Goal: Task Accomplishment & Management: Use online tool/utility

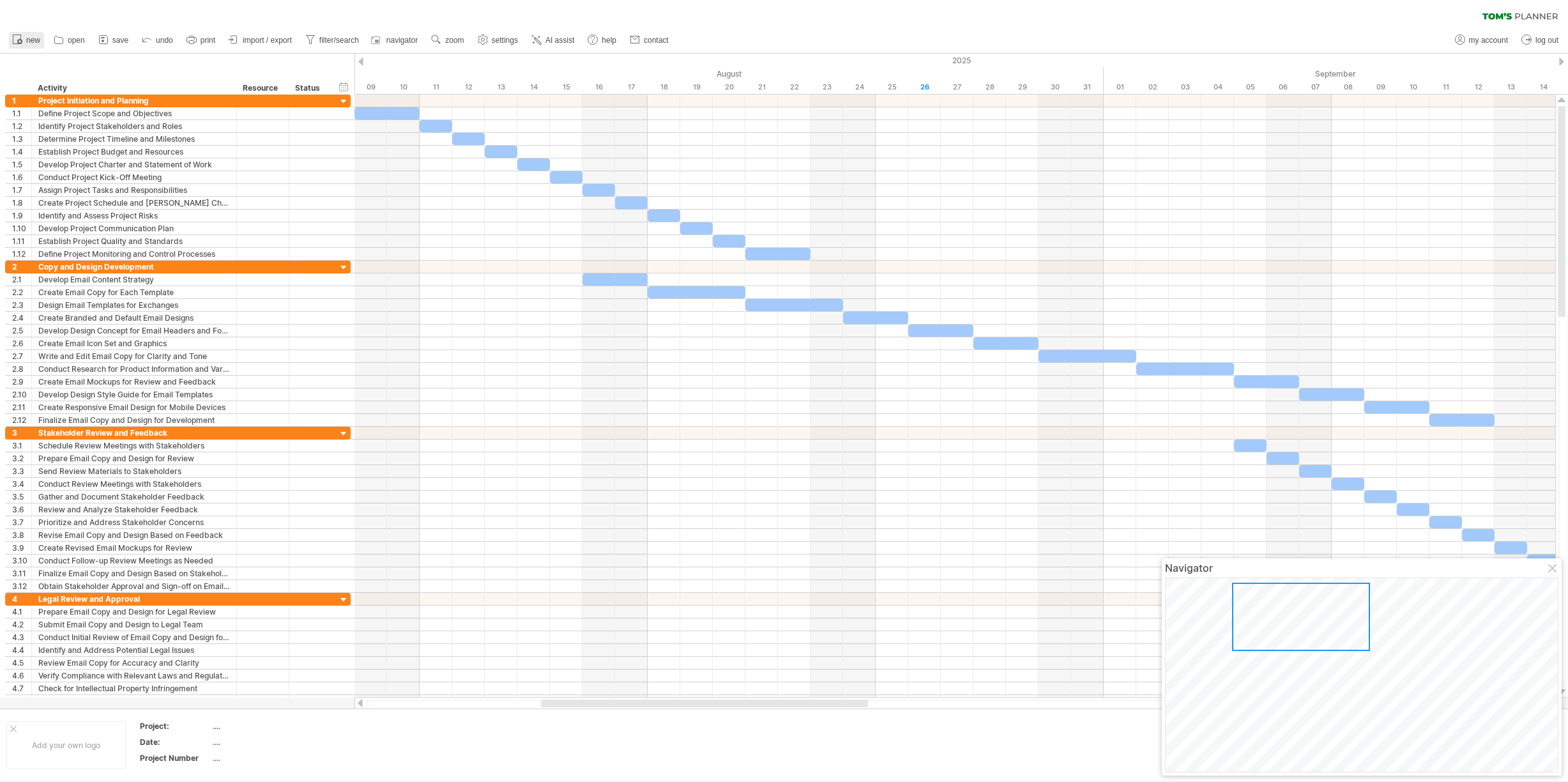
click at [27, 41] on span "new" at bounding box center [33, 40] width 14 height 9
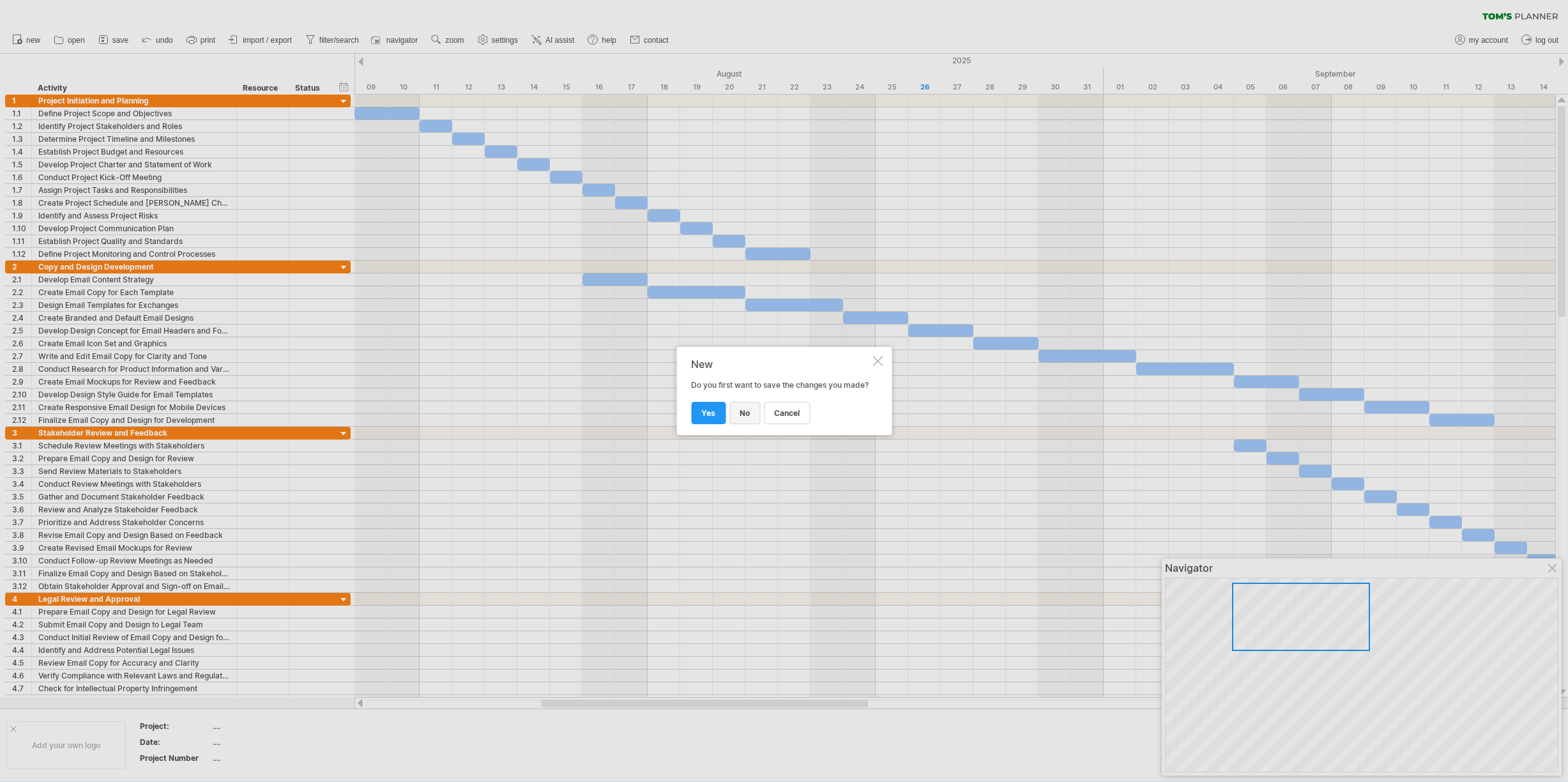
click at [737, 420] on link "no" at bounding box center [745, 413] width 30 height 23
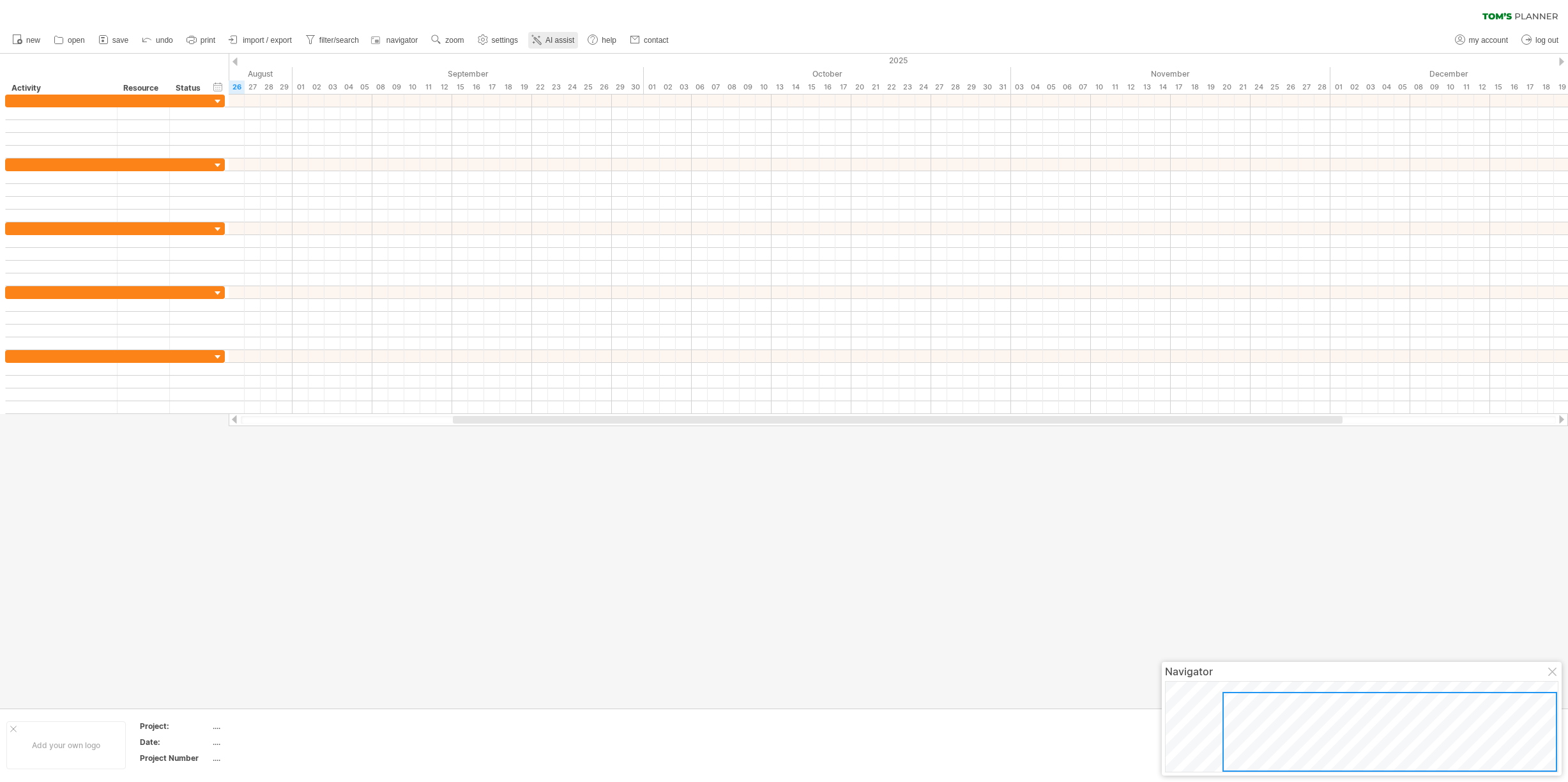
click at [572, 36] on span "AI assist" at bounding box center [560, 40] width 29 height 9
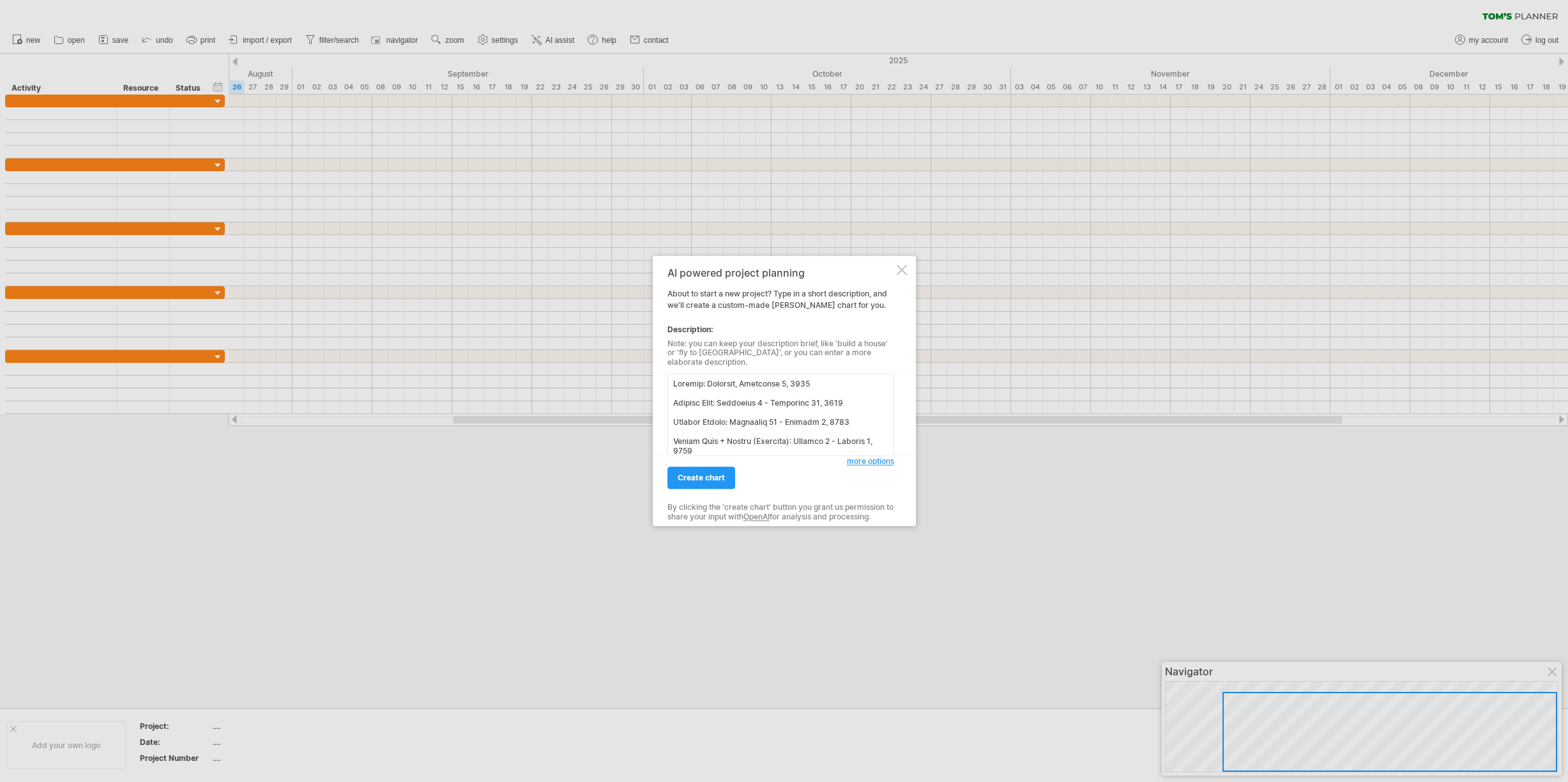
scroll to position [394, 0]
type textarea "Kickoff: [DATE] Develop Copy: [DATE] - [DATE] Develop Design: [DATE] - [DATE] R…"
click at [704, 473] on span "create chart" at bounding box center [701, 478] width 47 height 10
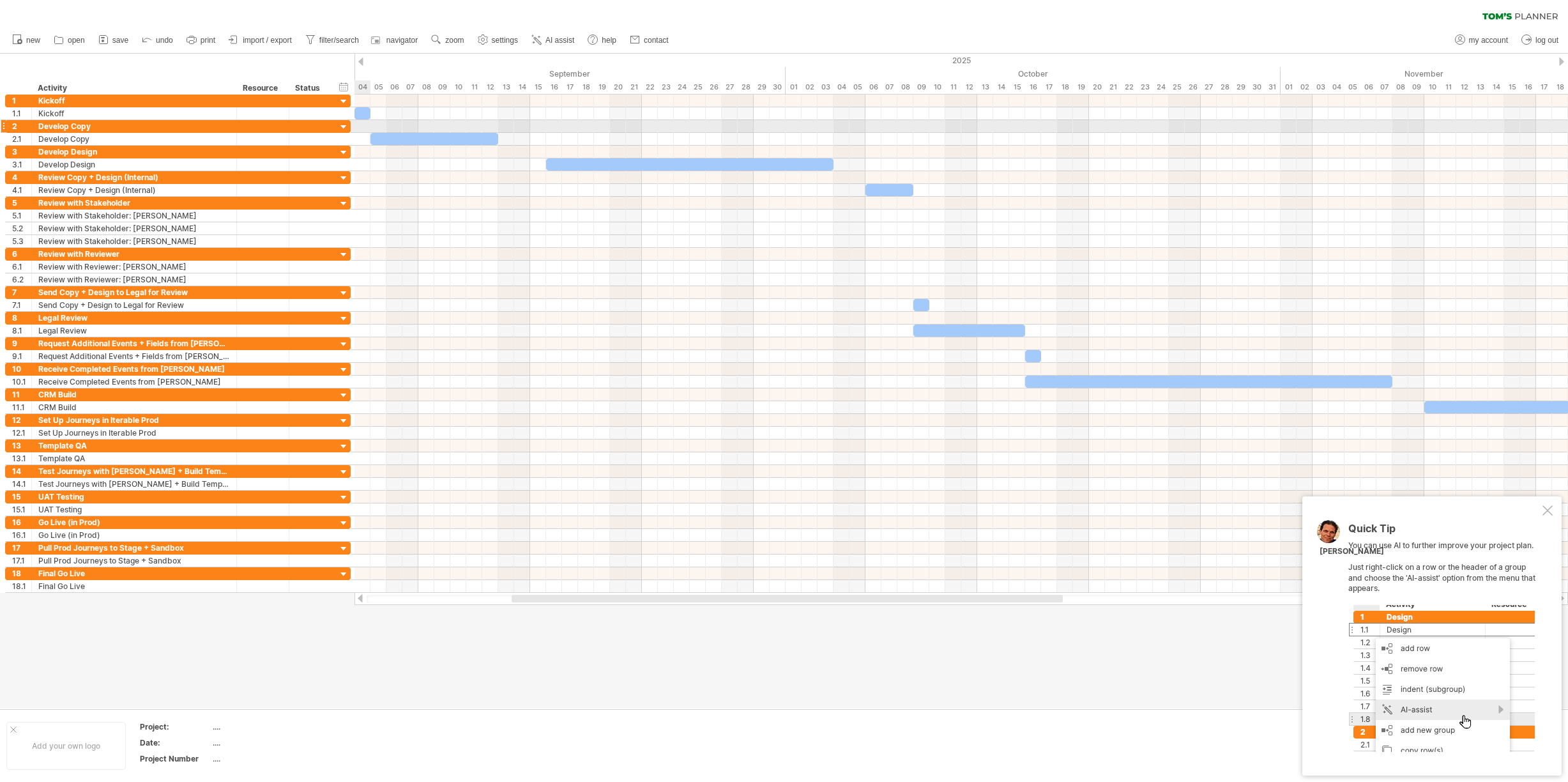
click at [873, 214] on div at bounding box center [961, 216] width 1213 height 13
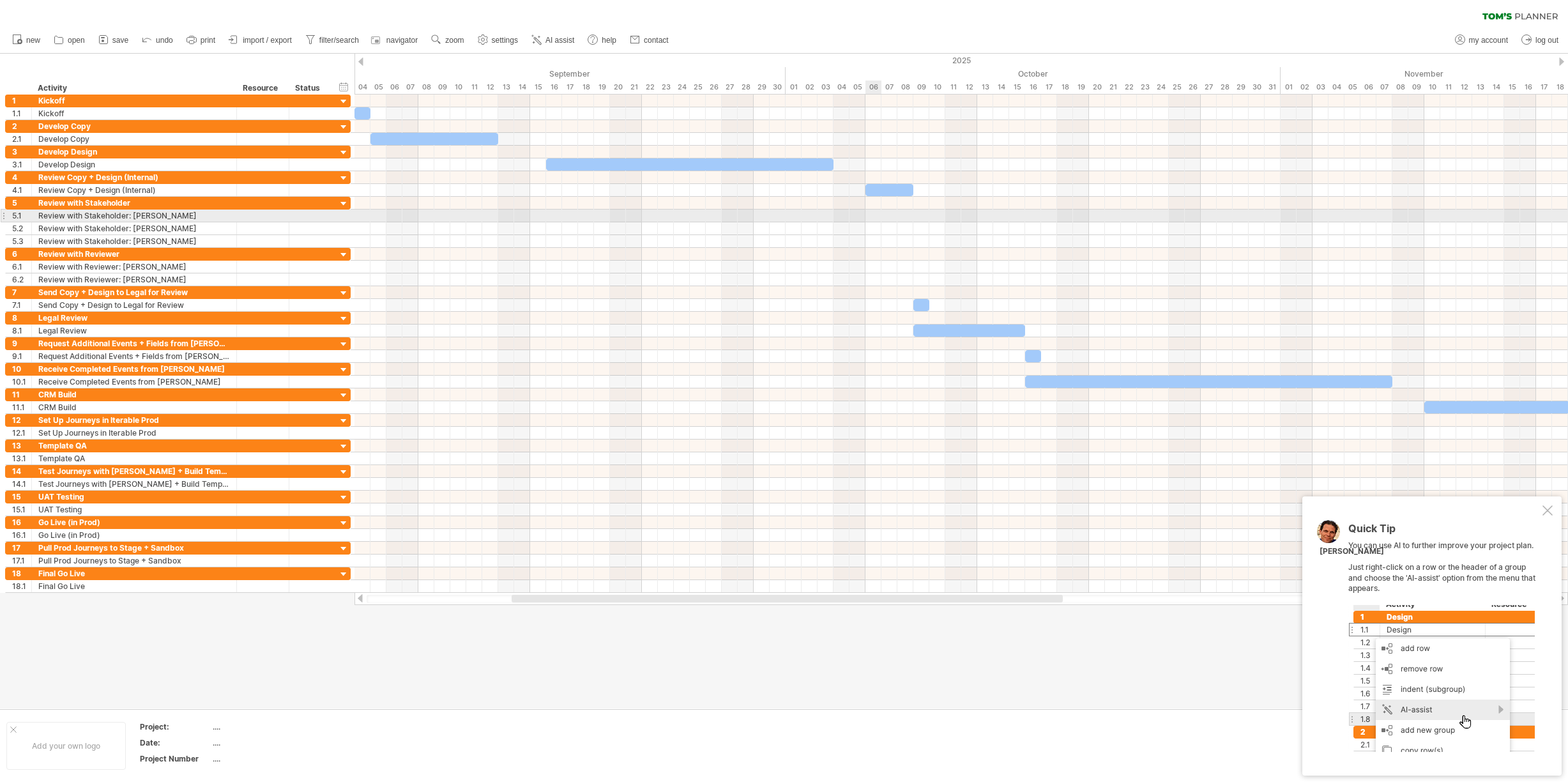
click at [873, 214] on div at bounding box center [961, 216] width 1213 height 13
click at [872, 214] on div at bounding box center [961, 216] width 1213 height 13
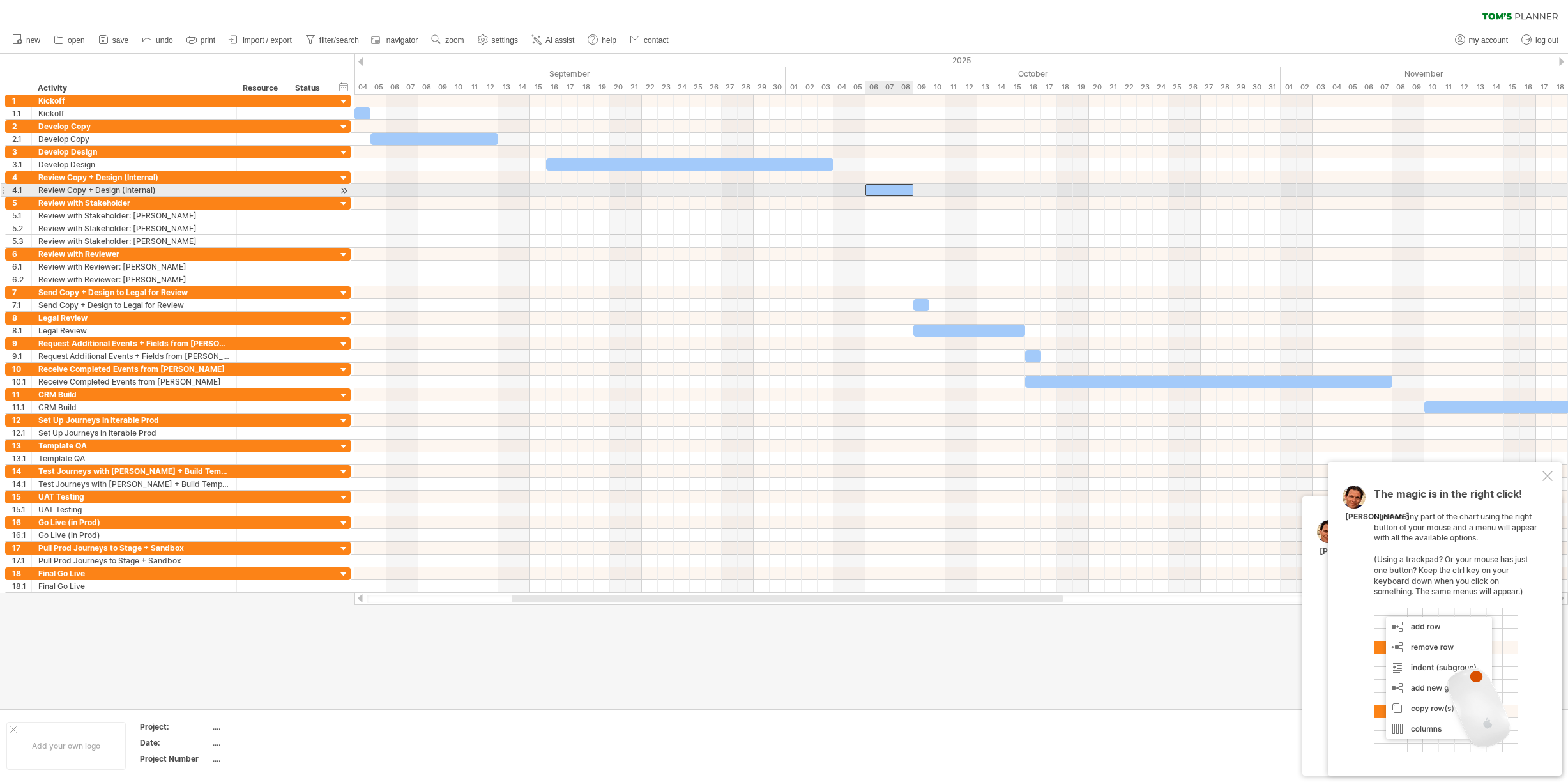
click at [897, 188] on div at bounding box center [890, 190] width 48 height 12
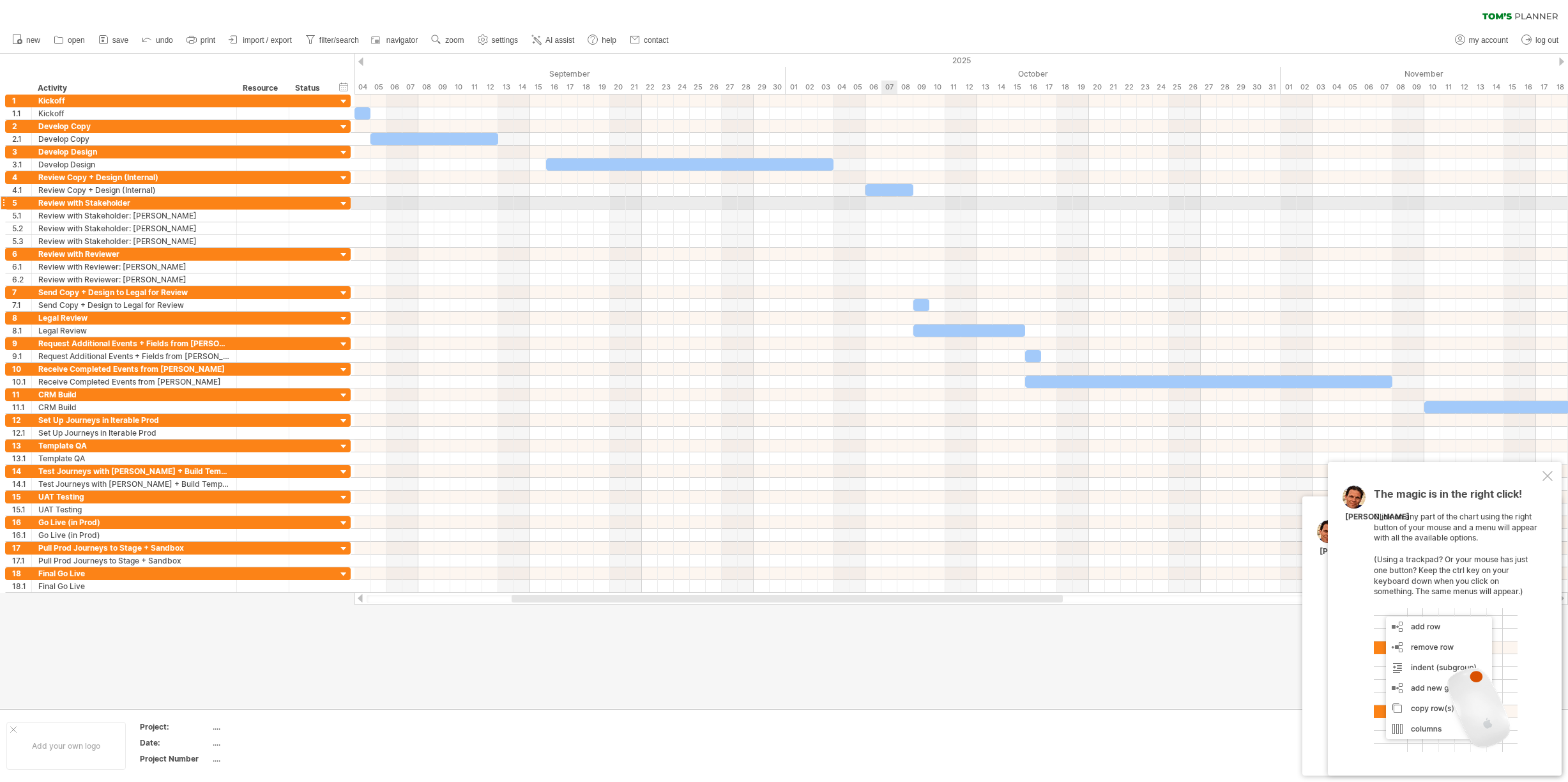
click at [893, 202] on div at bounding box center [961, 203] width 1213 height 13
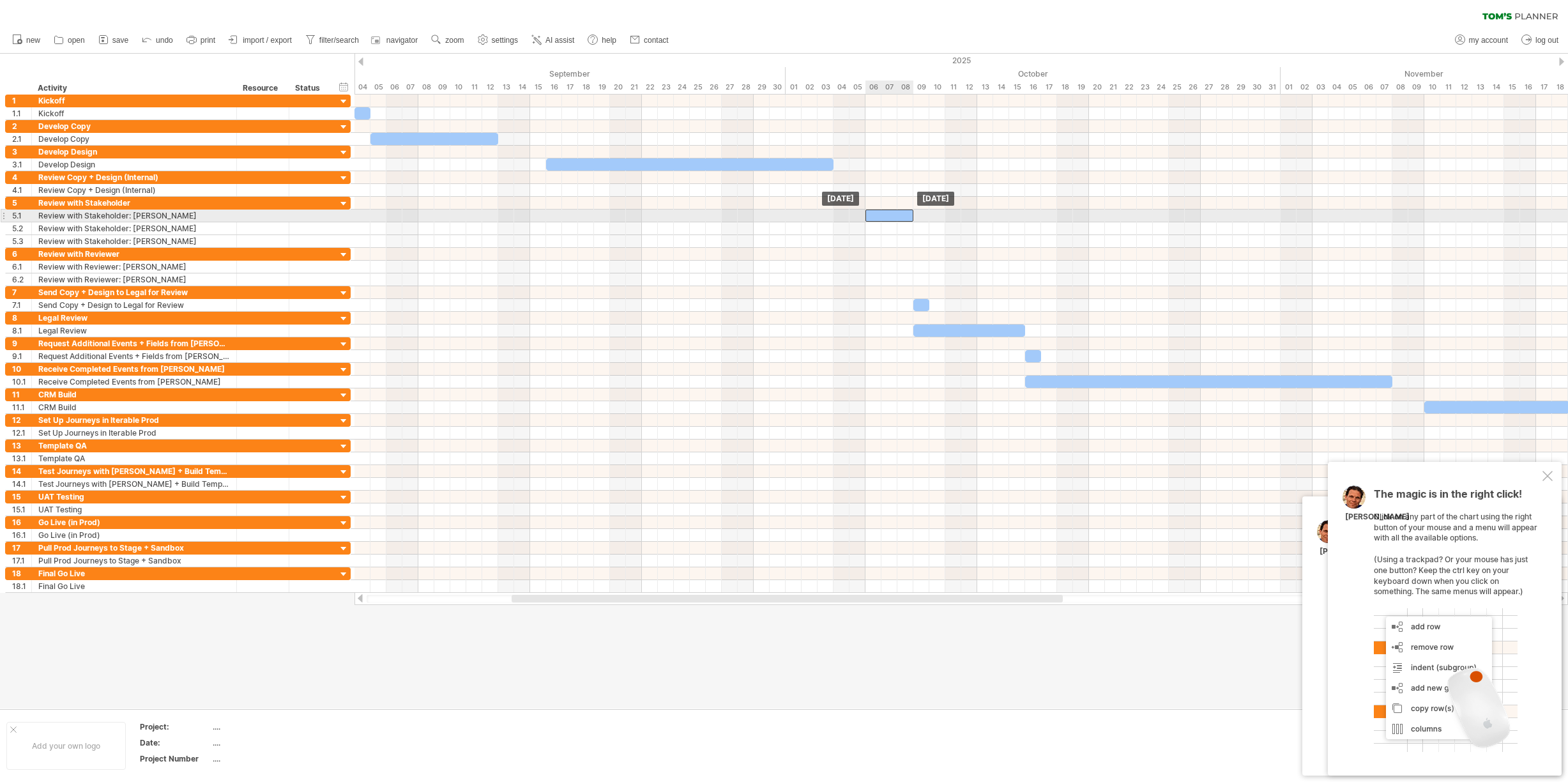
drag, startPoint x: 893, startPoint y: 191, endPoint x: 893, endPoint y: 217, distance: 26.0
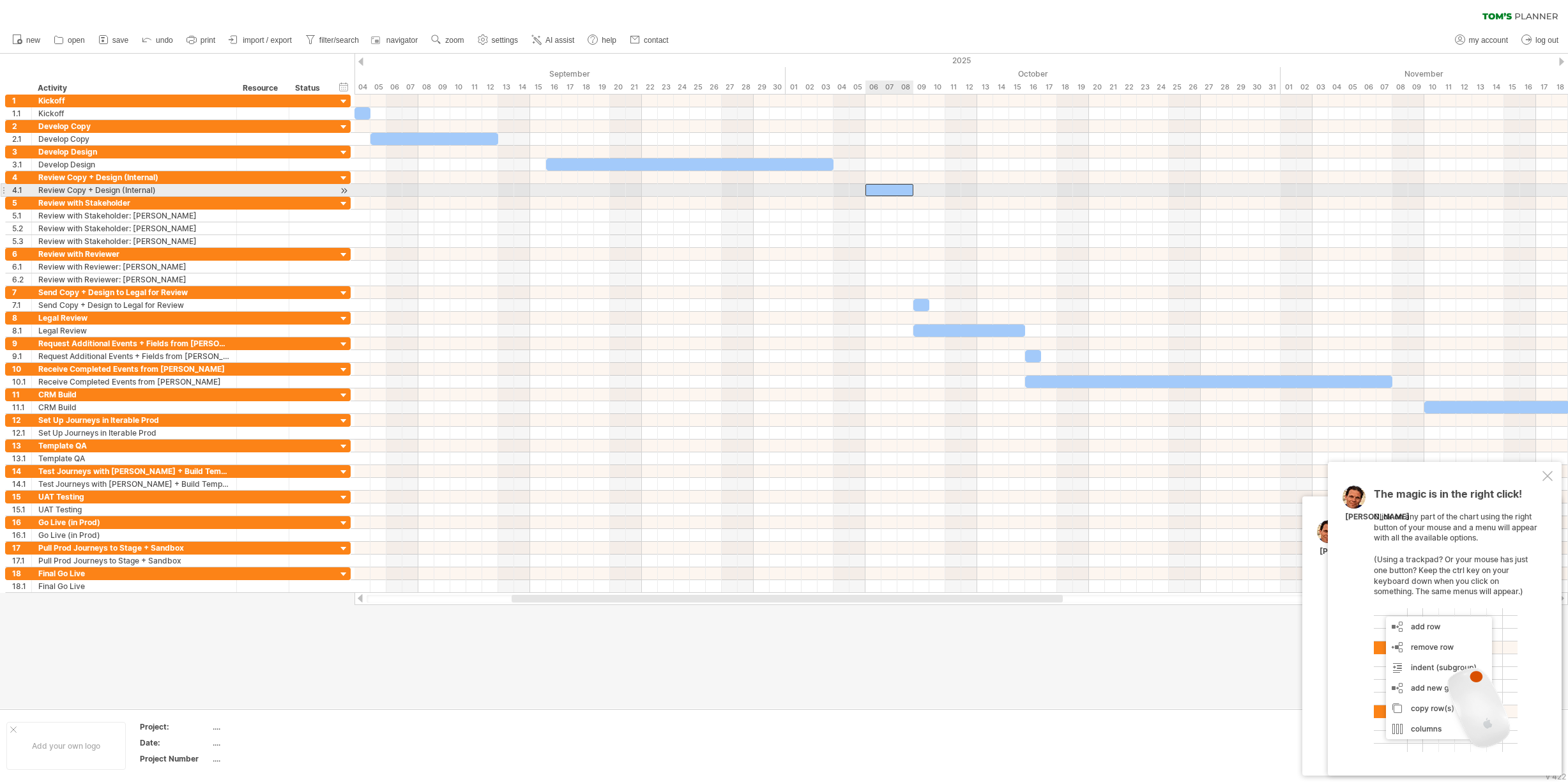
click at [886, 190] on div at bounding box center [890, 190] width 48 height 12
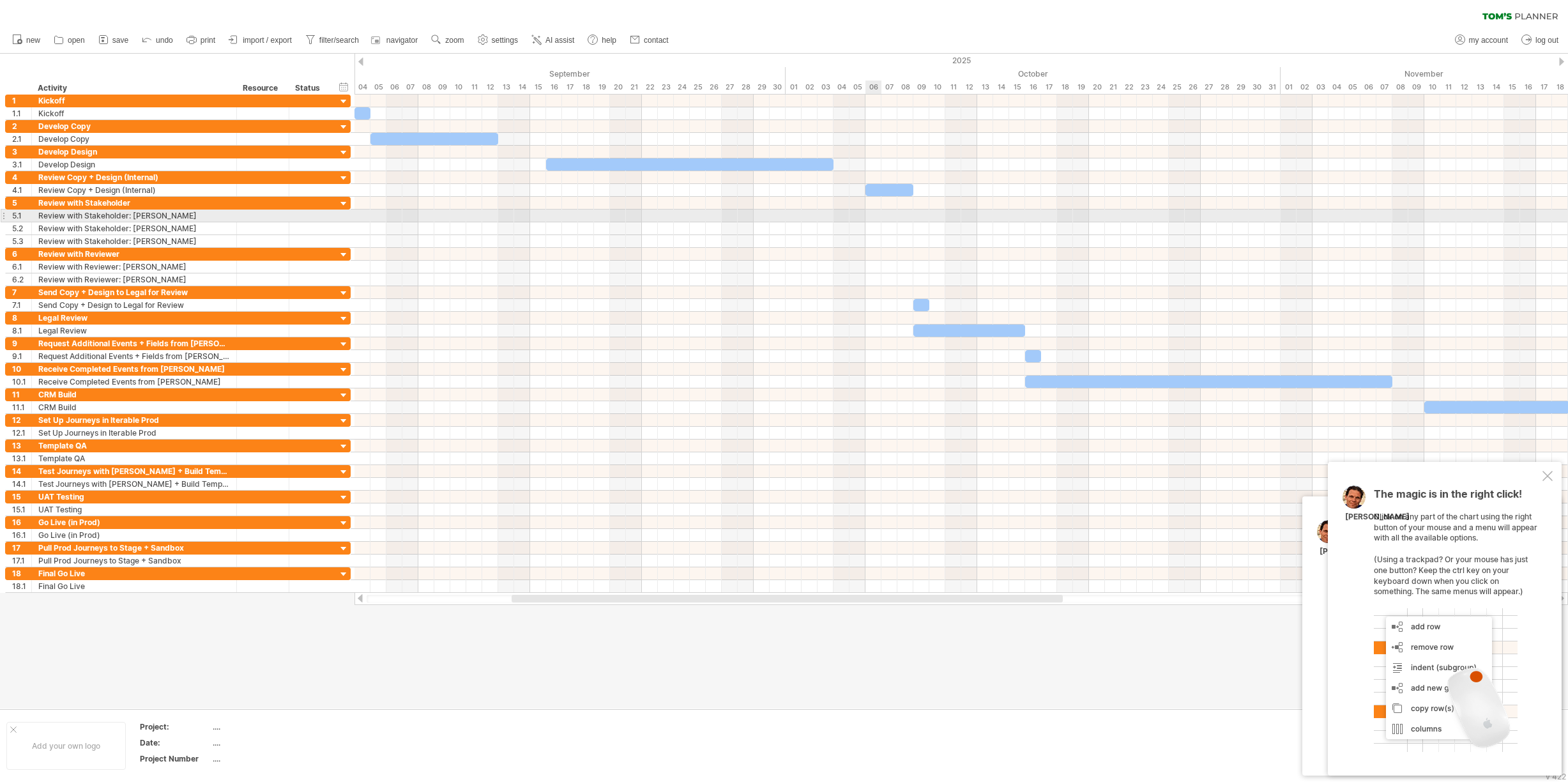
click at [874, 217] on div at bounding box center [961, 216] width 1213 height 13
click at [876, 214] on div at bounding box center [961, 216] width 1213 height 13
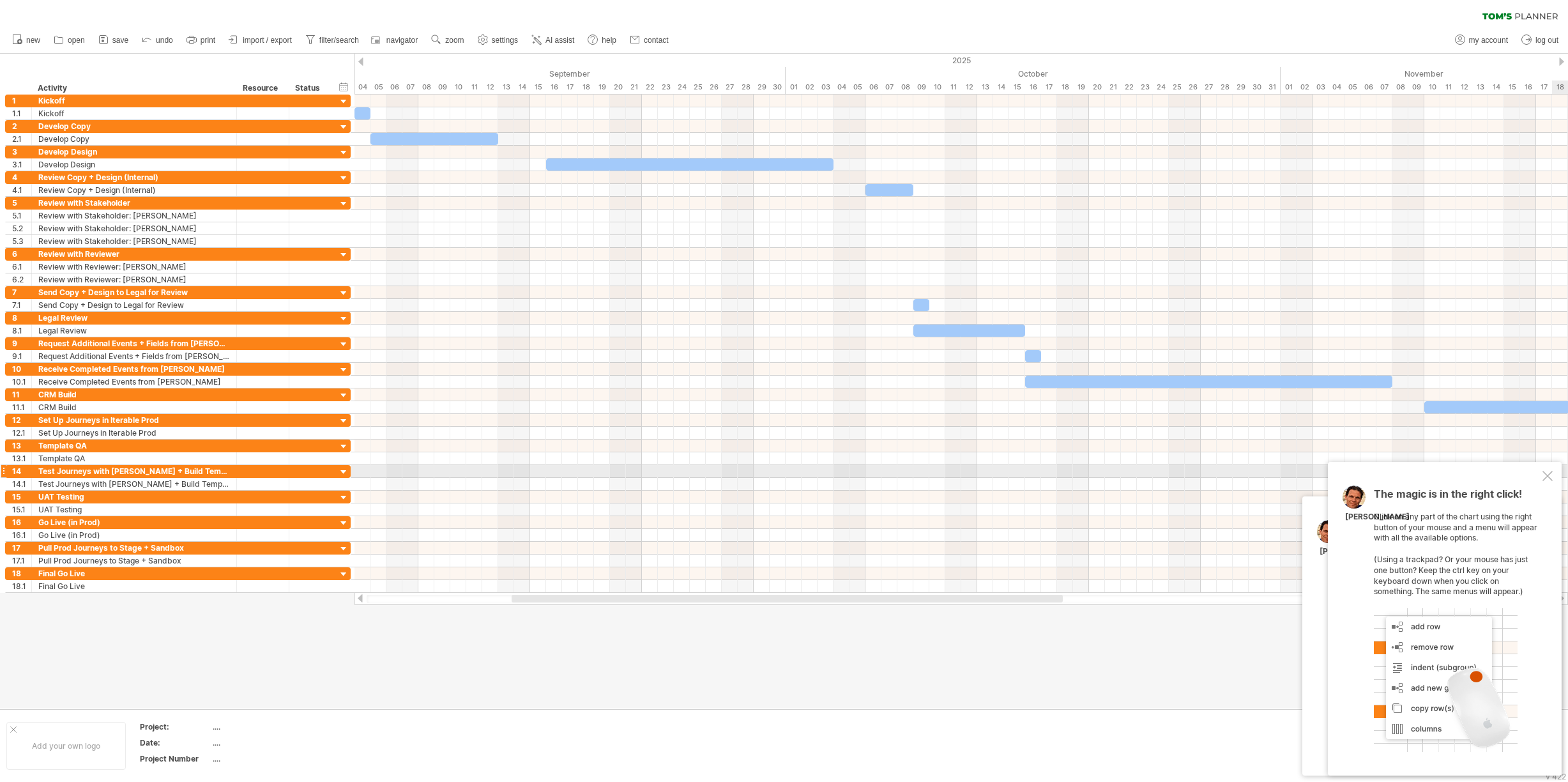
click at [1559, 471] on div "The magic is in the right click! Click on any part of the chart using the right…" at bounding box center [1445, 618] width 234 height 314
click at [1550, 475] on div at bounding box center [1548, 476] width 10 height 10
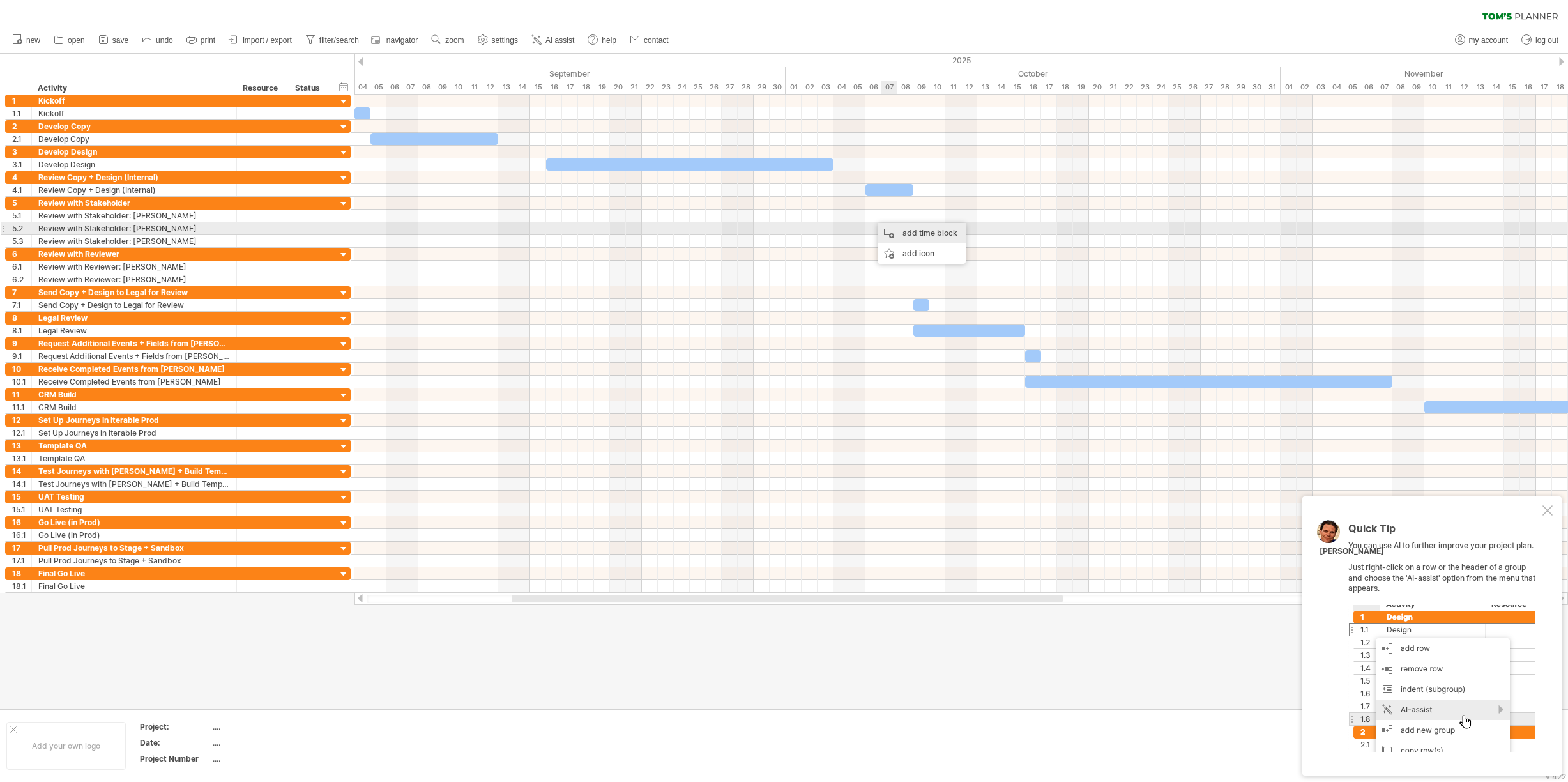
click at [907, 232] on div "add time block" at bounding box center [921, 233] width 88 height 20
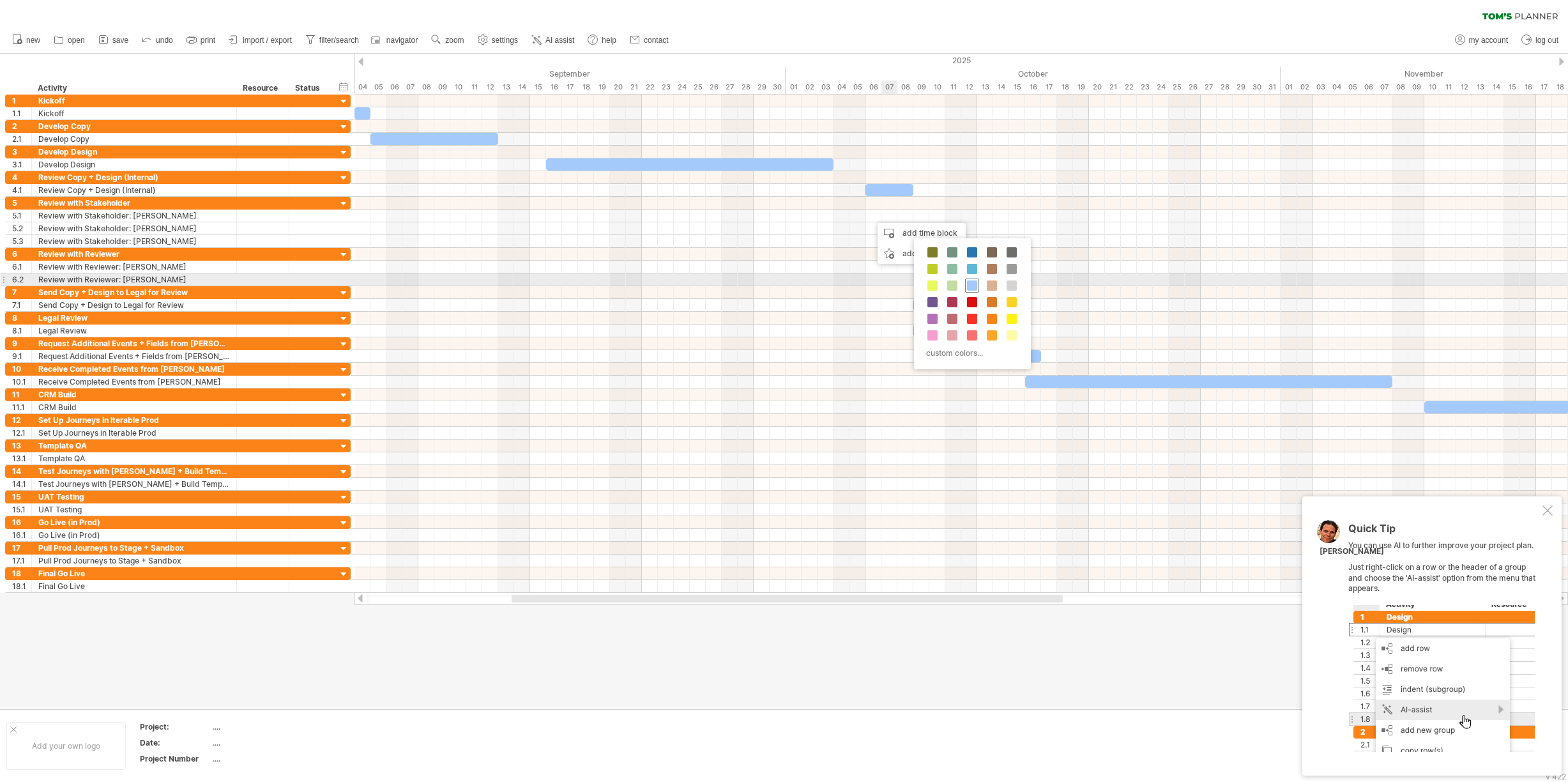
click at [974, 283] on span at bounding box center [972, 286] width 10 height 10
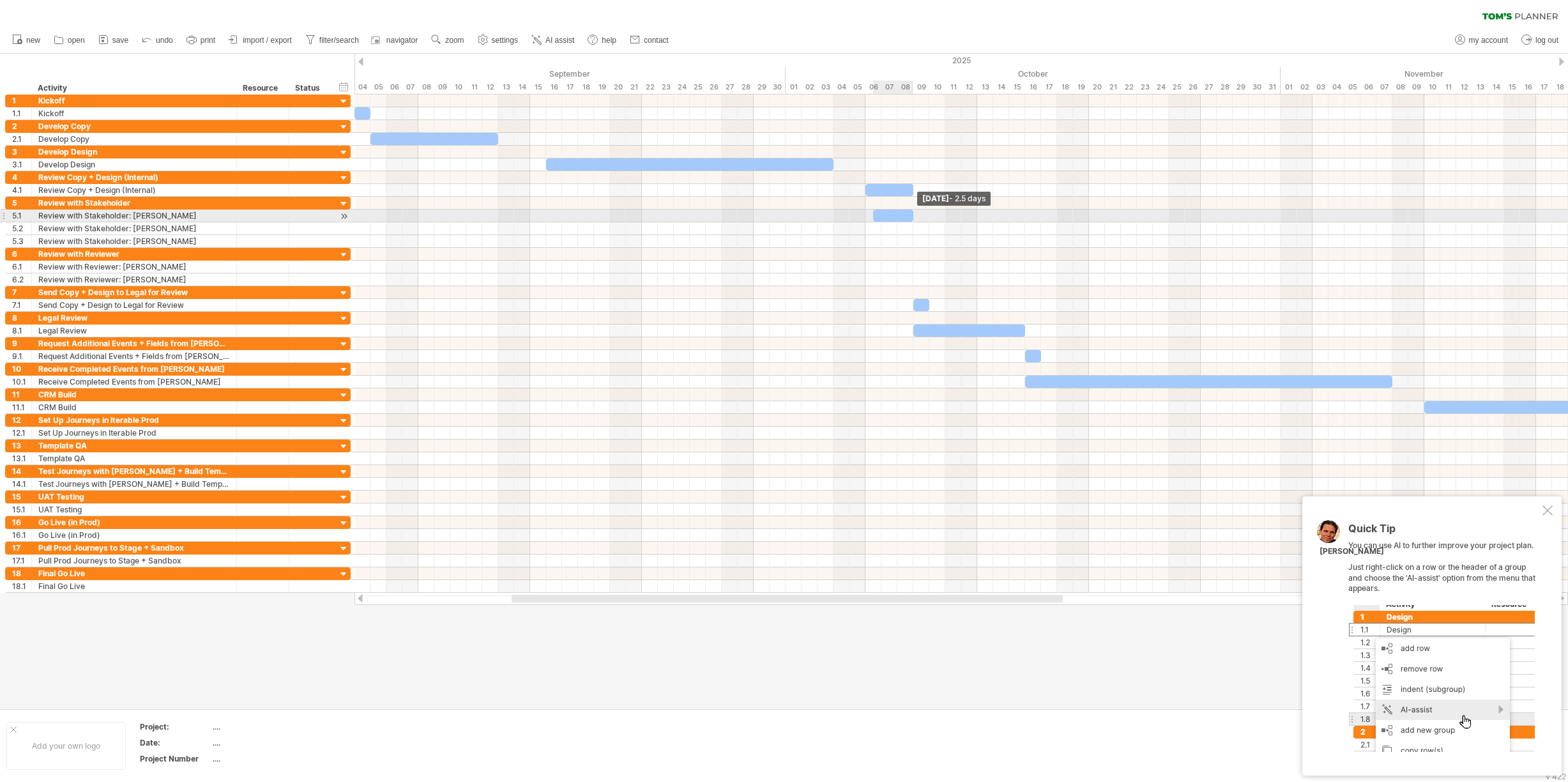
drag, startPoint x: 887, startPoint y: 214, endPoint x: 913, endPoint y: 216, distance: 26.1
click at [913, 216] on span at bounding box center [913, 215] width 5 height 12
drag, startPoint x: 874, startPoint y: 214, endPoint x: 866, endPoint y: 214, distance: 8.0
click at [866, 214] on span at bounding box center [865, 215] width 5 height 12
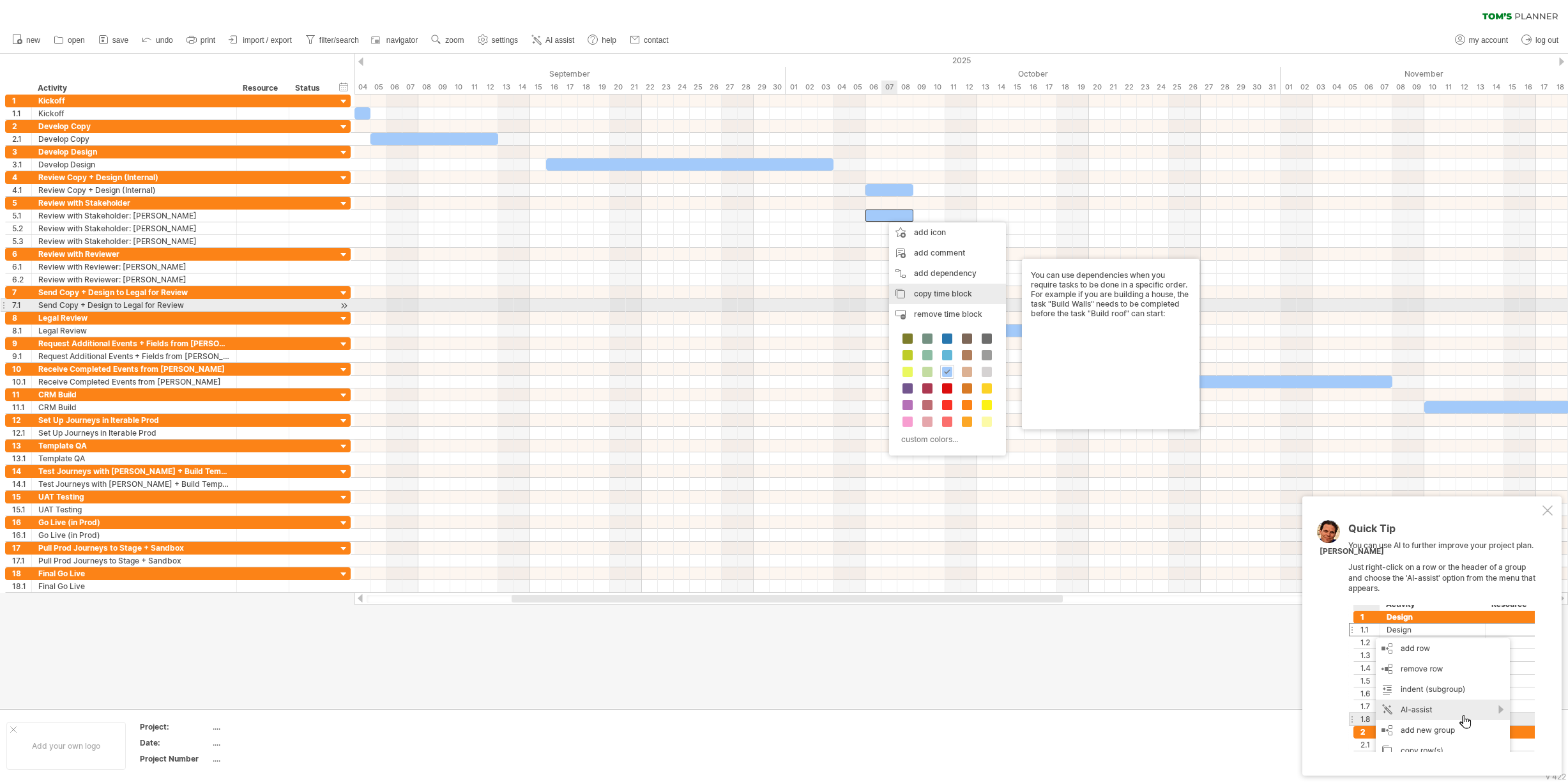
click at [926, 301] on div "copy time block copy time blocks/icons" at bounding box center [948, 293] width 117 height 20
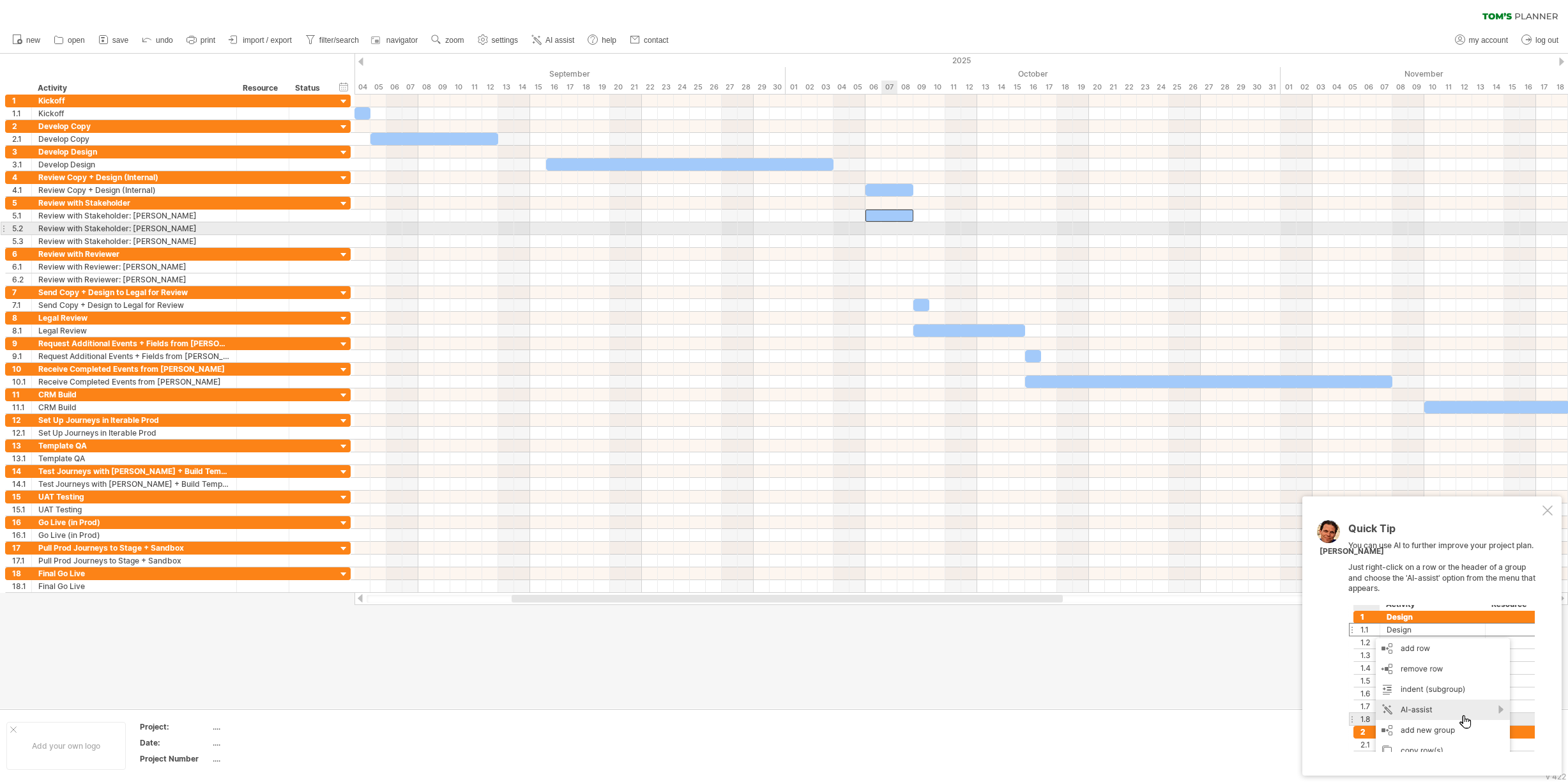
click at [893, 230] on div at bounding box center [961, 228] width 1213 height 13
click at [879, 228] on div at bounding box center [961, 228] width 1213 height 13
click at [920, 281] on div "paste time block/icon" at bounding box center [941, 286] width 112 height 20
drag, startPoint x: 898, startPoint y: 227, endPoint x: 885, endPoint y: 228, distance: 13.0
click at [885, 228] on div at bounding box center [890, 228] width 48 height 12
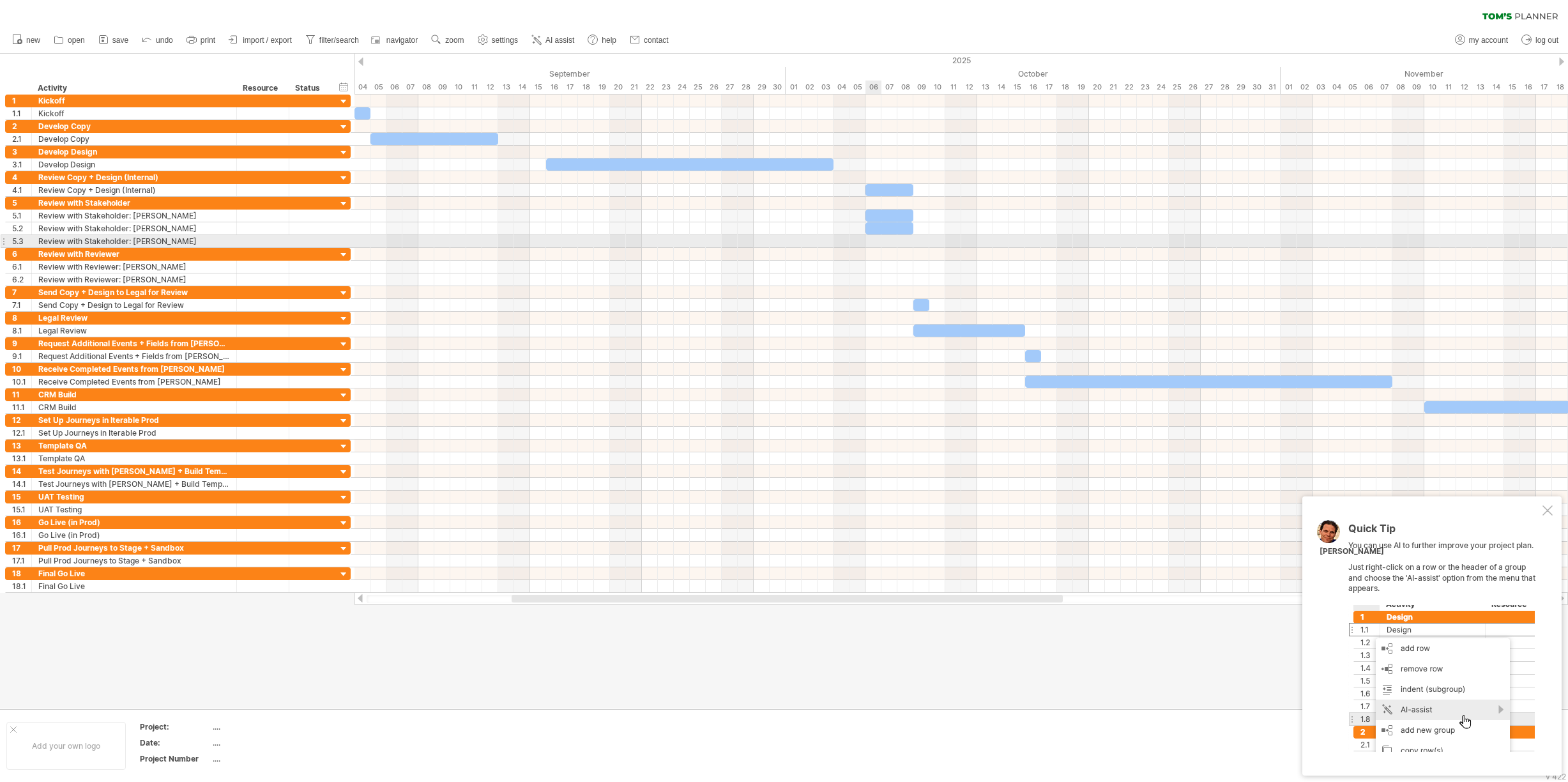
click at [879, 241] on div at bounding box center [961, 241] width 1213 height 13
click at [879, 239] on div at bounding box center [961, 241] width 1213 height 13
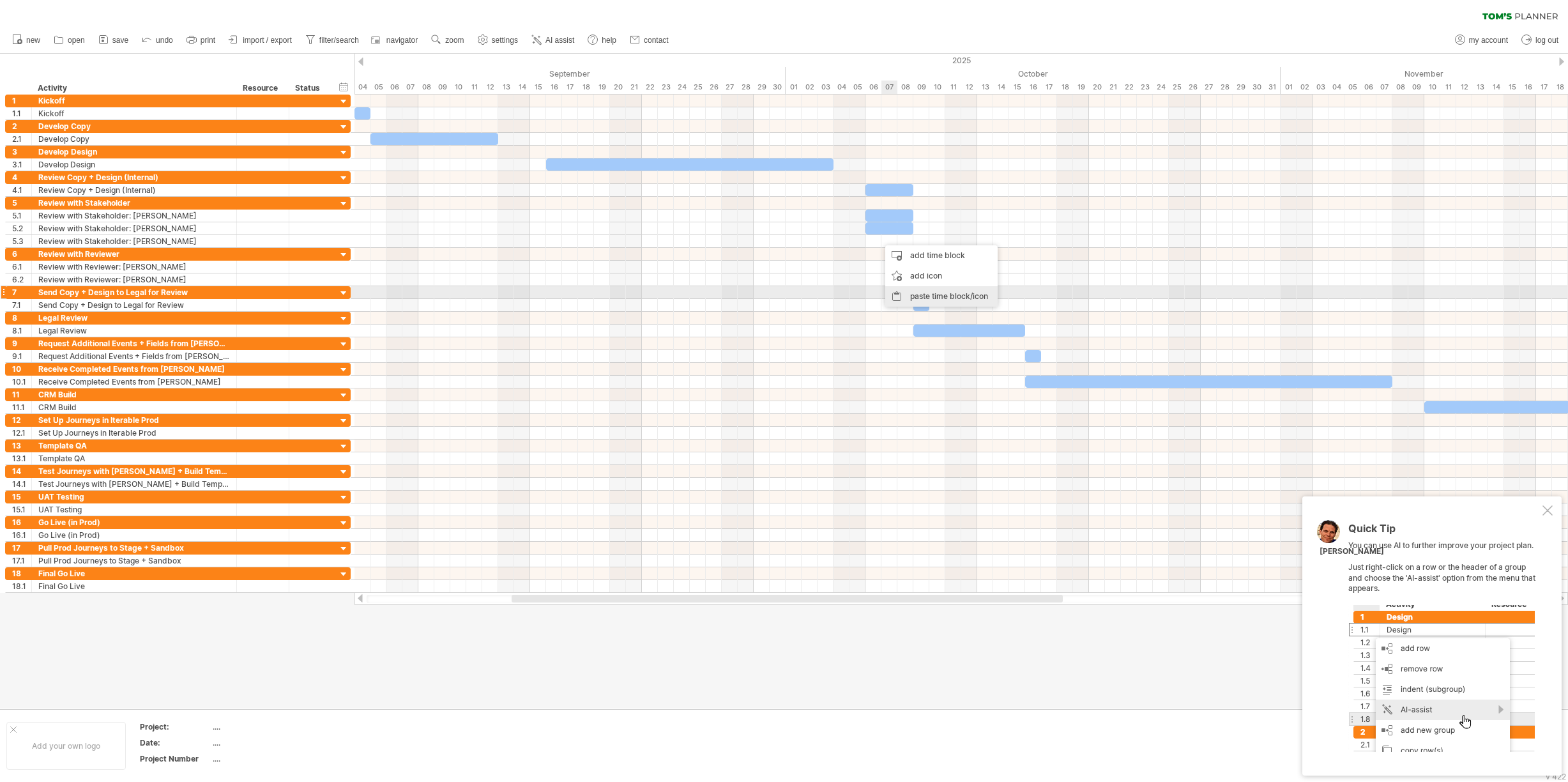
click at [911, 293] on div "paste time block/icon" at bounding box center [941, 296] width 112 height 20
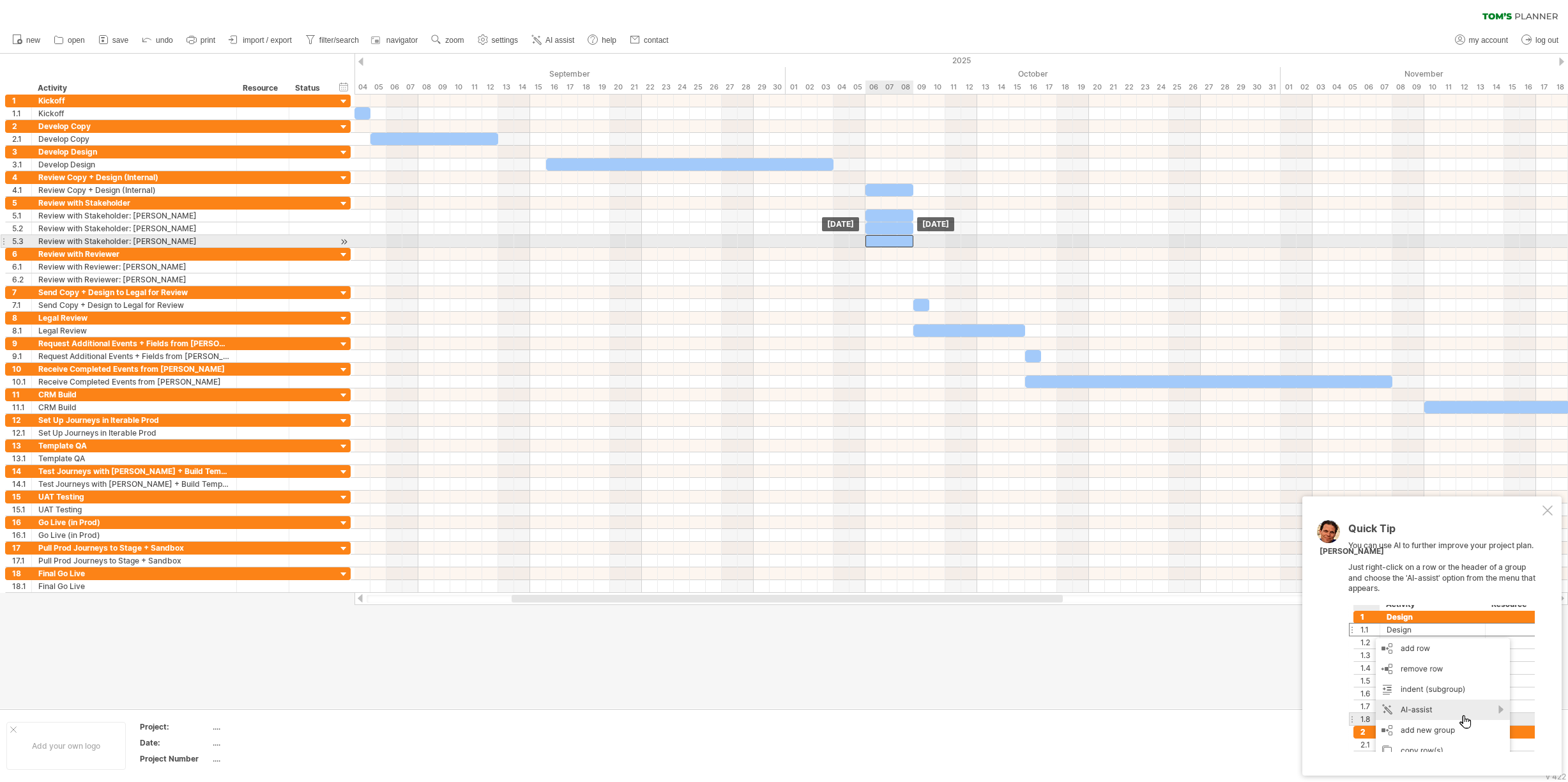
drag, startPoint x: 900, startPoint y: 238, endPoint x: 884, endPoint y: 237, distance: 16.0
click at [884, 237] on div at bounding box center [890, 240] width 48 height 12
click at [884, 255] on div at bounding box center [961, 254] width 1213 height 13
click at [881, 262] on div at bounding box center [961, 267] width 1213 height 13
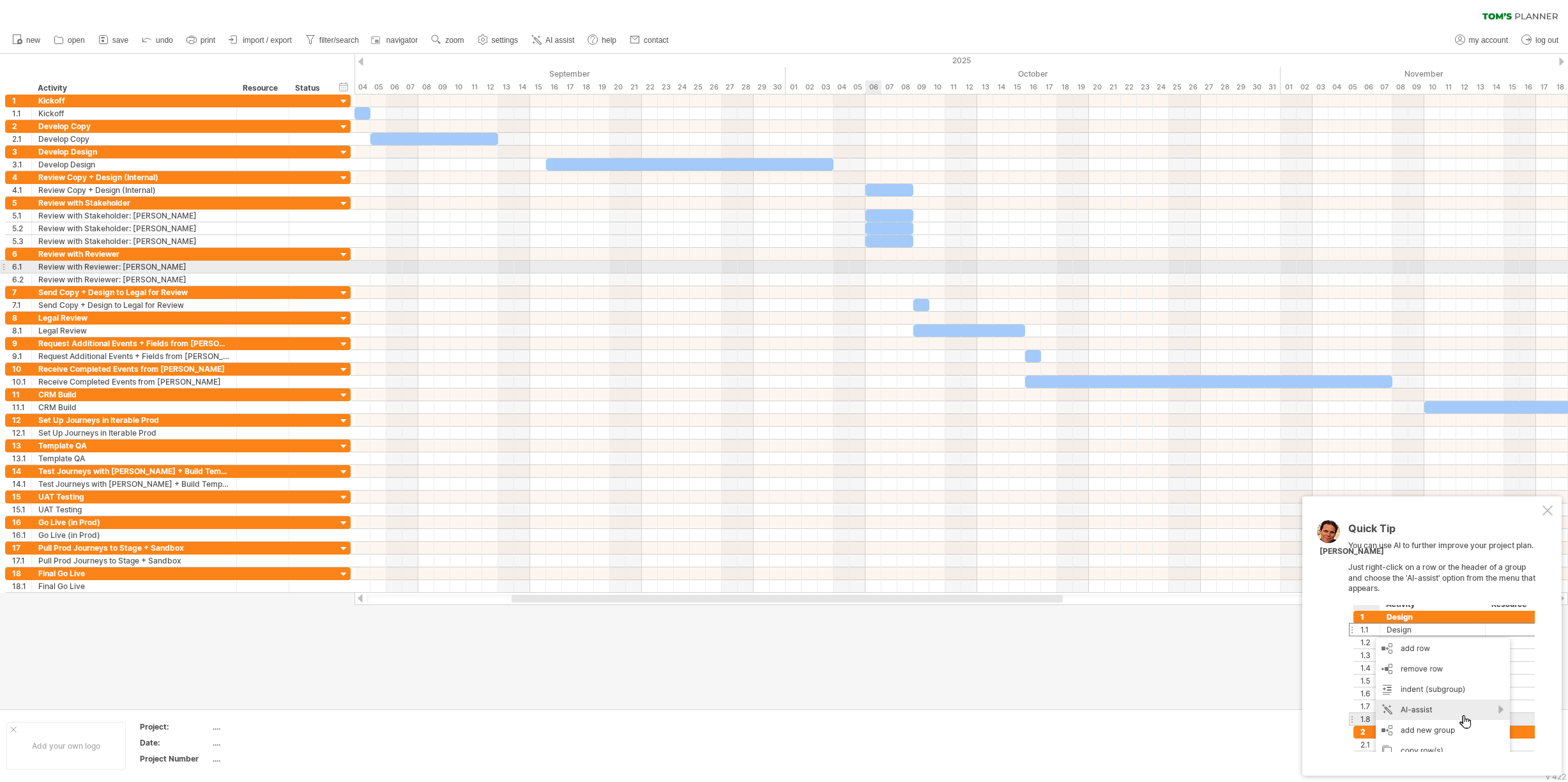
click at [878, 266] on div at bounding box center [961, 267] width 1213 height 13
click at [901, 280] on div "add time block" at bounding box center [941, 282] width 112 height 20
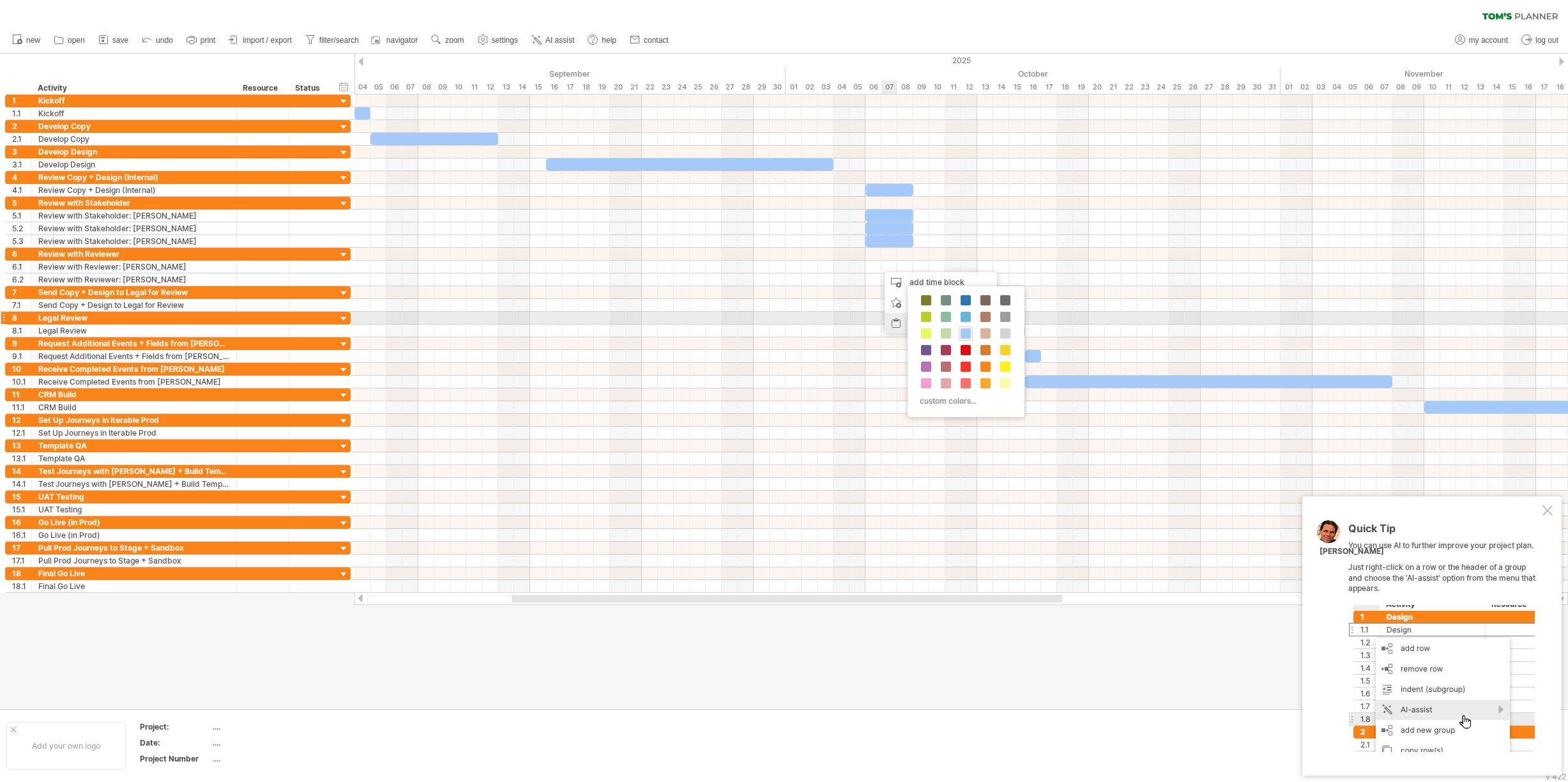
click at [900, 322] on div "paste time block/icon" at bounding box center [941, 323] width 112 height 20
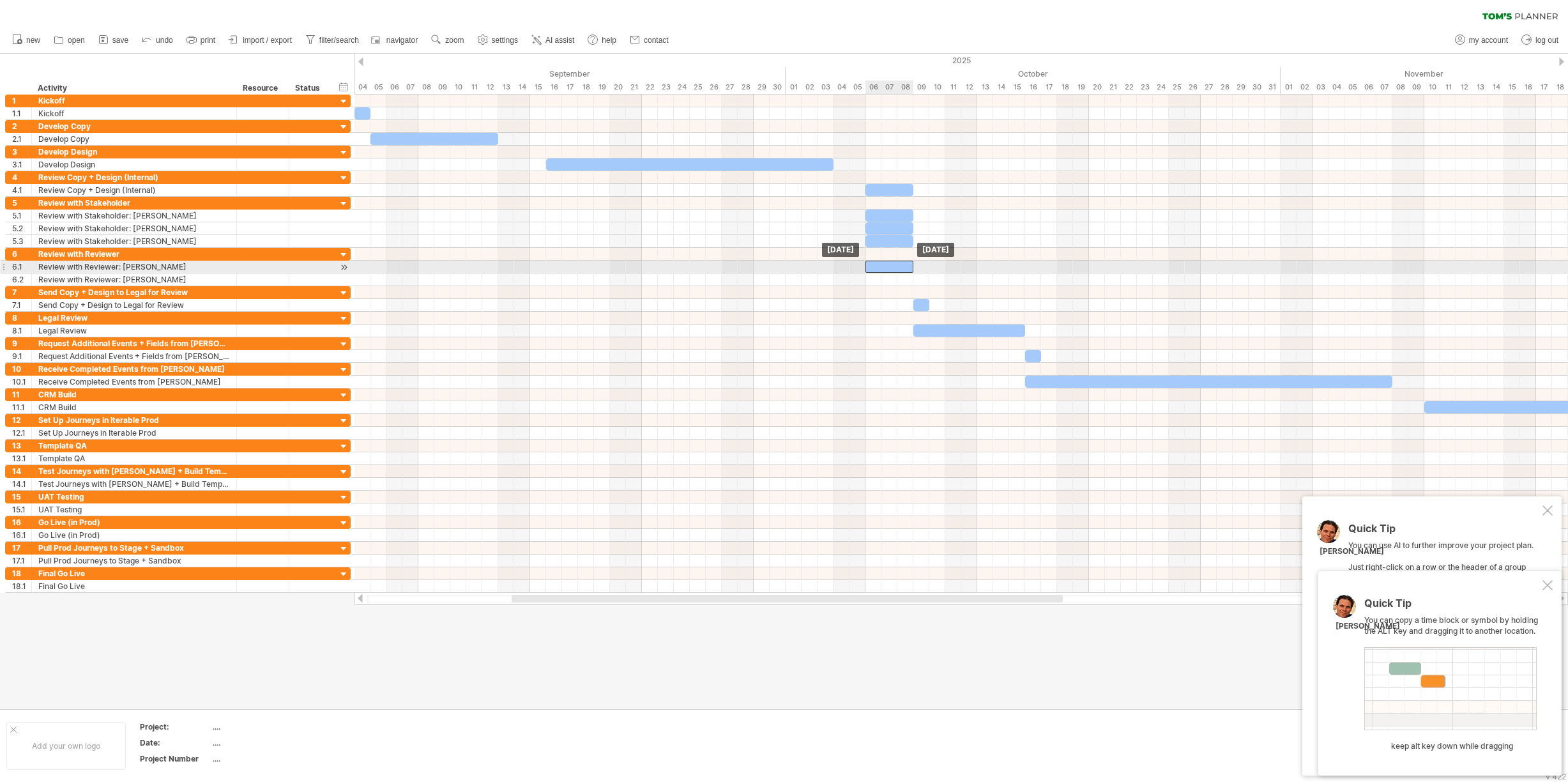
drag, startPoint x: 900, startPoint y: 264, endPoint x: 886, endPoint y: 264, distance: 14.0
click at [886, 264] on div at bounding box center [890, 267] width 48 height 12
click at [878, 278] on div at bounding box center [961, 280] width 1213 height 13
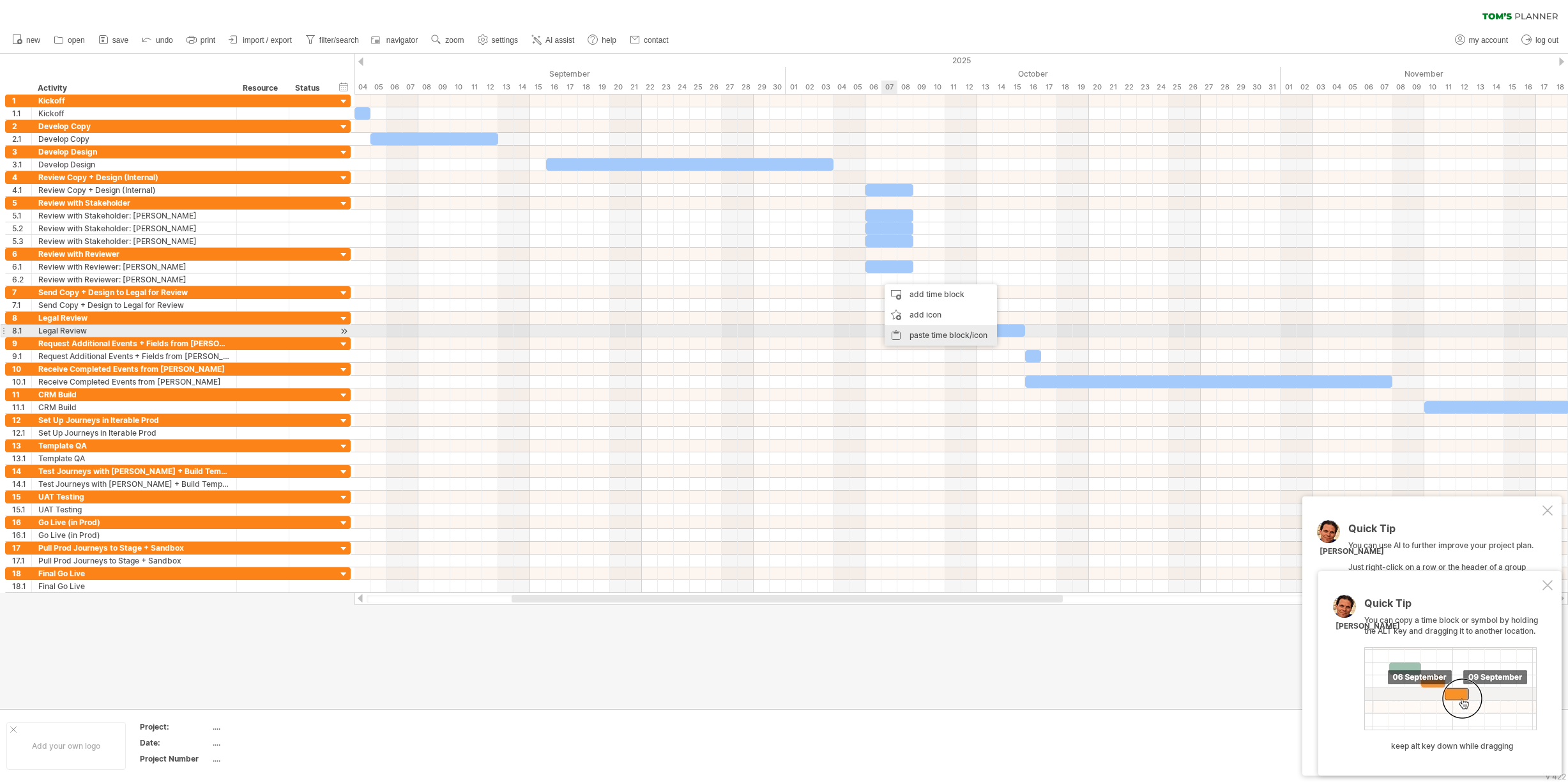
click at [933, 331] on div "paste time block/icon" at bounding box center [941, 335] width 112 height 20
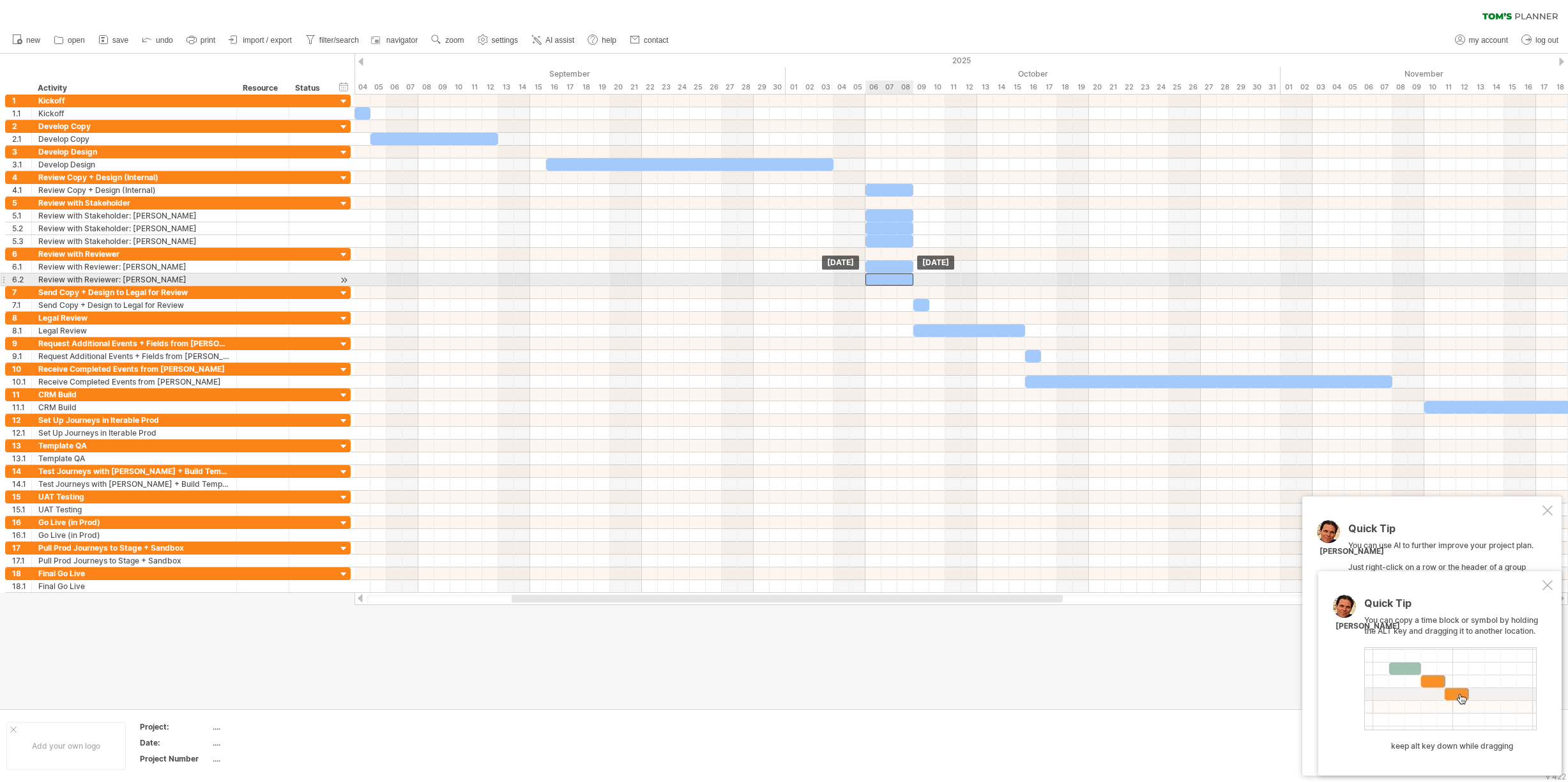
drag, startPoint x: 902, startPoint y: 278, endPoint x: 887, endPoint y: 279, distance: 15.0
click at [887, 279] on div at bounding box center [890, 279] width 48 height 12
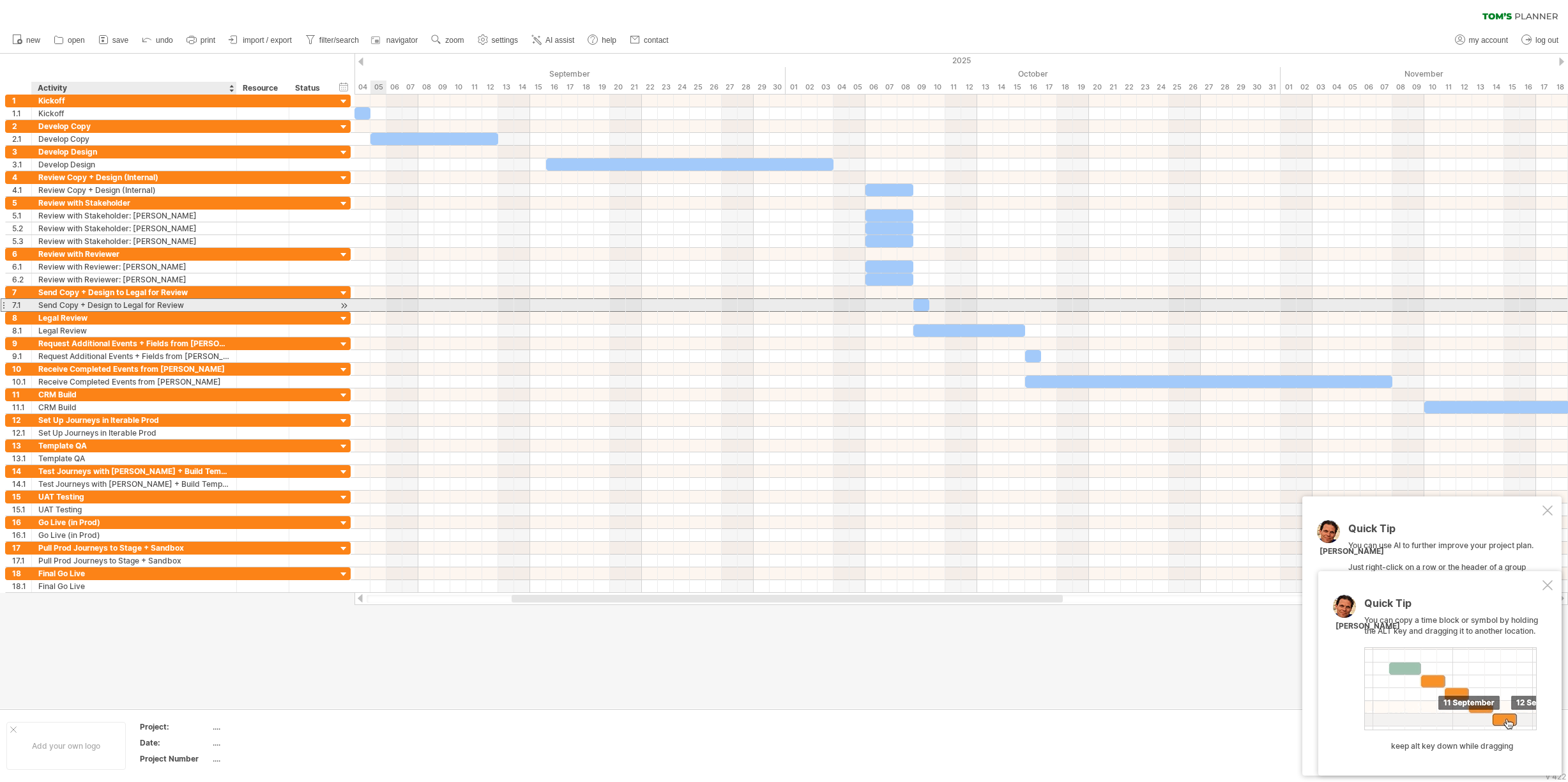
click at [42, 304] on div "Send Copy + Design to Legal for Review" at bounding box center [134, 305] width 192 height 12
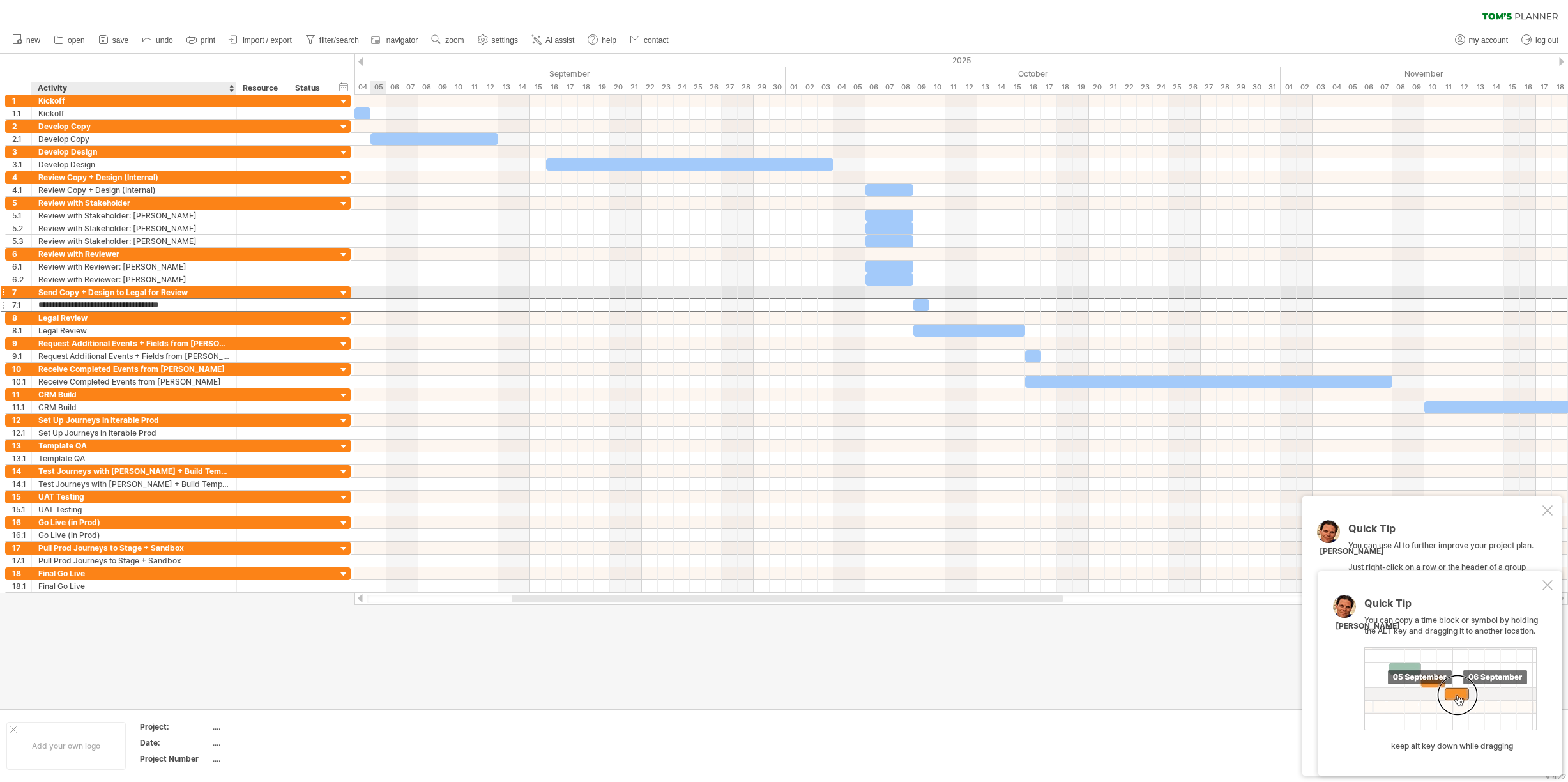
click at [42, 290] on div "Send Copy + Design to Legal for Review" at bounding box center [134, 292] width 192 height 12
click at [42, 303] on div "Send Copy + Design to Legal for Review" at bounding box center [134, 305] width 192 height 12
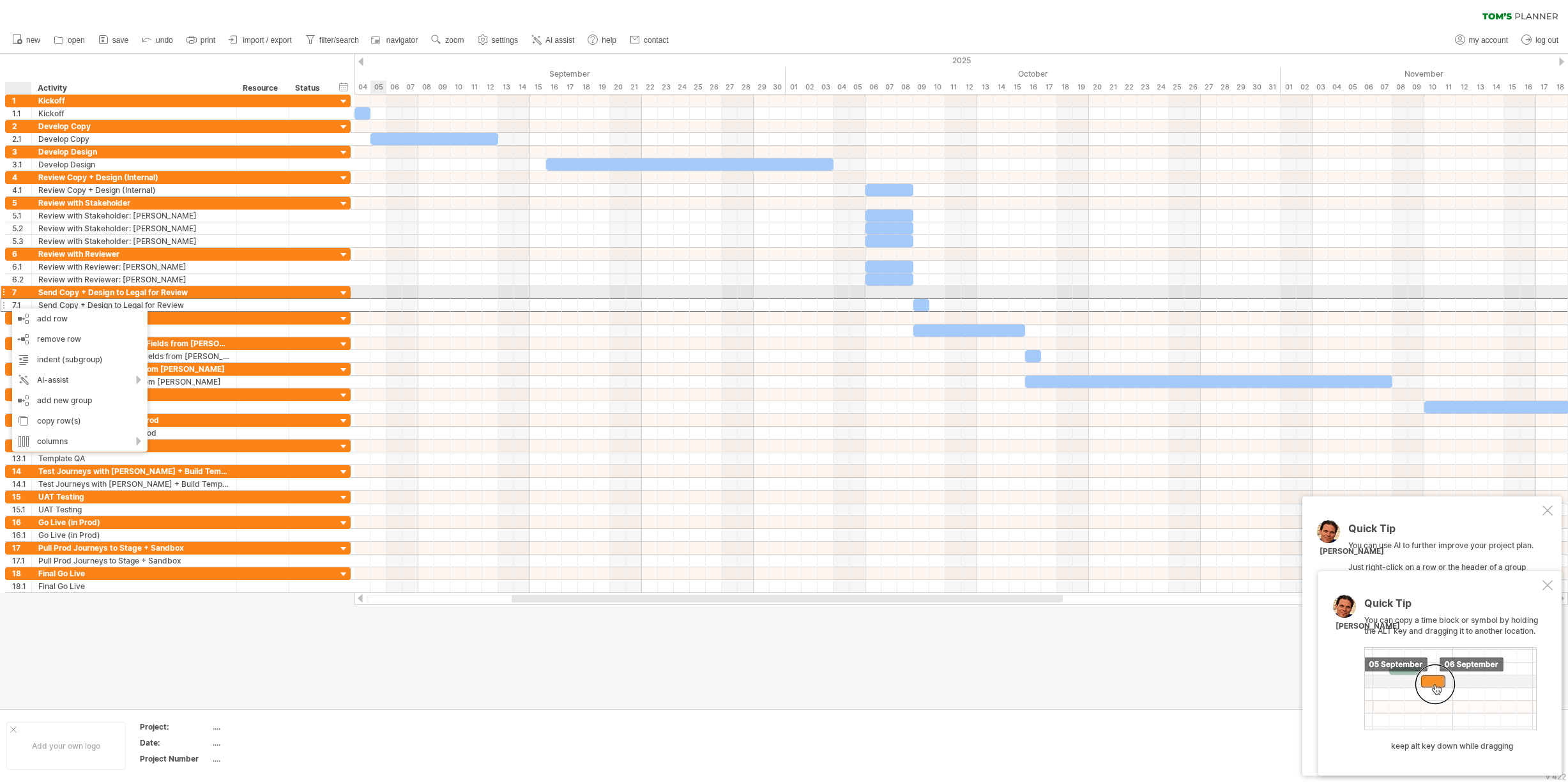
click at [44, 287] on div "Send Copy + Design to Legal for Review" at bounding box center [134, 292] width 192 height 12
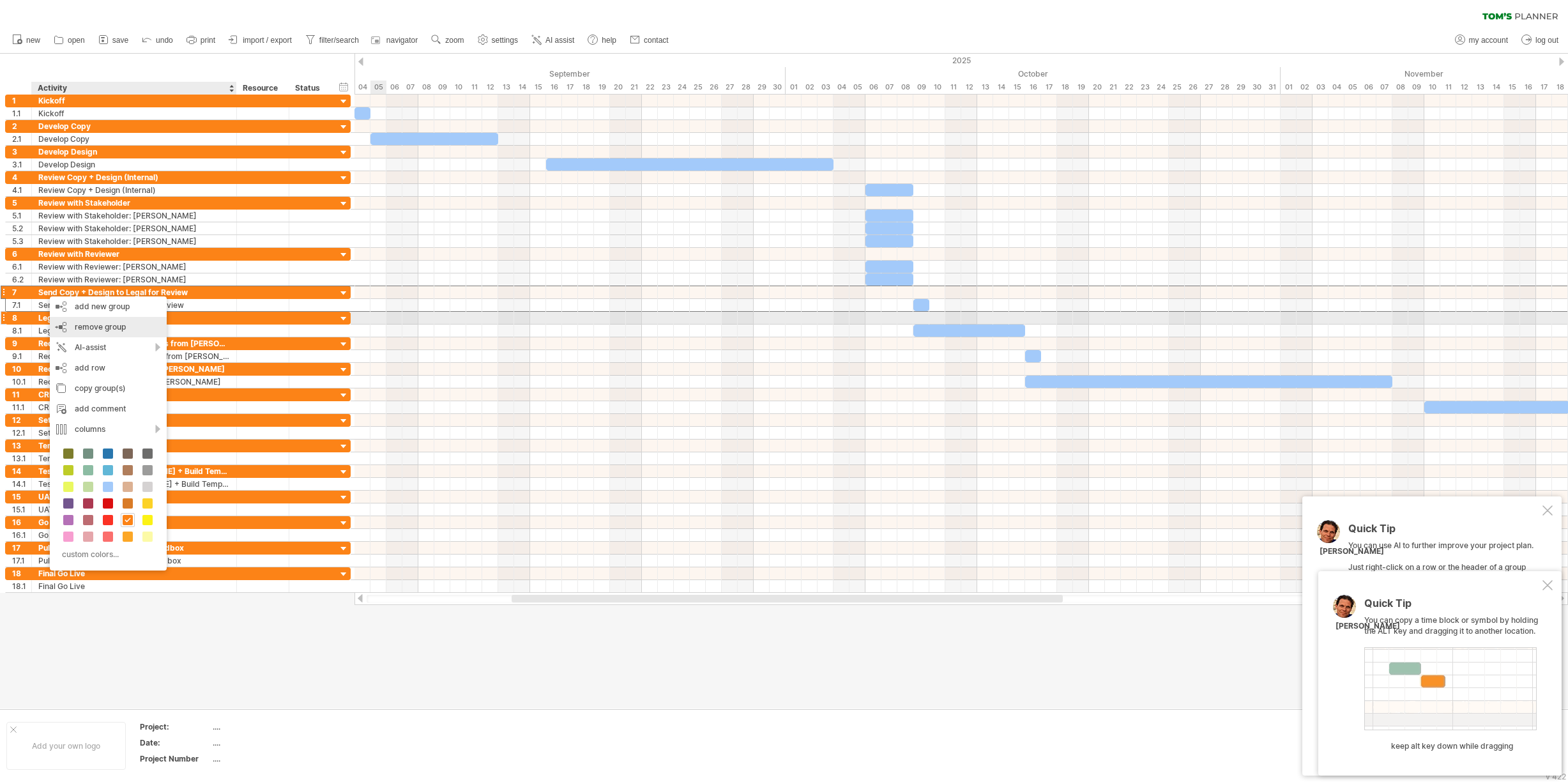
click at [69, 324] on div "remove group remove selected groups" at bounding box center [109, 326] width 117 height 20
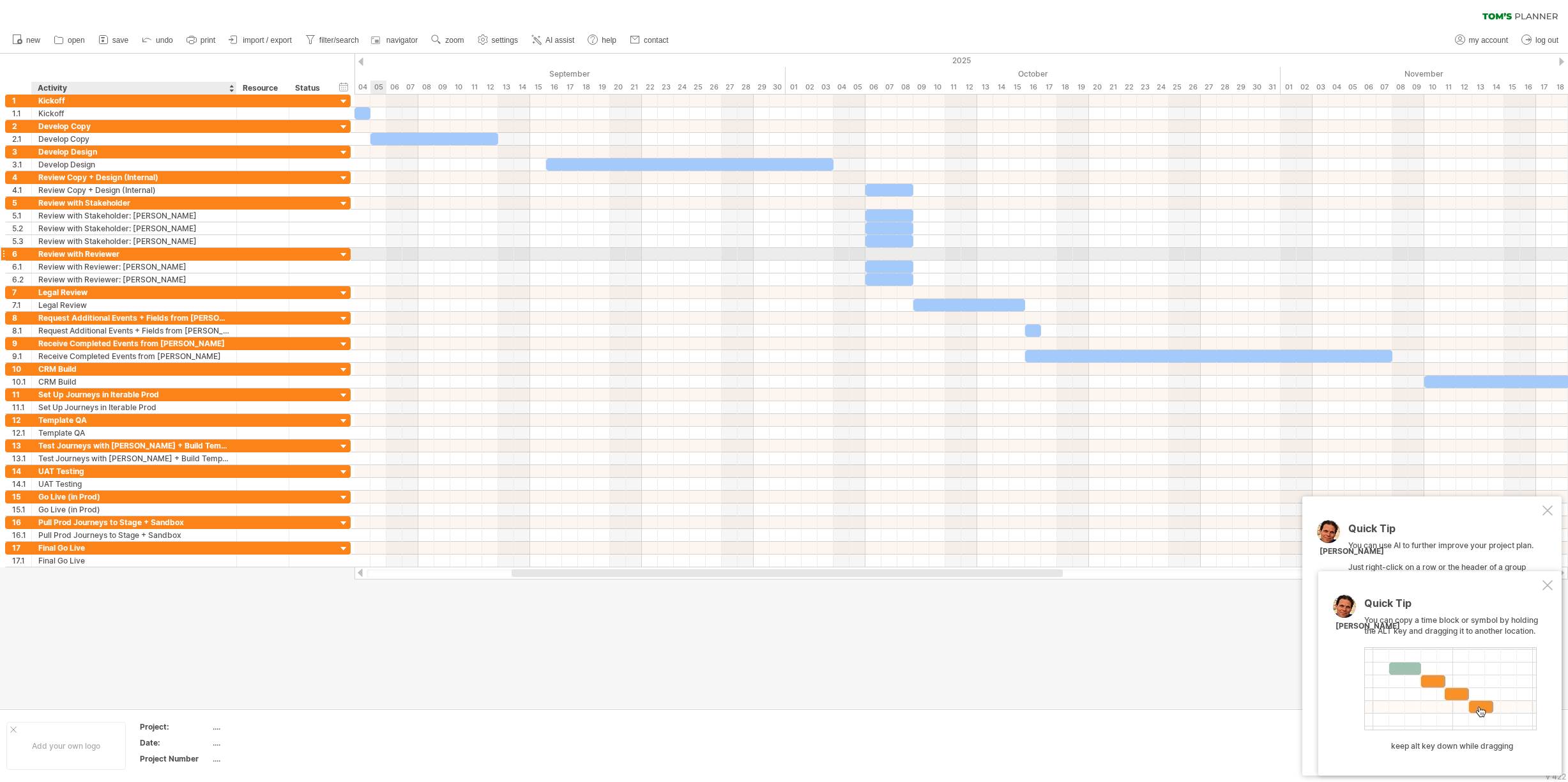
click at [106, 252] on div "Review with Reviewer" at bounding box center [134, 253] width 192 height 12
click at [106, 252] on input "**********" at bounding box center [134, 253] width 192 height 12
type input "**********"
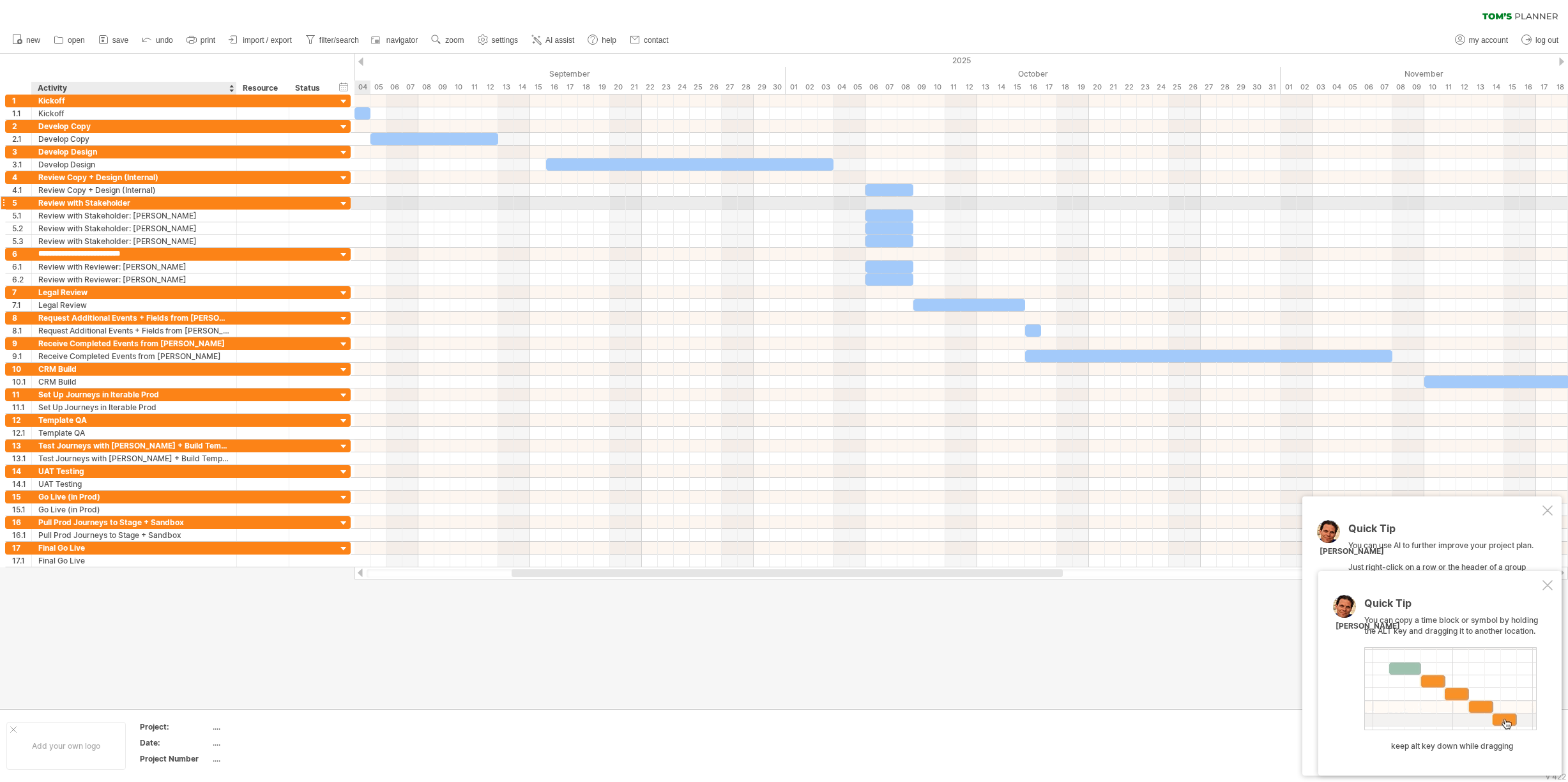
click at [106, 201] on div "Review with Stakeholder" at bounding box center [134, 202] width 192 height 12
click at [106, 201] on input "**********" at bounding box center [134, 202] width 192 height 12
click at [123, 204] on input "**********" at bounding box center [134, 202] width 192 height 12
click at [122, 202] on input "**********" at bounding box center [134, 202] width 192 height 12
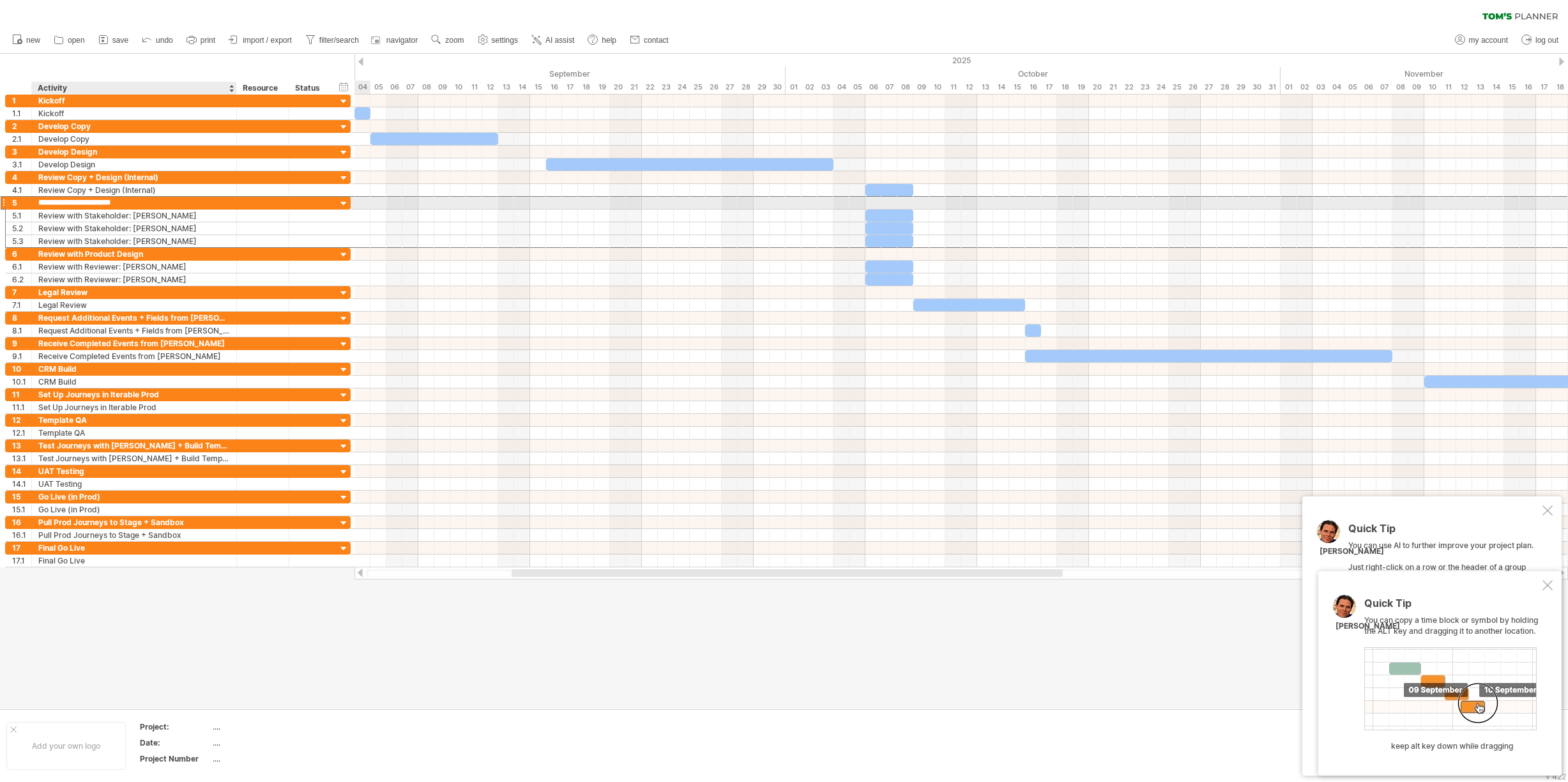
click at [122, 202] on input "**********" at bounding box center [134, 202] width 192 height 12
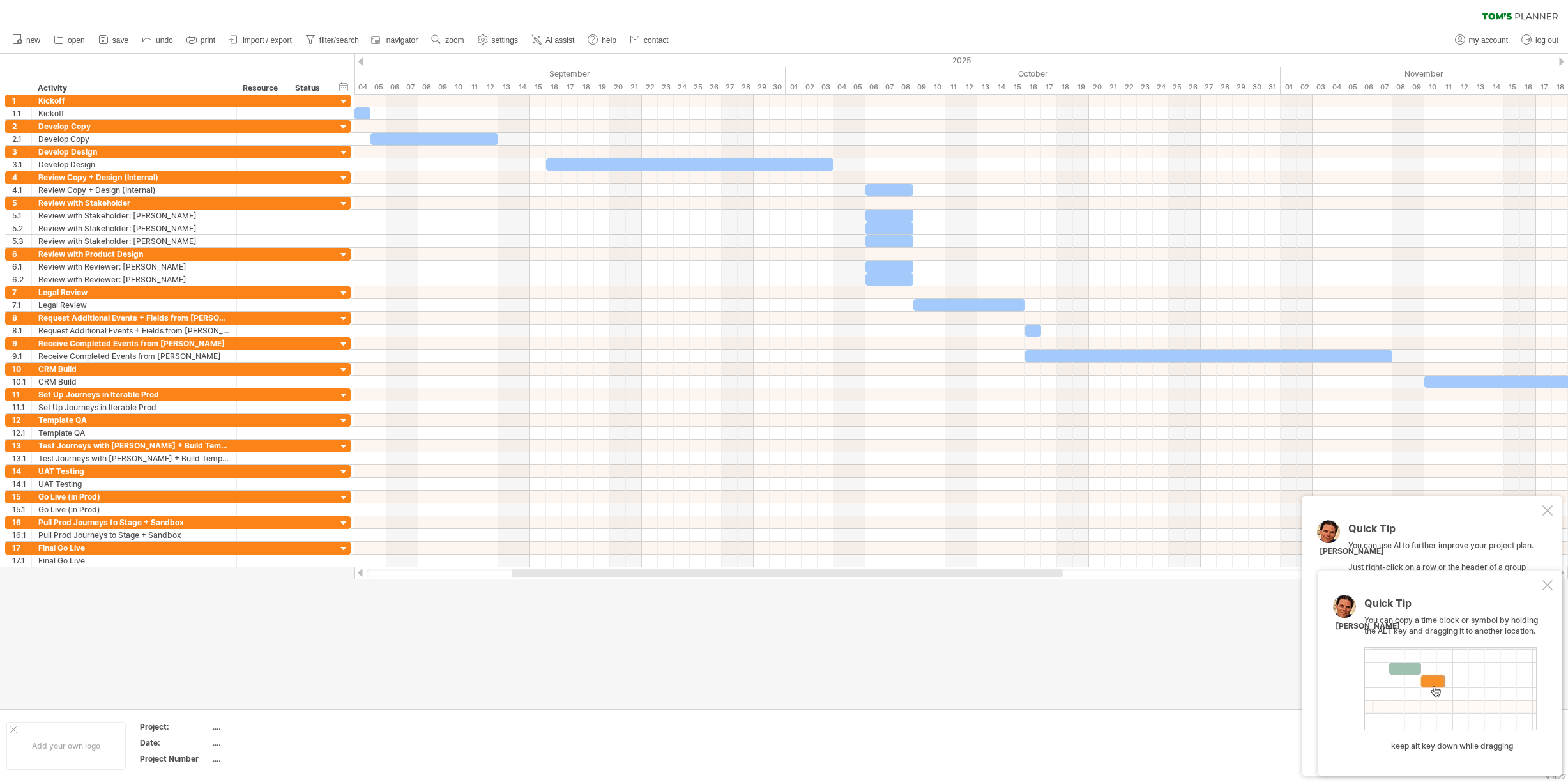
click at [1543, 582] on div at bounding box center [1548, 585] width 10 height 10
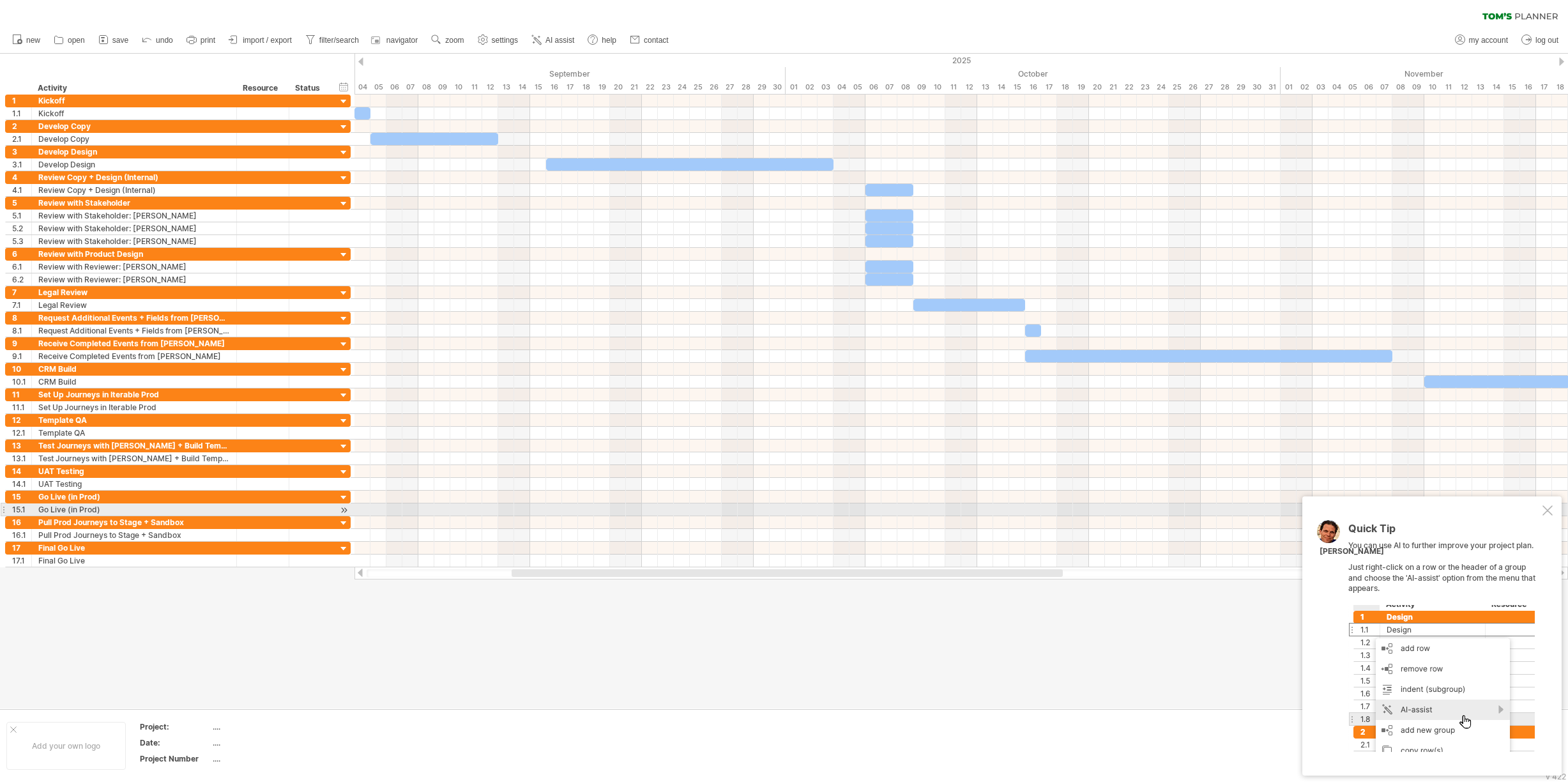
click at [1548, 506] on div at bounding box center [1548, 511] width 10 height 10
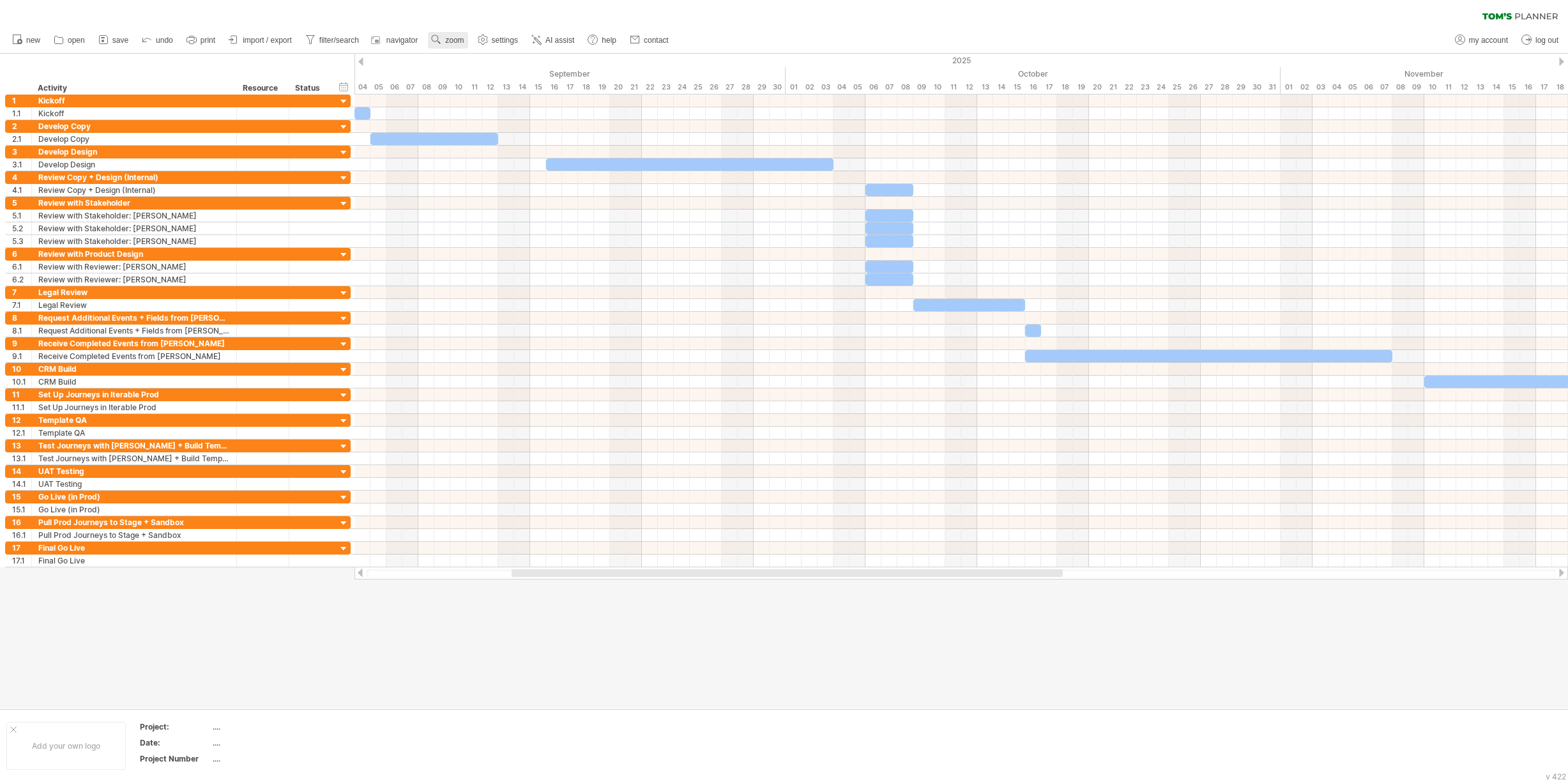
click at [443, 39] on use at bounding box center [436, 39] width 13 height 13
click at [768, 33] on div "new" at bounding box center [784, 40] width 1568 height 27
click at [464, 40] on span "zoom" at bounding box center [454, 40] width 18 height 9
click at [540, 97] on div "Day" at bounding box center [510, 97] width 71 height 20
click at [562, 173] on div "Wide" at bounding box center [582, 175] width 71 height 20
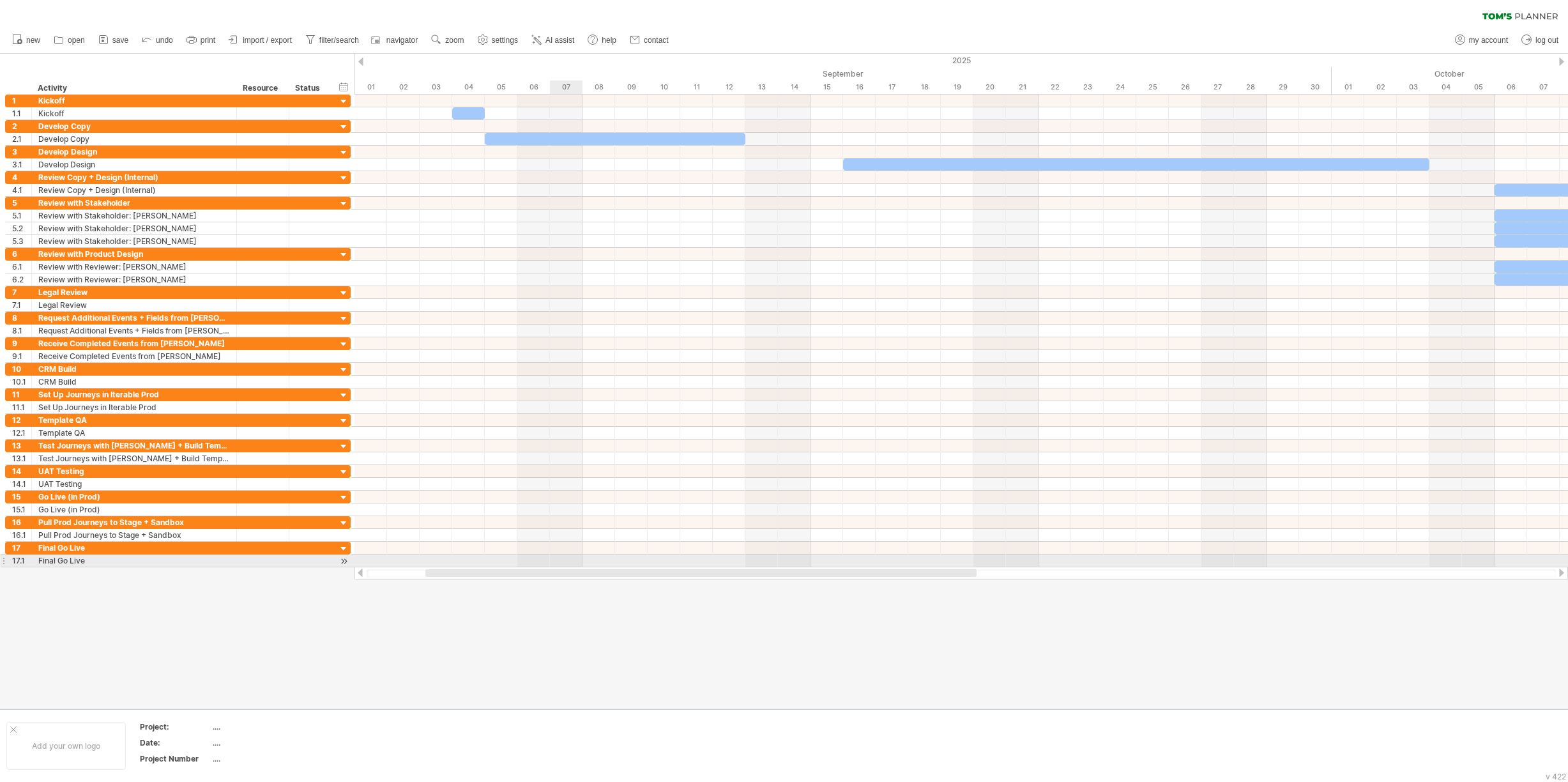
drag, startPoint x: 599, startPoint y: 573, endPoint x: 576, endPoint y: 558, distance: 27.5
click at [576, 558] on div "Trying to reach [DOMAIN_NAME] Connected again... 0% clear filter new 1" at bounding box center [784, 391] width 1568 height 782
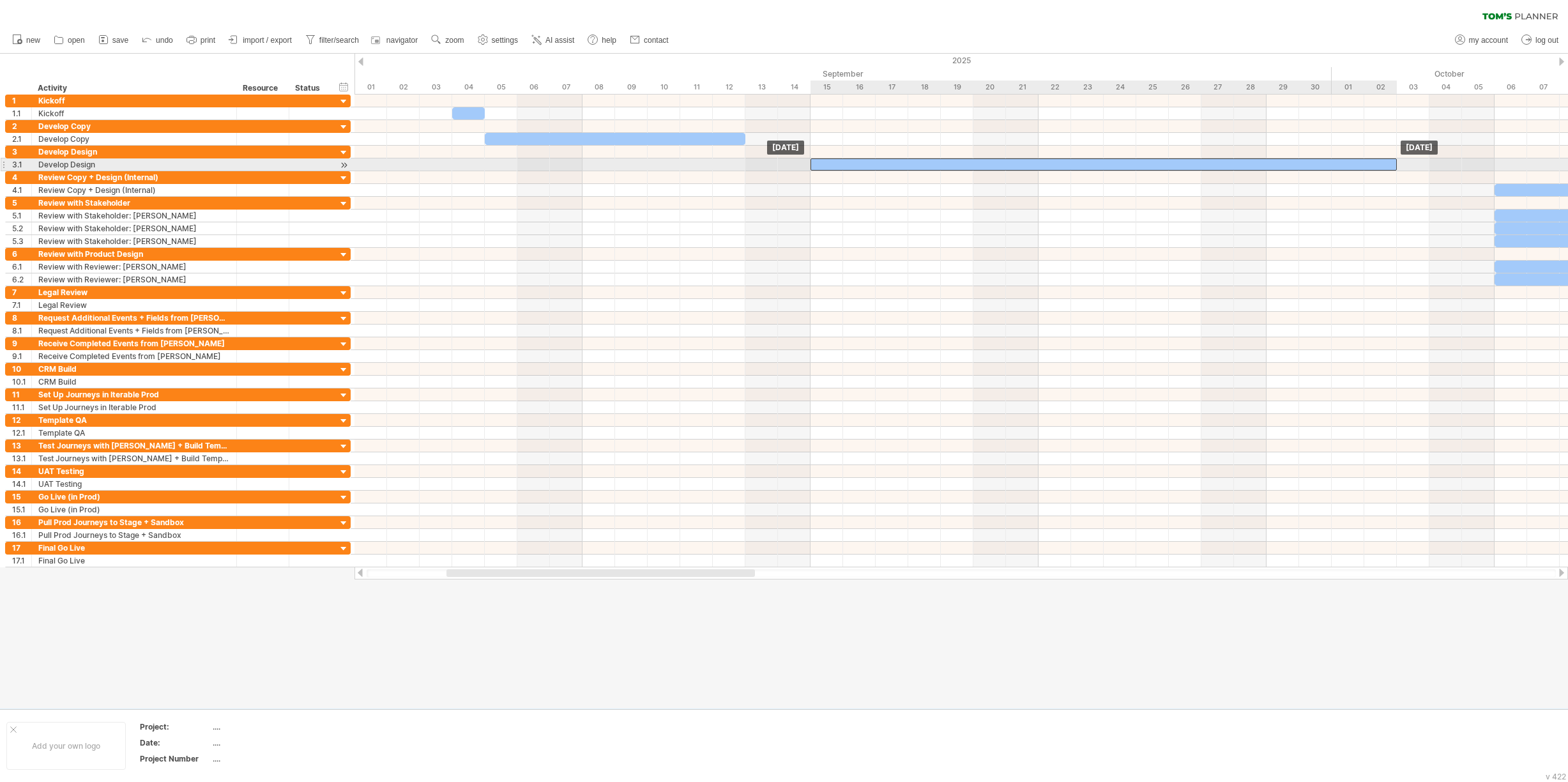
drag, startPoint x: 875, startPoint y: 164, endPoint x: 845, endPoint y: 166, distance: 30.1
click at [845, 166] on div at bounding box center [1104, 164] width 587 height 12
click at [1378, 164] on div at bounding box center [1104, 164] width 587 height 12
drag, startPoint x: 1394, startPoint y: 162, endPoint x: 1426, endPoint y: 161, distance: 32.0
click at [1426, 161] on div at bounding box center [1120, 164] width 619 height 12
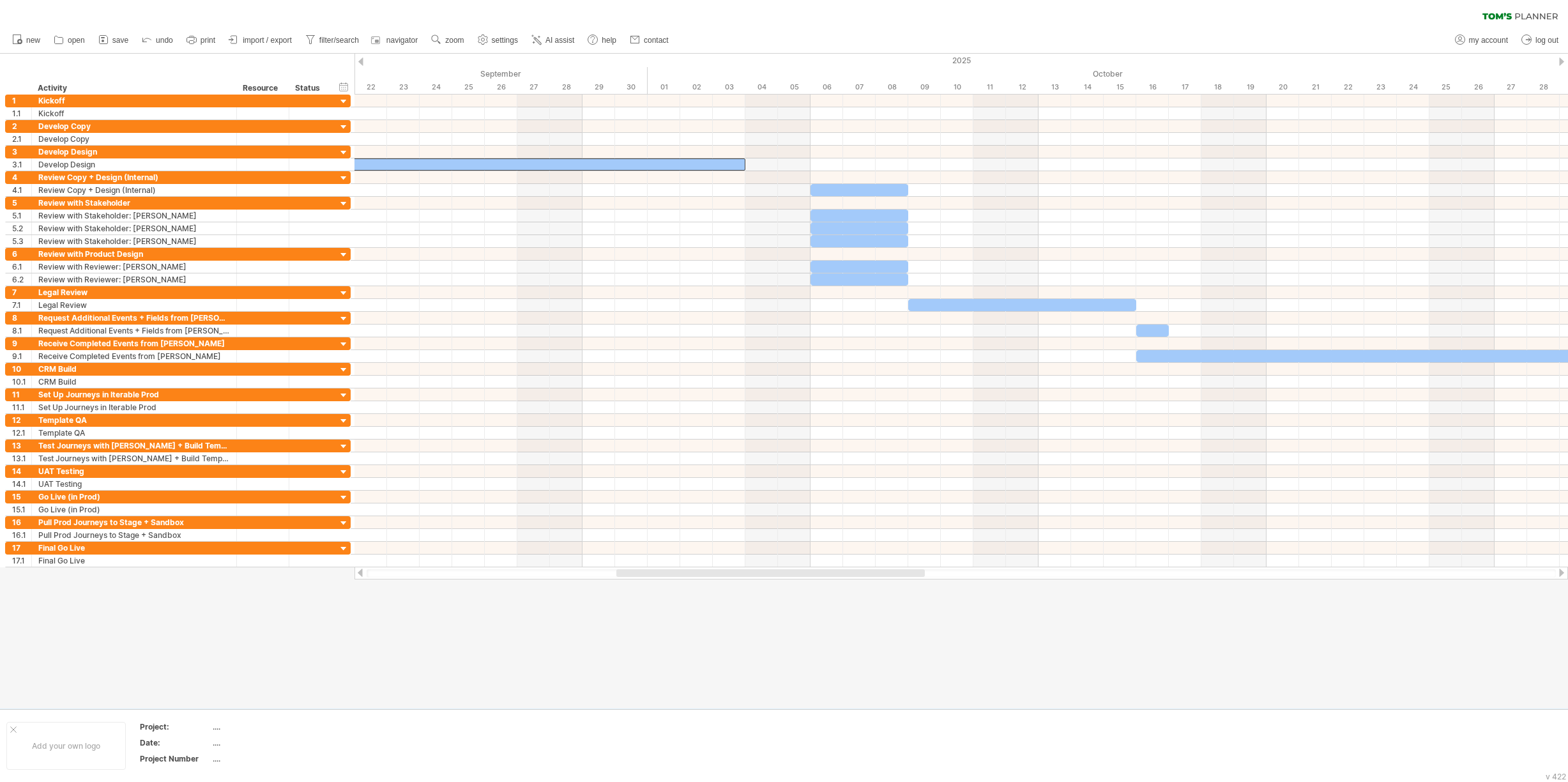
drag, startPoint x: 536, startPoint y: 570, endPoint x: 706, endPoint y: 569, distance: 170.0
click at [706, 569] on div at bounding box center [771, 573] width 309 height 8
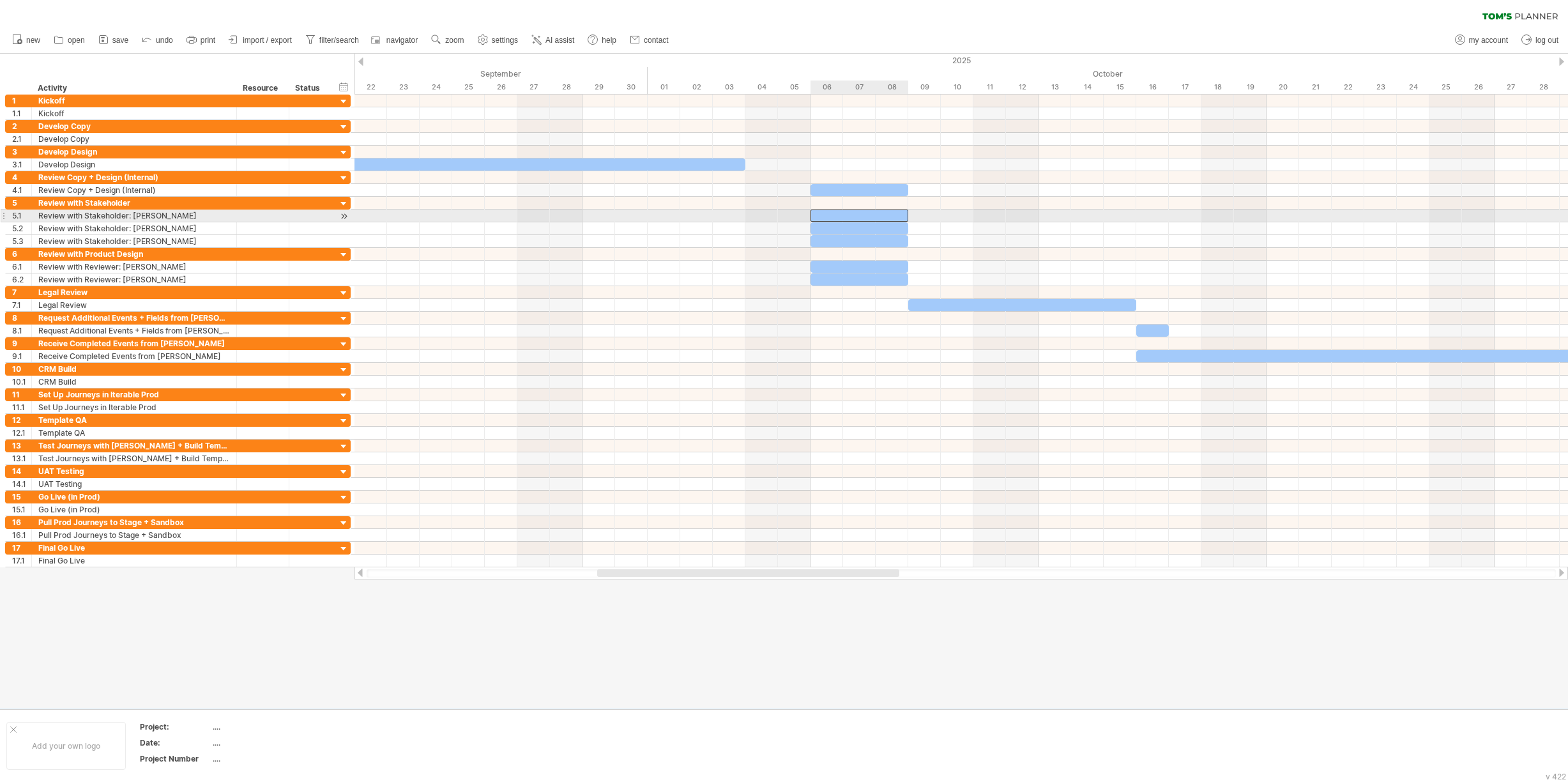
click at [871, 217] on div at bounding box center [859, 215] width 98 height 12
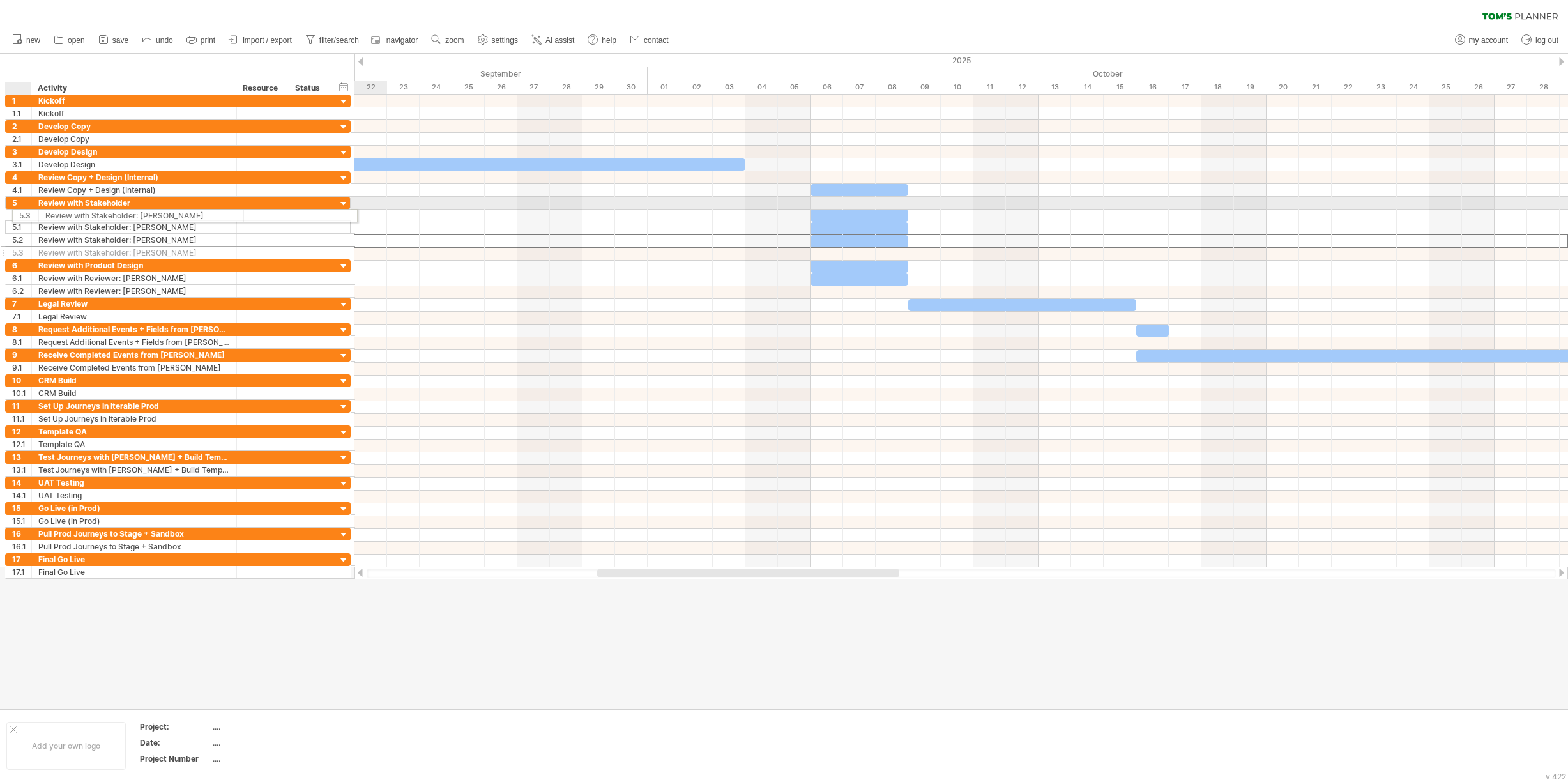
drag, startPoint x: 4, startPoint y: 239, endPoint x: 9, endPoint y: 214, distance: 25.5
drag, startPoint x: 3, startPoint y: 241, endPoint x: 9, endPoint y: 211, distance: 30.6
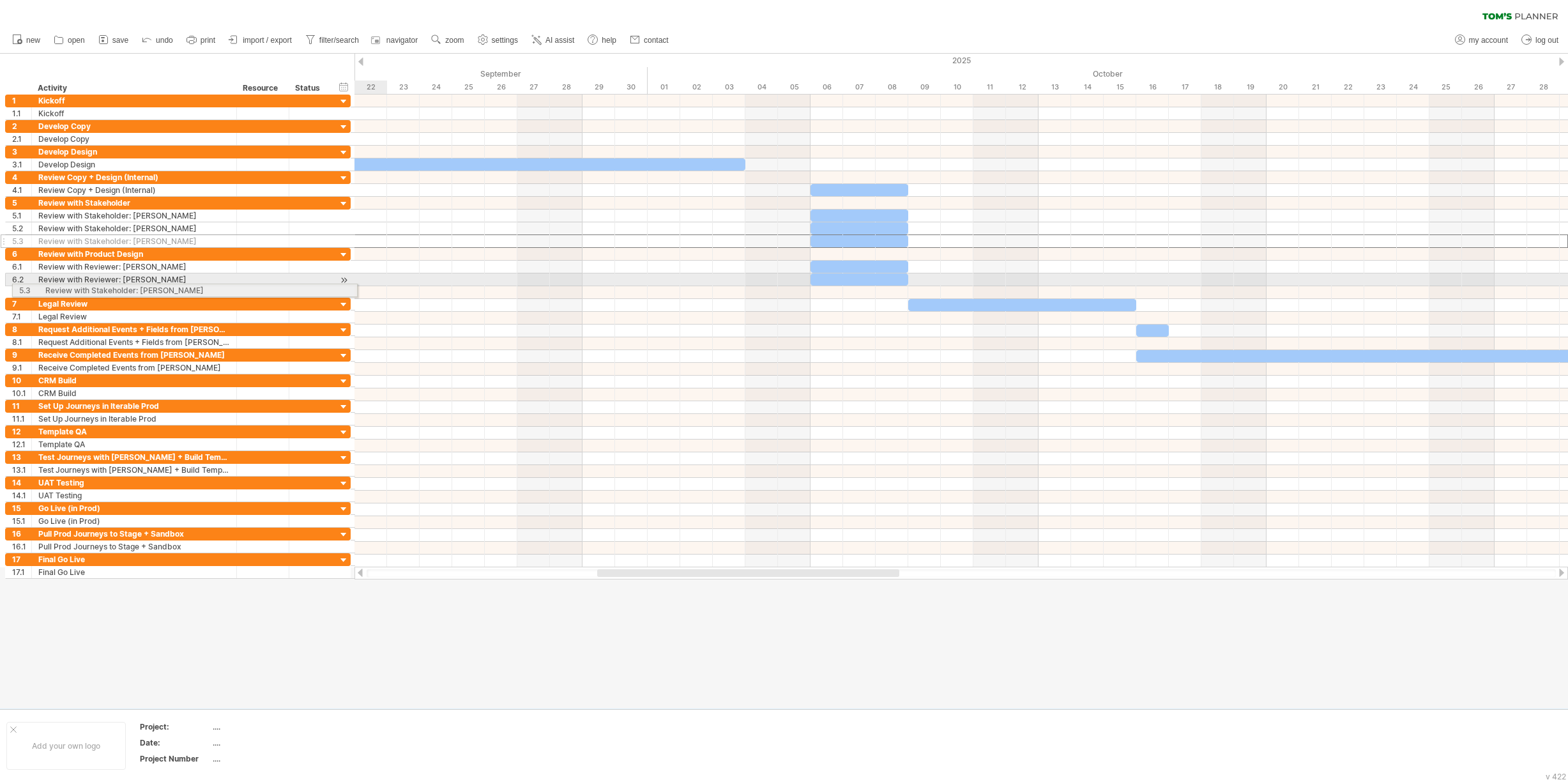
drag, startPoint x: 3, startPoint y: 238, endPoint x: 8, endPoint y: 288, distance: 50.2
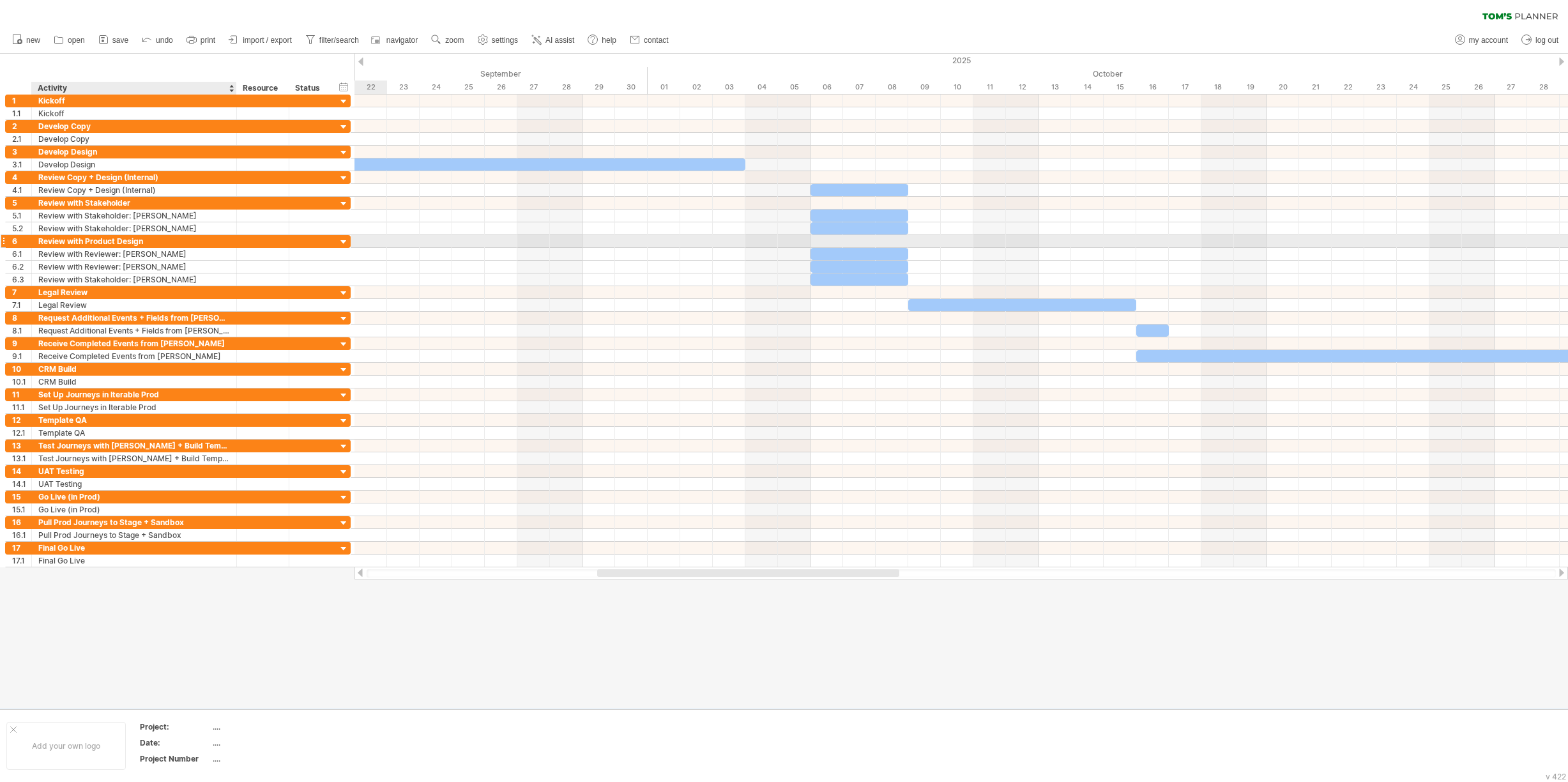
click at [130, 240] on div "Review with Product Design" at bounding box center [134, 240] width 192 height 12
click at [130, 240] on input "**********" at bounding box center [134, 240] width 192 height 12
type input "**********"
drag, startPoint x: 848, startPoint y: 251, endPoint x: 913, endPoint y: 248, distance: 65.1
click at [913, 248] on div at bounding box center [924, 253] width 98 height 12
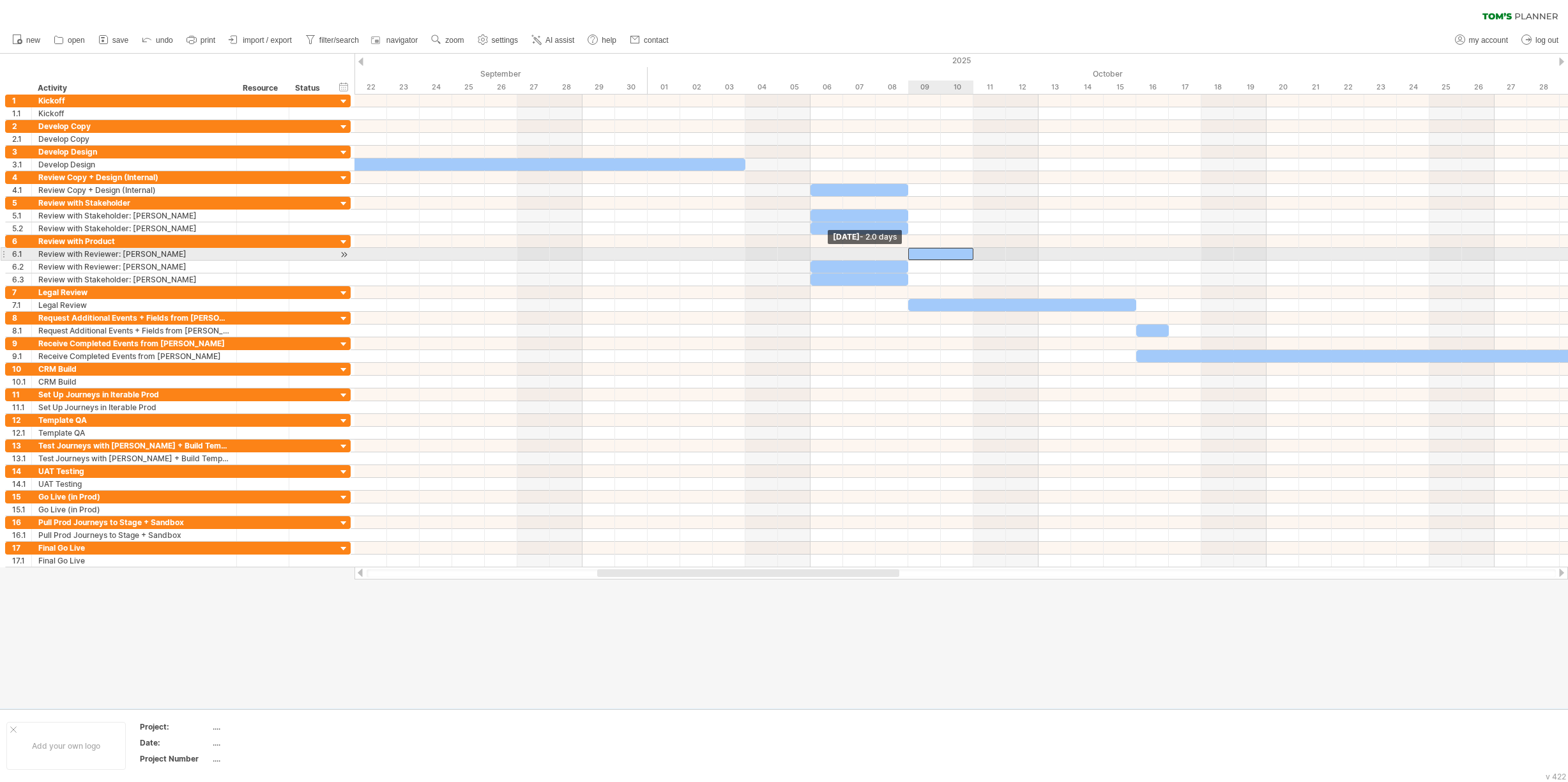
drag, startPoint x: 876, startPoint y: 254, endPoint x: 909, endPoint y: 250, distance: 33.2
click at [909, 250] on span at bounding box center [908, 253] width 5 height 12
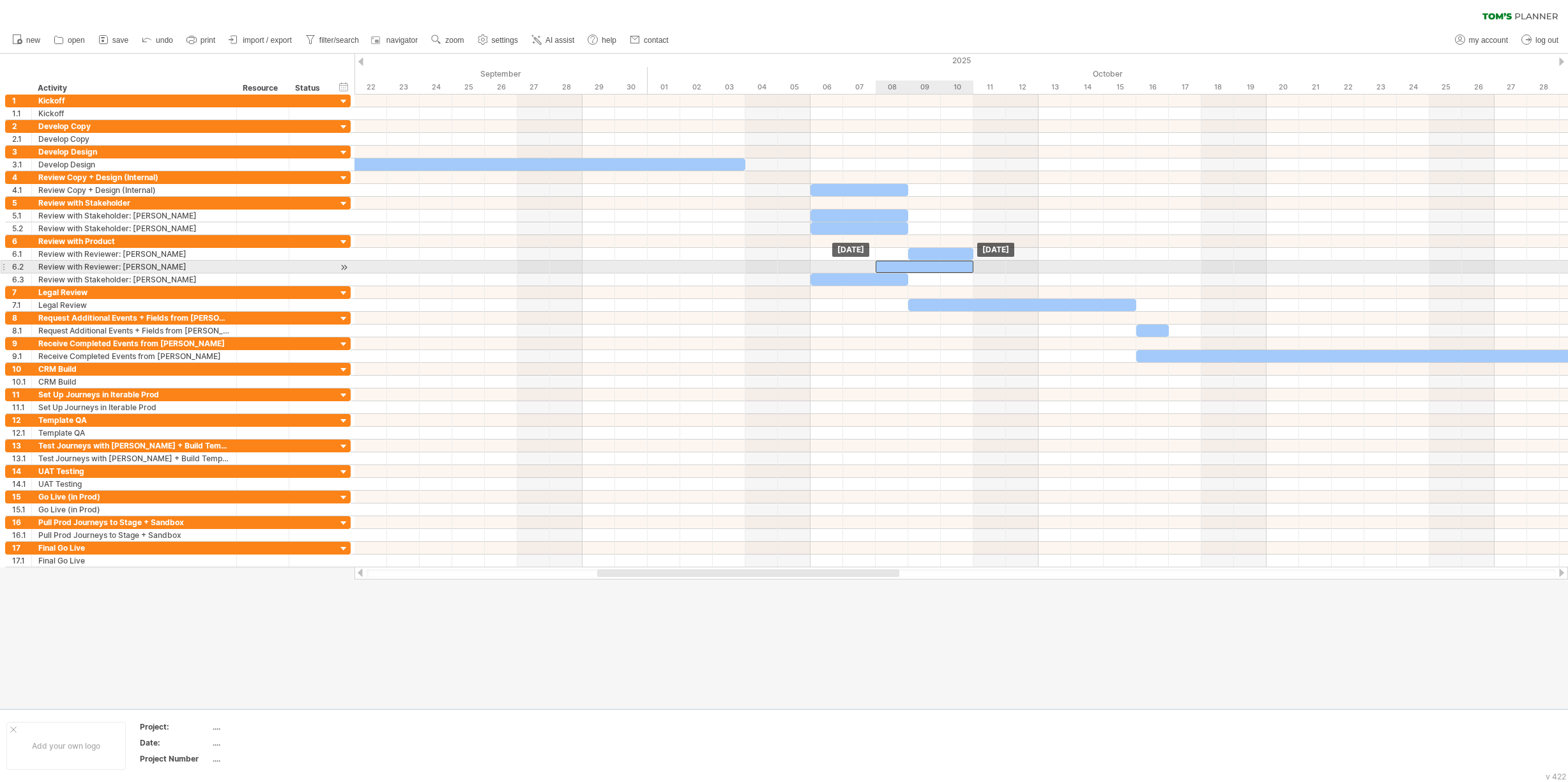
drag, startPoint x: 853, startPoint y: 267, endPoint x: 919, endPoint y: 267, distance: 66.0
click at [919, 267] on div at bounding box center [924, 267] width 98 height 12
drag, startPoint x: 876, startPoint y: 265, endPoint x: 906, endPoint y: 265, distance: 30.0
click at [906, 265] on span at bounding box center [908, 267] width 5 height 12
drag, startPoint x: 838, startPoint y: 281, endPoint x: 898, endPoint y: 279, distance: 60.0
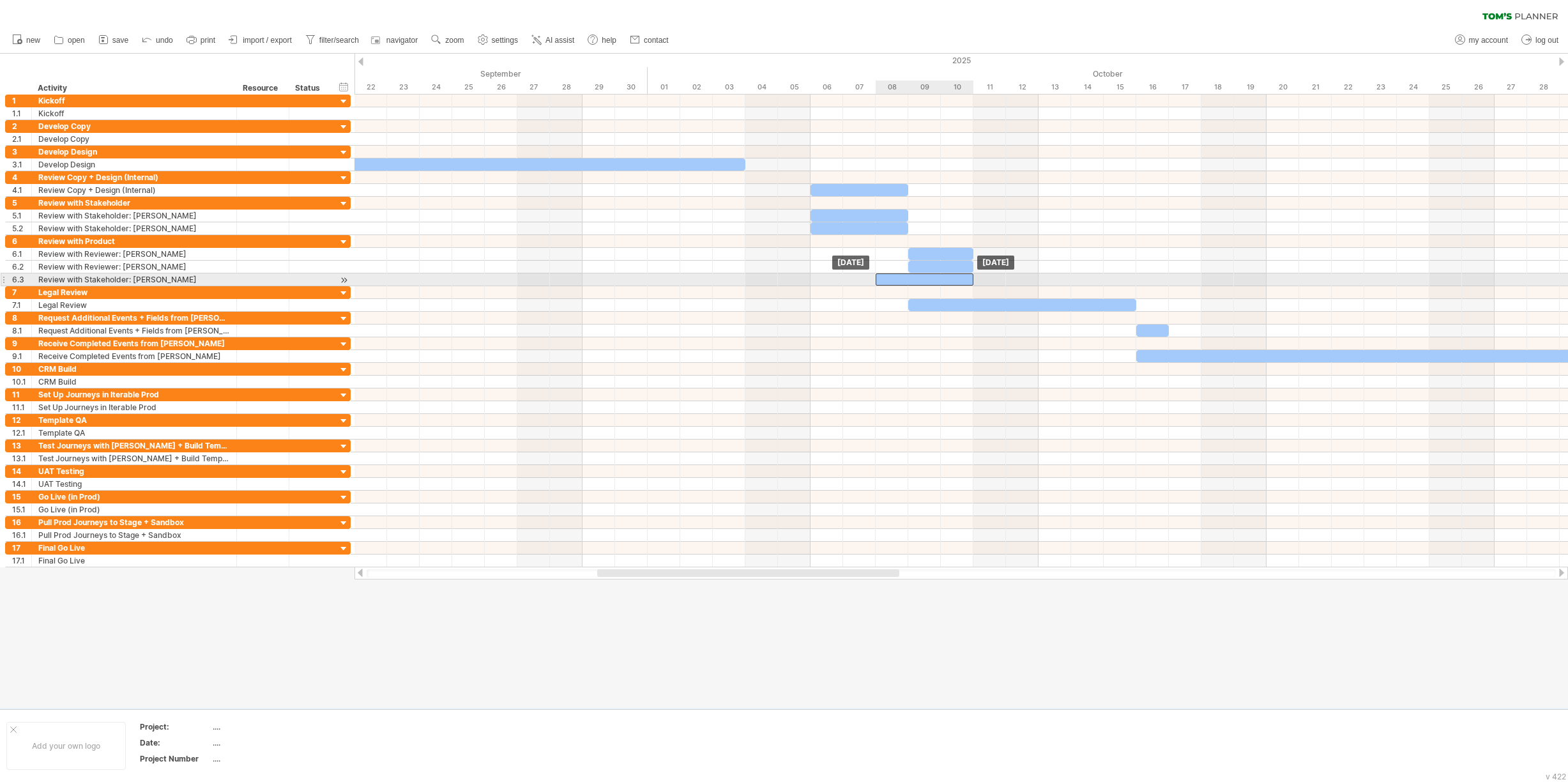
click at [898, 279] on div at bounding box center [924, 279] width 98 height 12
drag, startPoint x: 874, startPoint y: 279, endPoint x: 907, endPoint y: 277, distance: 33.1
click at [907, 277] on span at bounding box center [908, 279] width 5 height 12
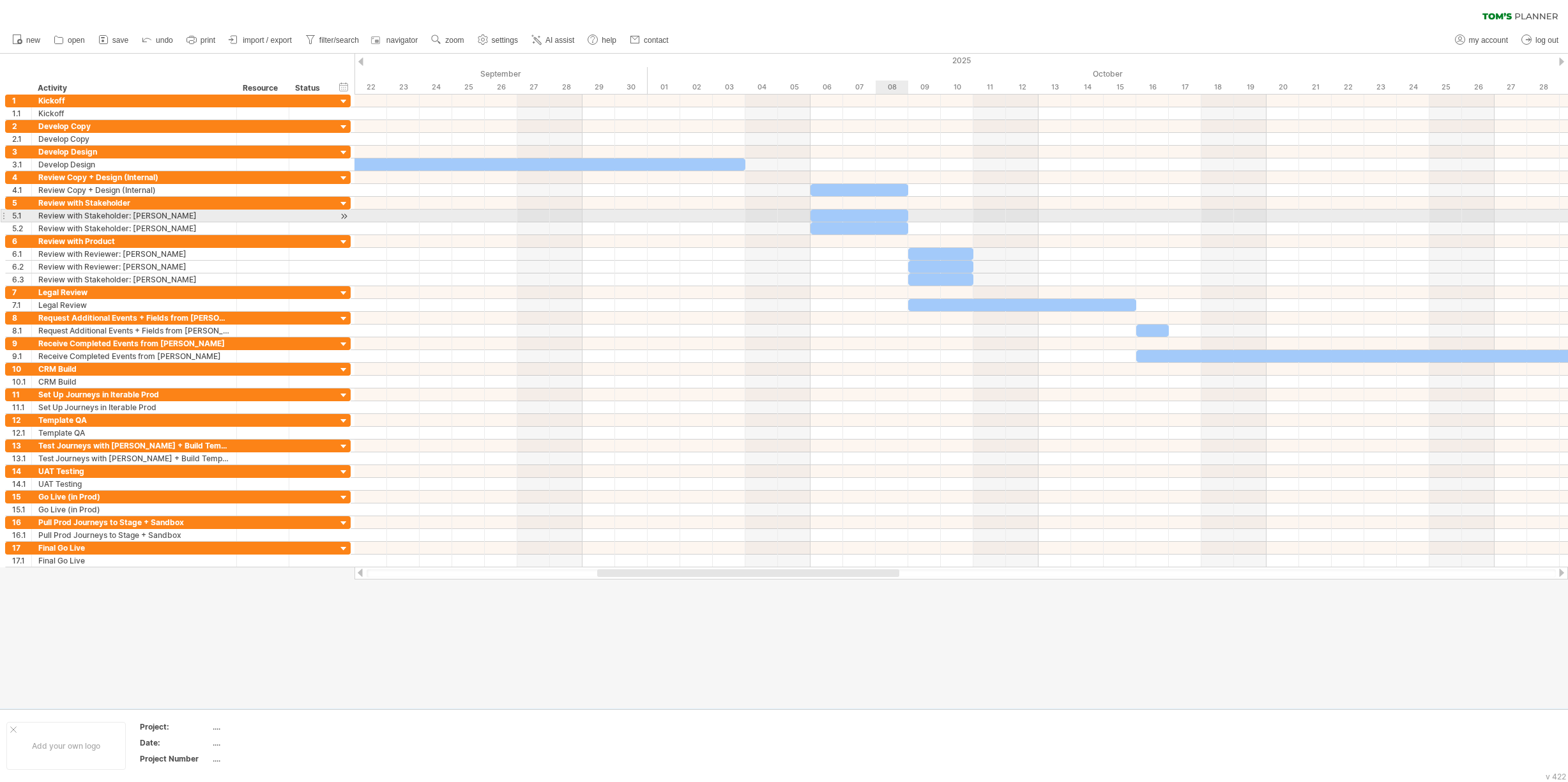
click at [888, 214] on div at bounding box center [859, 215] width 98 height 12
drag, startPoint x: 908, startPoint y: 213, endPoint x: 876, endPoint y: 216, distance: 32.1
click at [876, 216] on span at bounding box center [875, 215] width 5 height 12
click at [887, 226] on div at bounding box center [859, 228] width 98 height 12
drag, startPoint x: 906, startPoint y: 224, endPoint x: 878, endPoint y: 231, distance: 28.9
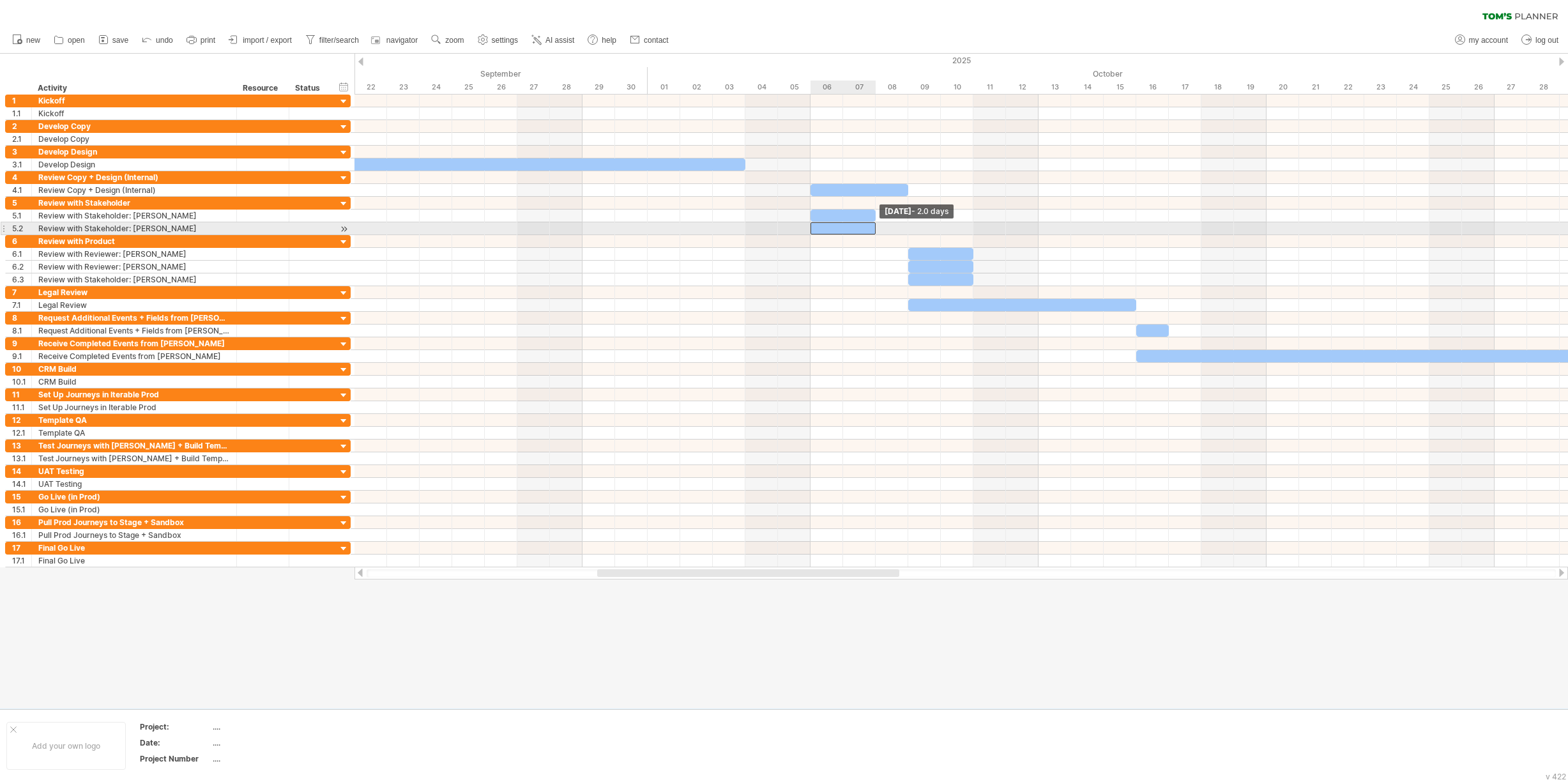
click at [878, 231] on div "[DATE] - 2.0 days [DATE]" at bounding box center [961, 331] width 1213 height 472
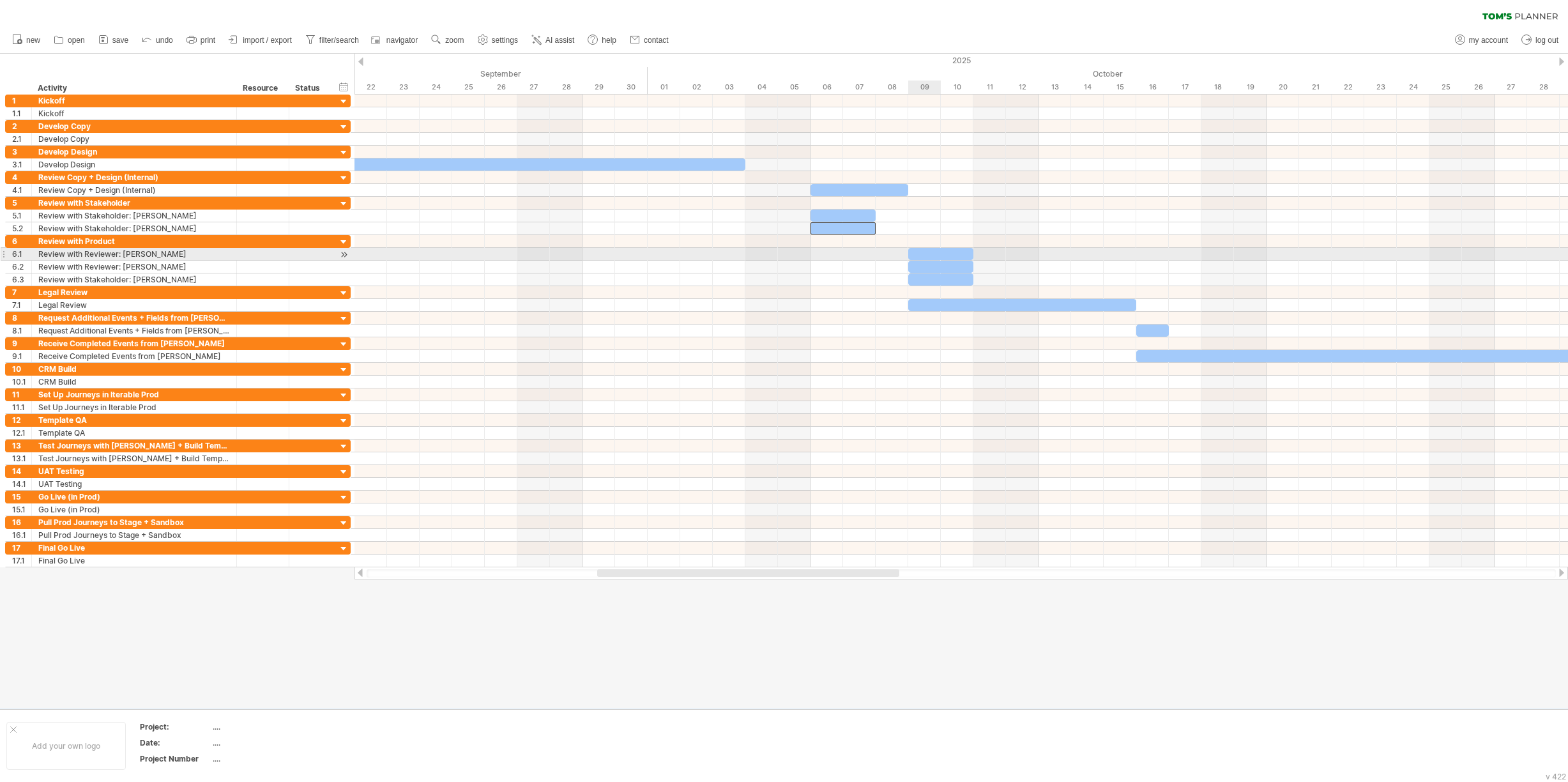
click at [920, 252] on div at bounding box center [941, 253] width 65 height 12
drag, startPoint x: 909, startPoint y: 252, endPoint x: 879, endPoint y: 255, distance: 30.1
click at [879, 255] on div at bounding box center [924, 253] width 98 height 12
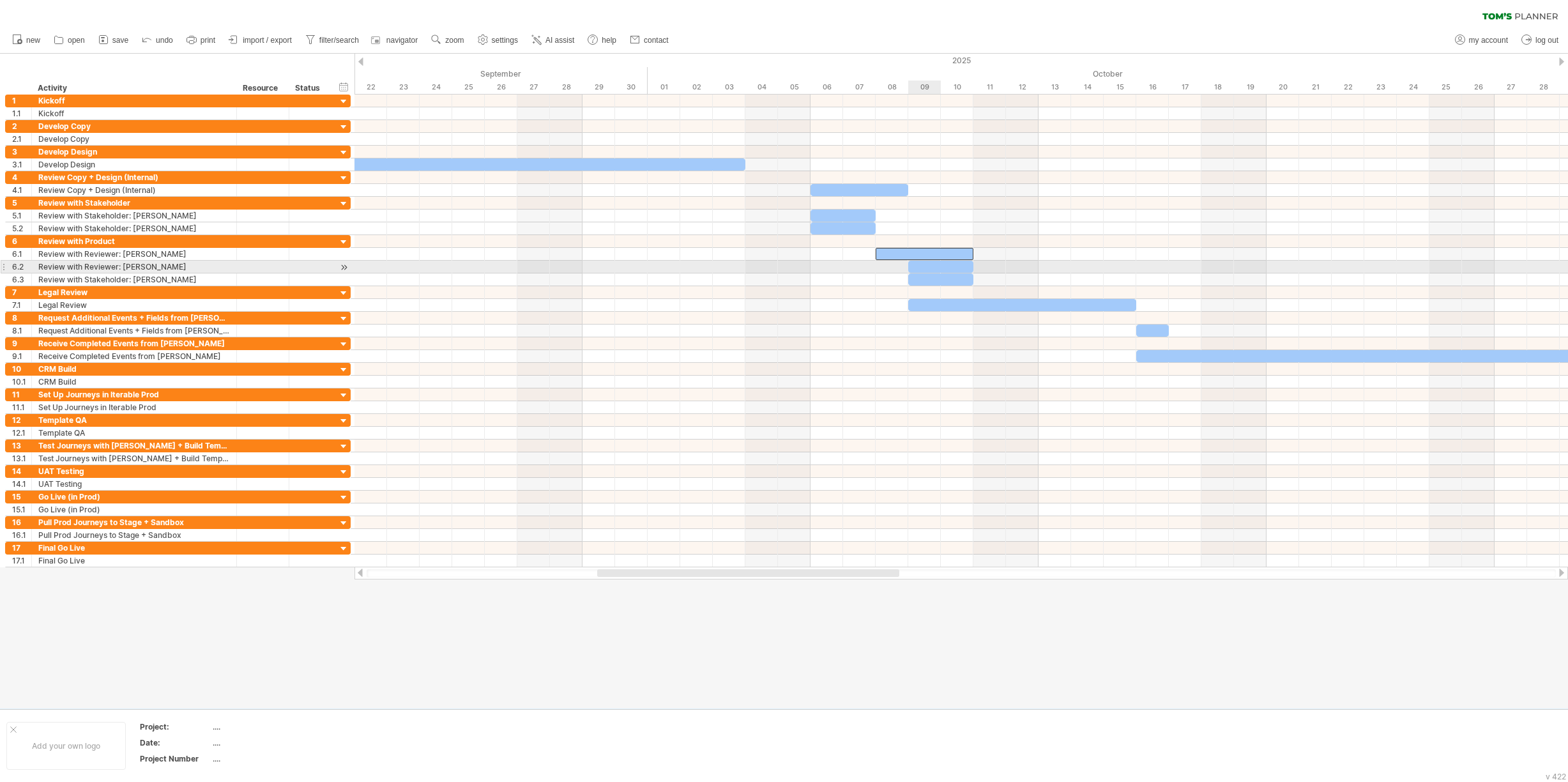
click at [919, 263] on div at bounding box center [941, 267] width 65 height 12
drag, startPoint x: 908, startPoint y: 263, endPoint x: 878, endPoint y: 266, distance: 30.1
click at [878, 266] on span at bounding box center [875, 267] width 5 height 12
click at [914, 280] on div at bounding box center [941, 279] width 65 height 12
drag, startPoint x: 909, startPoint y: 278, endPoint x: 878, endPoint y: 279, distance: 31.0
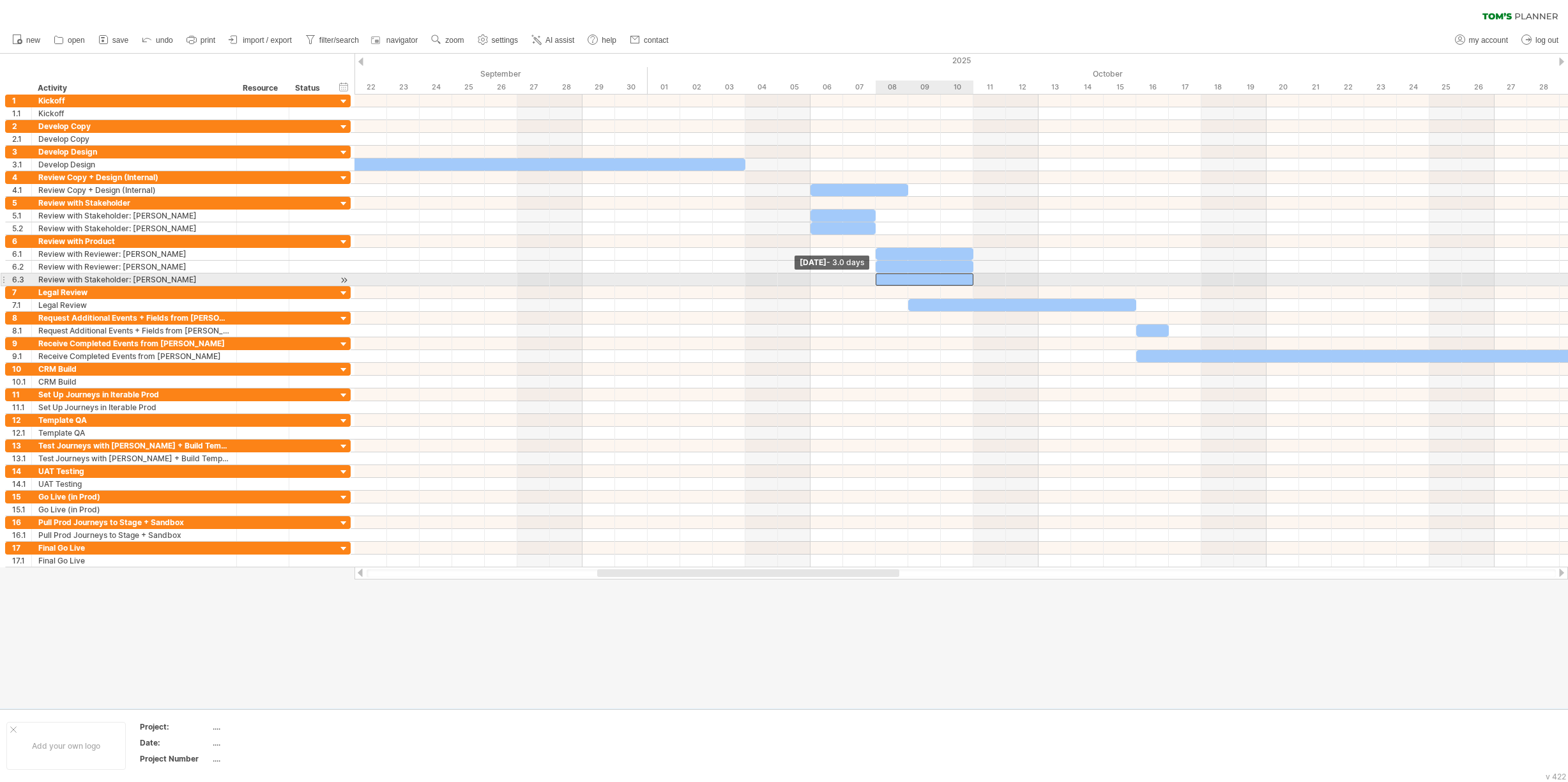
click at [878, 279] on span at bounding box center [875, 279] width 5 height 12
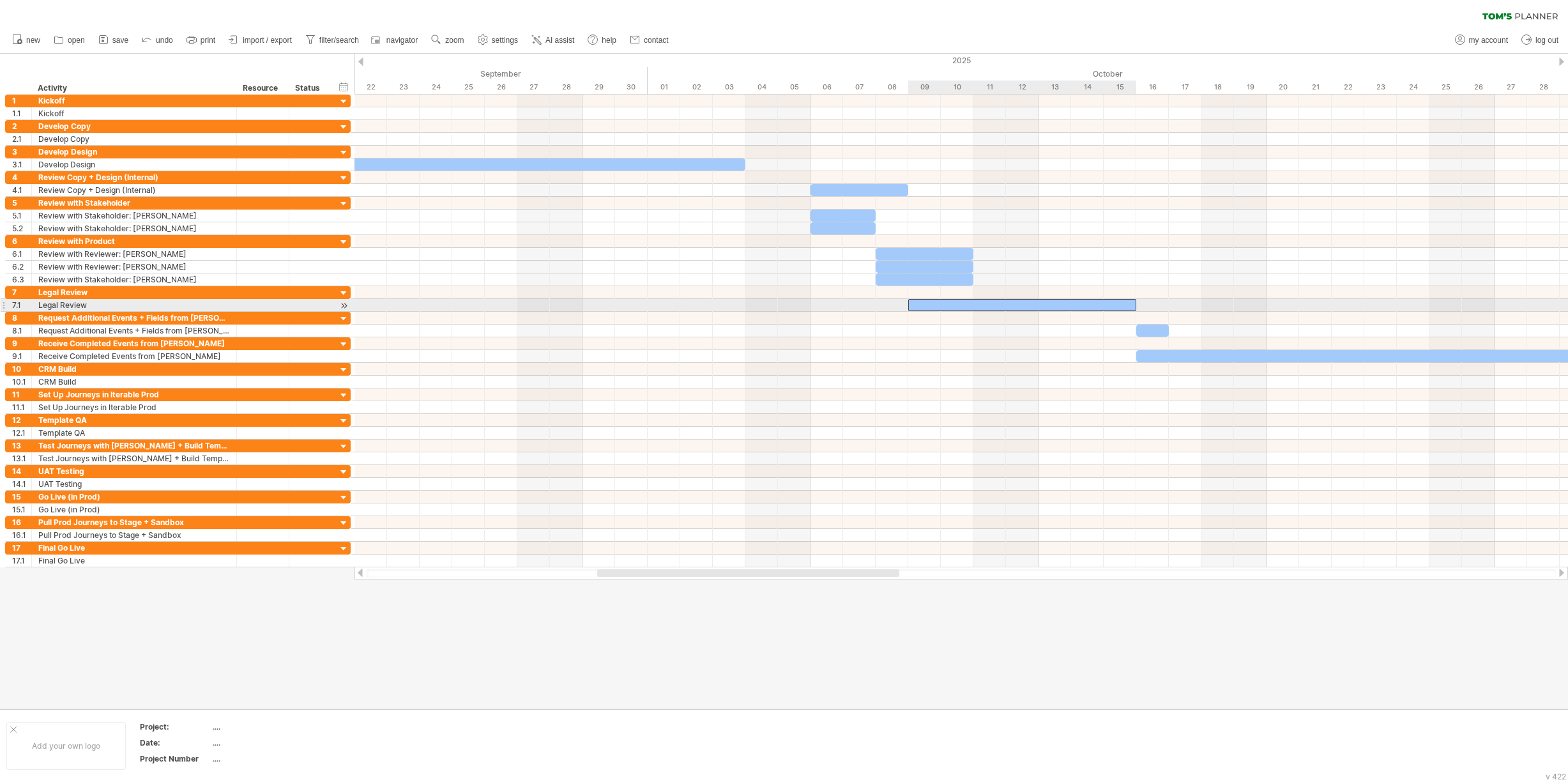
click at [926, 303] on div at bounding box center [1022, 305] width 228 height 12
drag, startPoint x: 909, startPoint y: 304, endPoint x: 1036, endPoint y: 304, distance: 127.0
click at [1036, 304] on span at bounding box center [1038, 305] width 5 height 12
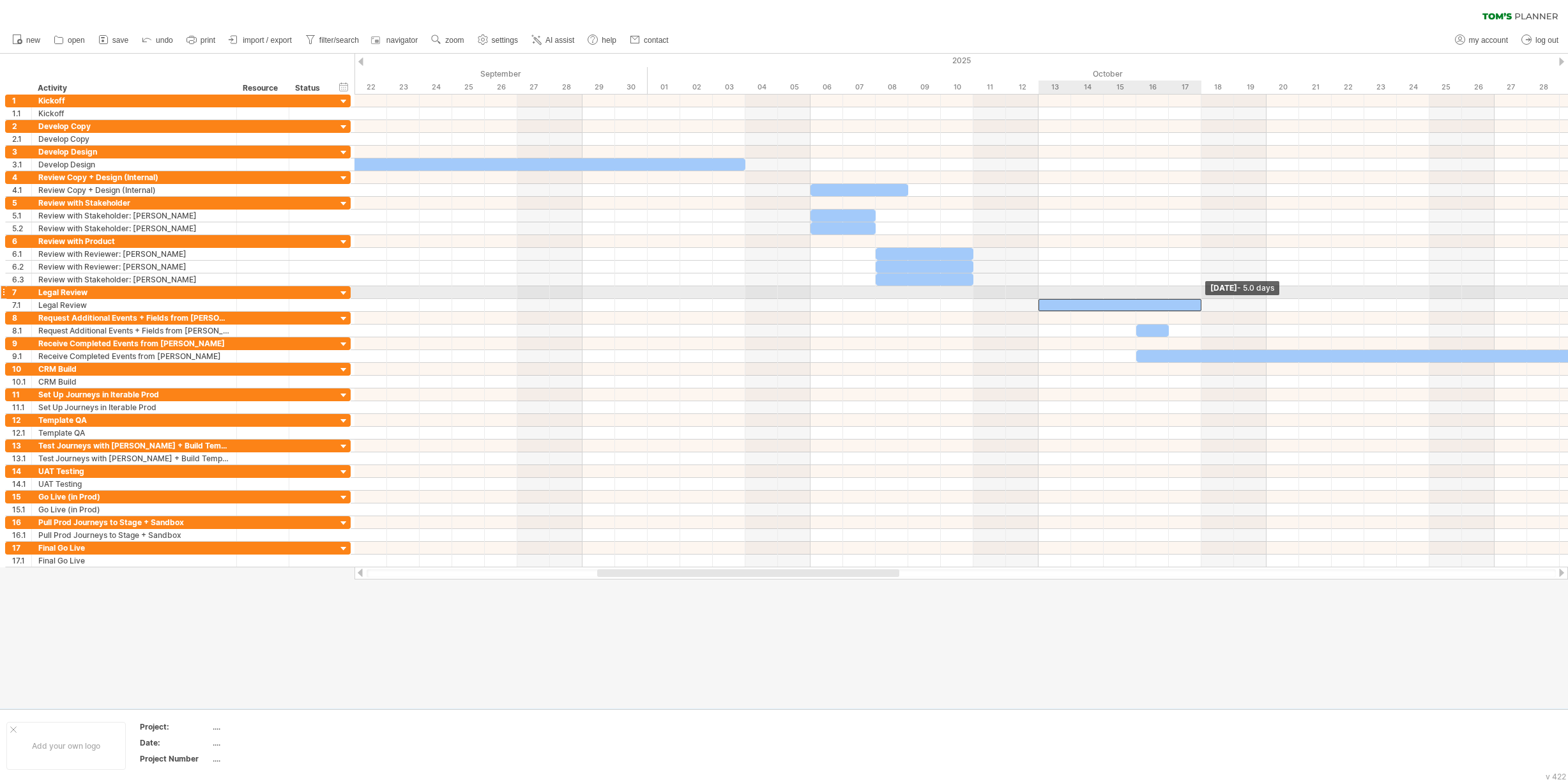
drag, startPoint x: 1133, startPoint y: 303, endPoint x: 1199, endPoint y: 299, distance: 66.1
click at [1199, 299] on span at bounding box center [1201, 305] width 5 height 12
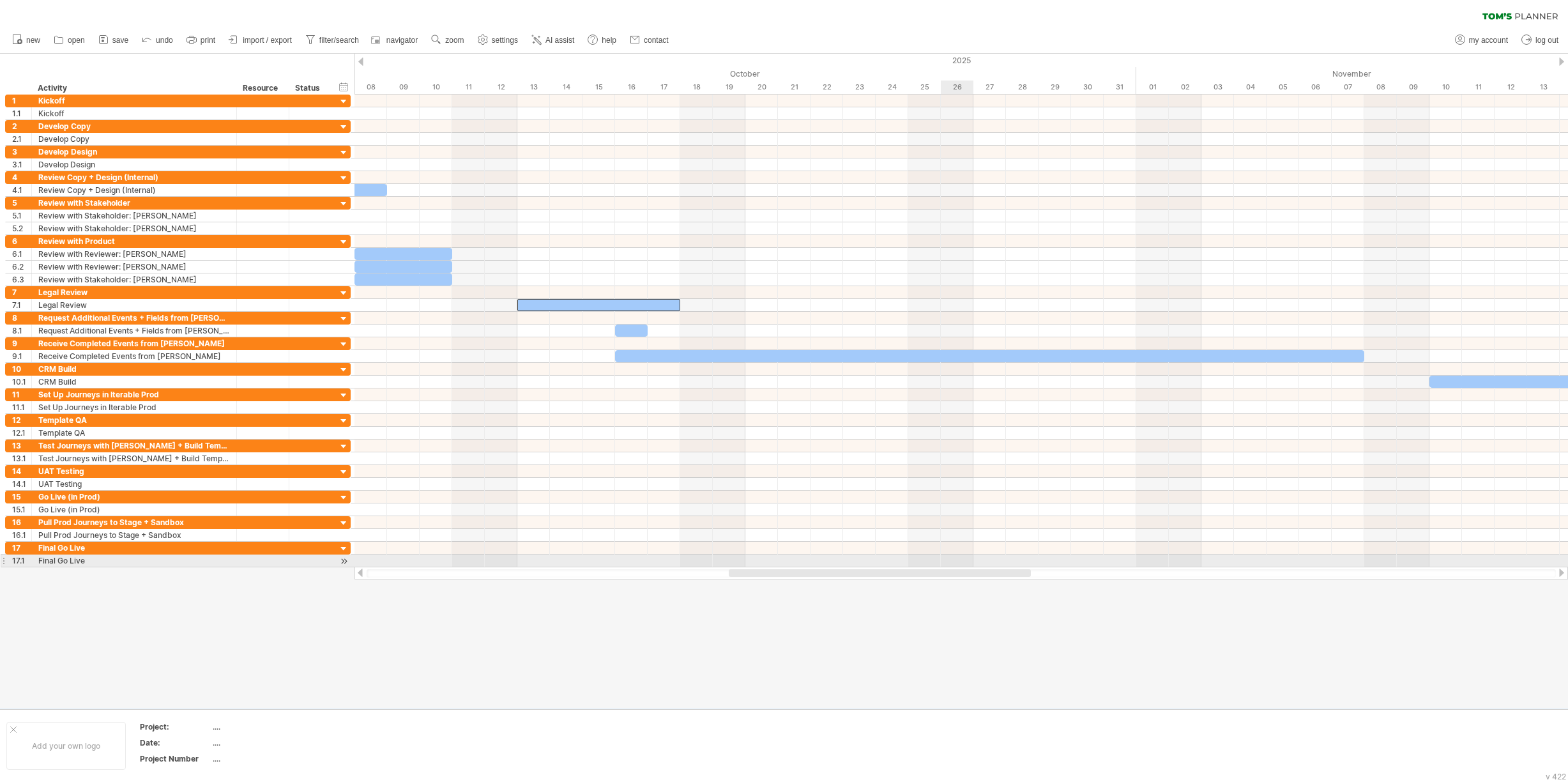
drag, startPoint x: 836, startPoint y: 572, endPoint x: 967, endPoint y: 565, distance: 131.2
click at [967, 565] on div "Trying to reach [DOMAIN_NAME] Connected again... 0% clear filter new 1" at bounding box center [784, 391] width 1568 height 782
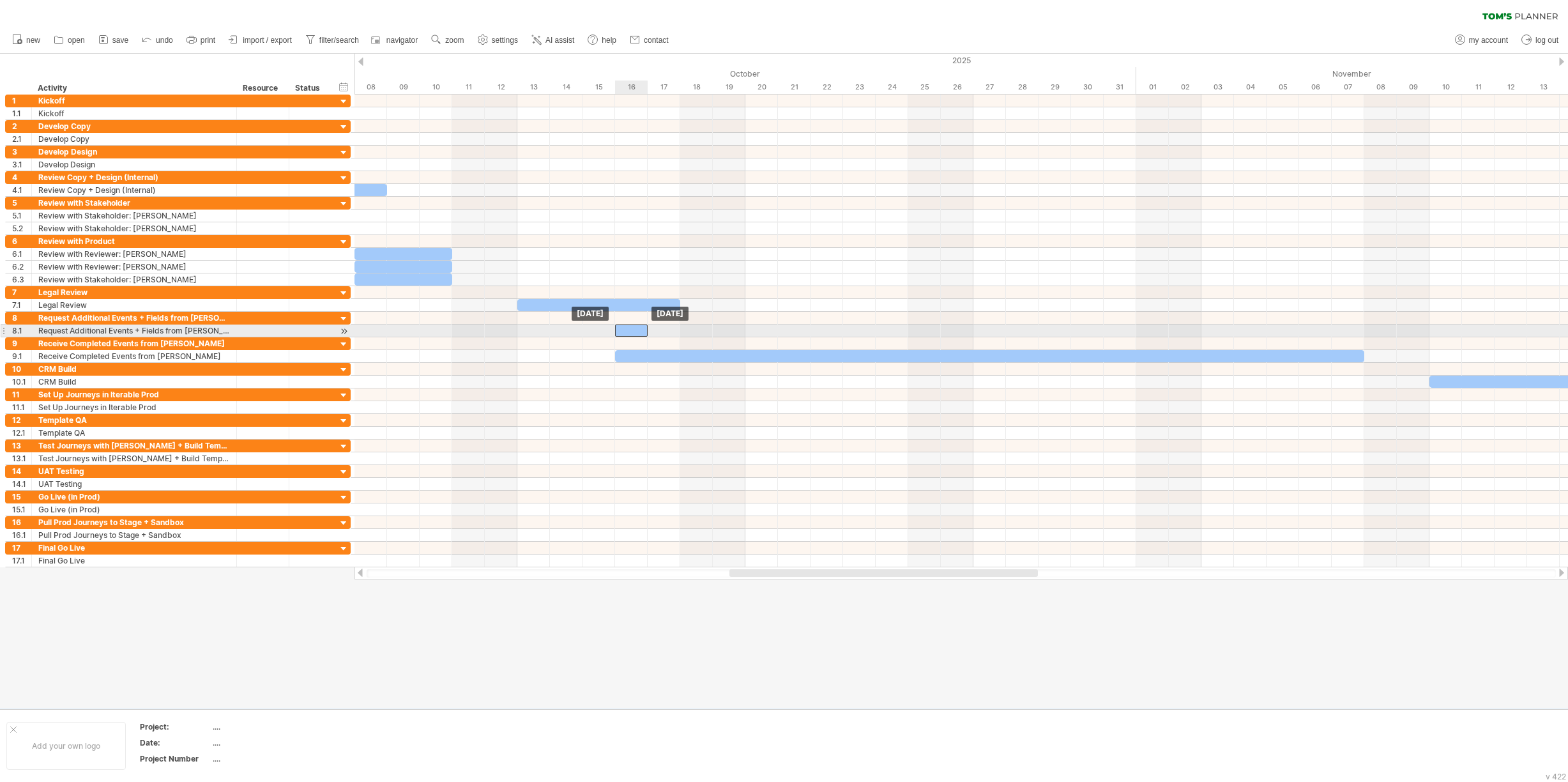
click at [630, 330] on div at bounding box center [631, 330] width 32 height 12
drag, startPoint x: 648, startPoint y: 329, endPoint x: 675, endPoint y: 329, distance: 27.0
click at [675, 329] on div at bounding box center [647, 330] width 65 height 12
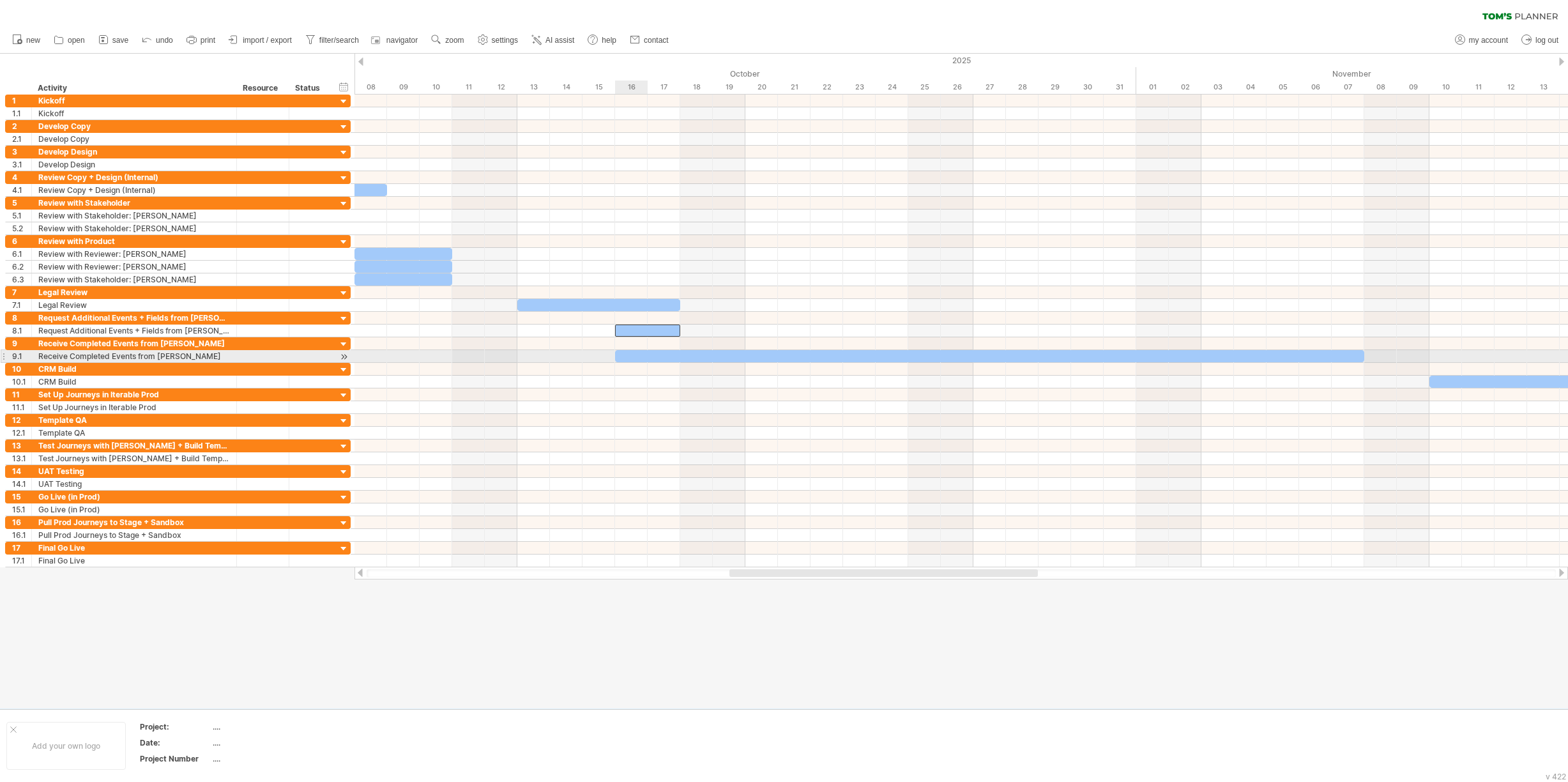
click at [621, 355] on div at bounding box center [989, 355] width 749 height 12
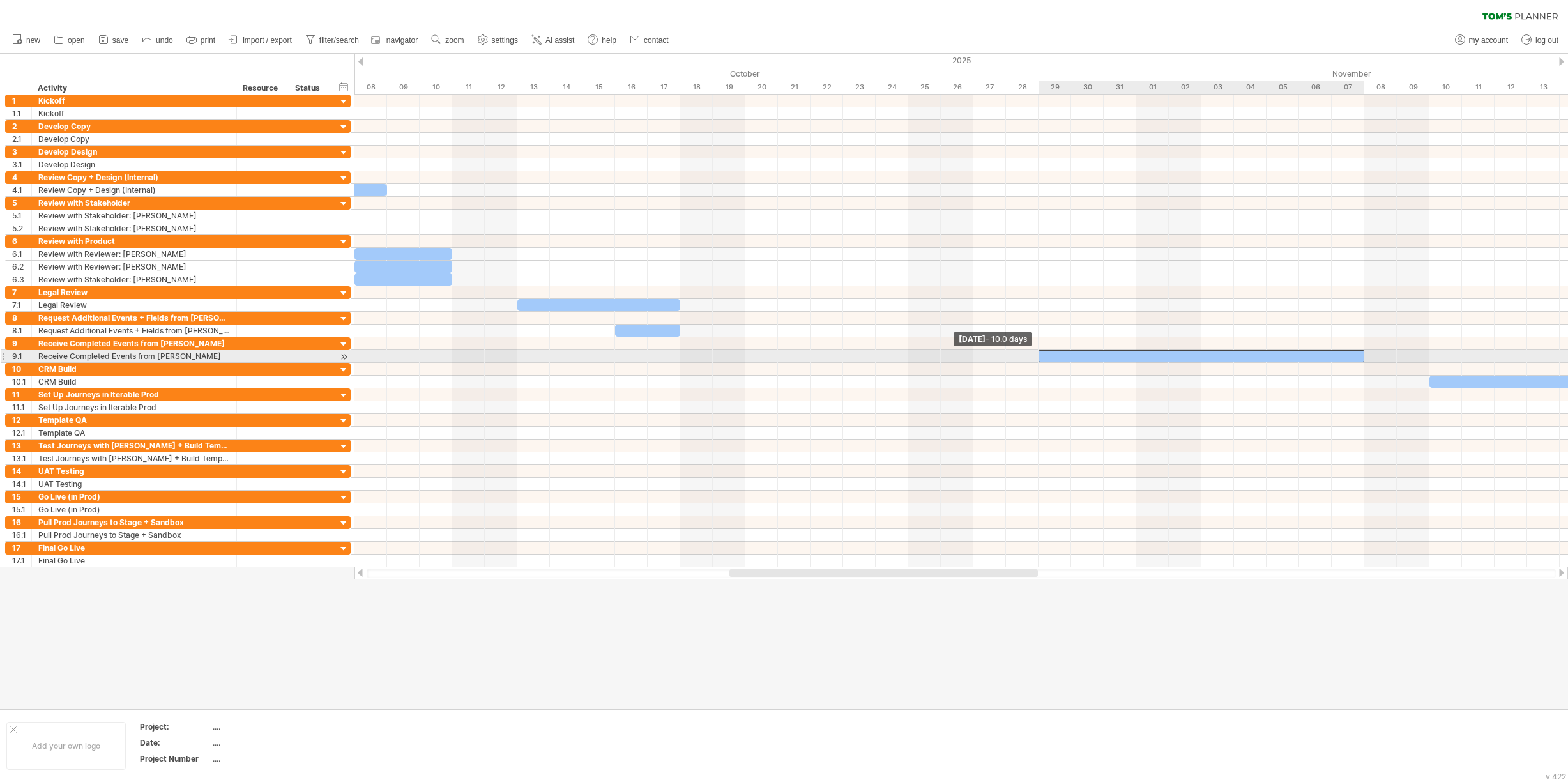
drag, startPoint x: 617, startPoint y: 355, endPoint x: 1033, endPoint y: 362, distance: 416.1
click at [1033, 362] on div "[DATE] [DATE] - 10.0 days" at bounding box center [961, 331] width 1213 height 472
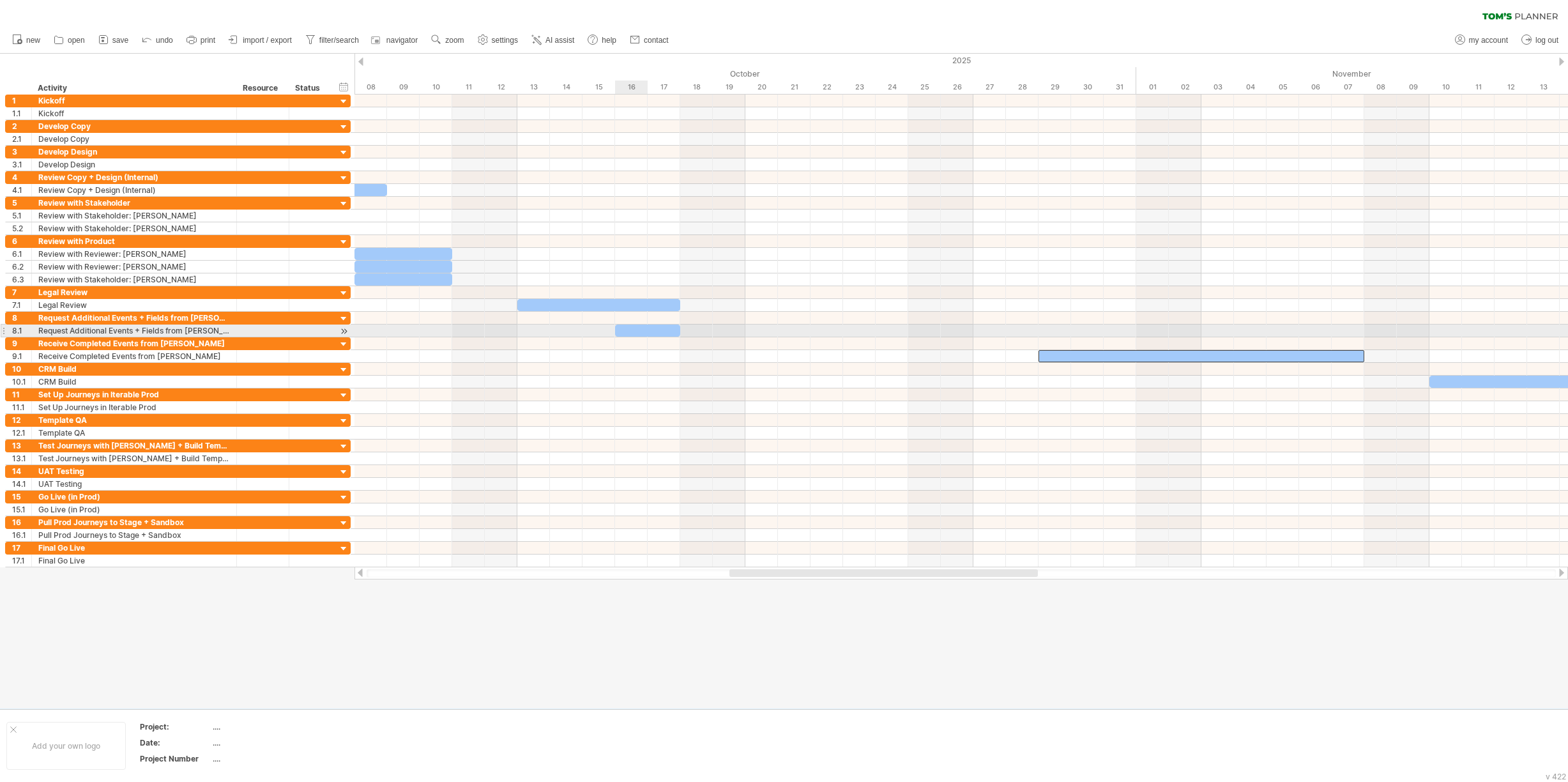
click at [642, 331] on div at bounding box center [647, 330] width 65 height 12
drag, startPoint x: 615, startPoint y: 331, endPoint x: 524, endPoint y: 332, distance: 91.0
click at [524, 332] on div at bounding box center [599, 330] width 163 height 12
drag, startPoint x: 679, startPoint y: 330, endPoint x: 584, endPoint y: 337, distance: 95.3
click at [584, 337] on div "[DATE] - 2.0 days [DATE] - 5.0 days" at bounding box center [961, 331] width 1213 height 472
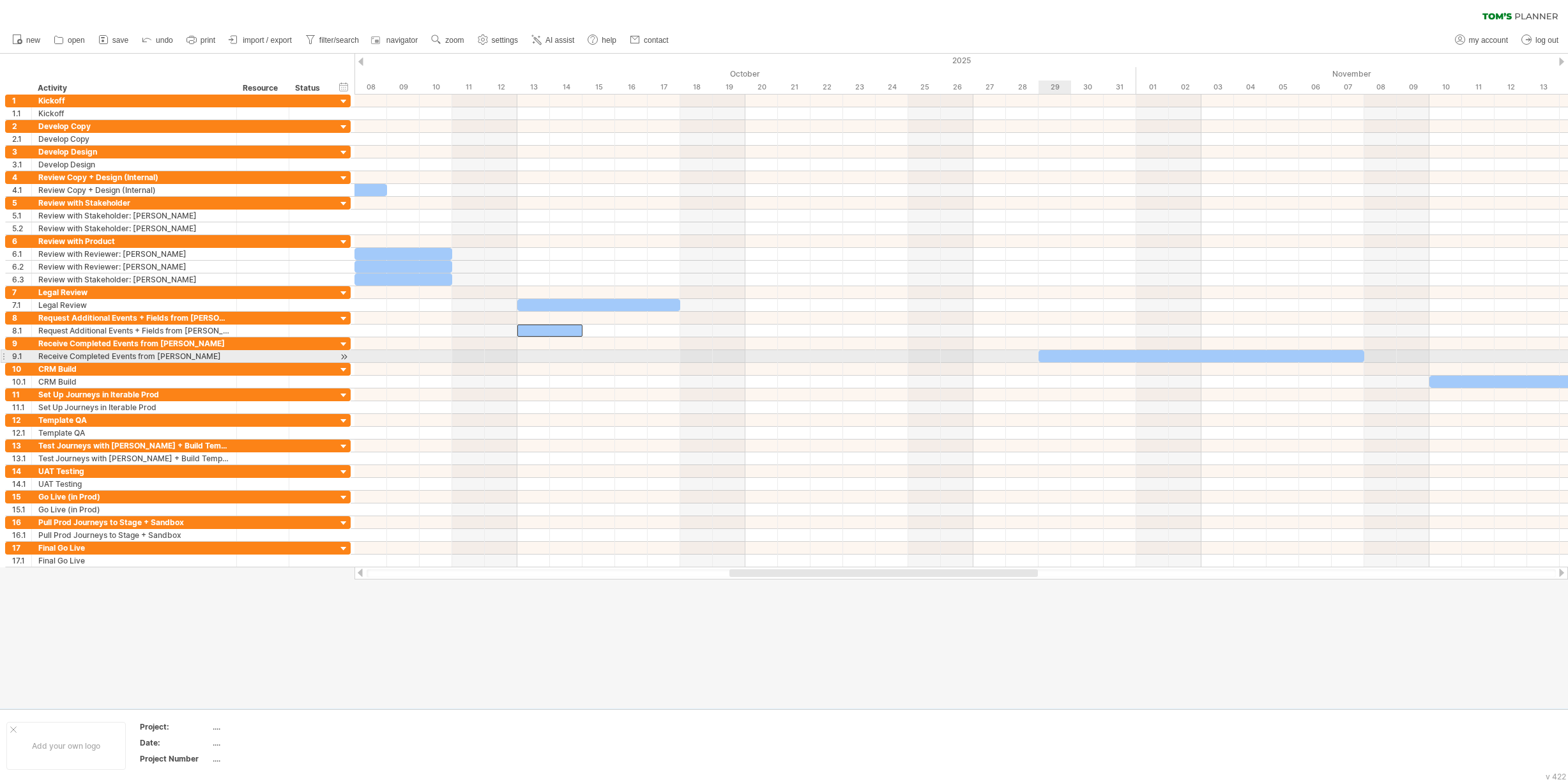
click at [1070, 351] on div at bounding box center [1201, 355] width 326 height 12
click at [204, 363] on div "CRM Build" at bounding box center [134, 369] width 192 height 12
click at [184, 358] on div "Receive Completed Events from [PERSON_NAME]" at bounding box center [134, 355] width 192 height 12
click at [185, 358] on input "**********" at bounding box center [134, 355] width 192 height 12
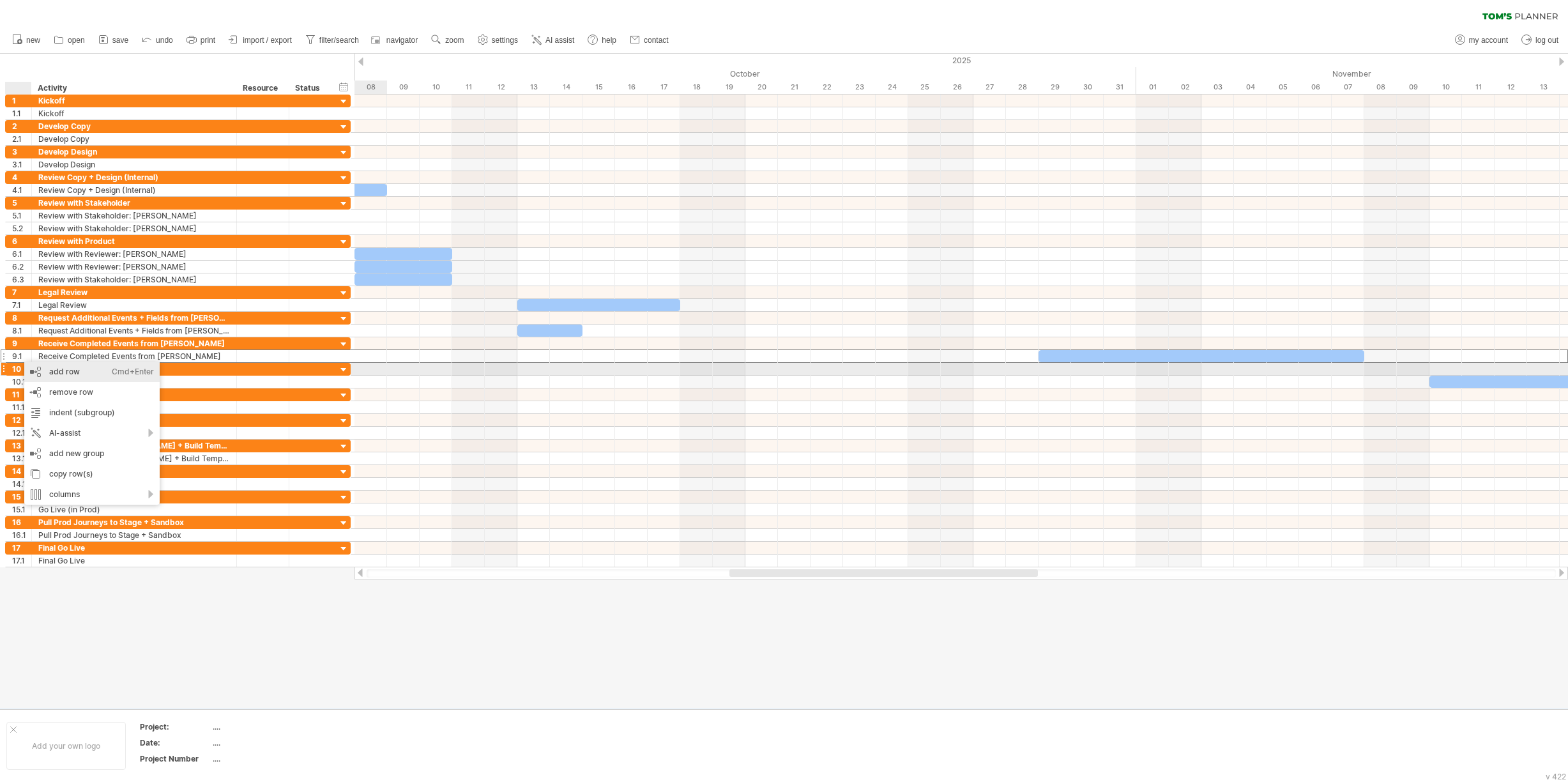
click at [51, 370] on div "add row Ctrl+Enter Cmd+Enter" at bounding box center [92, 372] width 135 height 20
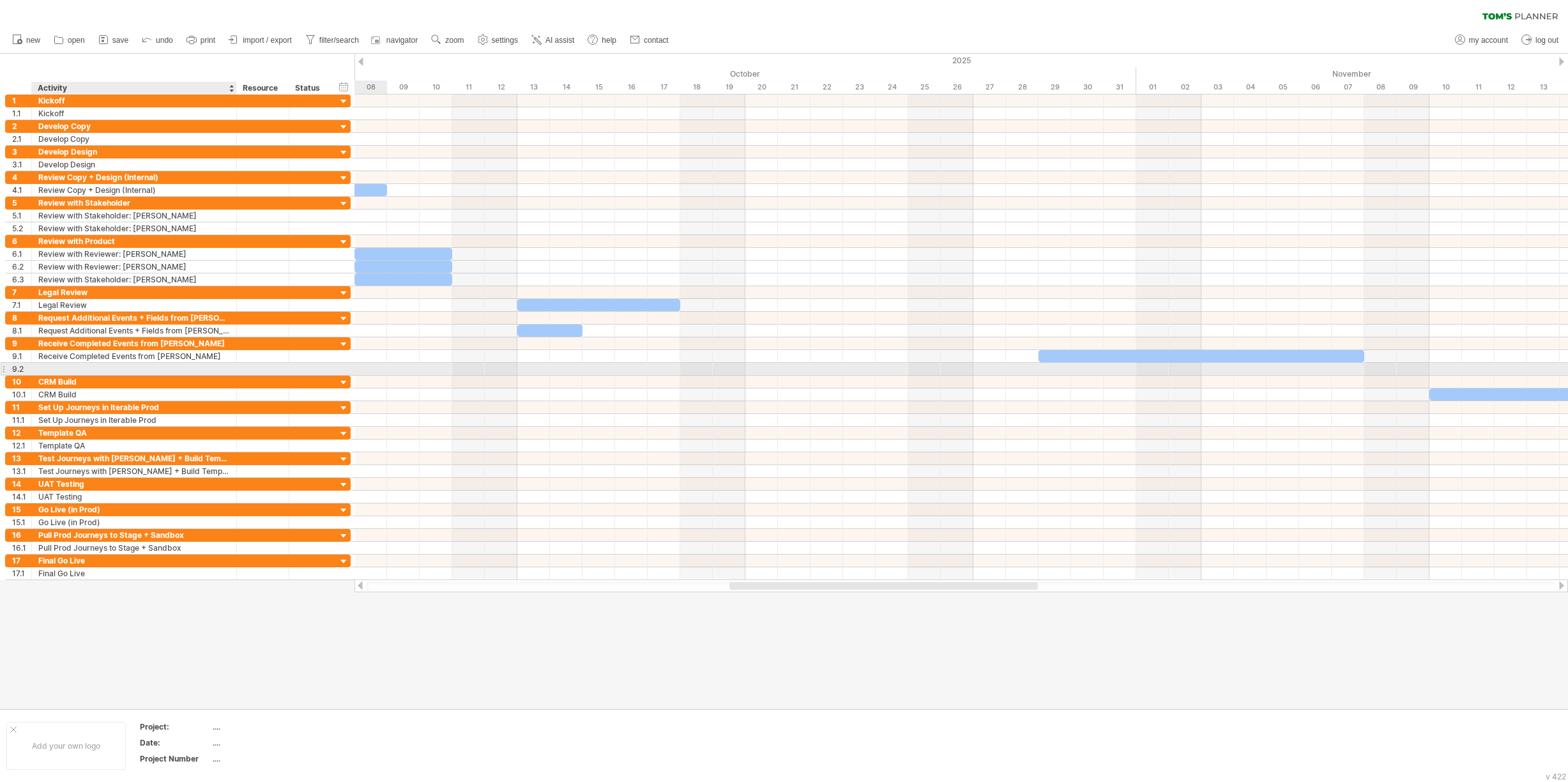
click at [72, 365] on div at bounding box center [134, 369] width 192 height 12
click at [72, 365] on input "text" at bounding box center [134, 369] width 192 height 12
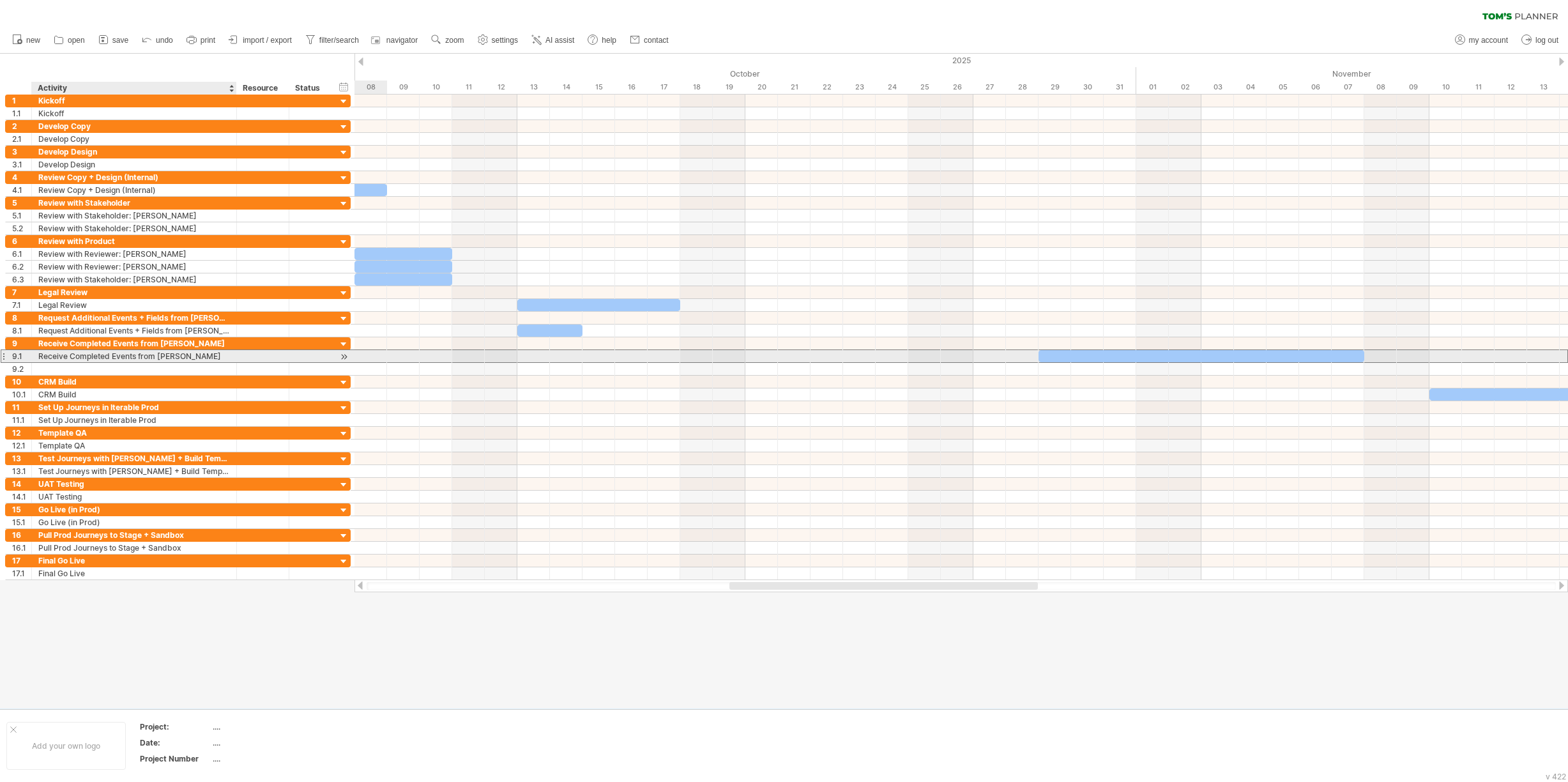
click at [82, 358] on div "Receive Completed Events from [PERSON_NAME]" at bounding box center [134, 355] width 192 height 12
click at [82, 358] on input "**********" at bounding box center [134, 355] width 192 height 12
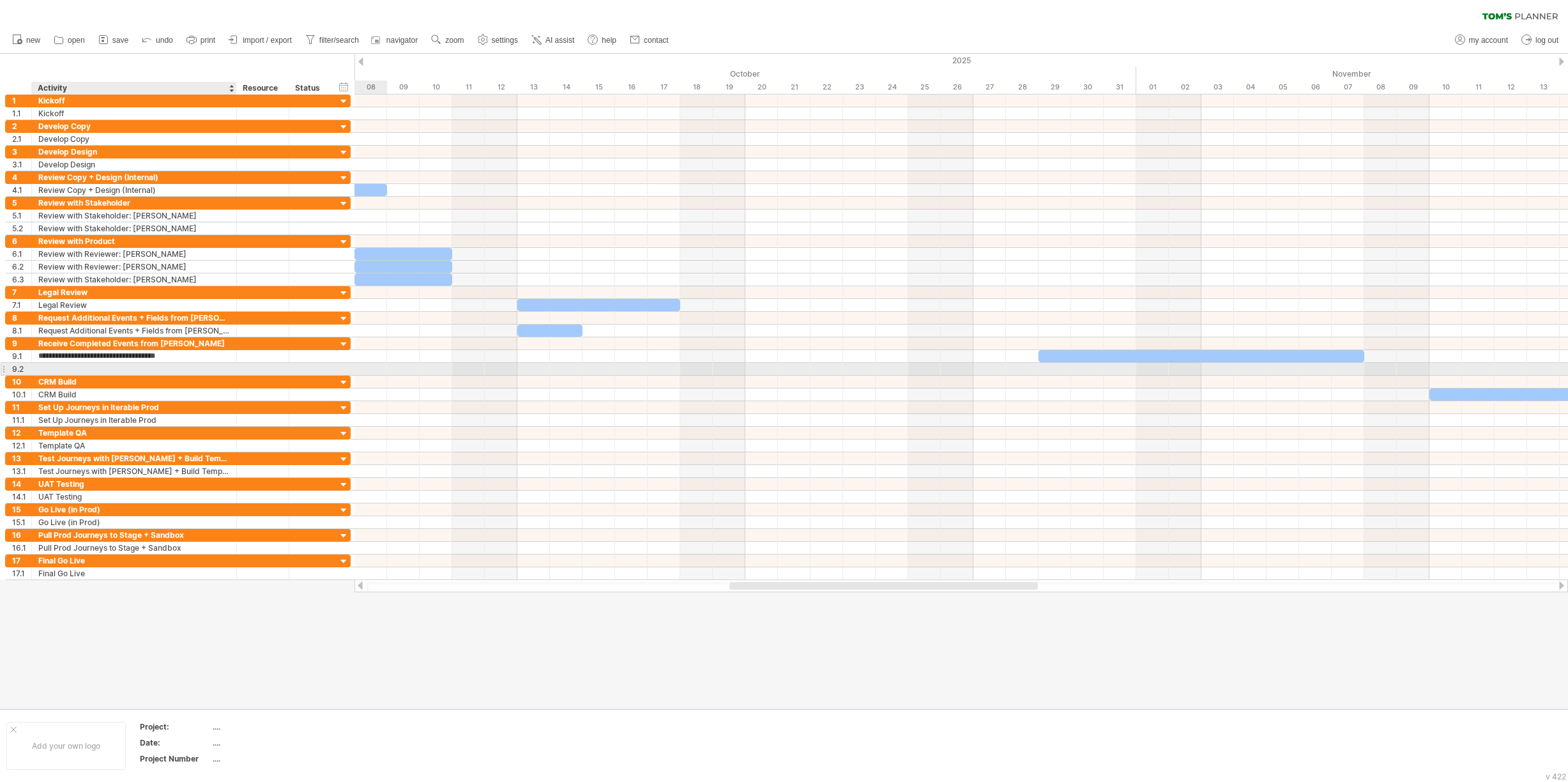
click at [77, 367] on div at bounding box center [134, 369] width 192 height 12
click at [77, 367] on input "text" at bounding box center [134, 369] width 192 height 12
paste input "**********"
type input "**********"
click at [73, 355] on div "Receive Completed Events from [PERSON_NAME]" at bounding box center [134, 355] width 192 height 12
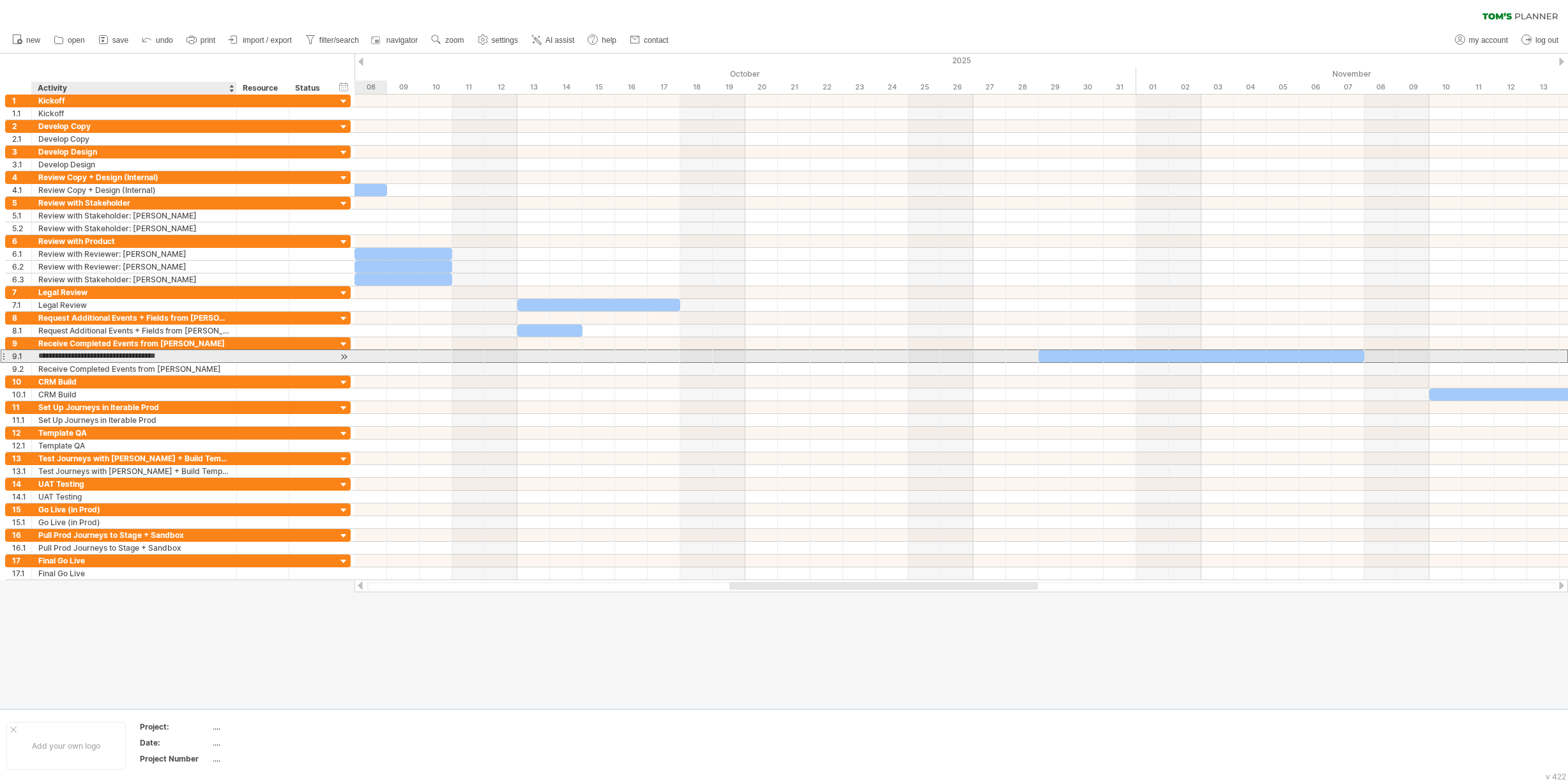
click at [73, 355] on input "**********" at bounding box center [134, 355] width 192 height 12
click at [73, 355] on input "**********" at bounding box center [134, 355] width 192 height 12
click at [73, 354] on input "**********" at bounding box center [134, 355] width 192 height 12
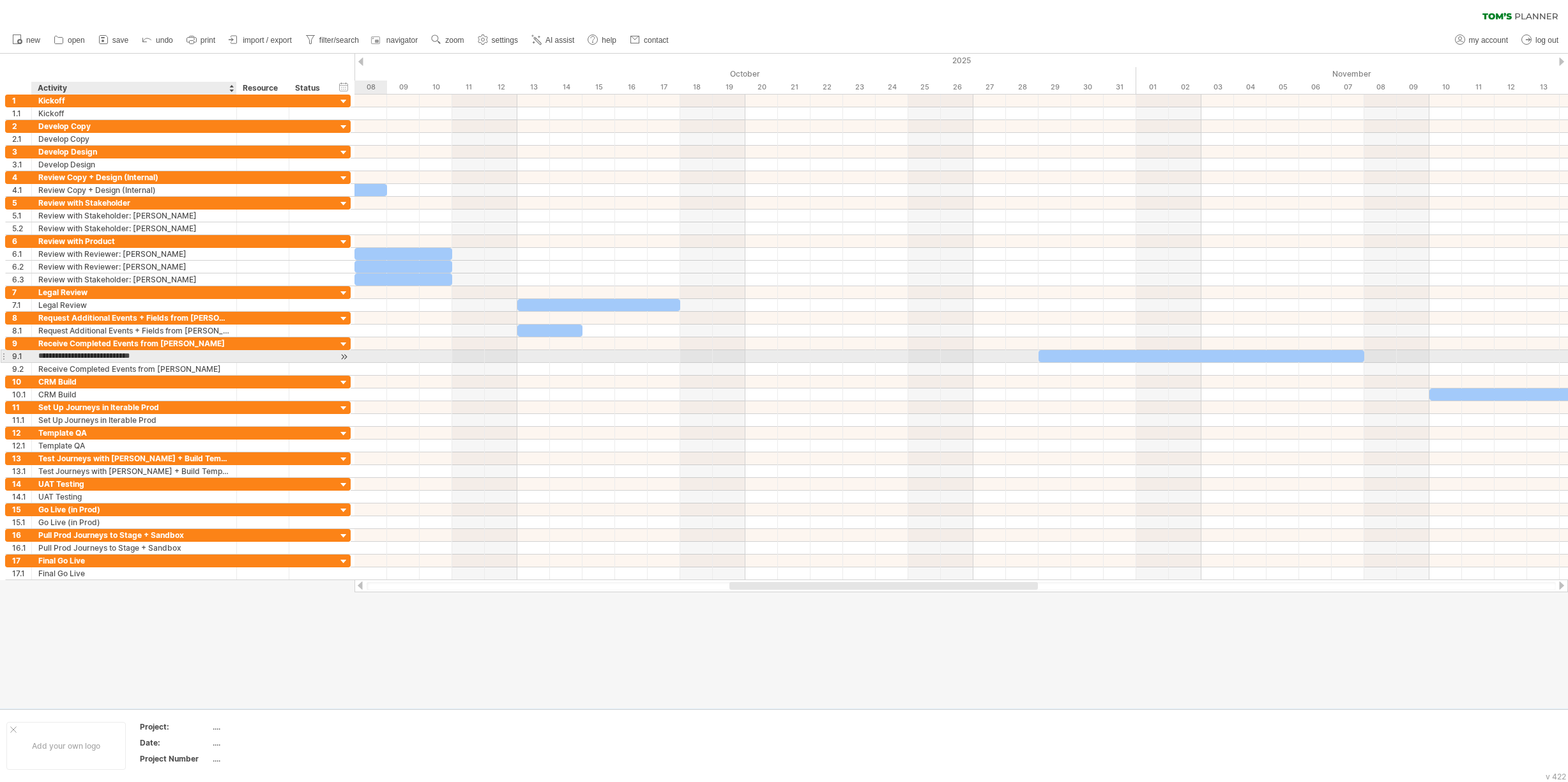
type input "**********"
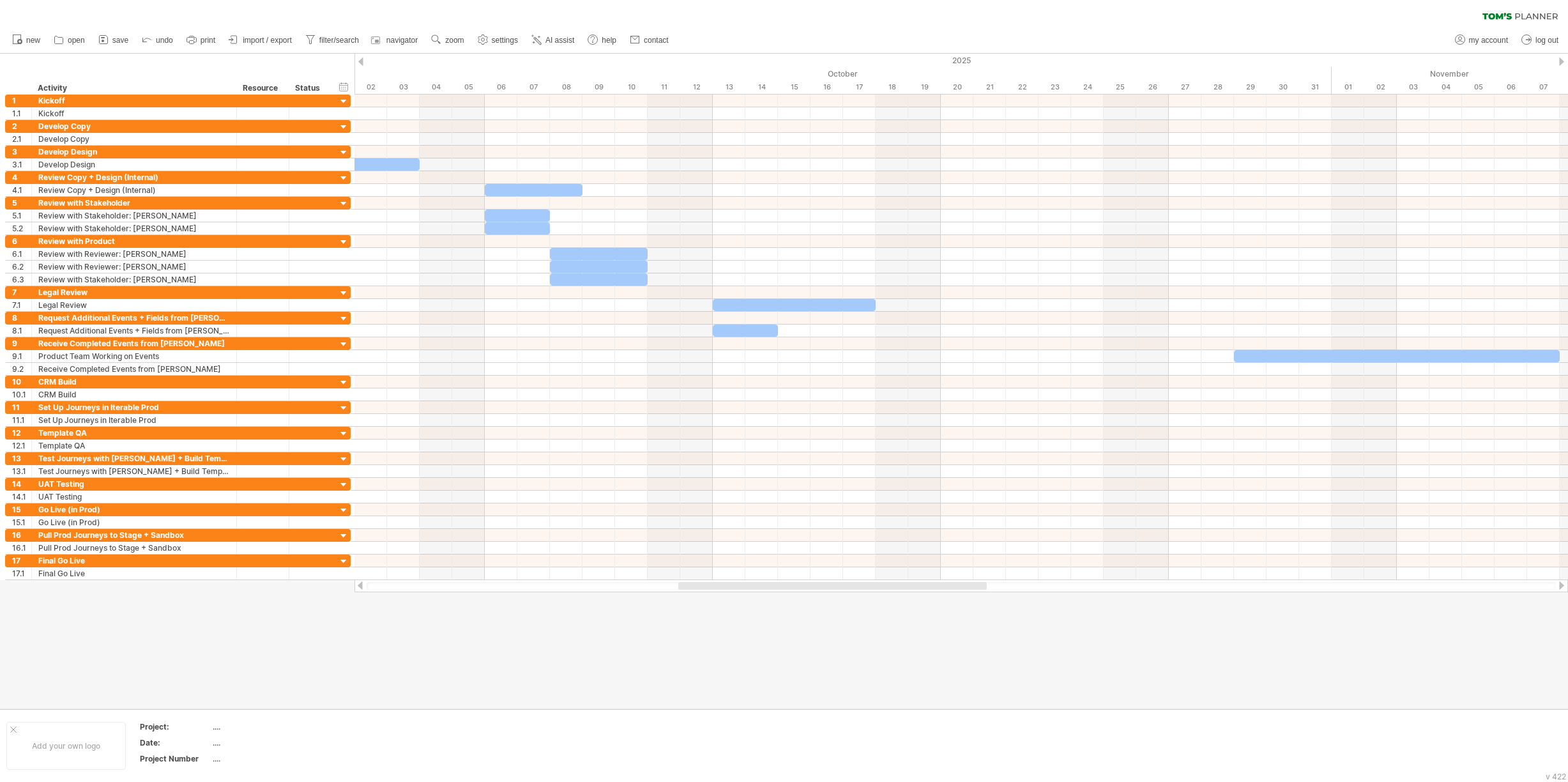
drag, startPoint x: 737, startPoint y: 586, endPoint x: 686, endPoint y: 587, distance: 51.0
click at [686, 587] on div at bounding box center [833, 585] width 309 height 8
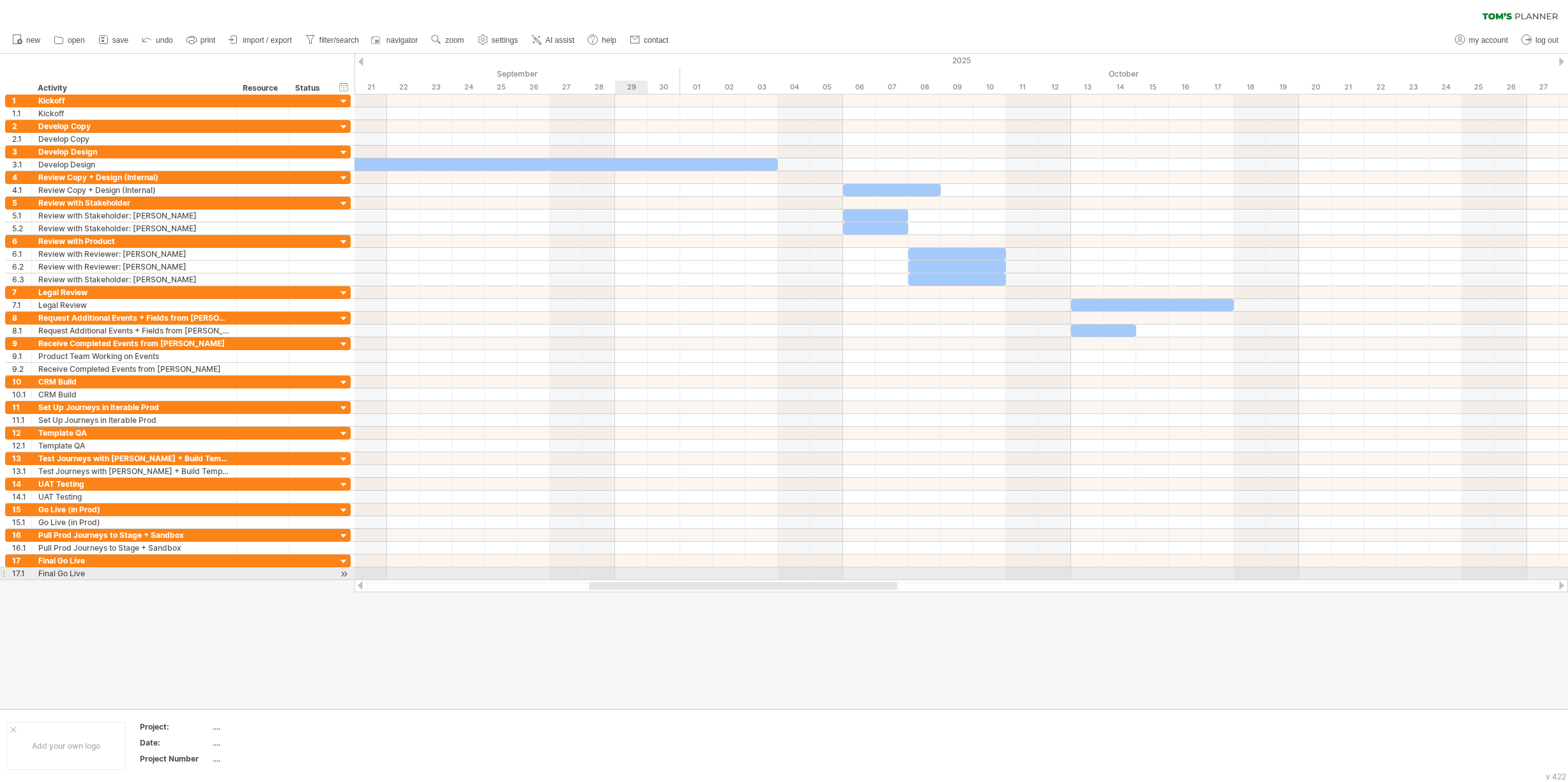
drag, startPoint x: 710, startPoint y: 585, endPoint x: 622, endPoint y: 574, distance: 88.7
click at [622, 574] on div "Trying to reach [DOMAIN_NAME] Connected again... 0% clear filter new 1" at bounding box center [784, 391] width 1568 height 782
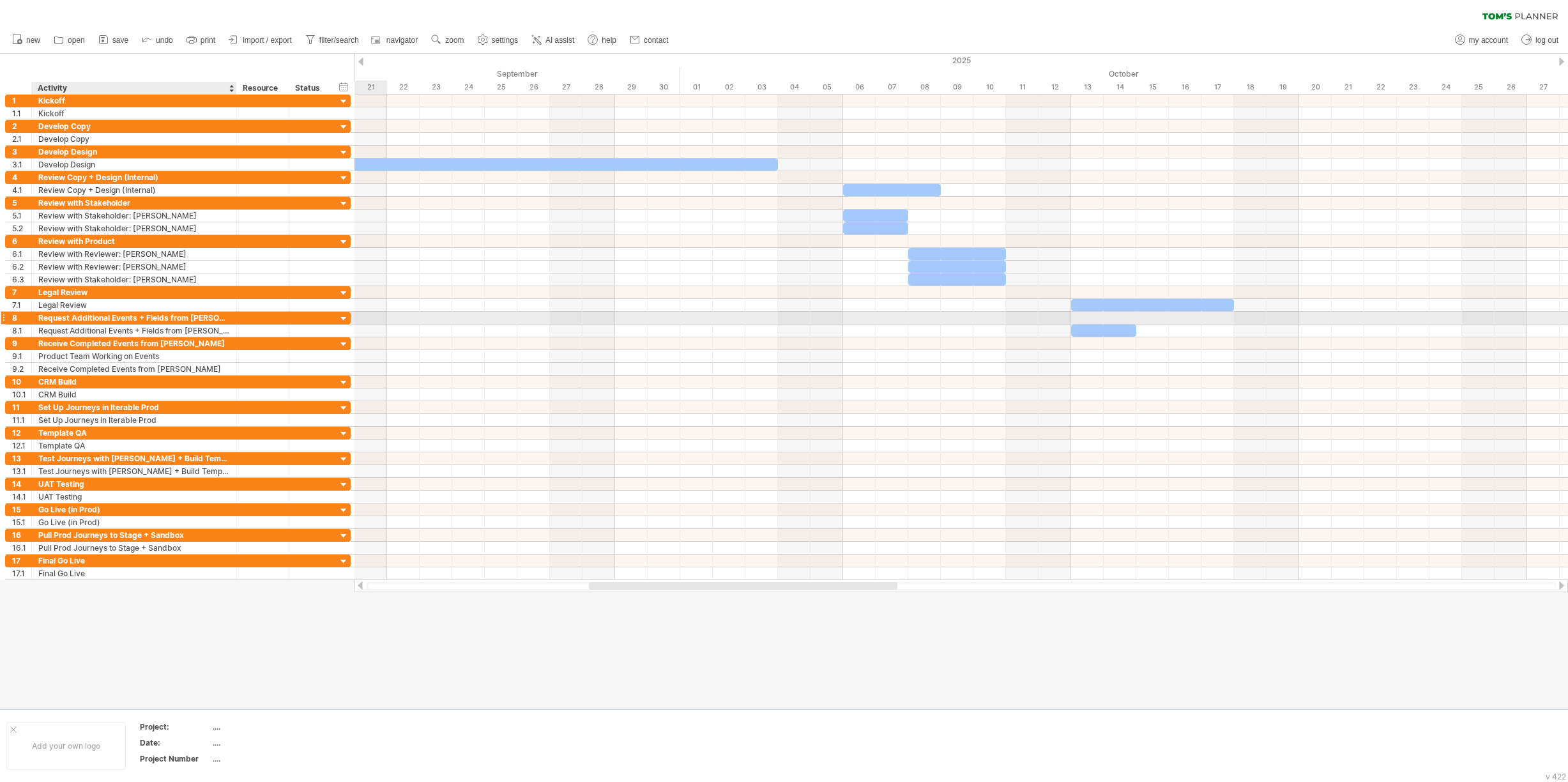
click at [88, 319] on div "Request Additional Events + Fields from [PERSON_NAME]" at bounding box center [134, 317] width 192 height 12
click at [88, 319] on input "**********" at bounding box center [134, 317] width 192 height 12
click at [78, 319] on input "**********" at bounding box center [134, 317] width 192 height 12
click at [71, 318] on input "**********" at bounding box center [134, 317] width 192 height 12
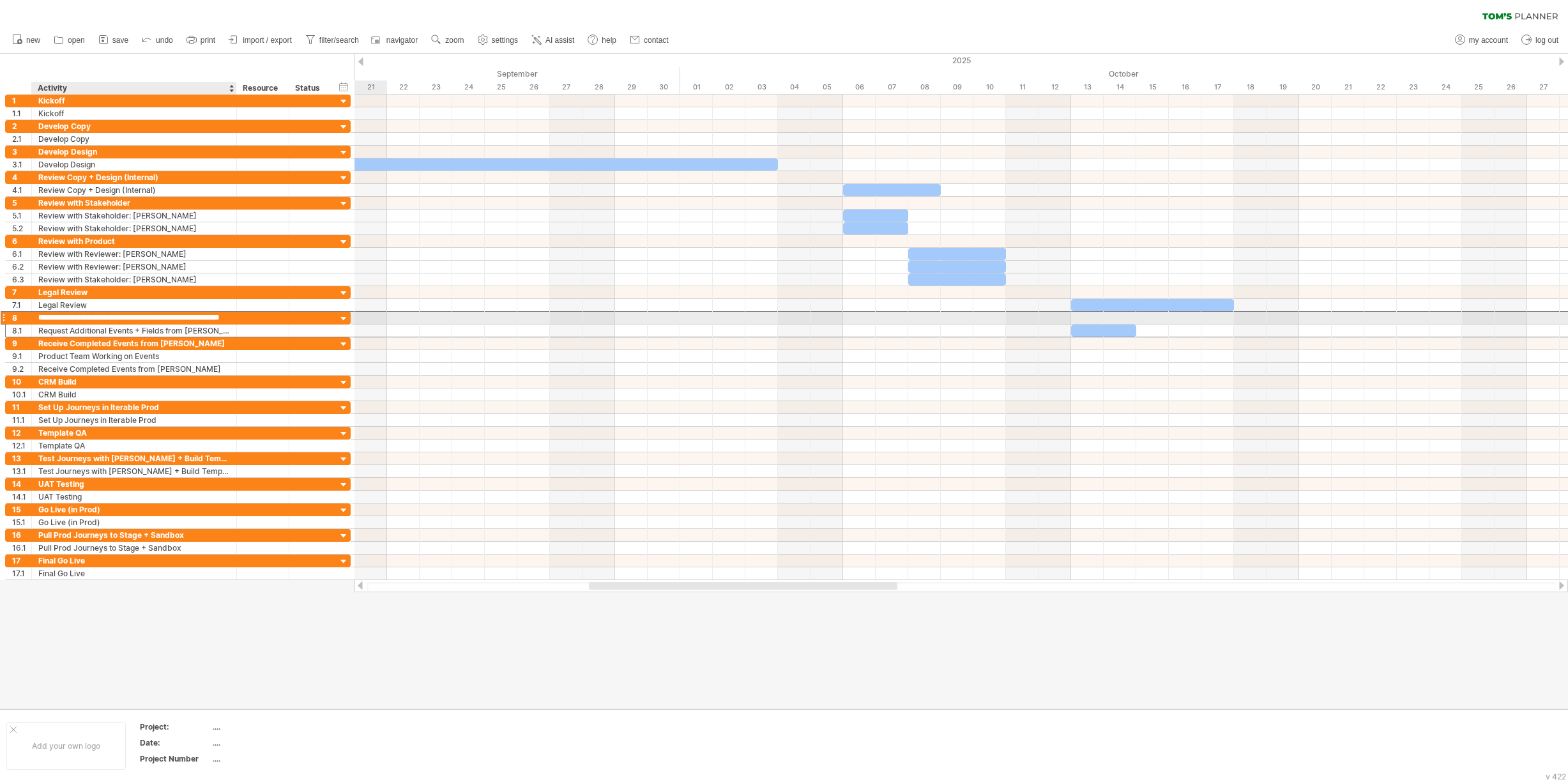
type input "**********"
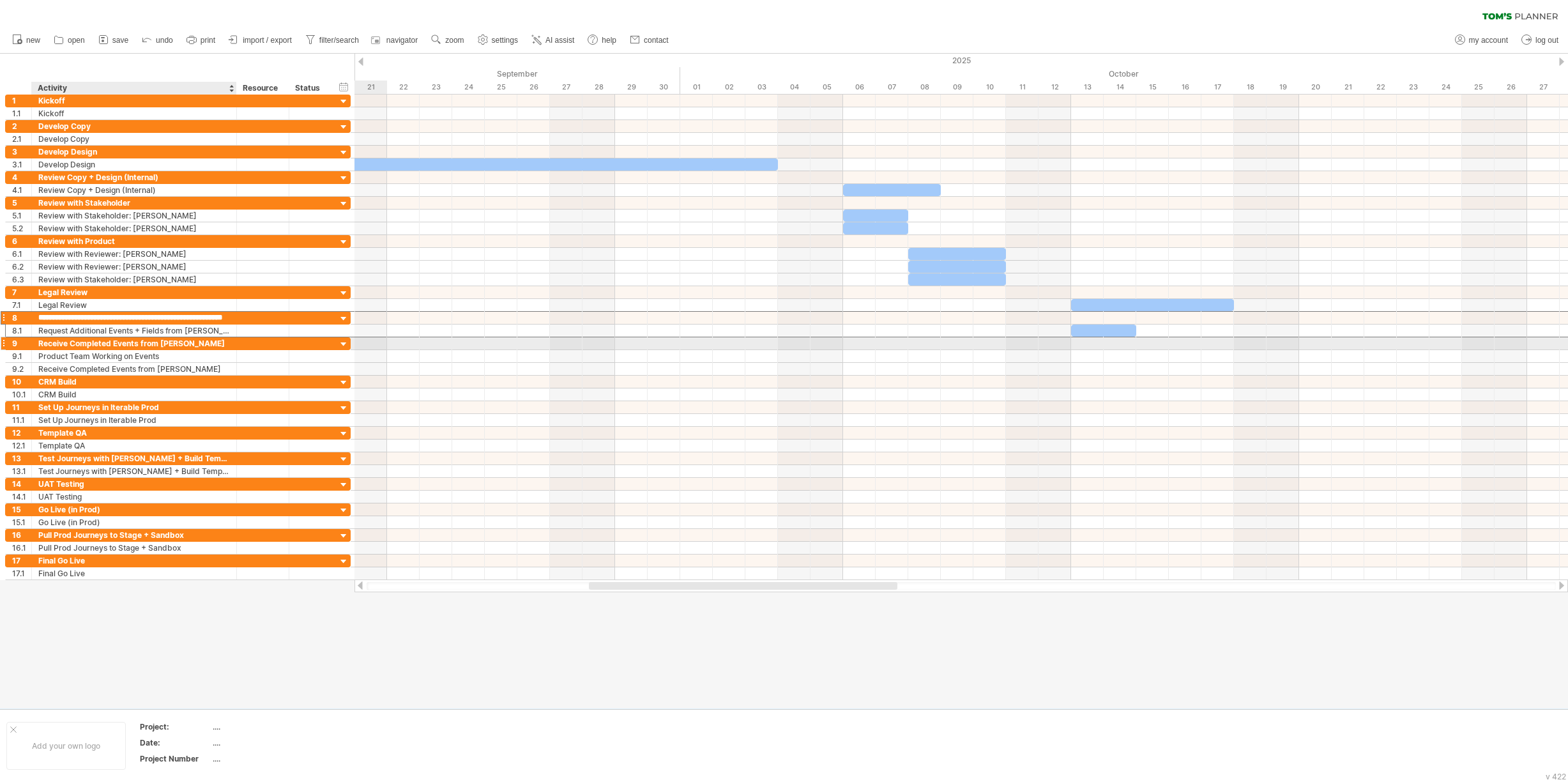
click at [89, 343] on div "Receive Completed Events from [PERSON_NAME]" at bounding box center [134, 343] width 192 height 12
click at [85, 343] on input "**********" at bounding box center [134, 343] width 192 height 12
click at [71, 342] on input "**********" at bounding box center [134, 343] width 192 height 12
type input "**********"
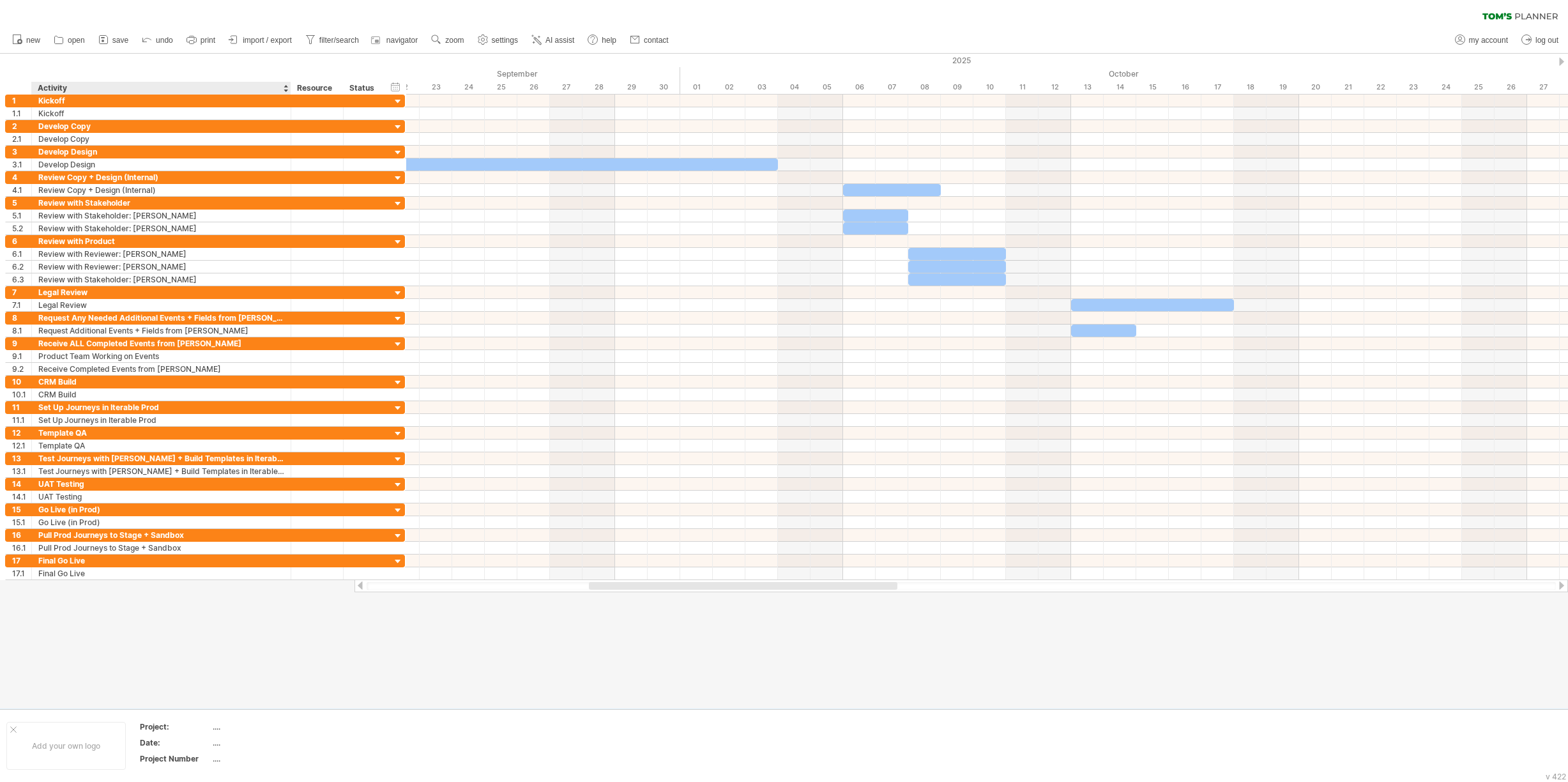
drag, startPoint x: 234, startPoint y: 87, endPoint x: 288, endPoint y: 88, distance: 54.0
click at [288, 88] on div at bounding box center [290, 88] width 4 height 13
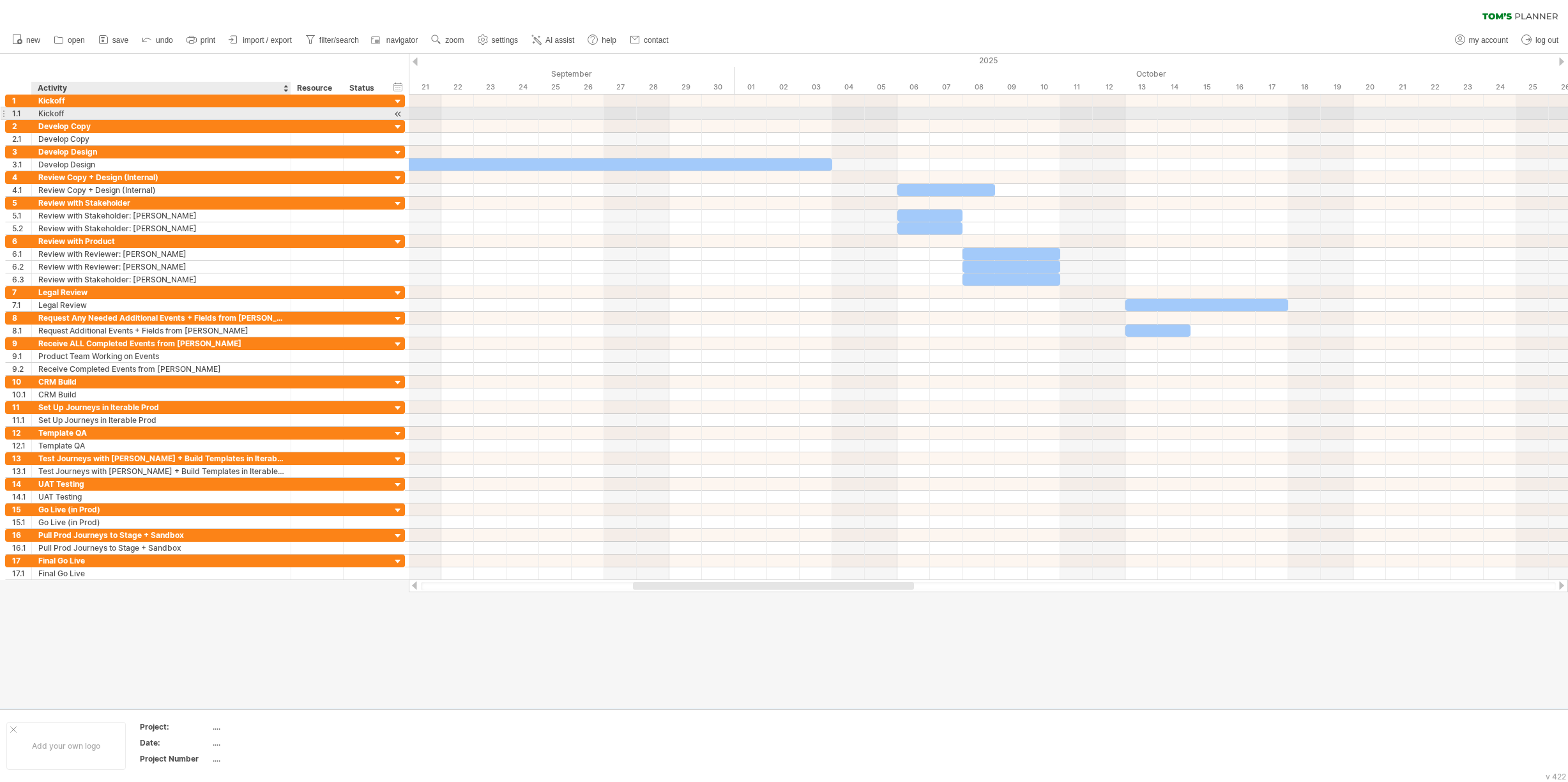
click at [71, 113] on div "Kickoff" at bounding box center [161, 113] width 246 height 12
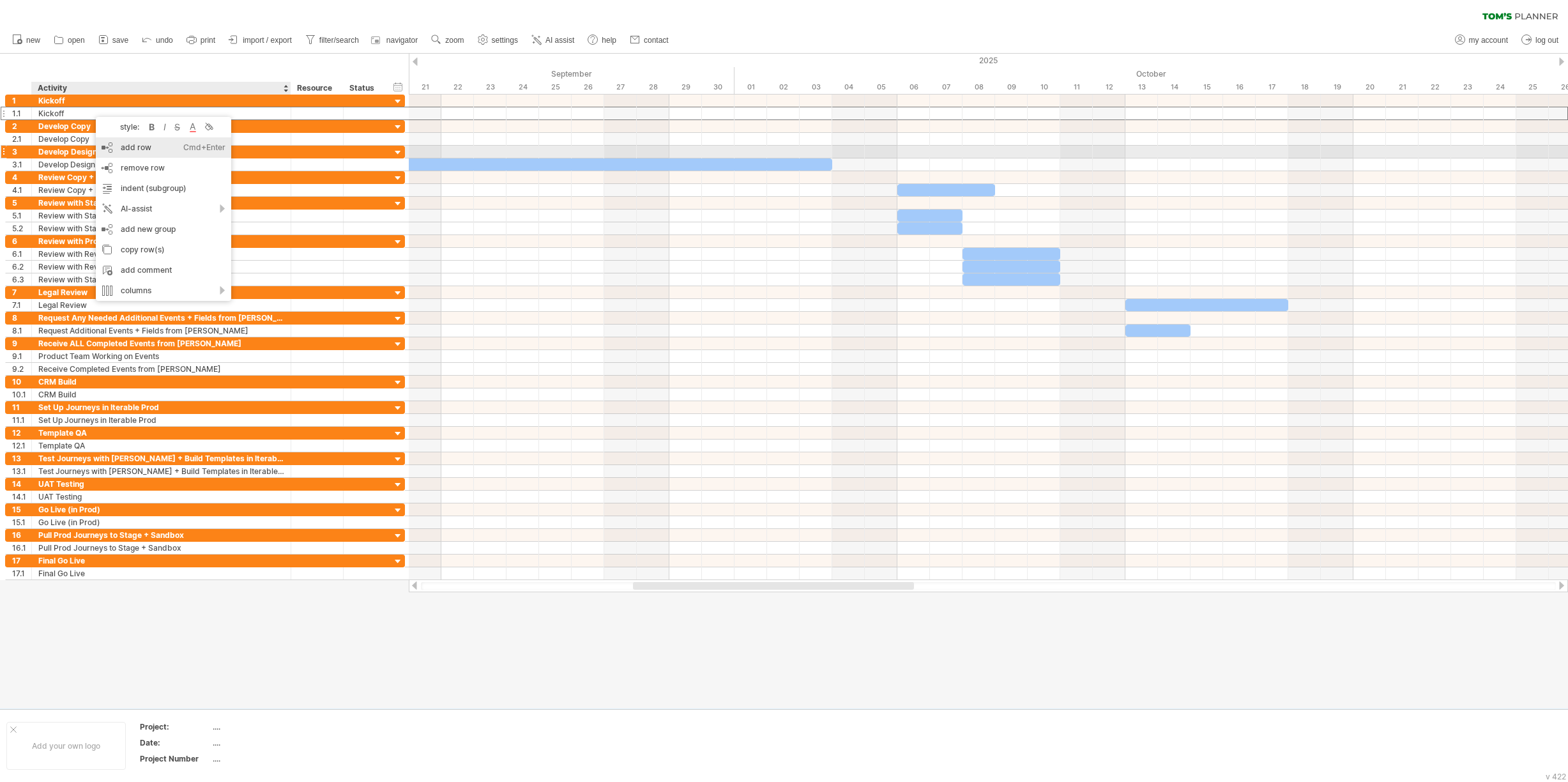
click at [119, 150] on div "add row Ctrl+Enter Cmd+Enter" at bounding box center [164, 147] width 135 height 20
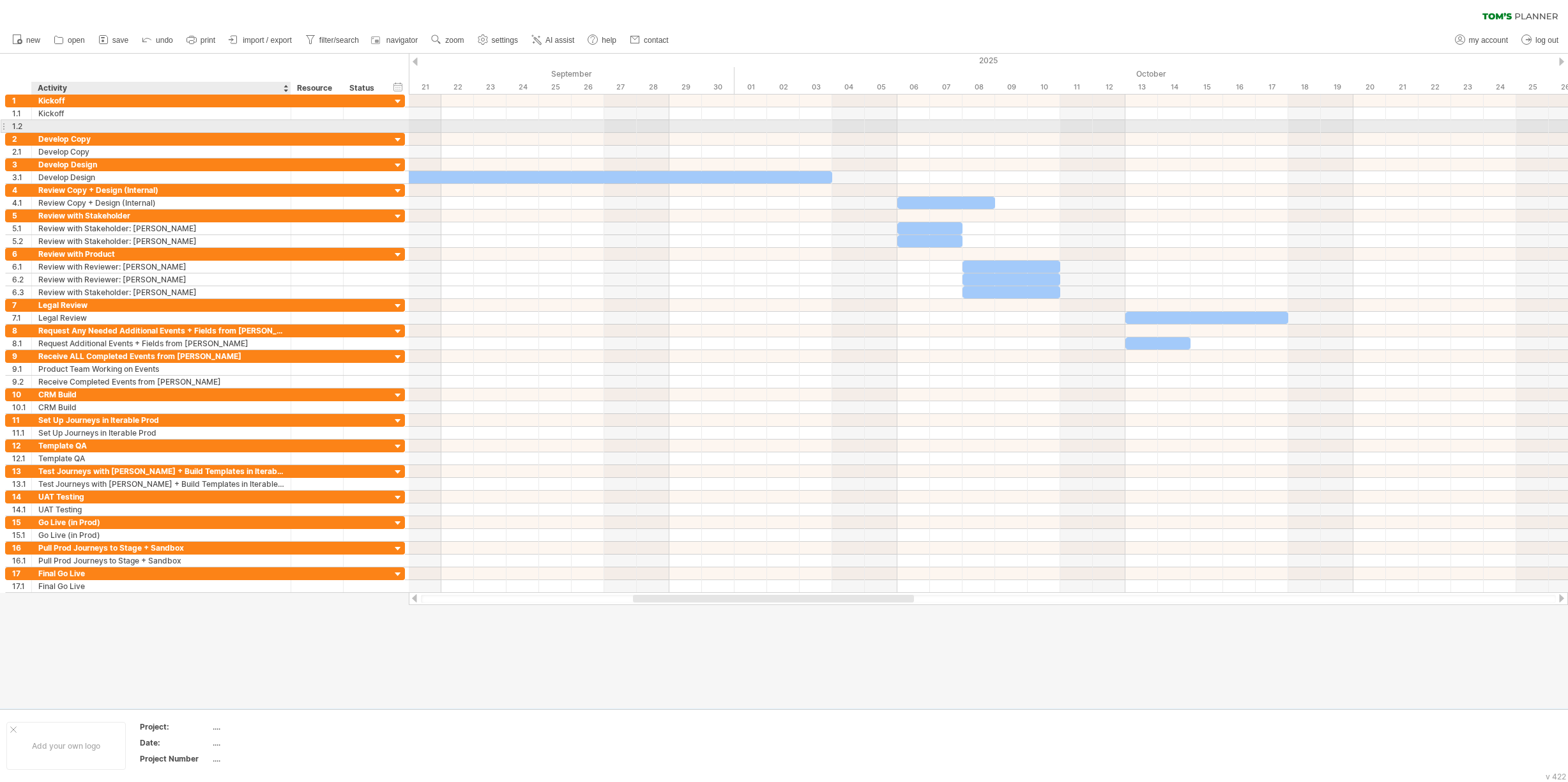
click at [52, 124] on div at bounding box center [161, 126] width 246 height 12
click at [52, 121] on input "text" at bounding box center [161, 126] width 246 height 12
type input "**********"
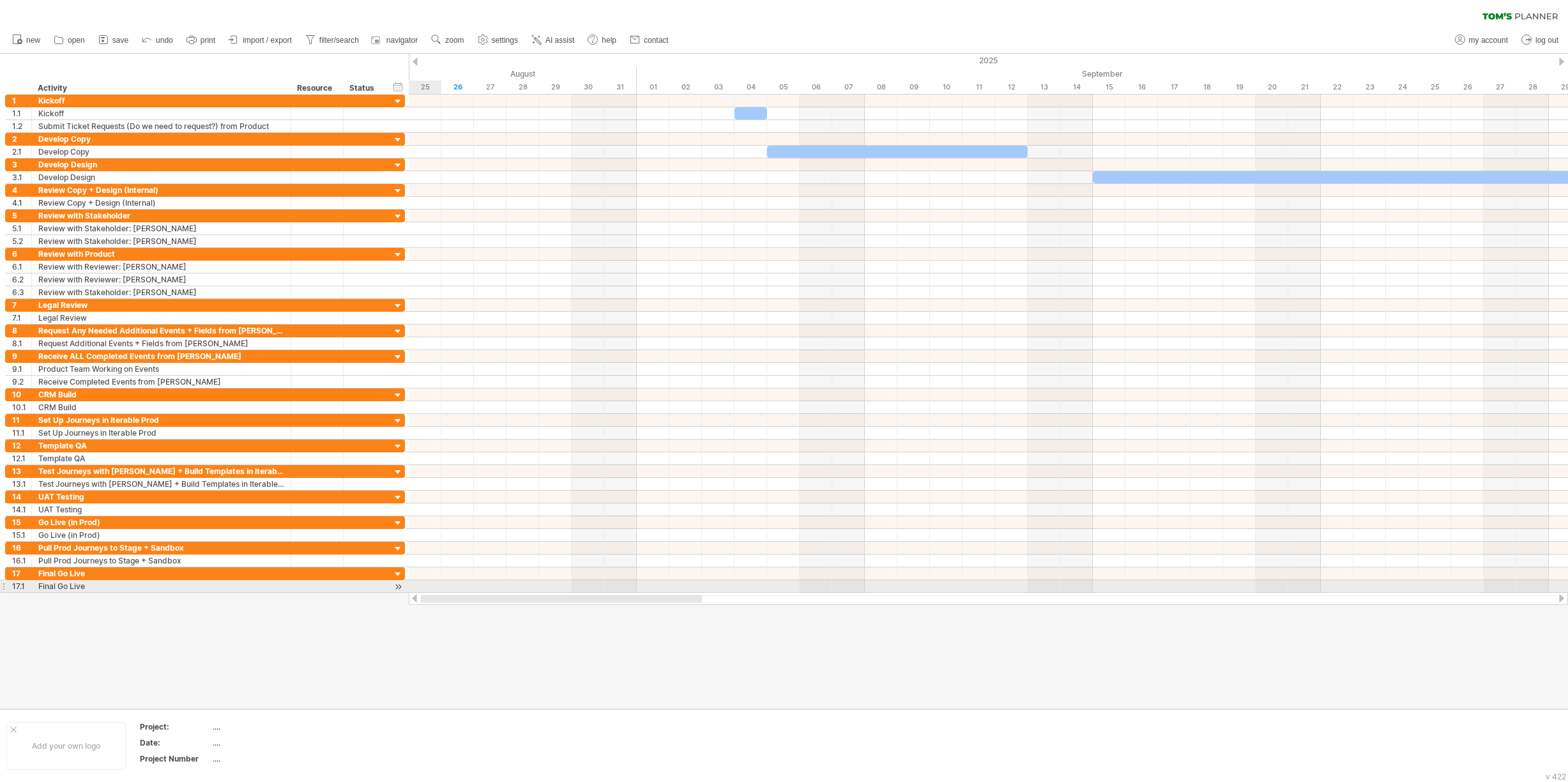
drag, startPoint x: 692, startPoint y: 597, endPoint x: 420, endPoint y: 583, distance: 272.4
click at [420, 583] on div "Trying to reach [DOMAIN_NAME] Connected again... 0% clear filter new 1" at bounding box center [784, 391] width 1568 height 782
click at [753, 113] on div at bounding box center [751, 113] width 32 height 12
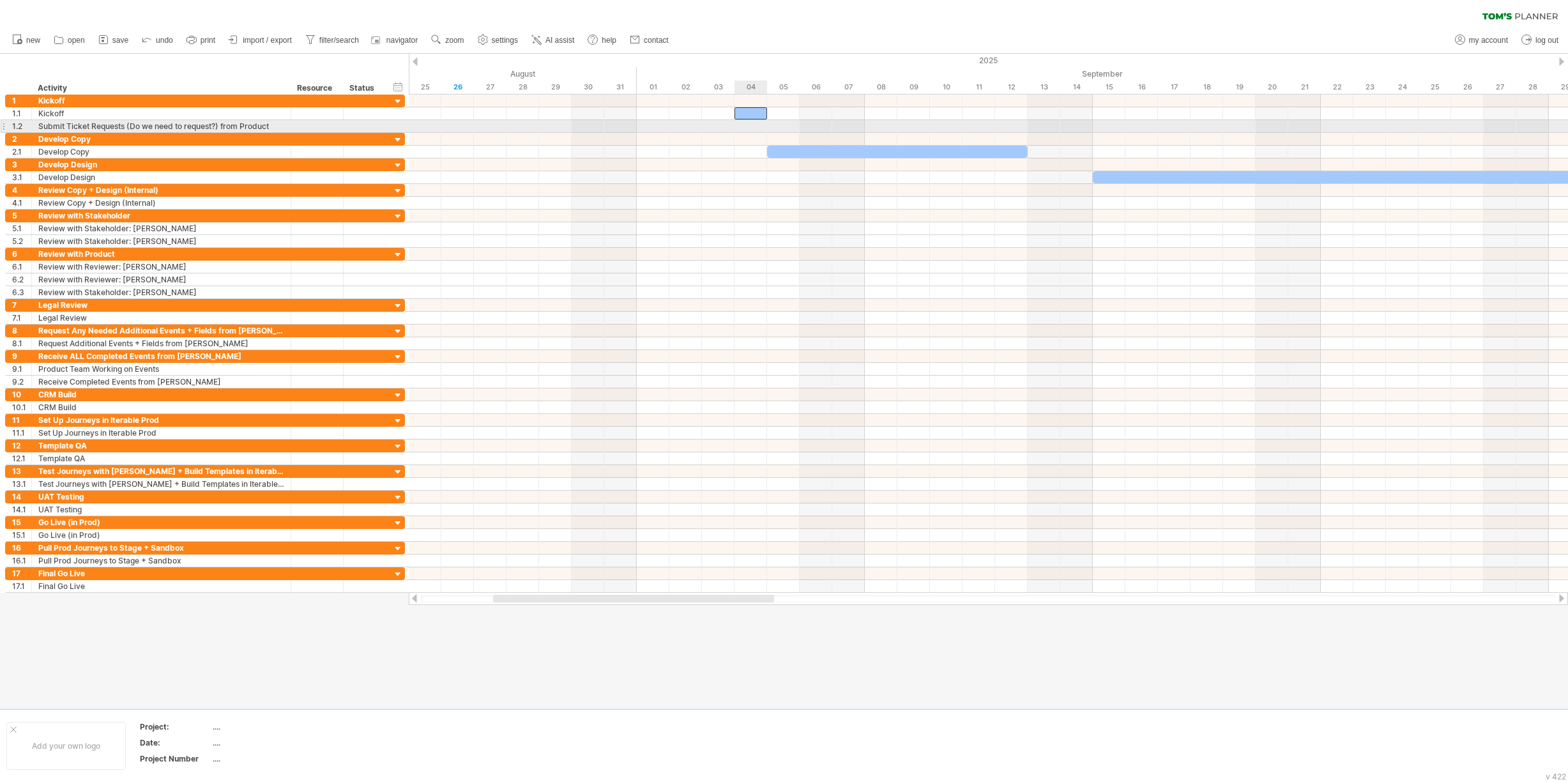
click at [750, 126] on div at bounding box center [988, 126] width 1159 height 13
click at [742, 113] on div at bounding box center [751, 113] width 32 height 12
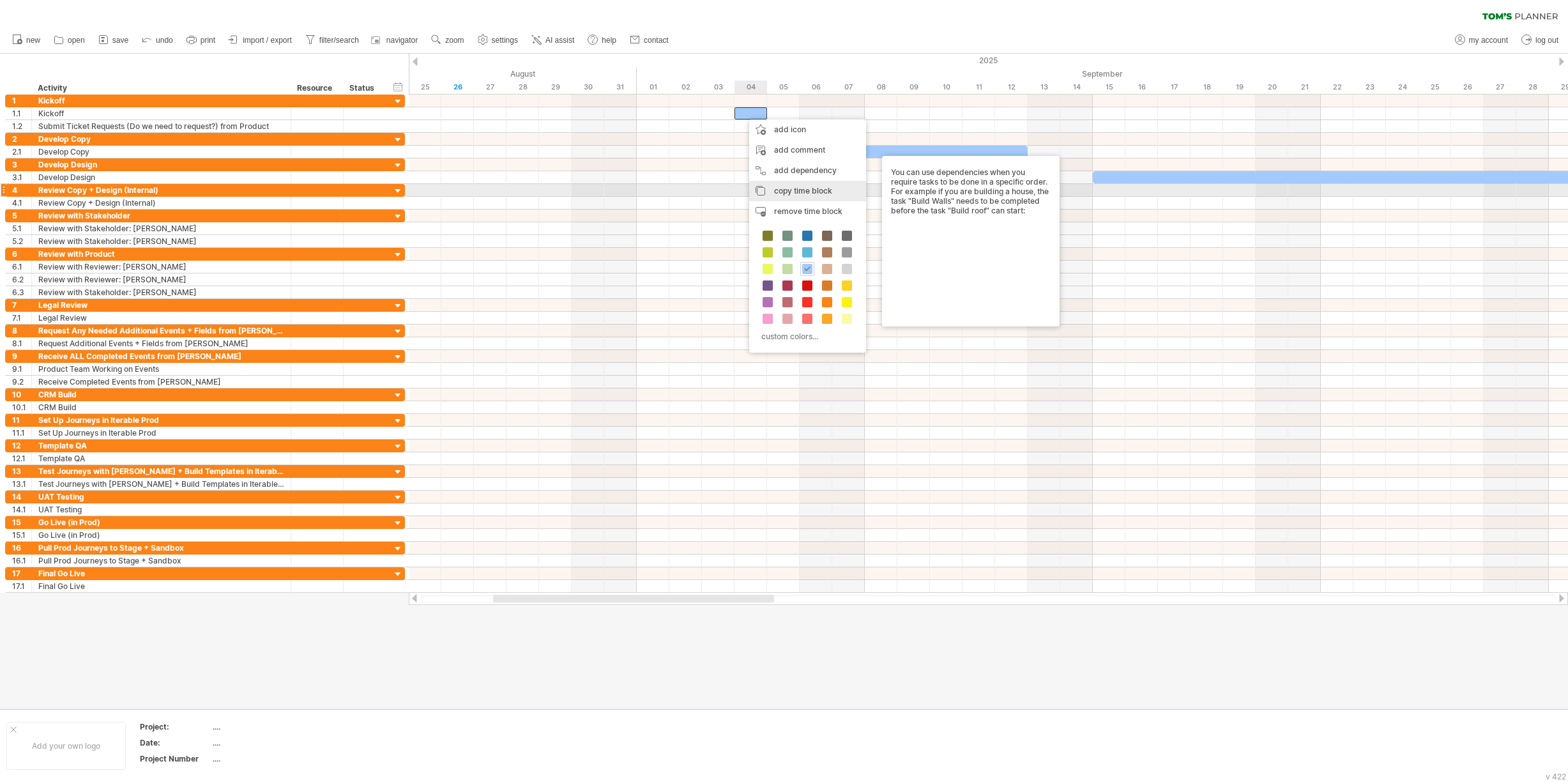
drag, startPoint x: 775, startPoint y: 193, endPoint x: 764, endPoint y: 178, distance: 18.6
click at [775, 191] on span "copy time block" at bounding box center [803, 191] width 58 height 10
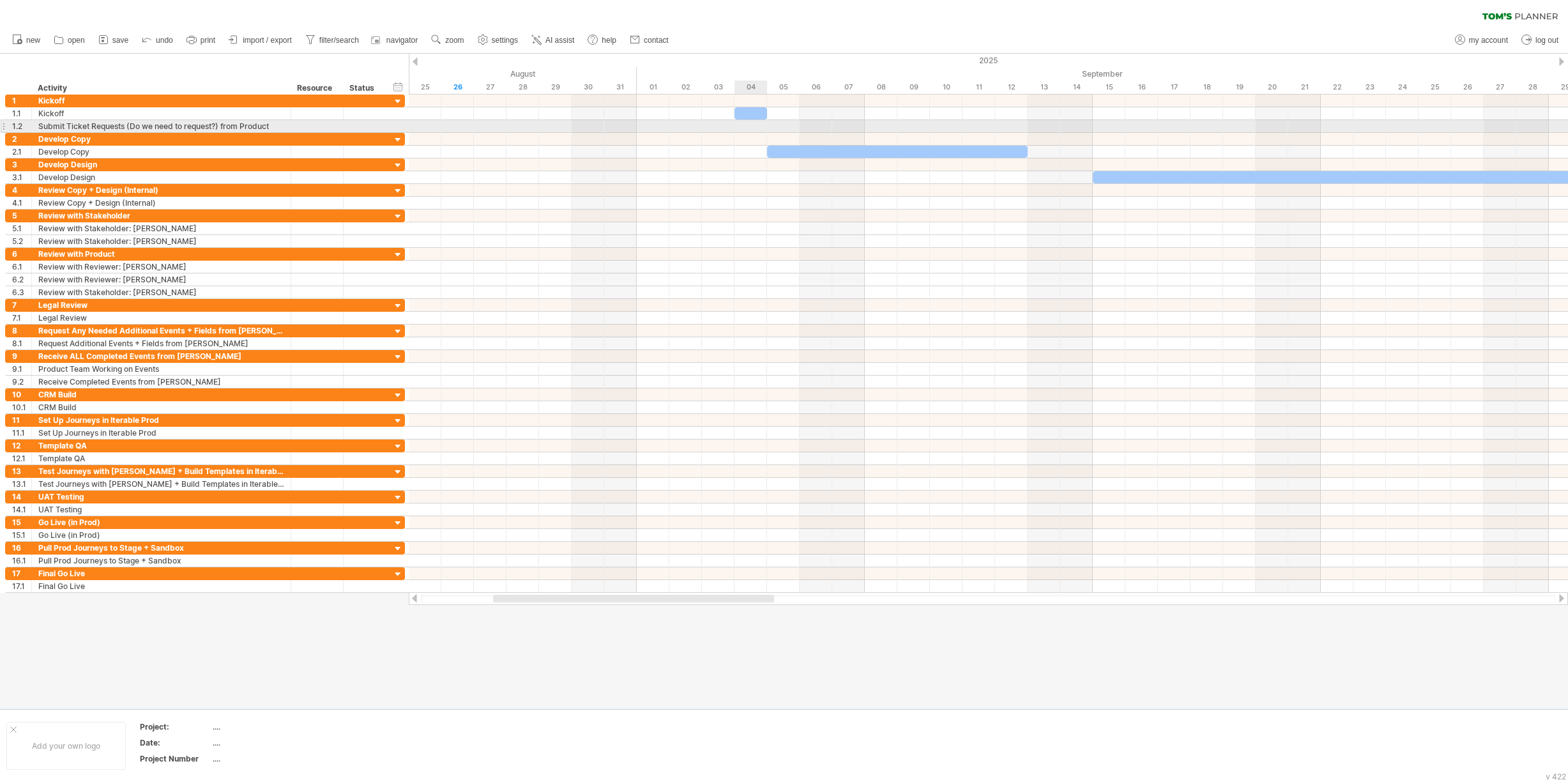
click at [743, 126] on div at bounding box center [988, 126] width 1159 height 13
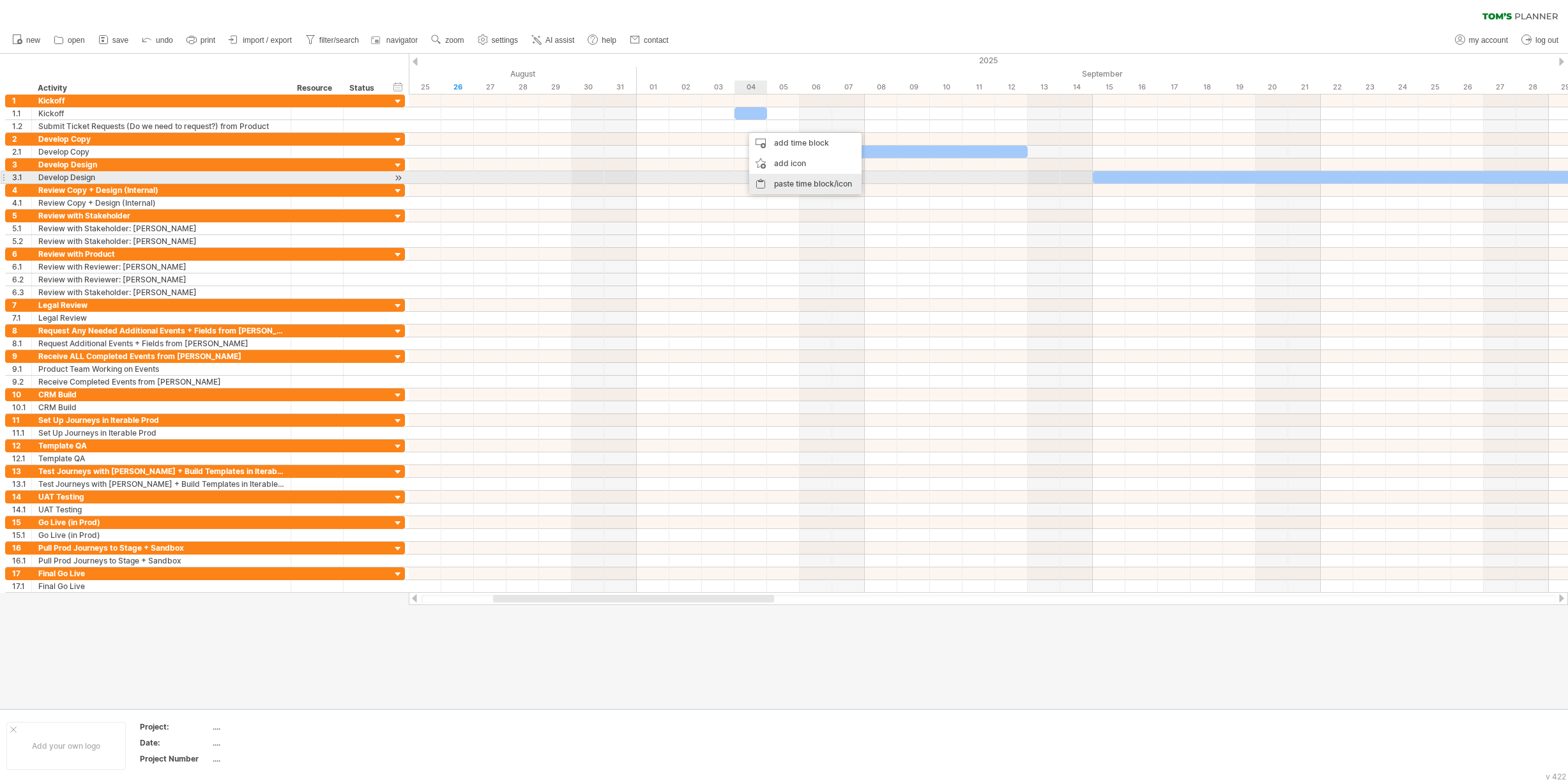
click at [766, 178] on div "paste time block/icon" at bounding box center [805, 183] width 112 height 20
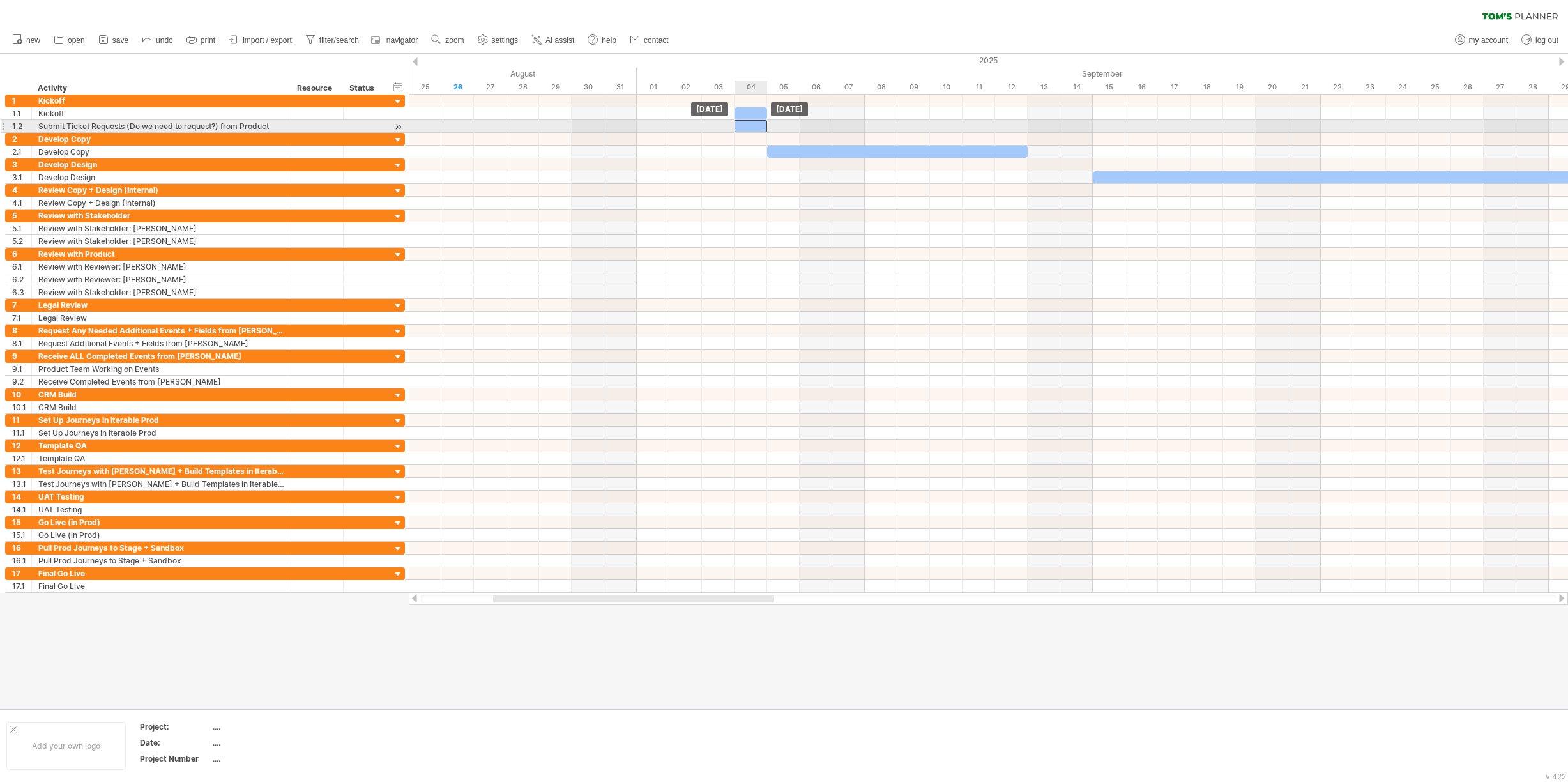
drag, startPoint x: 768, startPoint y: 125, endPoint x: 750, endPoint y: 125, distance: 18.0
click at [750, 125] on div at bounding box center [751, 126] width 32 height 12
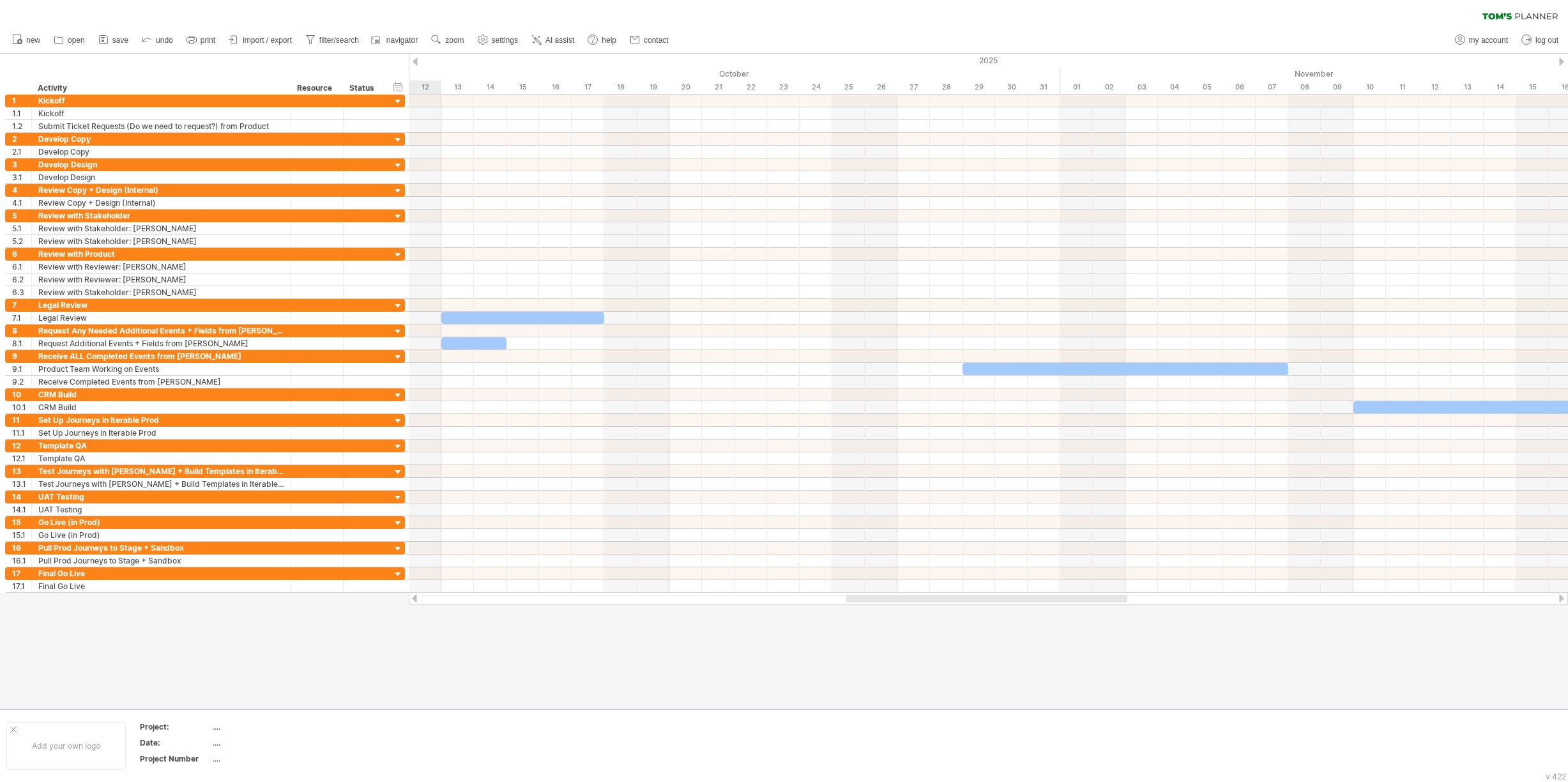
drag, startPoint x: 529, startPoint y: 596, endPoint x: 882, endPoint y: 594, distance: 353.0
click at [882, 594] on div at bounding box center [986, 598] width 281 height 8
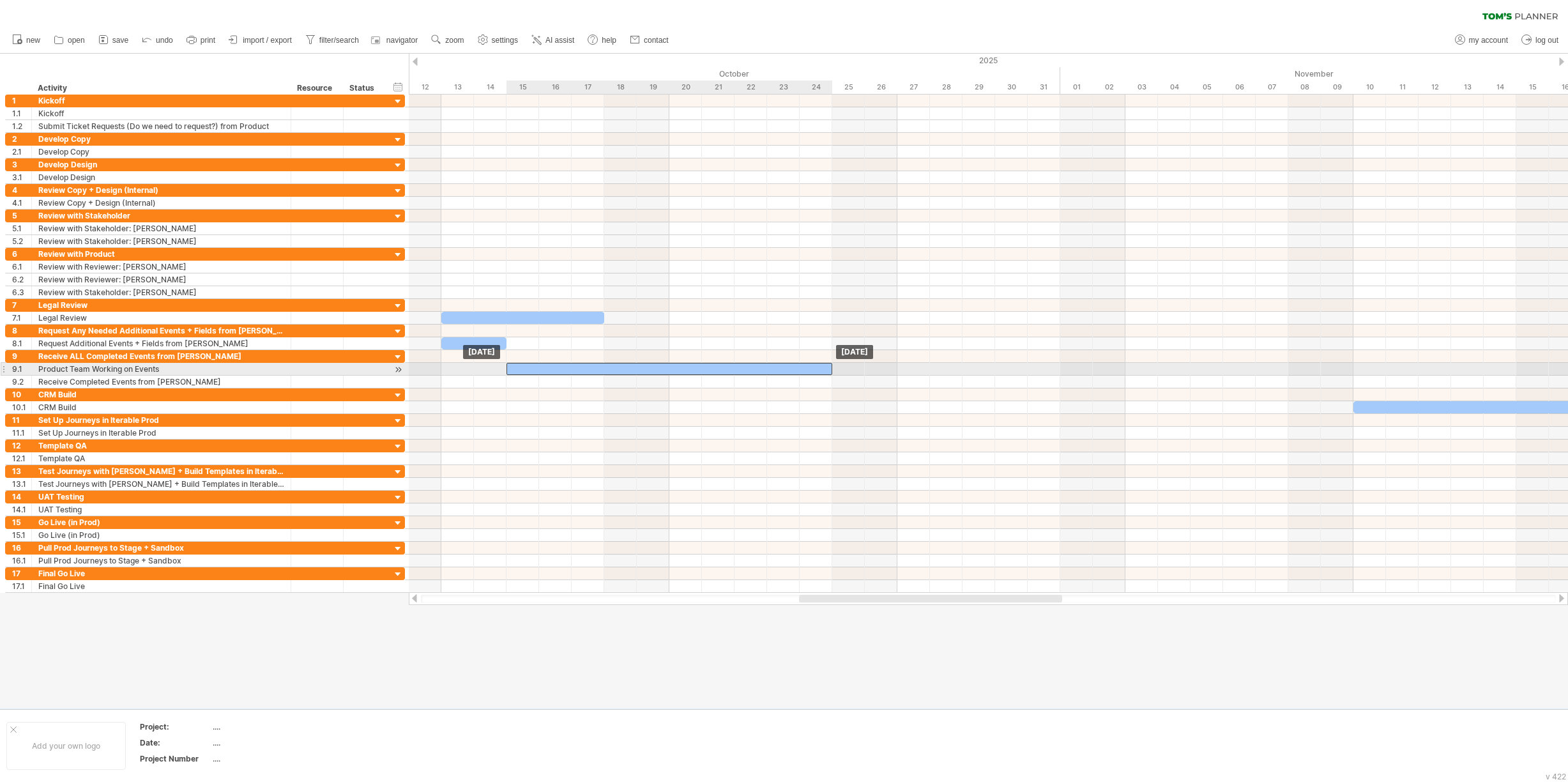
drag, startPoint x: 995, startPoint y: 365, endPoint x: 541, endPoint y: 366, distance: 454.0
click at [541, 366] on div at bounding box center [669, 369] width 326 height 12
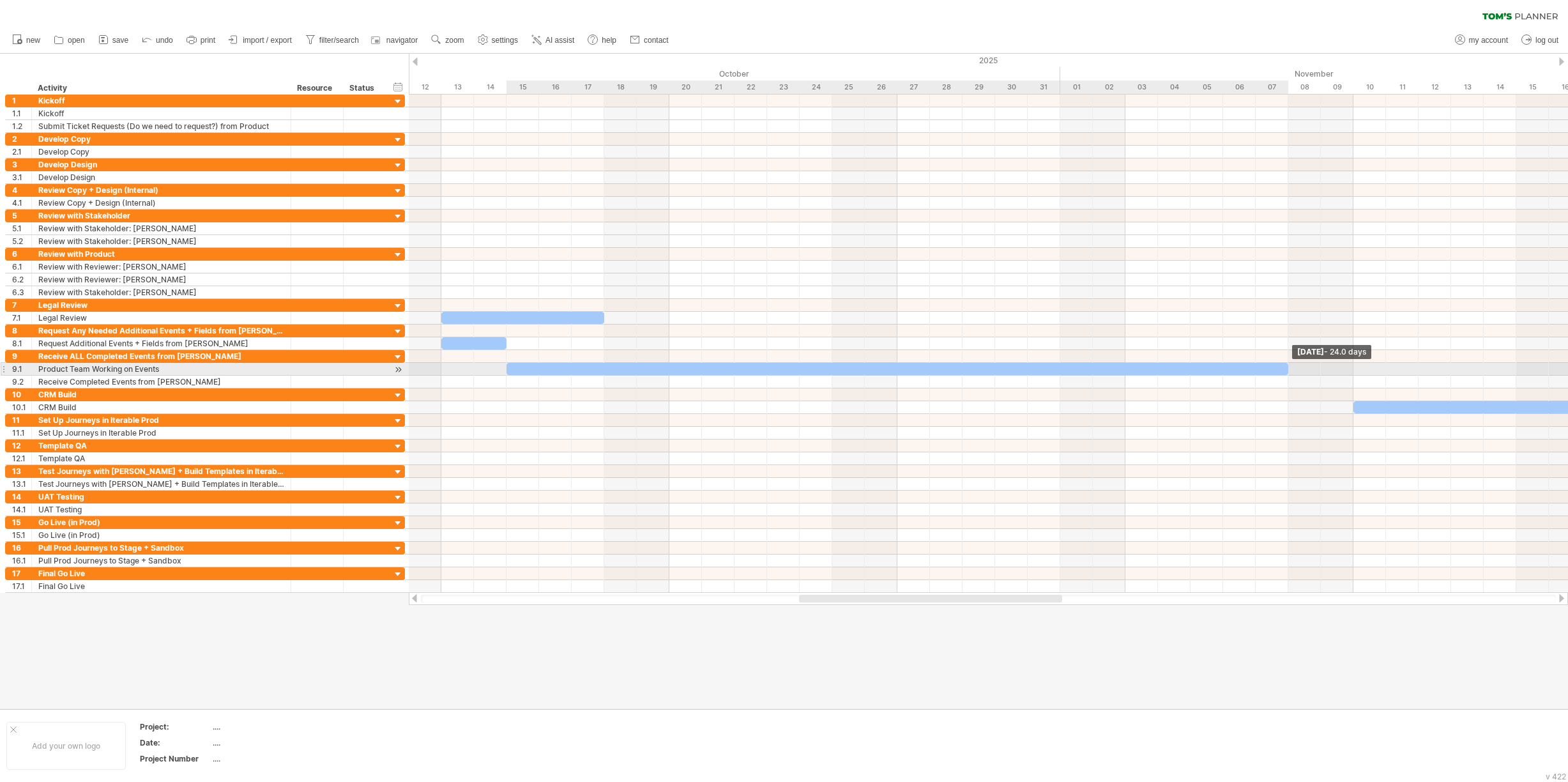
drag, startPoint x: 832, startPoint y: 368, endPoint x: 1285, endPoint y: 366, distance: 453.0
click at [1285, 366] on div at bounding box center [897, 369] width 782 height 12
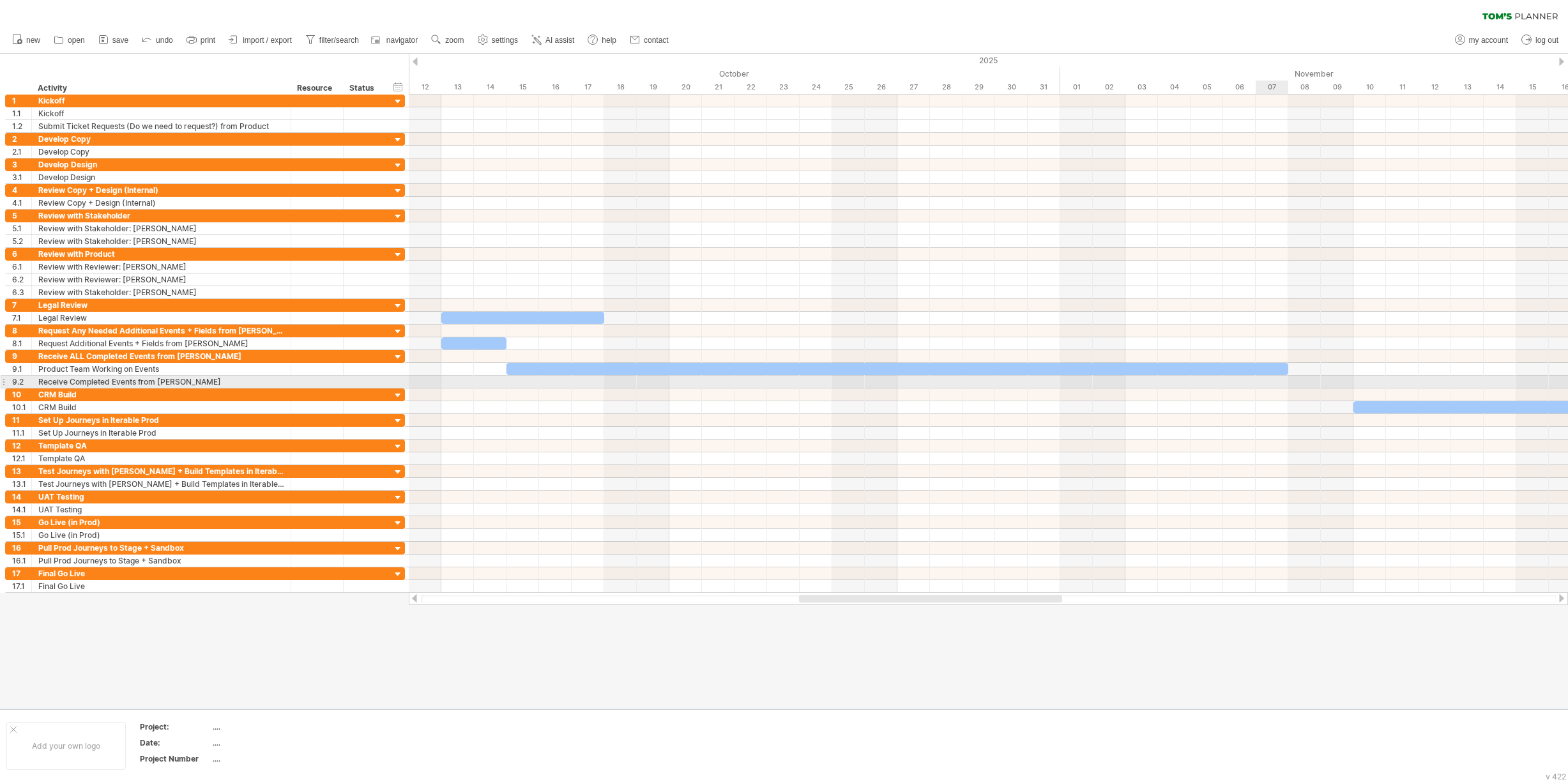
click at [1268, 381] on div at bounding box center [988, 382] width 1159 height 13
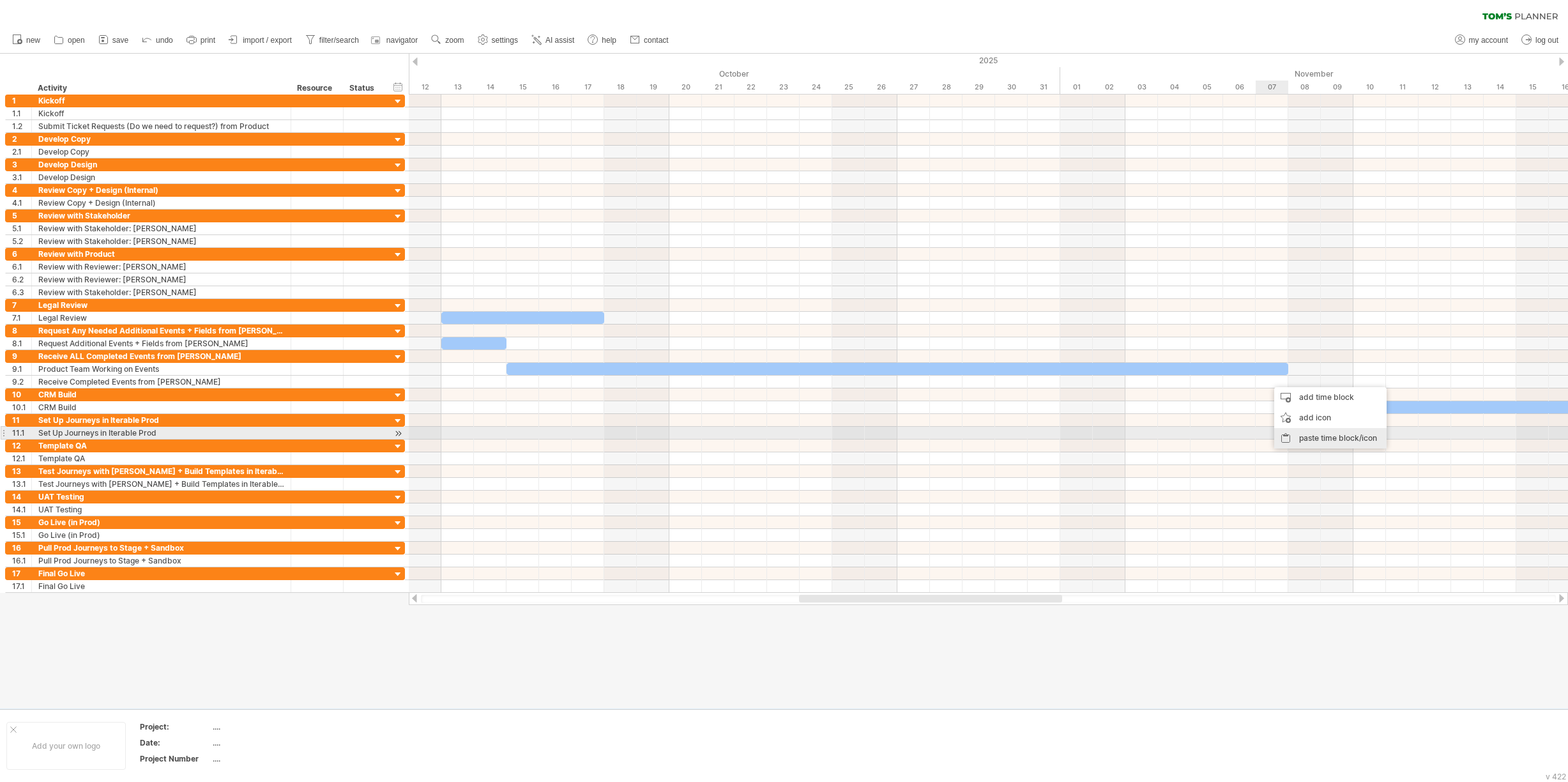
click at [1300, 437] on div "paste time block/icon" at bounding box center [1330, 438] width 112 height 20
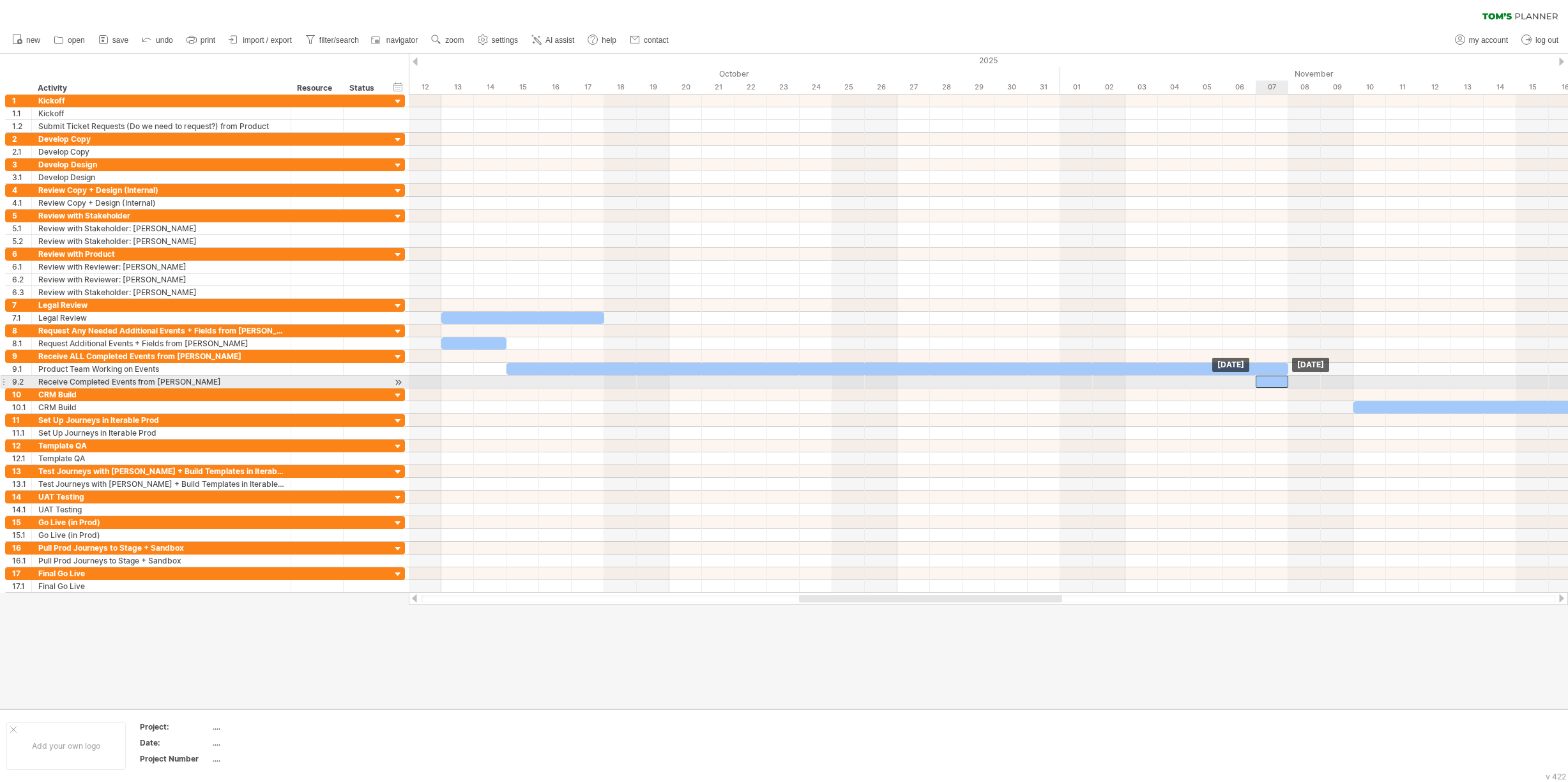
drag, startPoint x: 1287, startPoint y: 381, endPoint x: 1272, endPoint y: 381, distance: 15.0
click at [1272, 381] on div at bounding box center [1272, 381] width 32 height 12
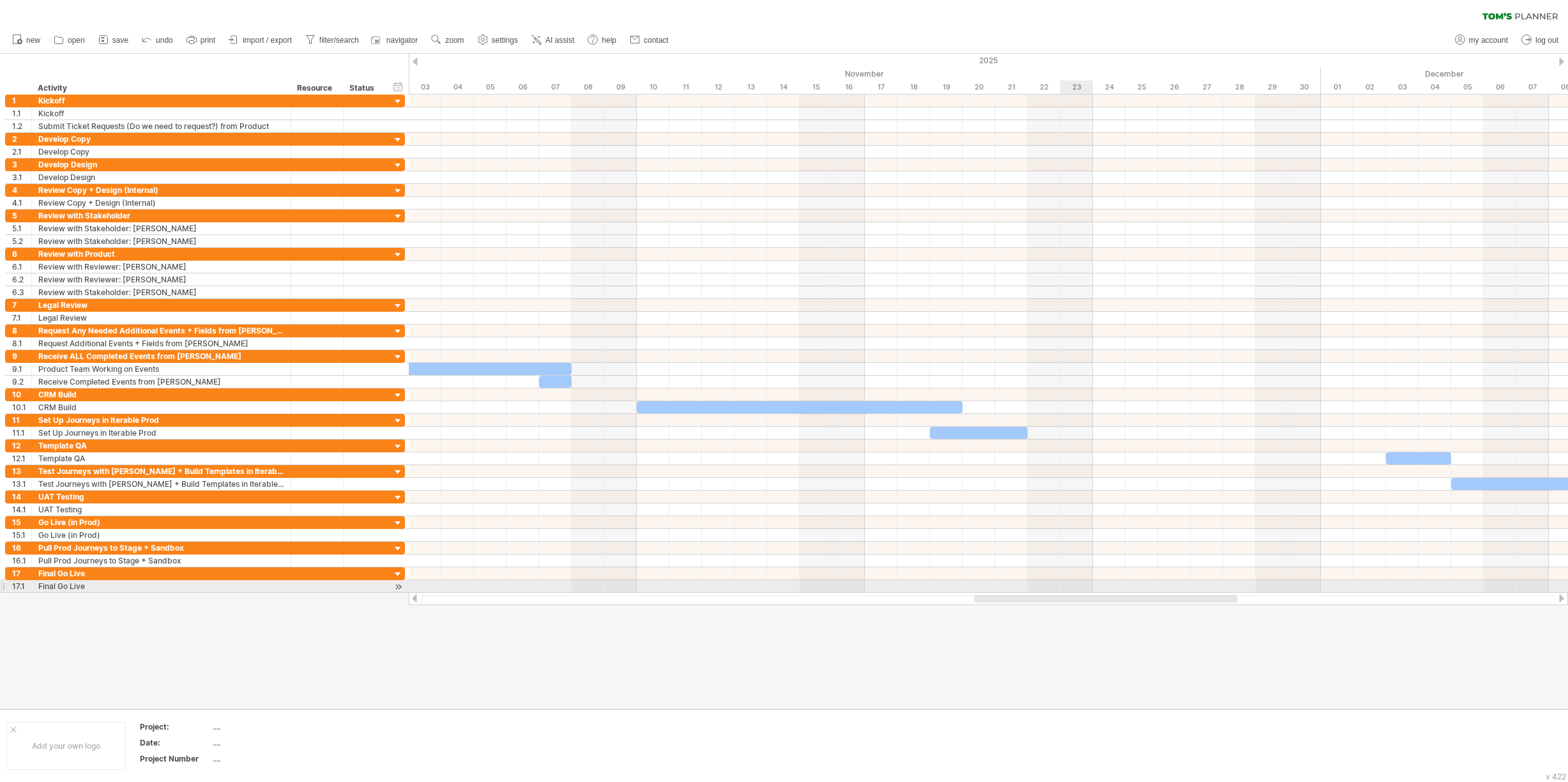
drag, startPoint x: 898, startPoint y: 597, endPoint x: 1073, endPoint y: 584, distance: 175.5
click at [1073, 584] on div "Trying to reach [DOMAIN_NAME] Connected again... 0% clear filter new 1" at bounding box center [784, 391] width 1568 height 782
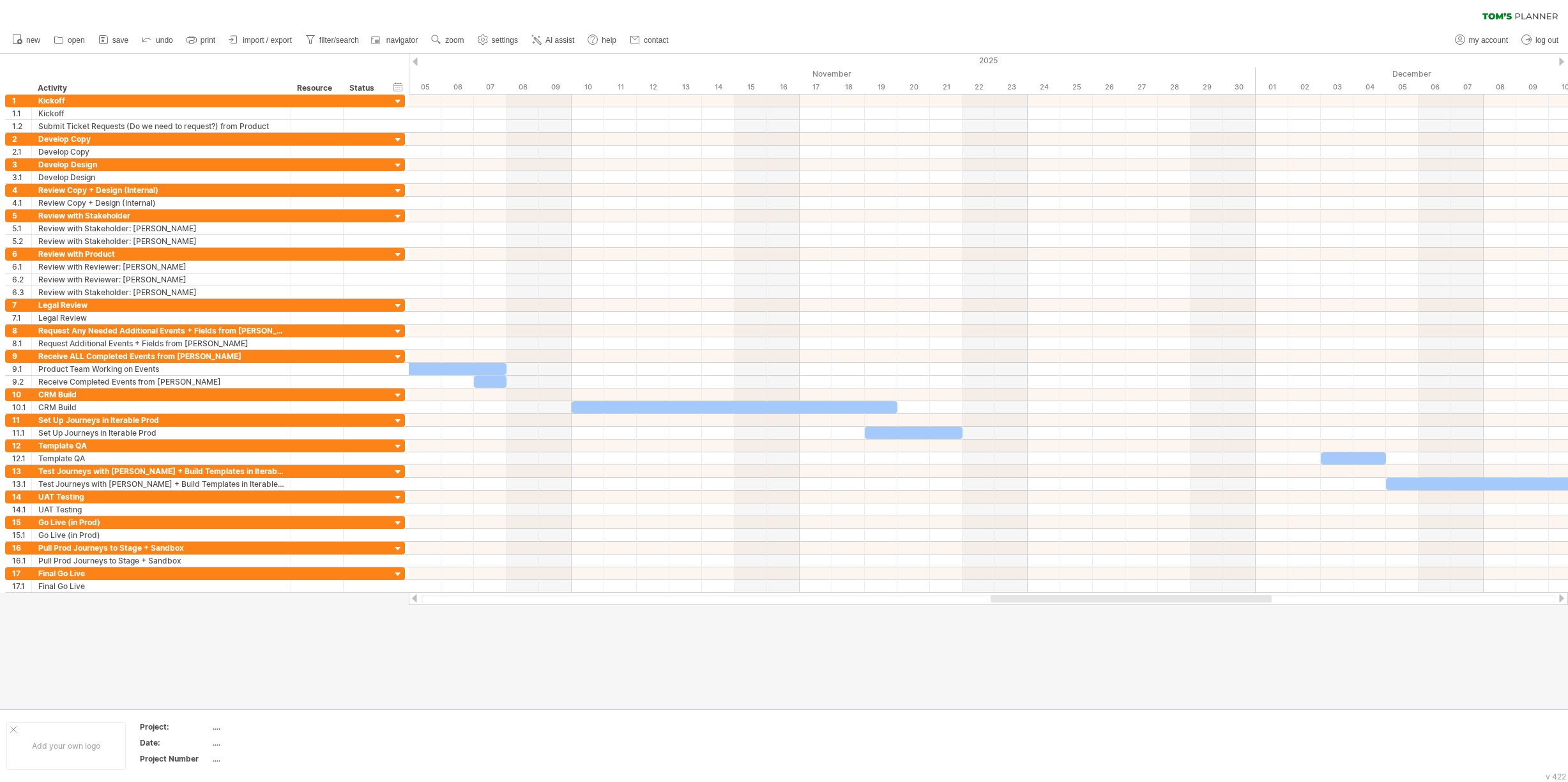
drag, startPoint x: 1077, startPoint y: 596, endPoint x: 1096, endPoint y: 594, distance: 19.1
click at [1096, 594] on div at bounding box center [988, 599] width 1159 height 13
click at [616, 37] on span "help" at bounding box center [608, 40] width 15 height 9
click at [1010, 86] on div "23" at bounding box center [1011, 87] width 32 height 13
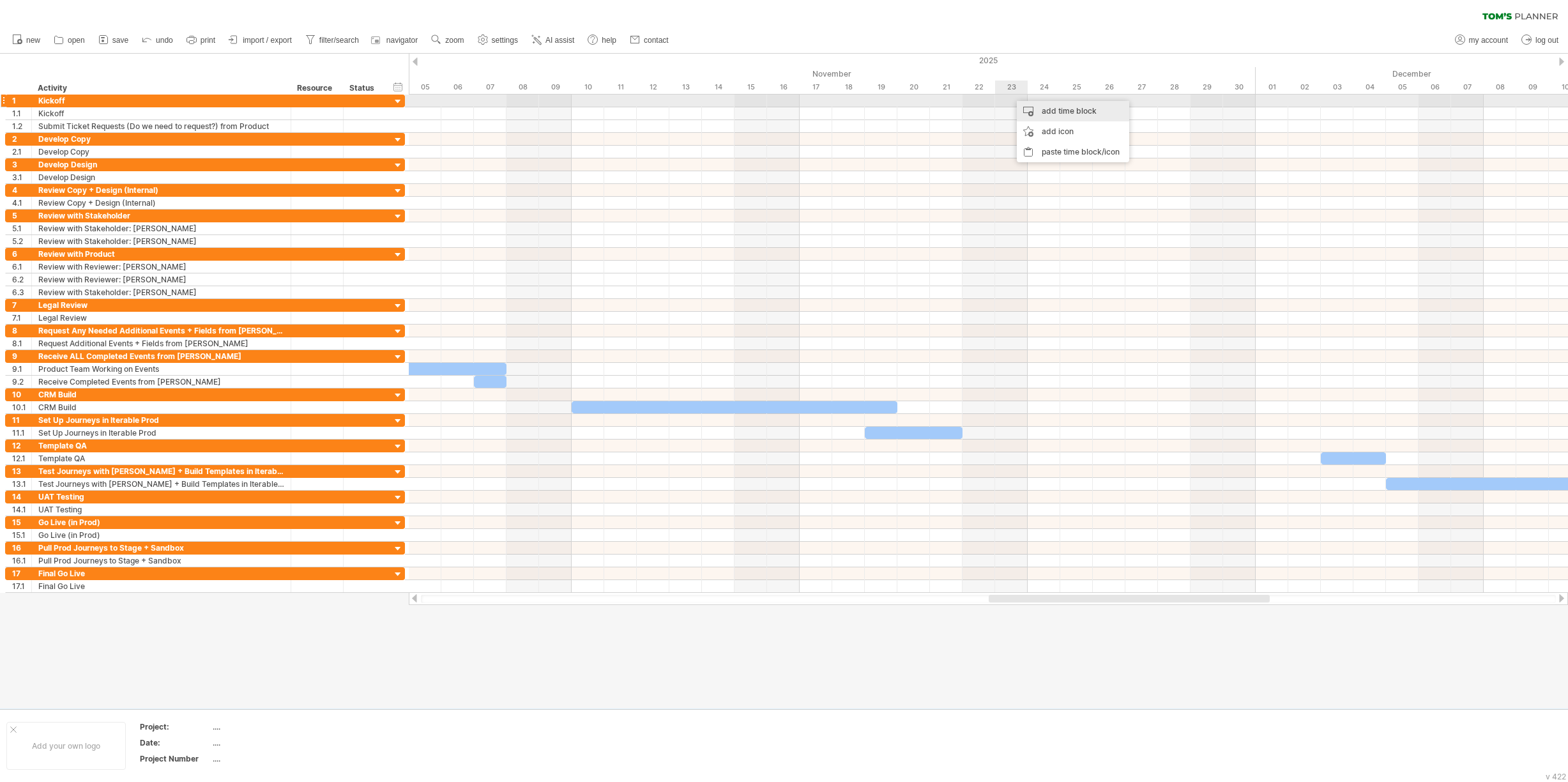
click at [1027, 107] on div "add time block" at bounding box center [1072, 111] width 112 height 20
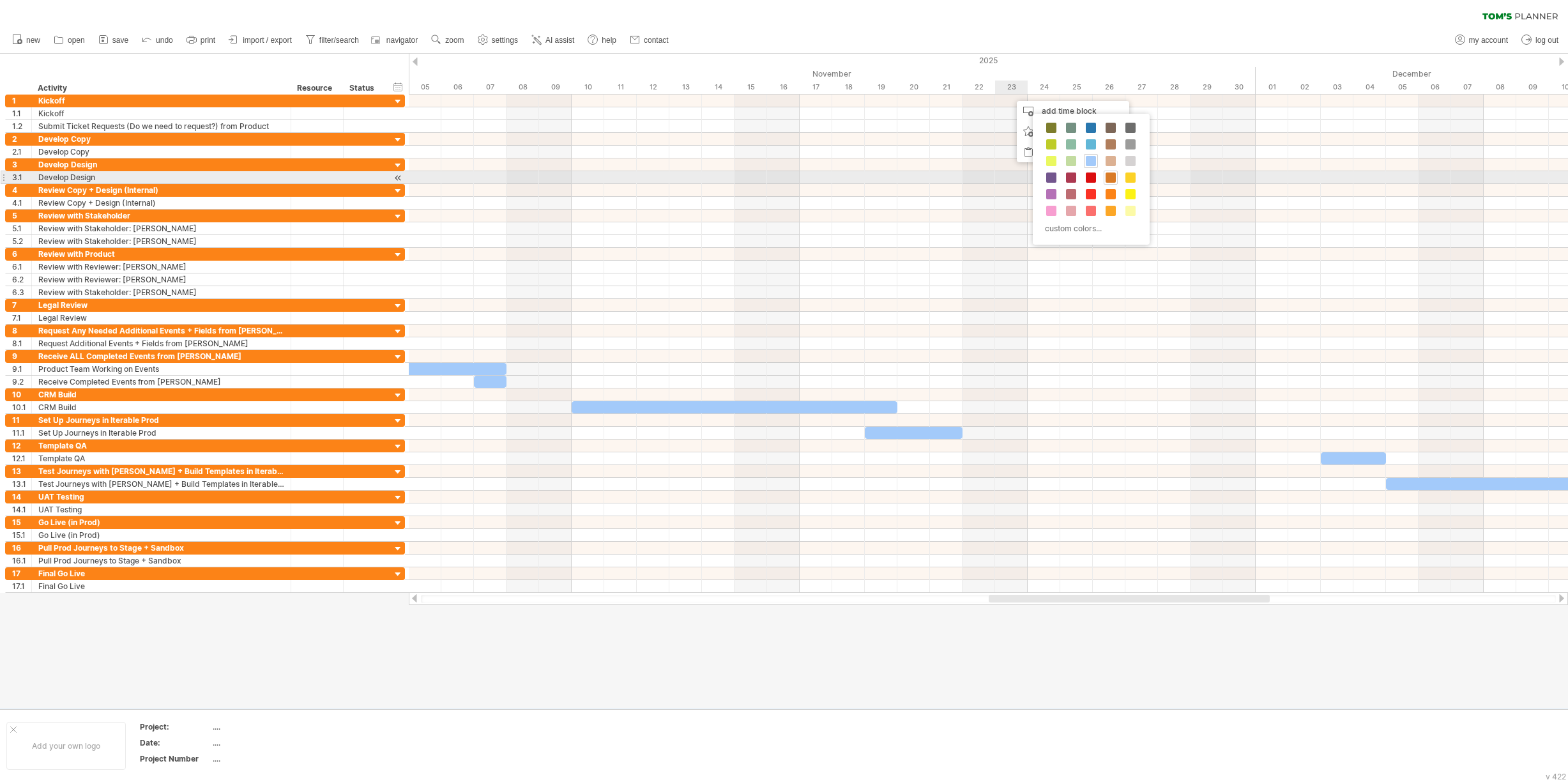
click at [1107, 175] on span at bounding box center [1110, 178] width 10 height 10
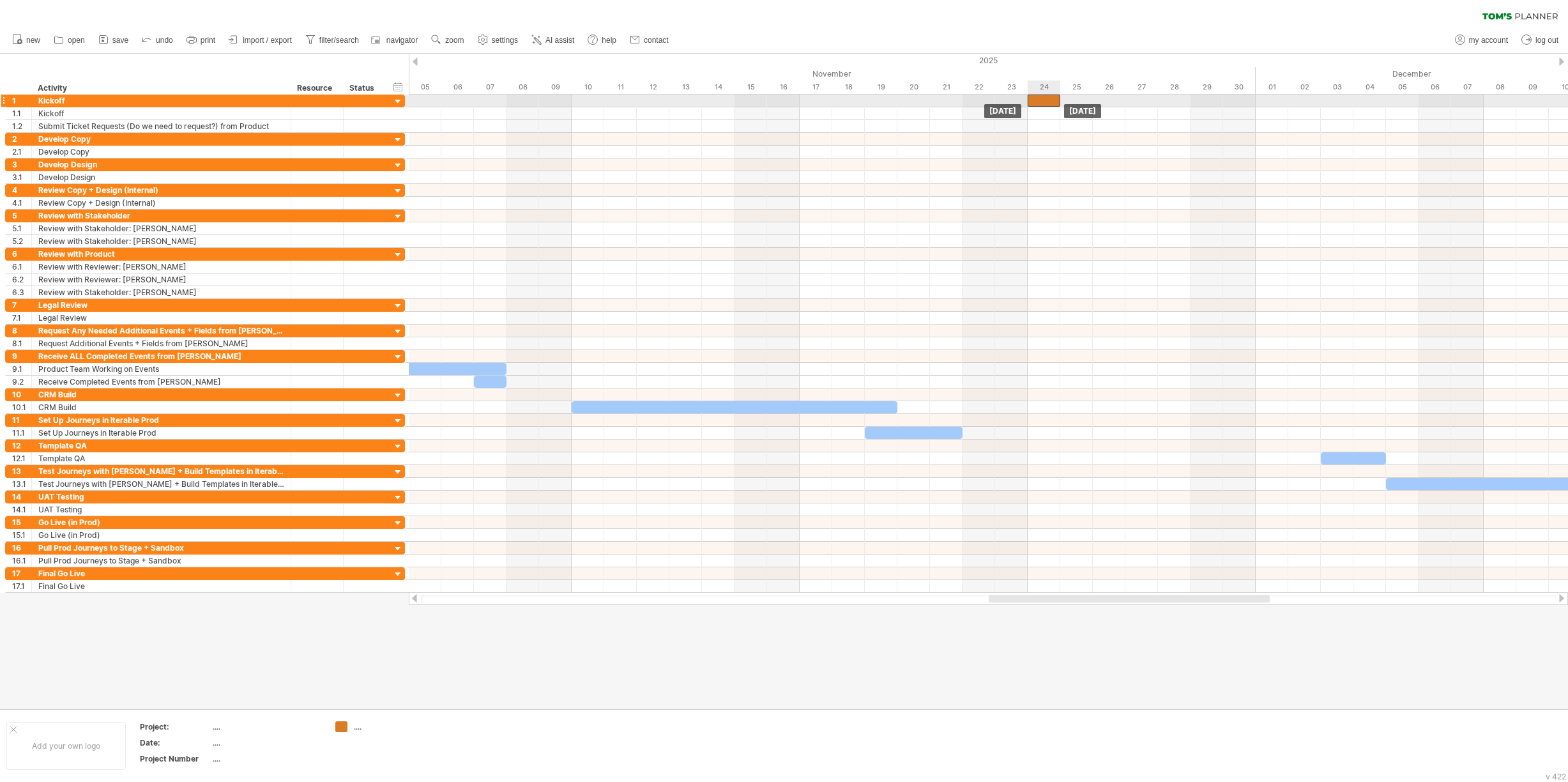
drag, startPoint x: 1027, startPoint y: 98, endPoint x: 1043, endPoint y: 101, distance: 16.3
click at [1043, 101] on div at bounding box center [1044, 100] width 32 height 12
drag, startPoint x: 1046, startPoint y: 104, endPoint x: 1048, endPoint y: 97, distance: 7.3
click at [1048, 97] on div at bounding box center [1044, 100] width 32 height 12
click at [1046, 98] on div at bounding box center [1044, 100] width 32 height 12
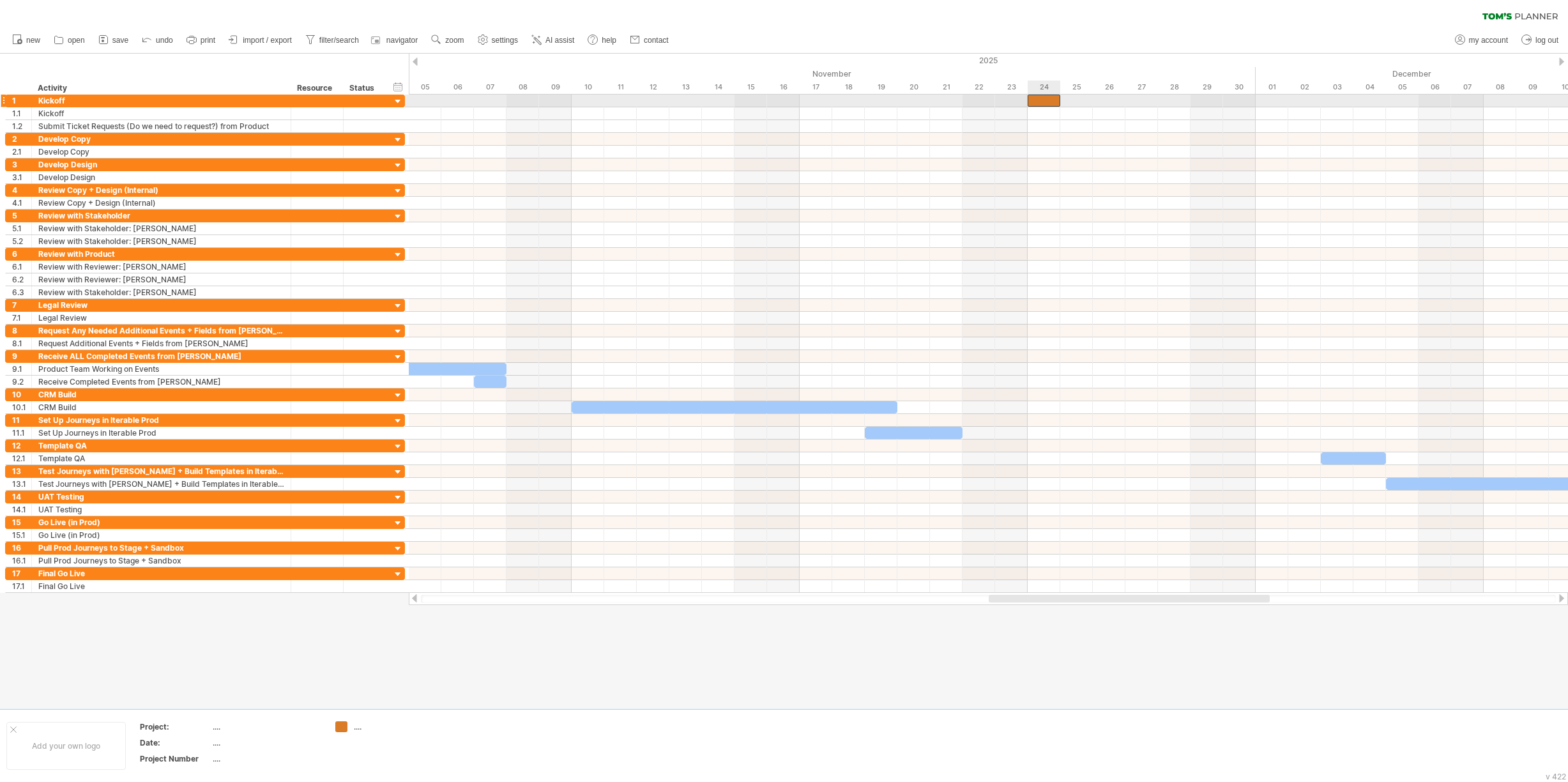
click at [1046, 99] on div at bounding box center [1044, 100] width 32 height 12
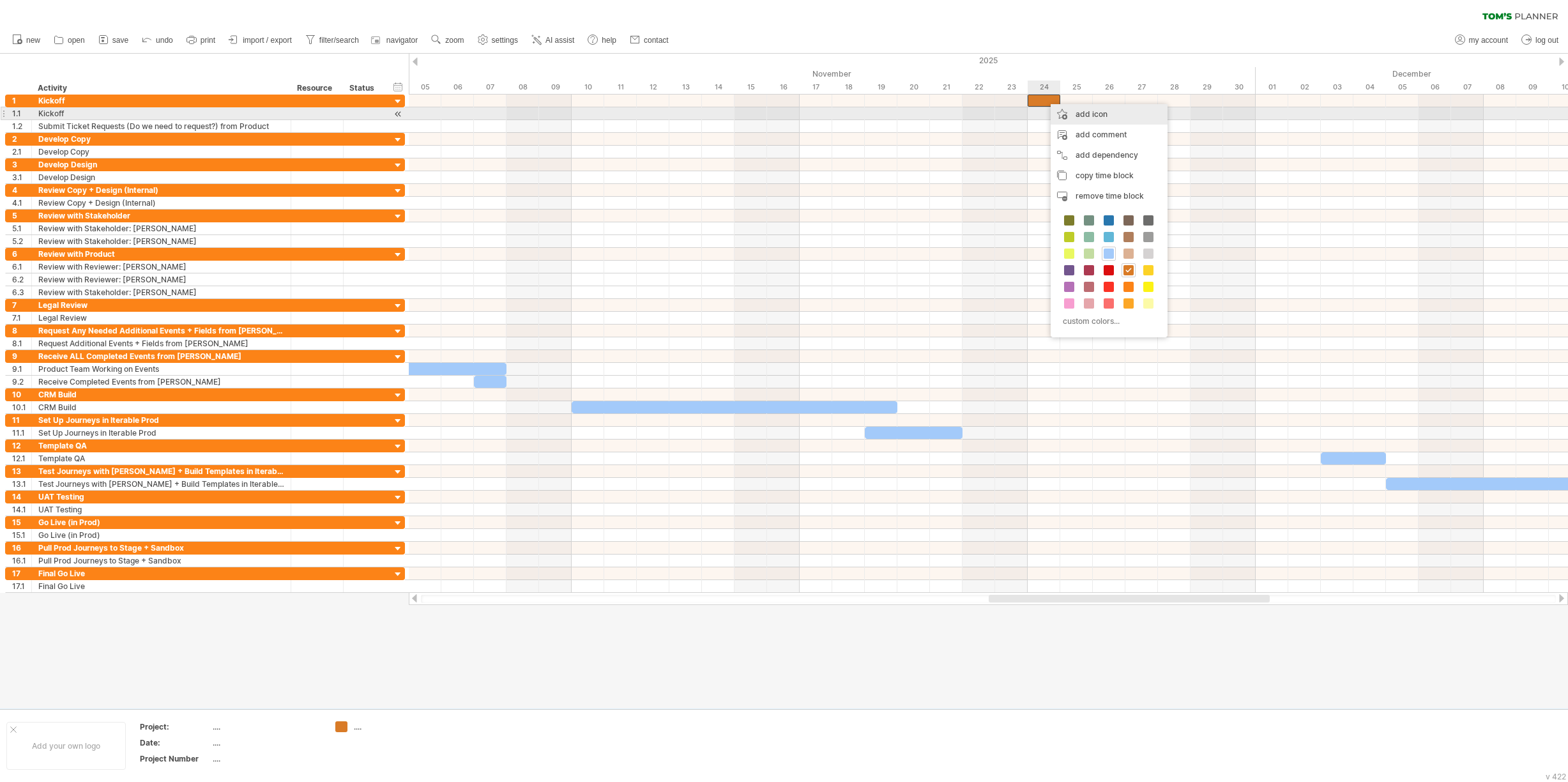
click at [1078, 113] on div "add icon" at bounding box center [1109, 114] width 117 height 20
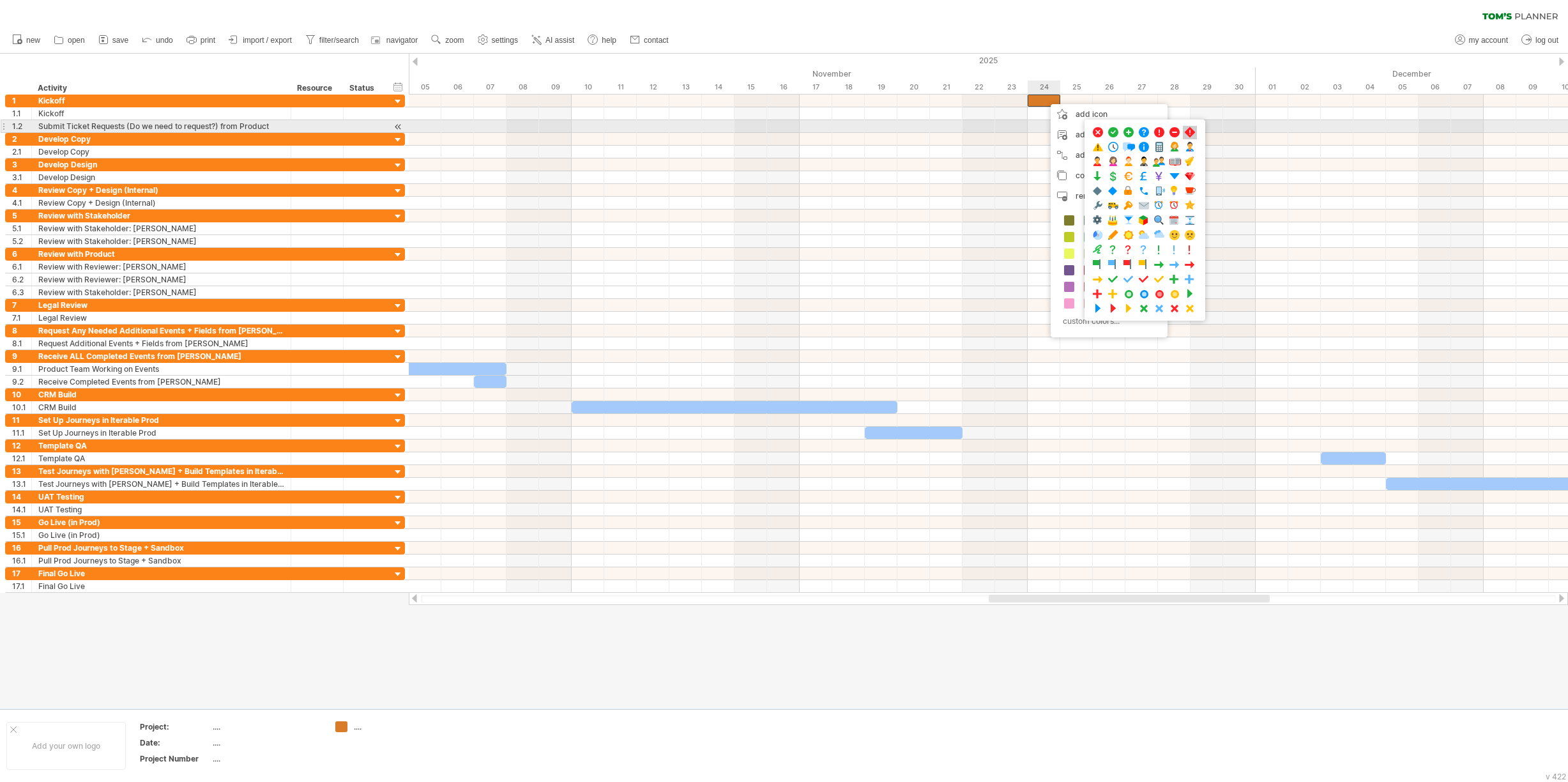
click at [1188, 130] on span at bounding box center [1190, 132] width 13 height 12
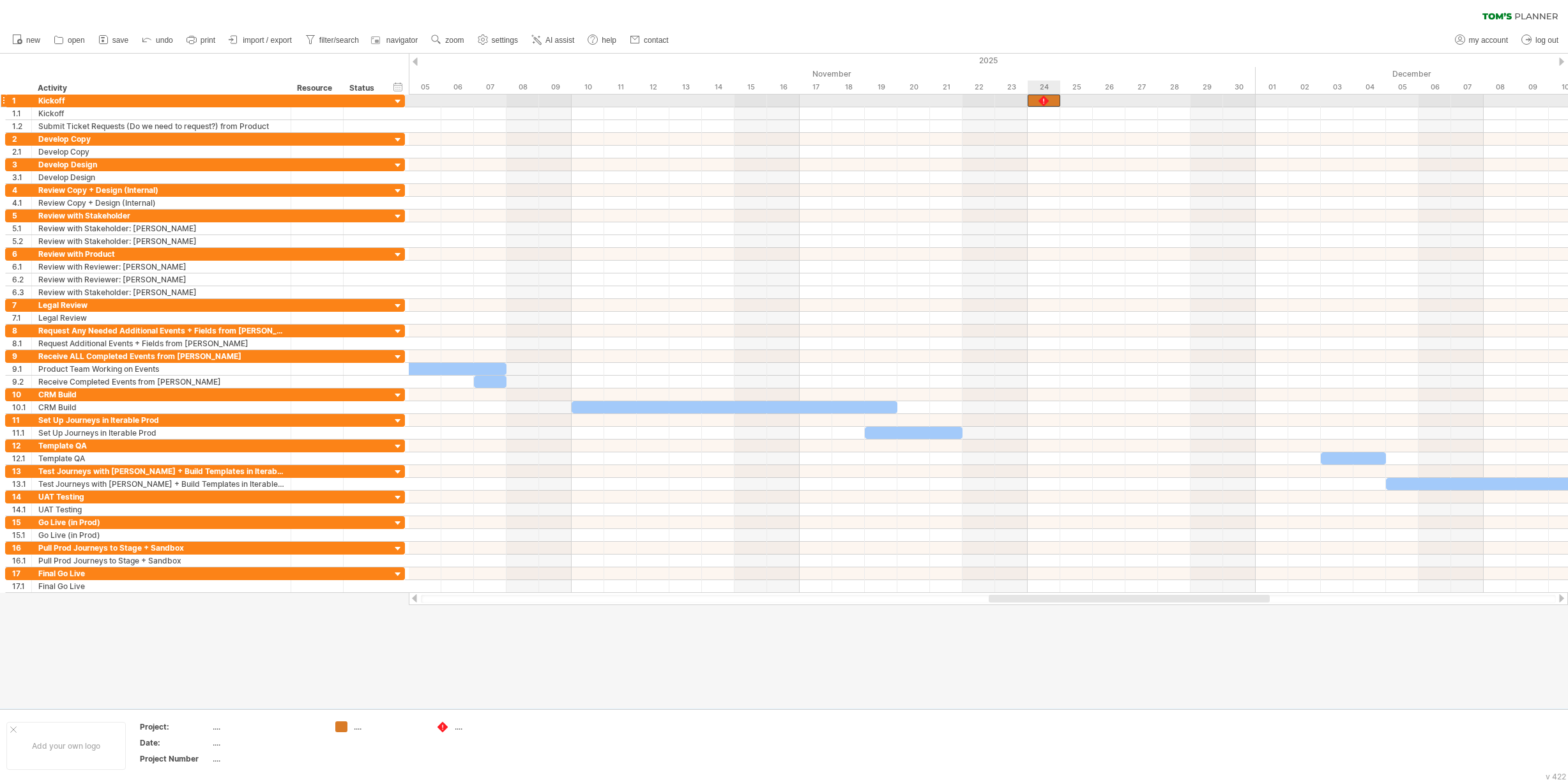
click at [1046, 101] on div at bounding box center [1043, 100] width 13 height 12
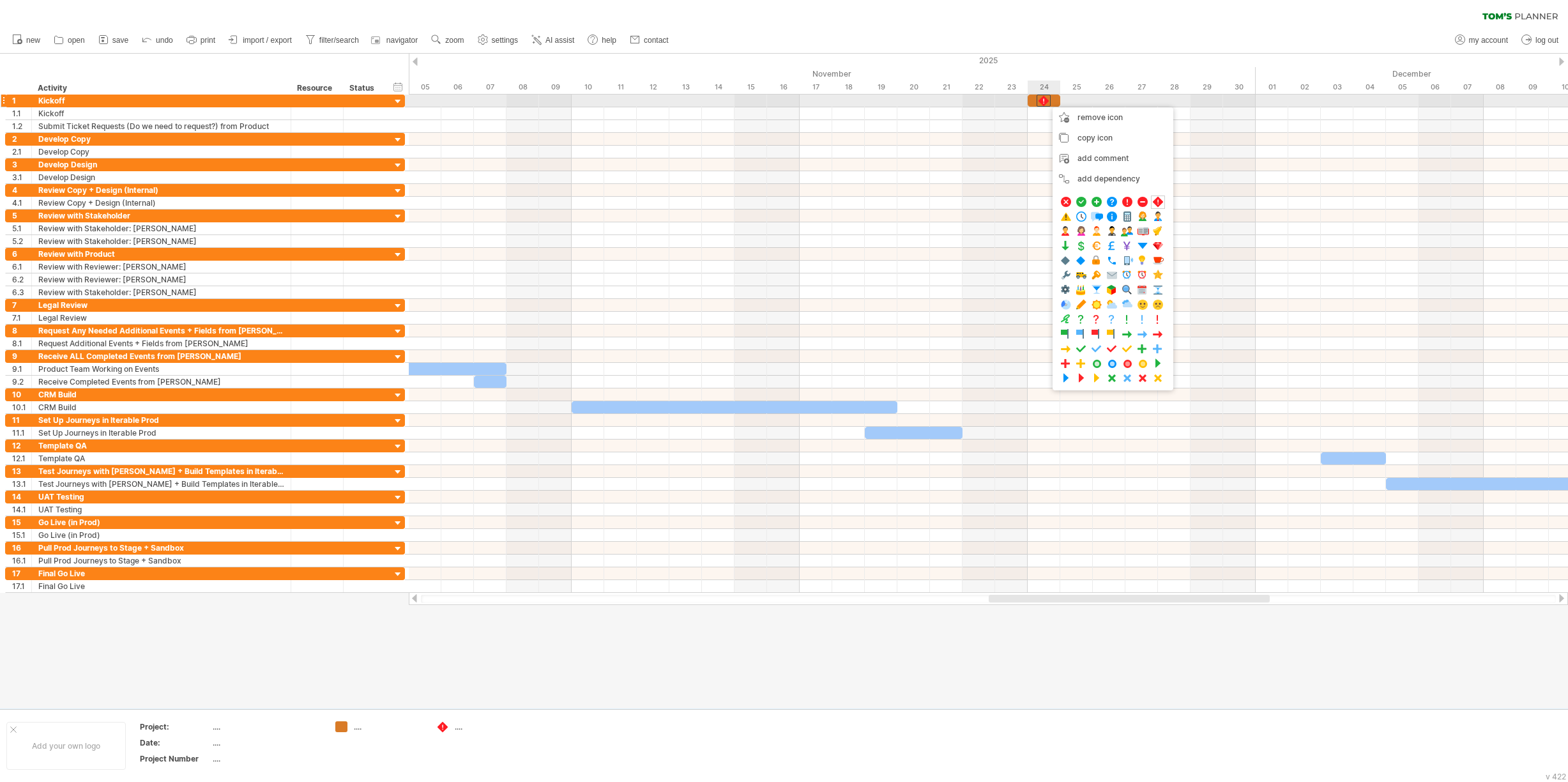
click at [1041, 101] on div at bounding box center [1043, 100] width 14 height 12
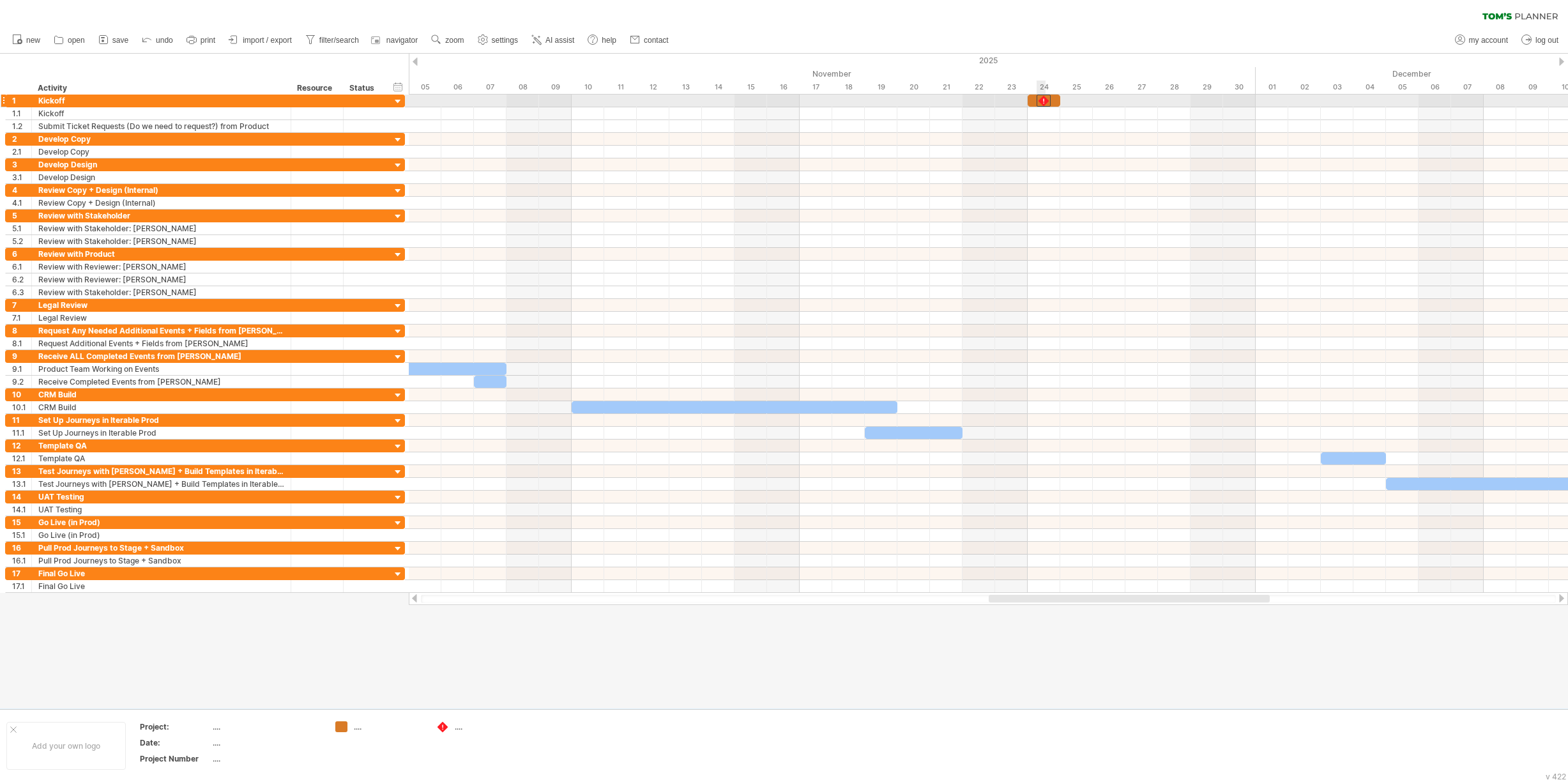
click at [1042, 100] on div at bounding box center [1043, 100] width 14 height 12
click at [1034, 101] on div at bounding box center [1044, 100] width 32 height 12
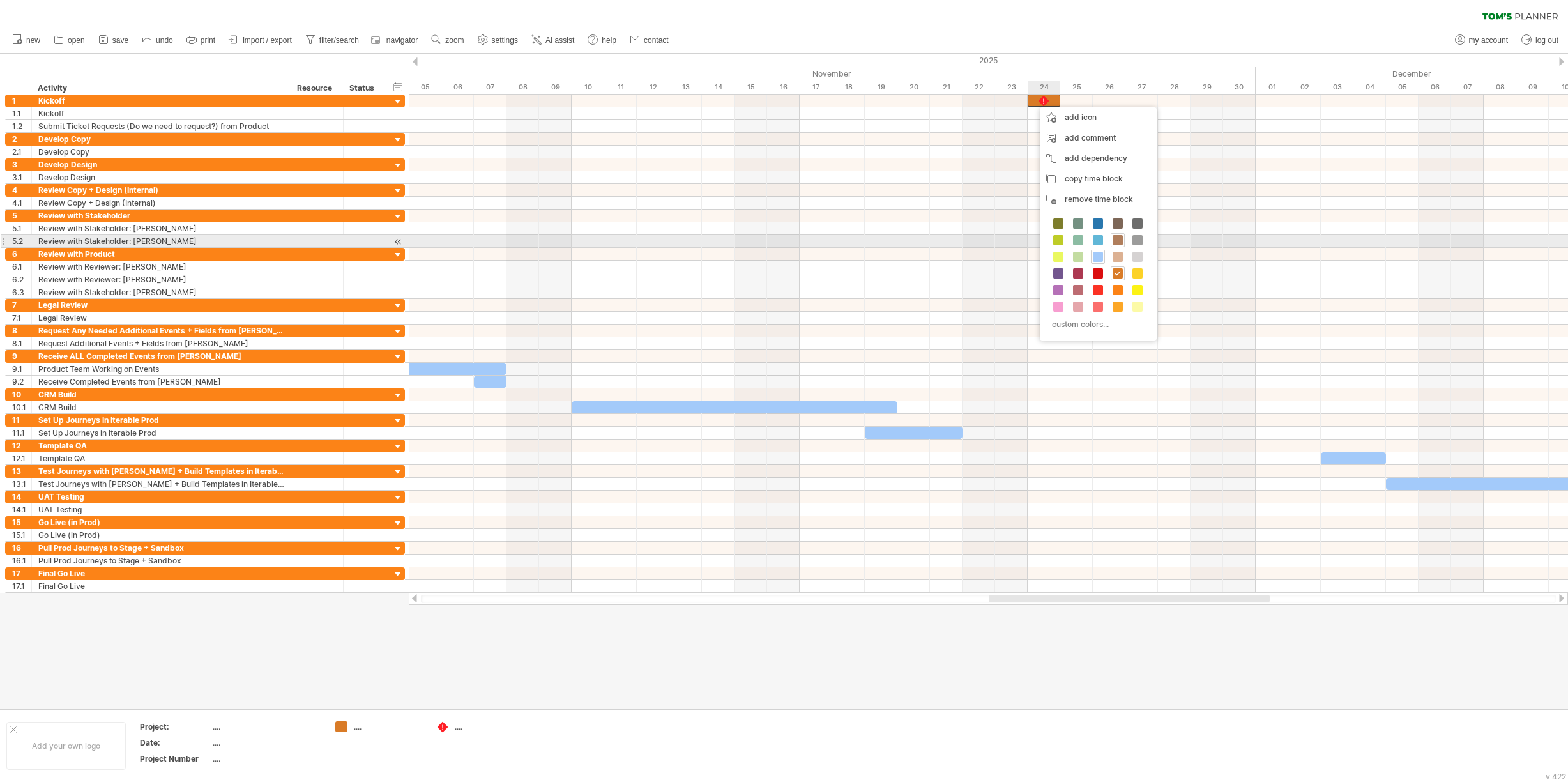
click at [1117, 238] on span at bounding box center [1117, 240] width 10 height 10
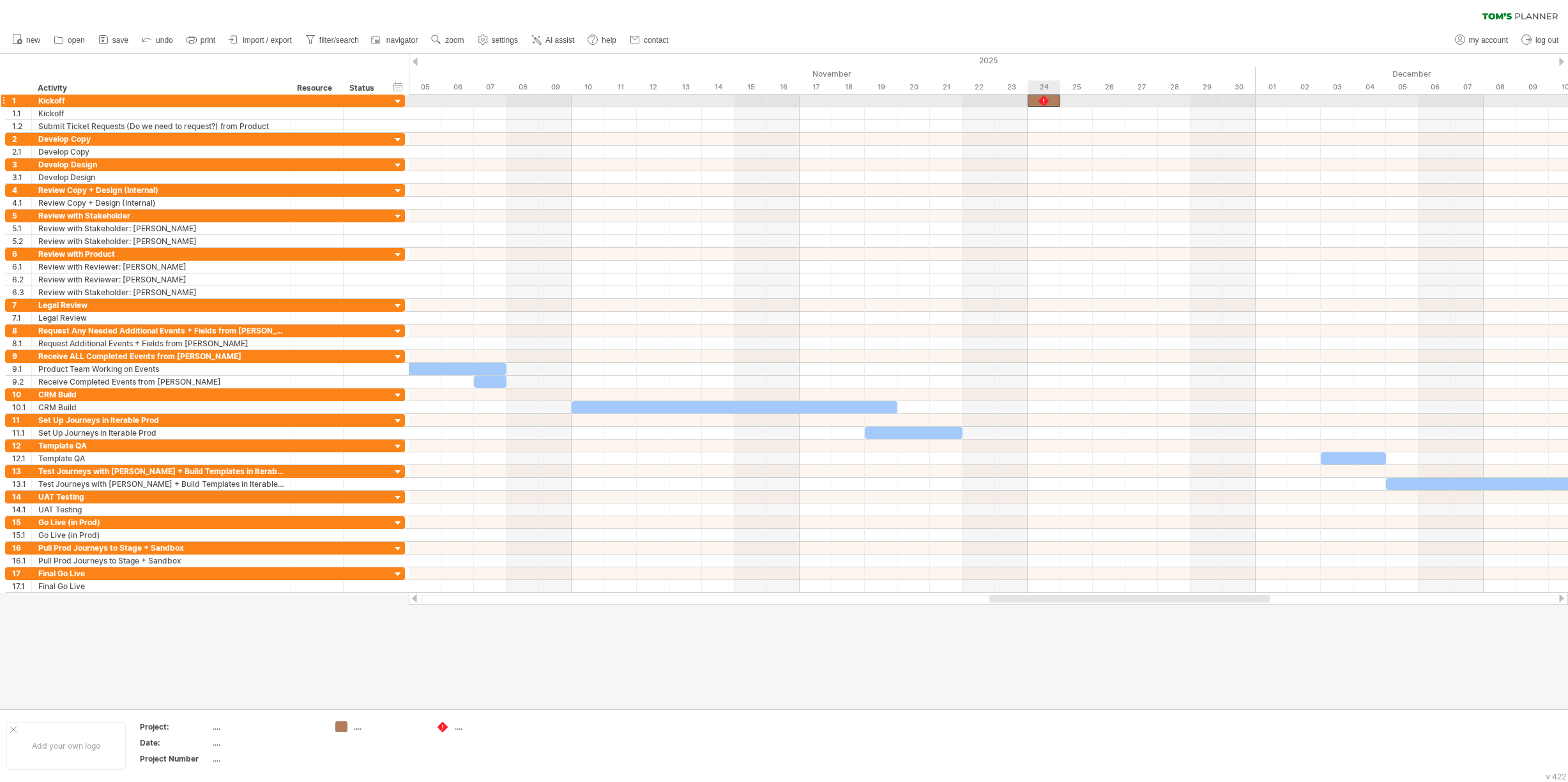
click at [1046, 99] on div at bounding box center [1043, 100] width 13 height 12
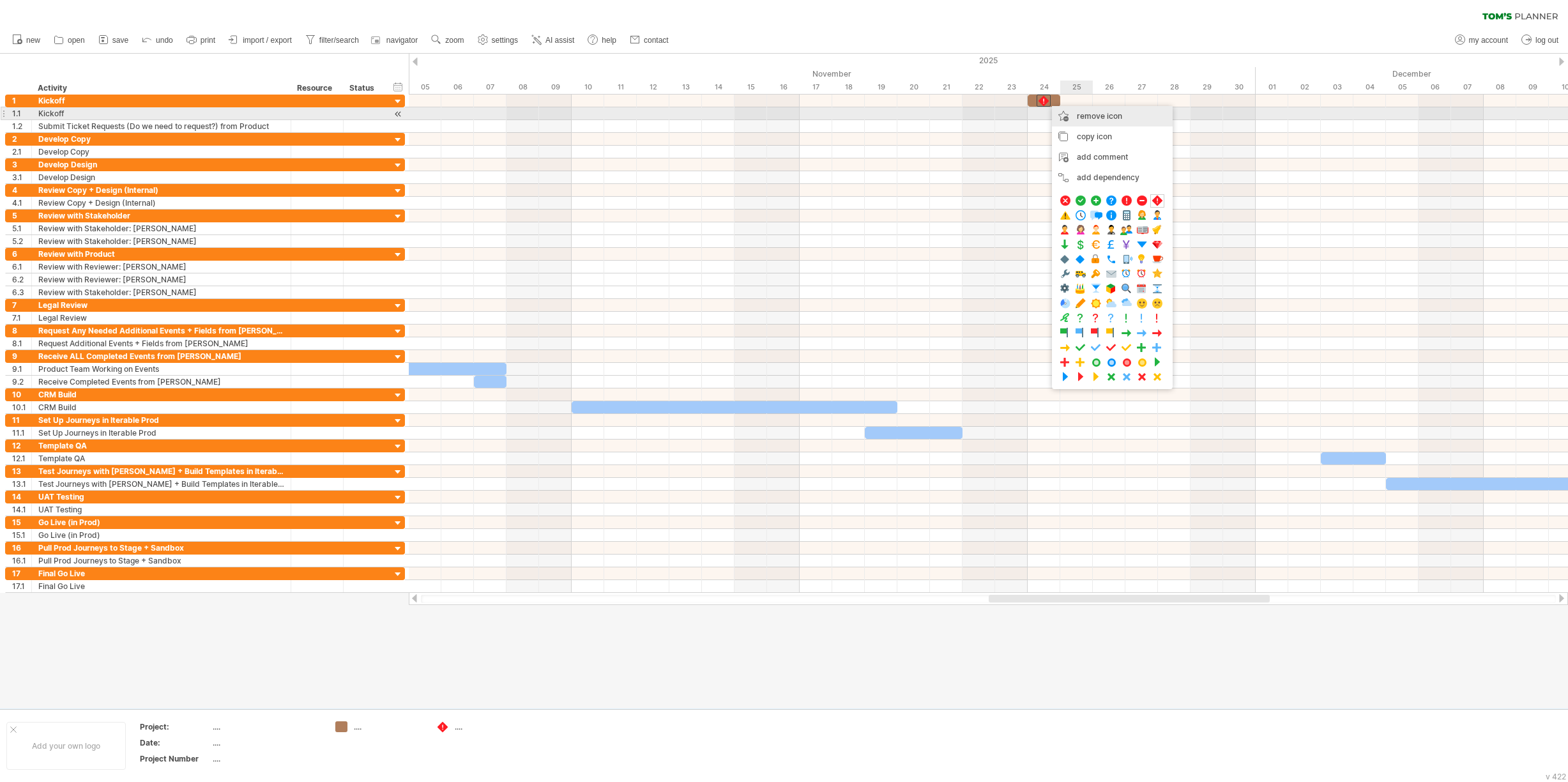
click at [1066, 114] on div "remove icon remove selected items" at bounding box center [1112, 116] width 121 height 20
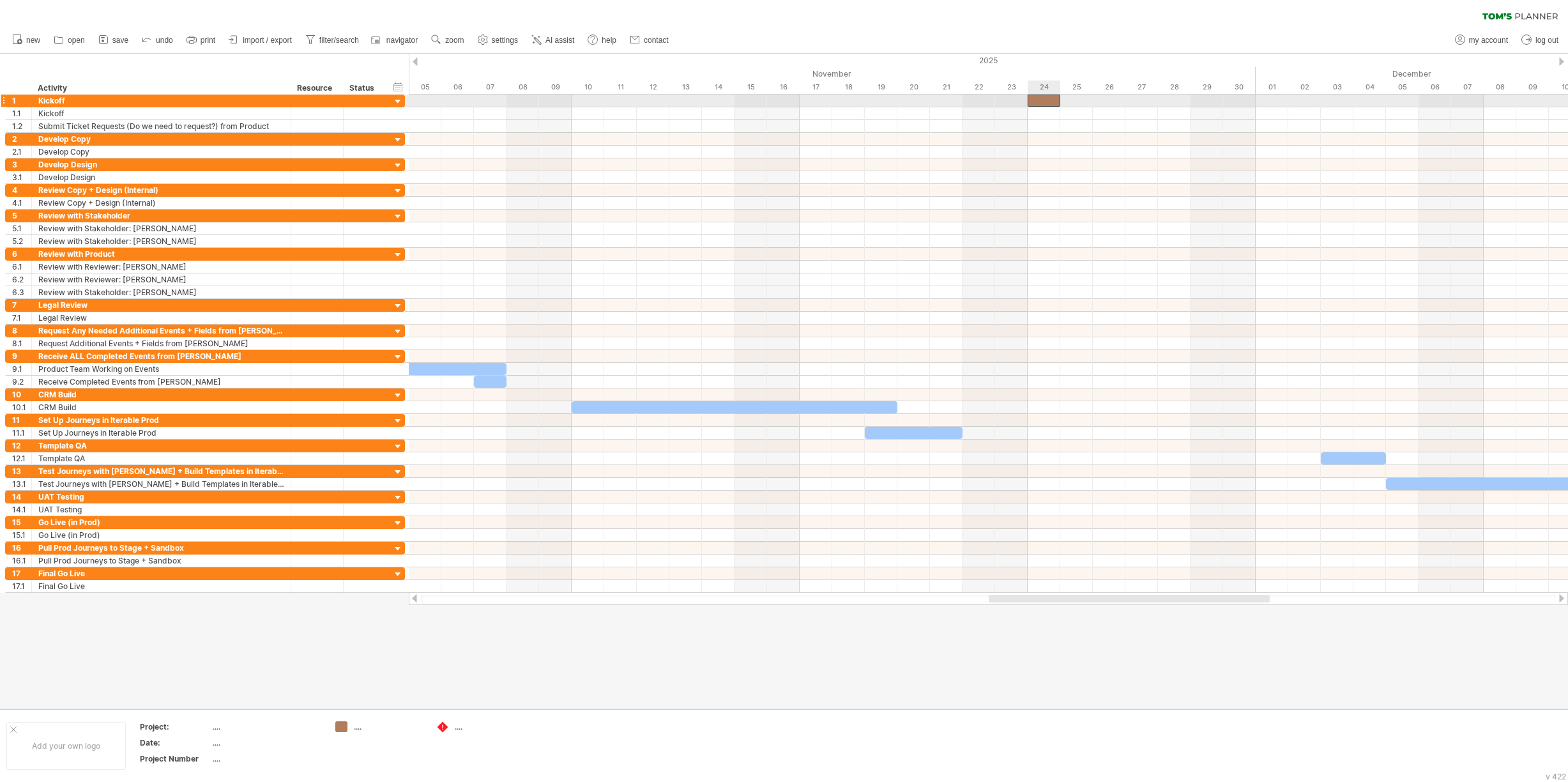
click at [1041, 101] on div at bounding box center [1044, 100] width 32 height 12
click at [1036, 99] on div at bounding box center [1044, 100] width 32 height 12
click at [1039, 110] on div at bounding box center [988, 114] width 1159 height 13
click at [1040, 111] on div at bounding box center [988, 114] width 1159 height 13
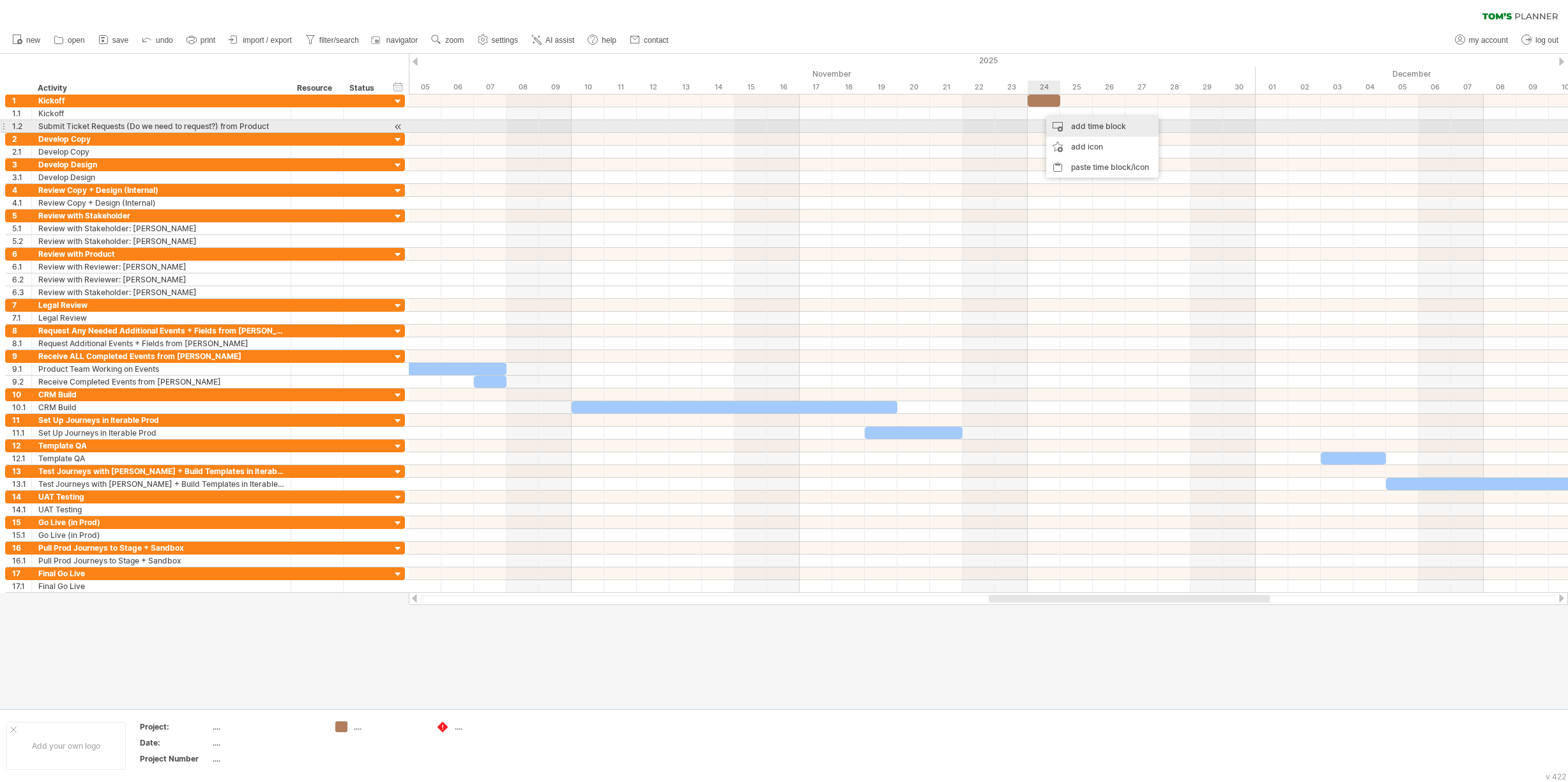
click at [1054, 121] on div "add time block" at bounding box center [1102, 126] width 112 height 20
click at [1046, 112] on div at bounding box center [988, 114] width 1159 height 13
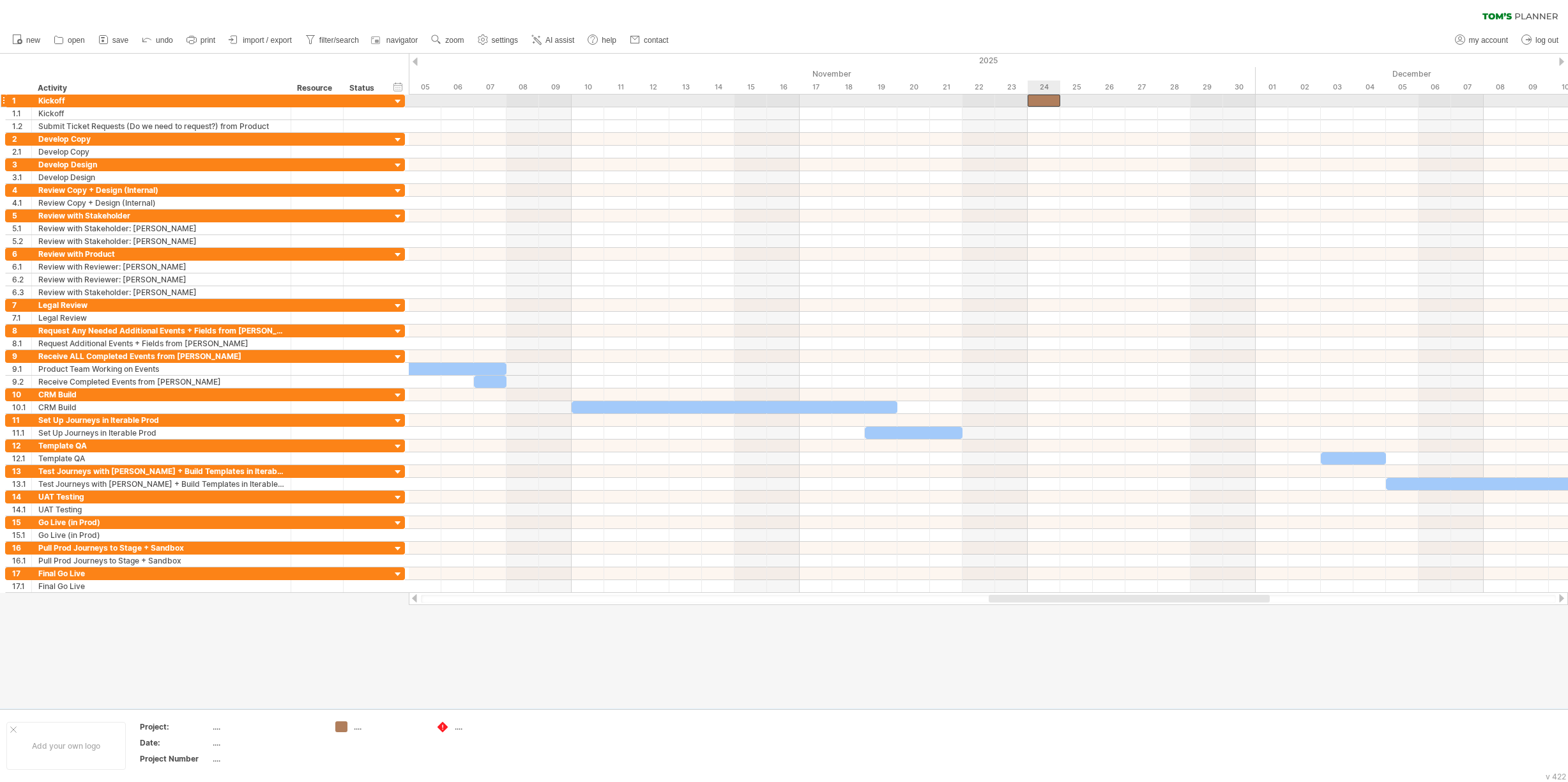
click at [1044, 99] on div at bounding box center [1044, 100] width 32 height 12
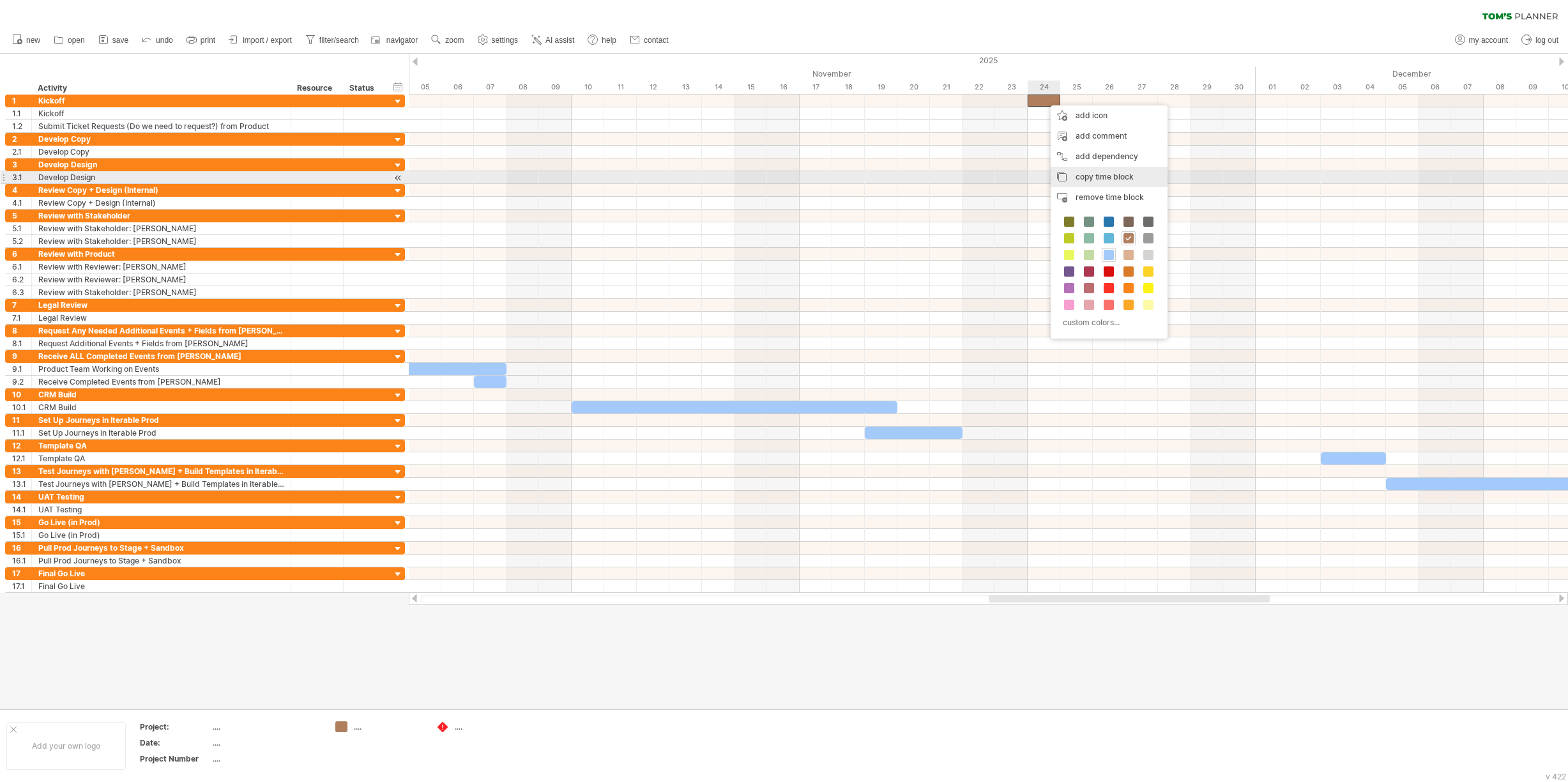
click at [1070, 175] on div "copy time block copy time blocks/icons" at bounding box center [1109, 176] width 117 height 20
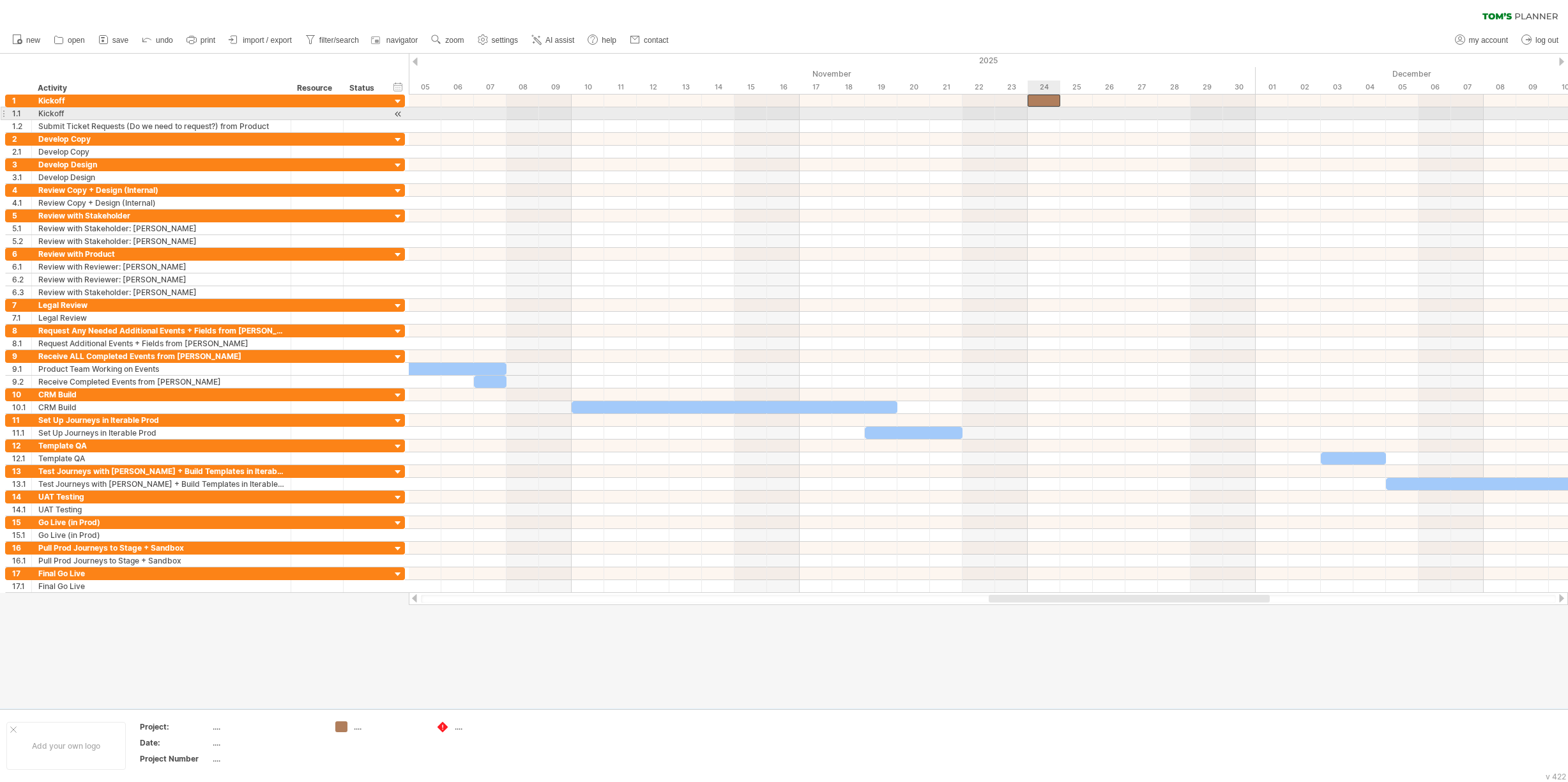
click at [1042, 113] on div at bounding box center [988, 114] width 1159 height 13
click at [1042, 112] on div at bounding box center [988, 114] width 1159 height 13
click at [1064, 166] on div "paste time block/icon" at bounding box center [1105, 169] width 112 height 20
drag, startPoint x: 1058, startPoint y: 113, endPoint x: 1043, endPoint y: 114, distance: 15.0
click at [1043, 114] on div at bounding box center [1044, 113] width 32 height 12
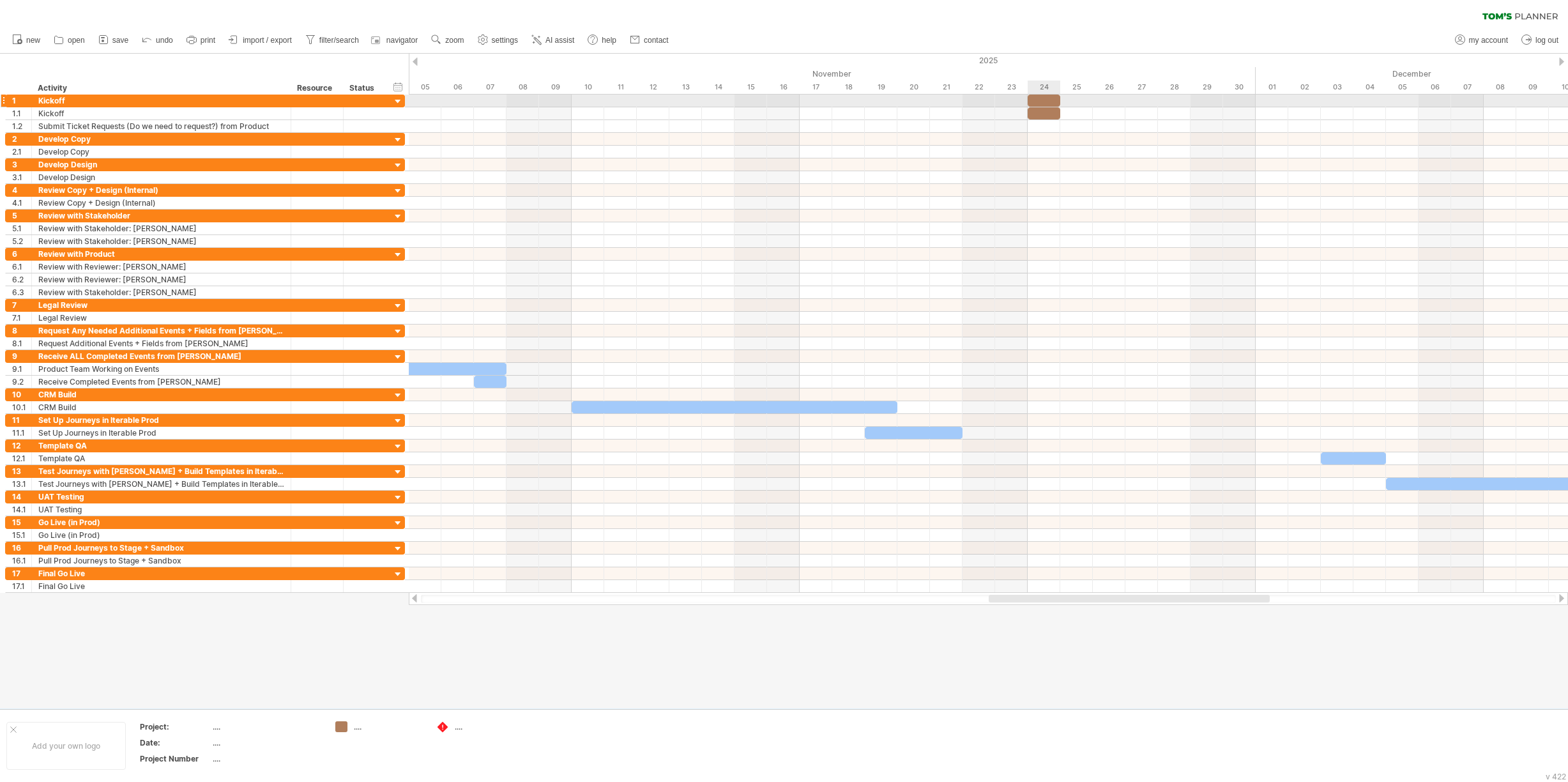
click at [1048, 97] on div at bounding box center [1044, 100] width 32 height 12
drag, startPoint x: 1058, startPoint y: 99, endPoint x: 1084, endPoint y: 97, distance: 26.1
click at [1084, 97] on div at bounding box center [1060, 100] width 65 height 12
drag, startPoint x: 1043, startPoint y: 99, endPoint x: 917, endPoint y: 99, distance: 126.0
click at [917, 99] on div at bounding box center [930, 100] width 65 height 12
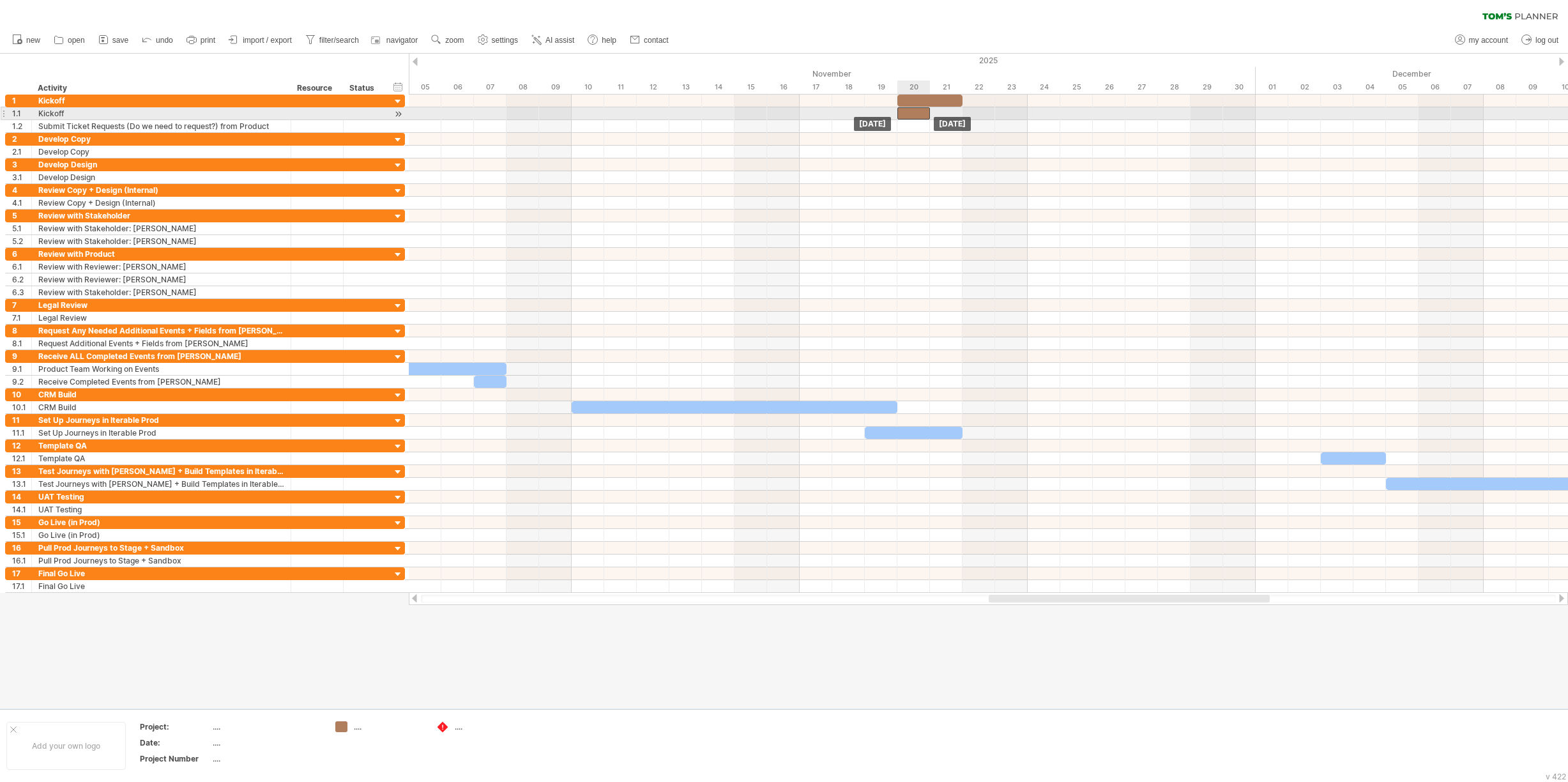
drag, startPoint x: 1041, startPoint y: 111, endPoint x: 911, endPoint y: 113, distance: 130.0
click at [911, 113] on div at bounding box center [914, 113] width 32 height 12
drag, startPoint x: 928, startPoint y: 113, endPoint x: 957, endPoint y: 111, distance: 29.1
click at [957, 111] on div at bounding box center [930, 113] width 65 height 12
click at [920, 111] on div at bounding box center [930, 113] width 65 height 12
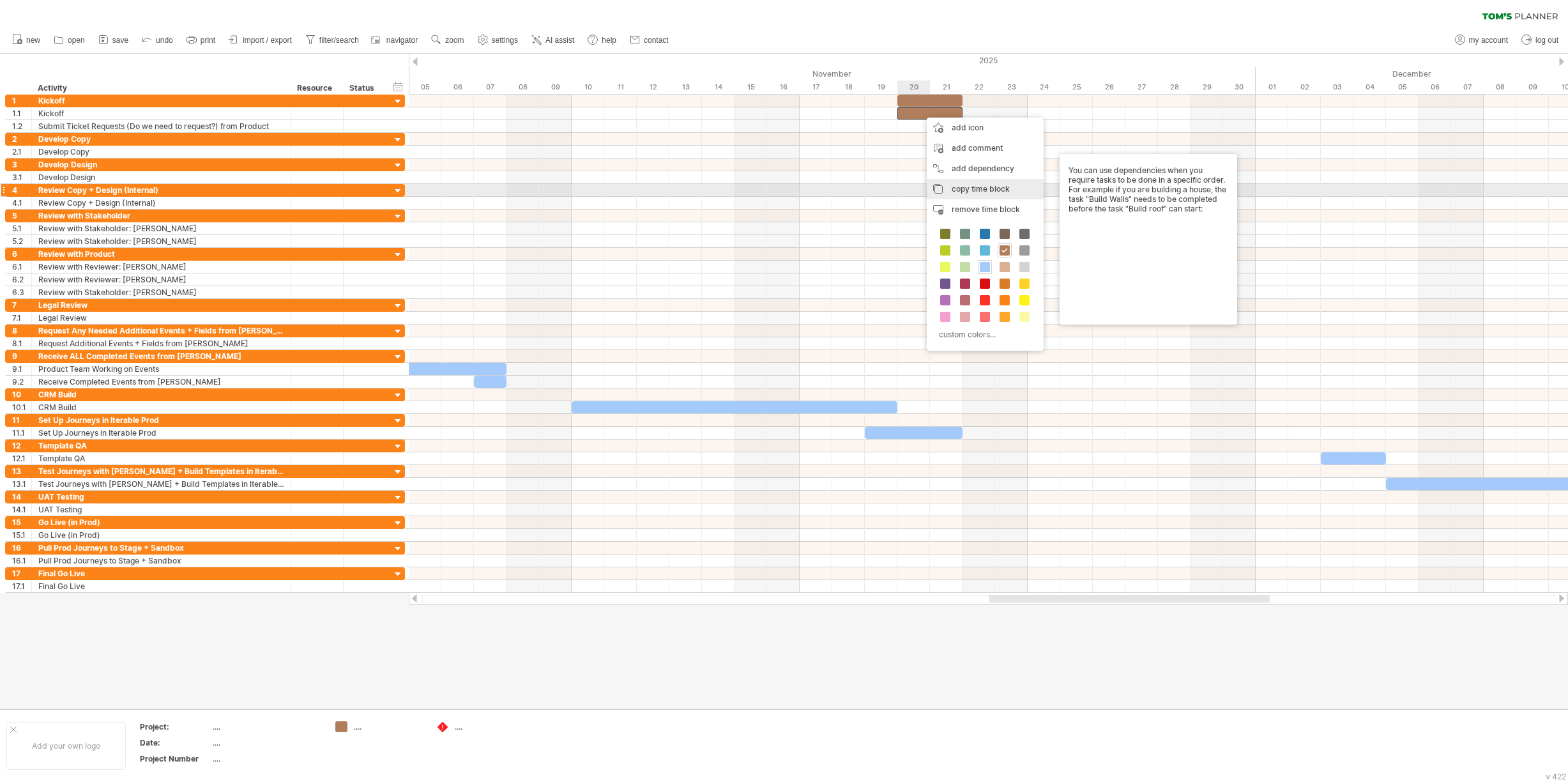
click at [935, 189] on div "copy time block copy time blocks/icons" at bounding box center [985, 189] width 117 height 20
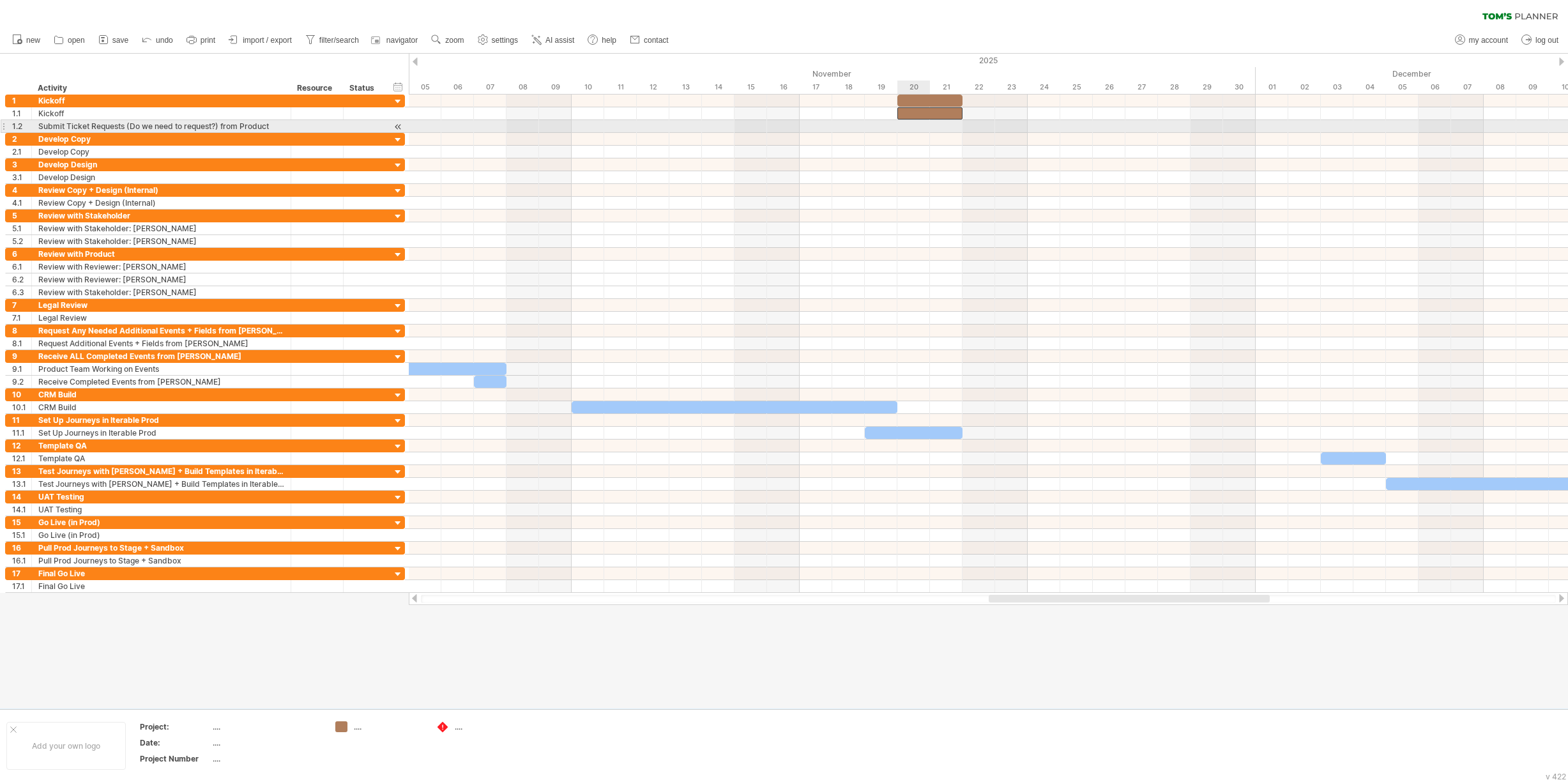
click at [907, 126] on div at bounding box center [988, 126] width 1159 height 13
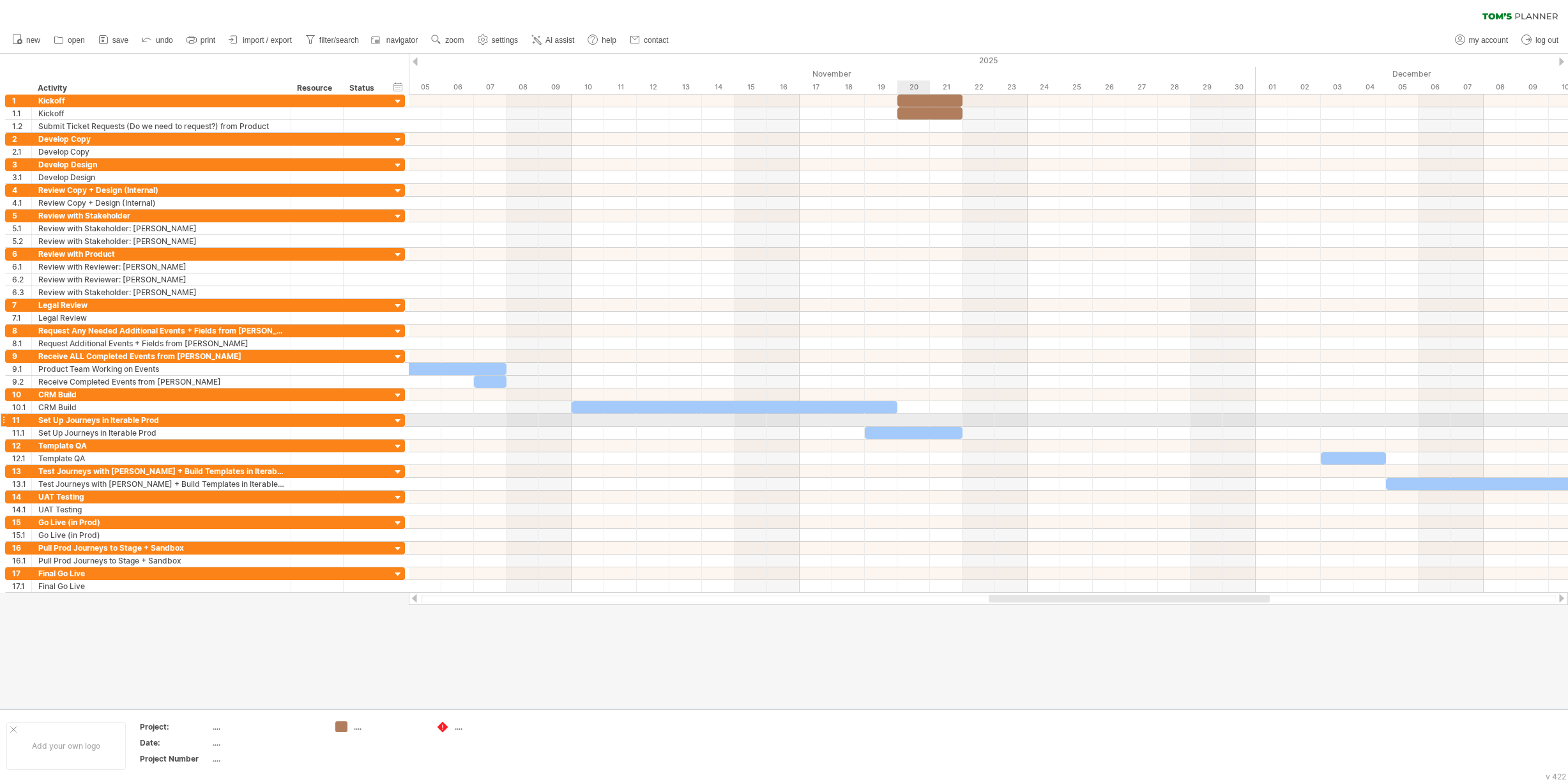
click at [916, 420] on div at bounding box center [988, 420] width 1159 height 13
click at [24, 99] on div "1" at bounding box center [21, 100] width 19 height 12
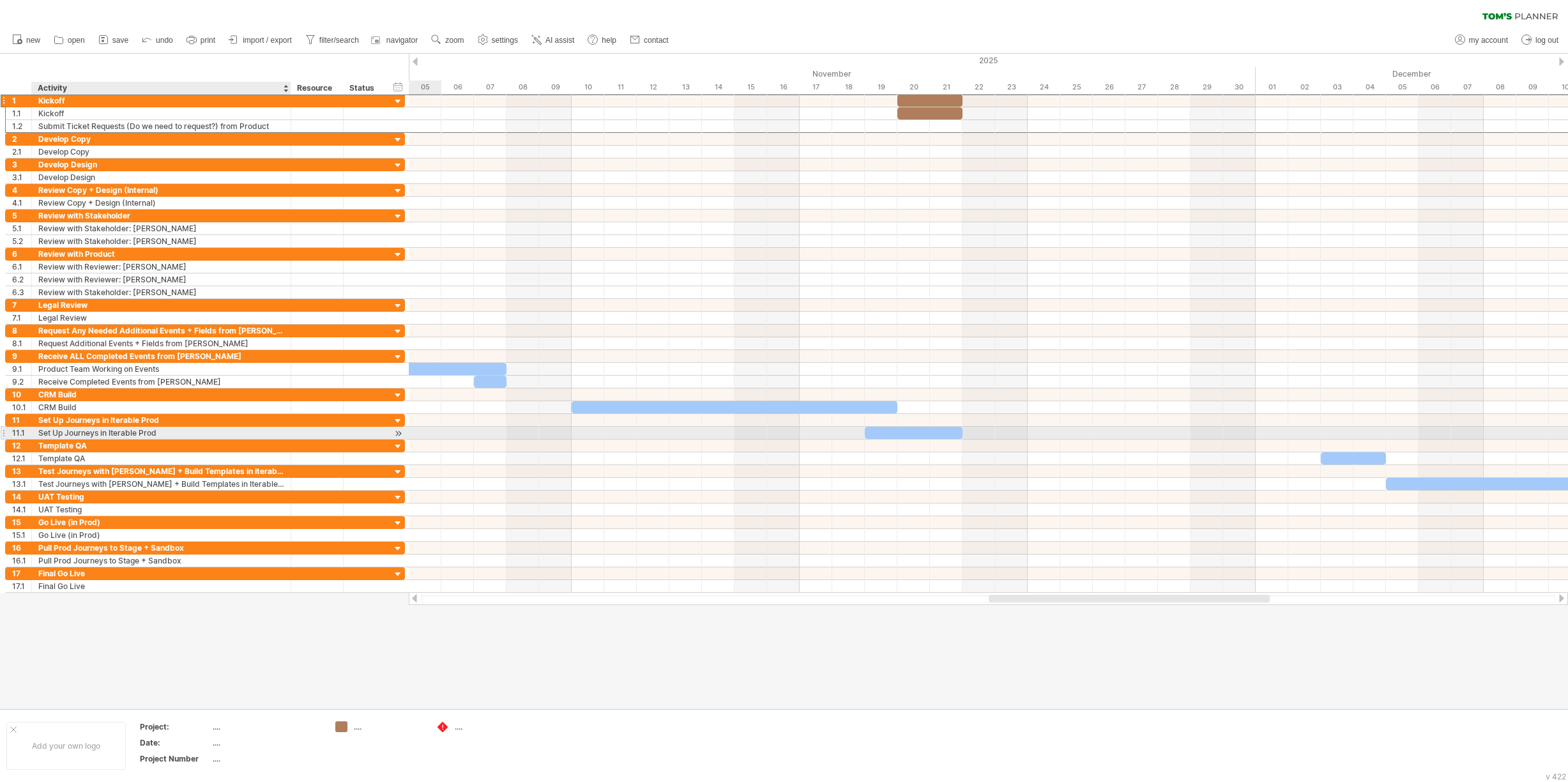
click at [65, 432] on div "Set Up Journeys in Iterable Prod" at bounding box center [161, 432] width 246 height 12
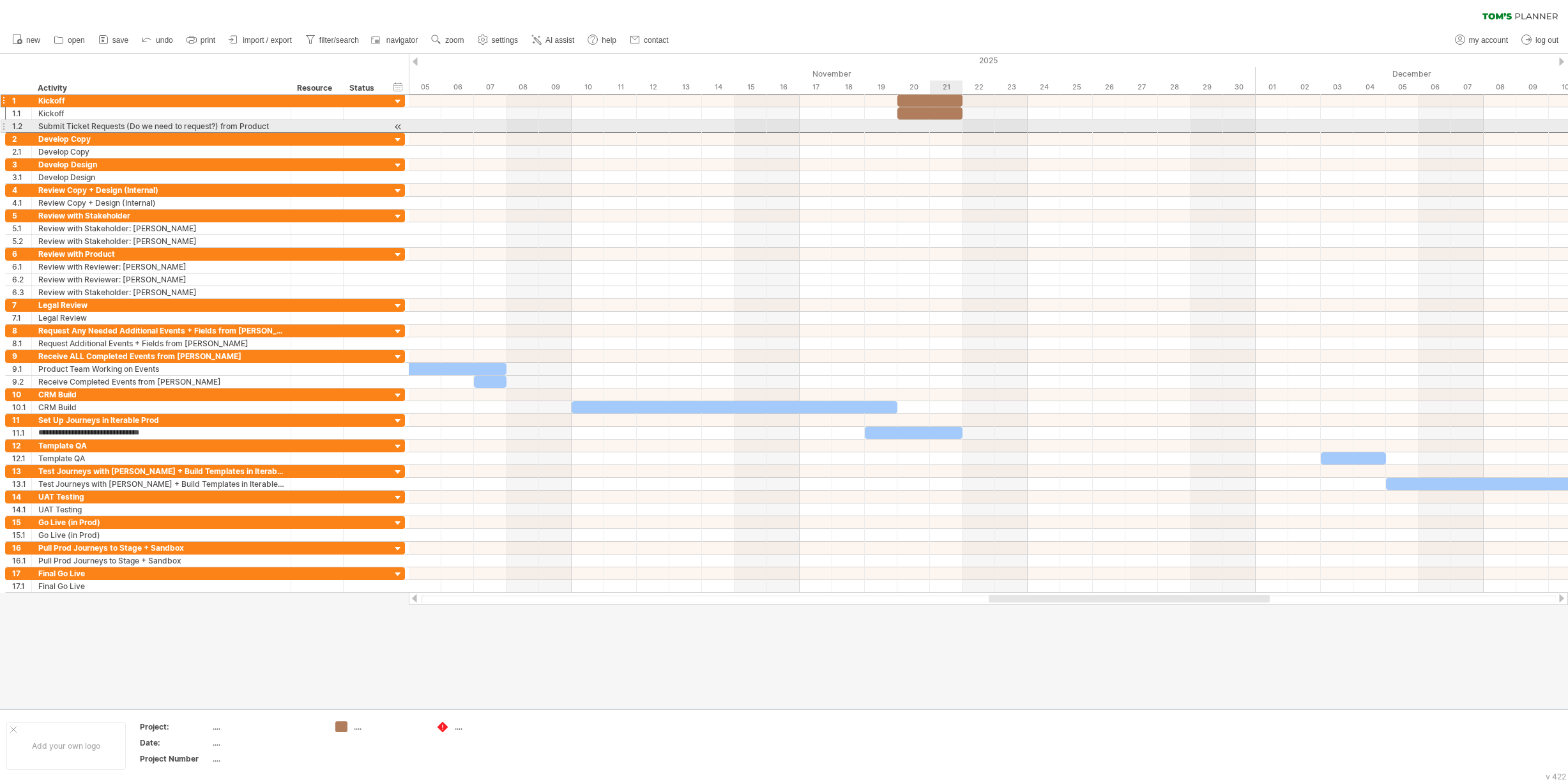
click at [933, 126] on div at bounding box center [988, 126] width 1159 height 13
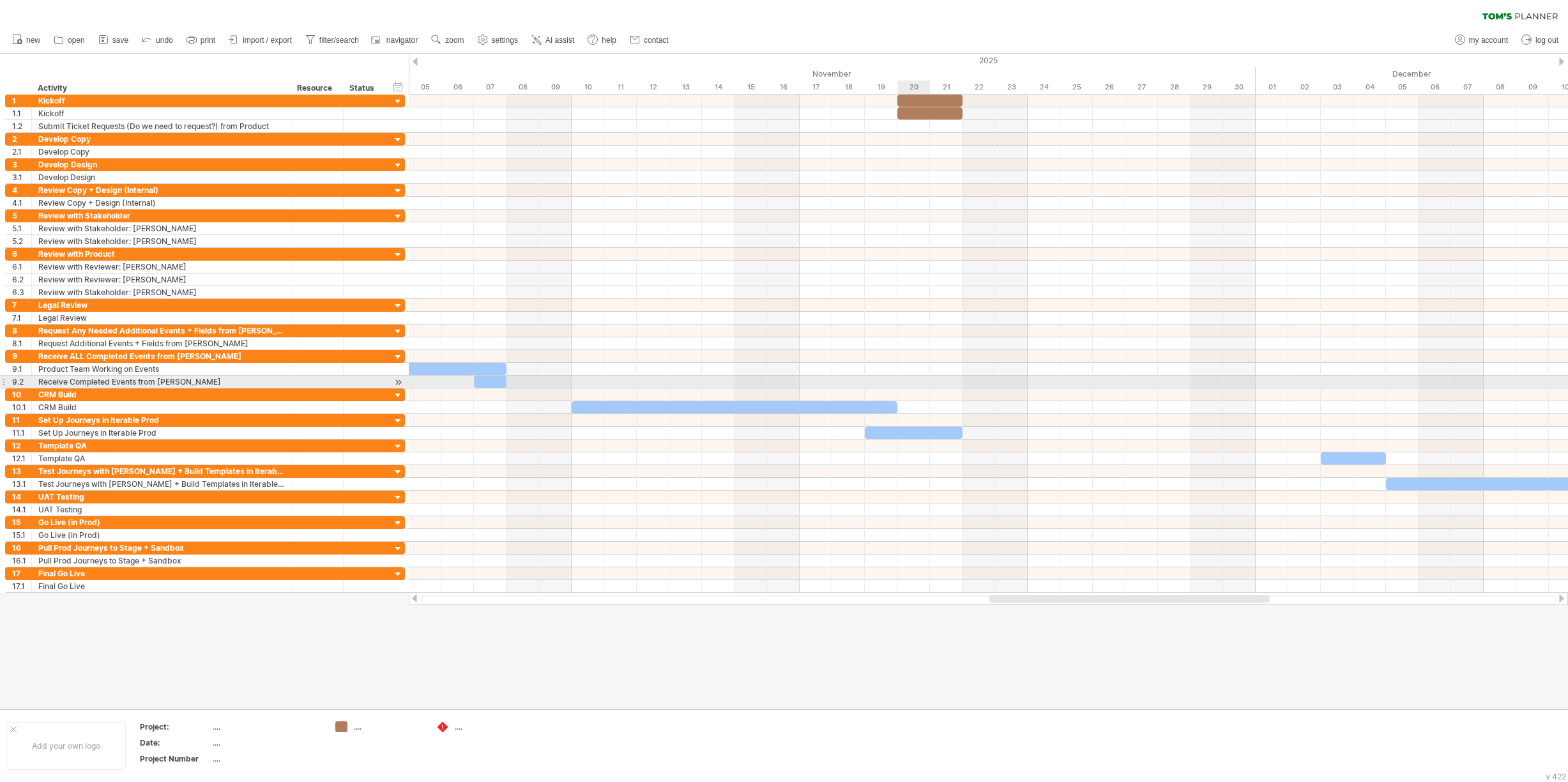
click at [917, 384] on div at bounding box center [988, 382] width 1159 height 13
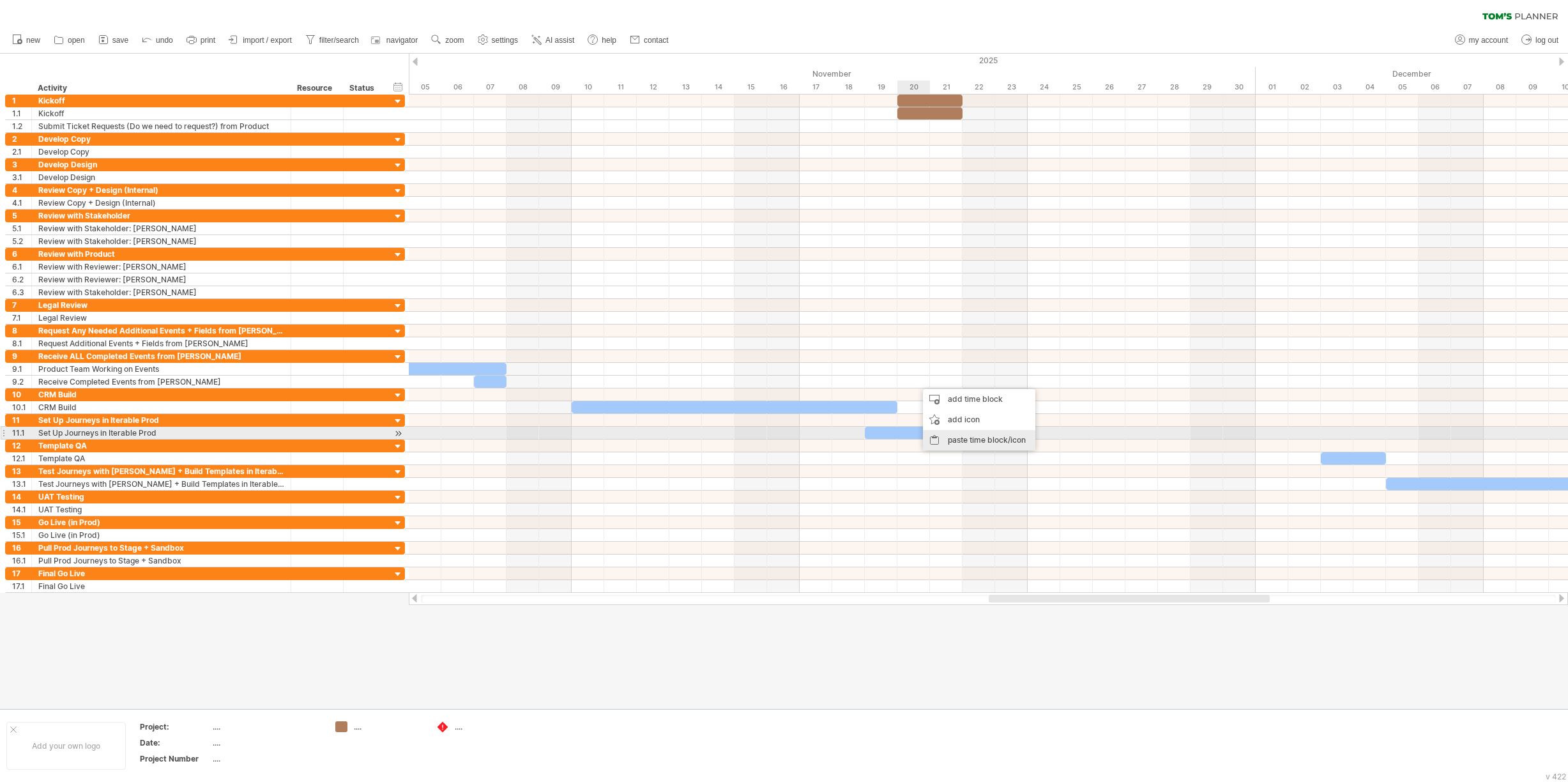
click at [946, 437] on div "paste time block/icon" at bounding box center [979, 440] width 112 height 20
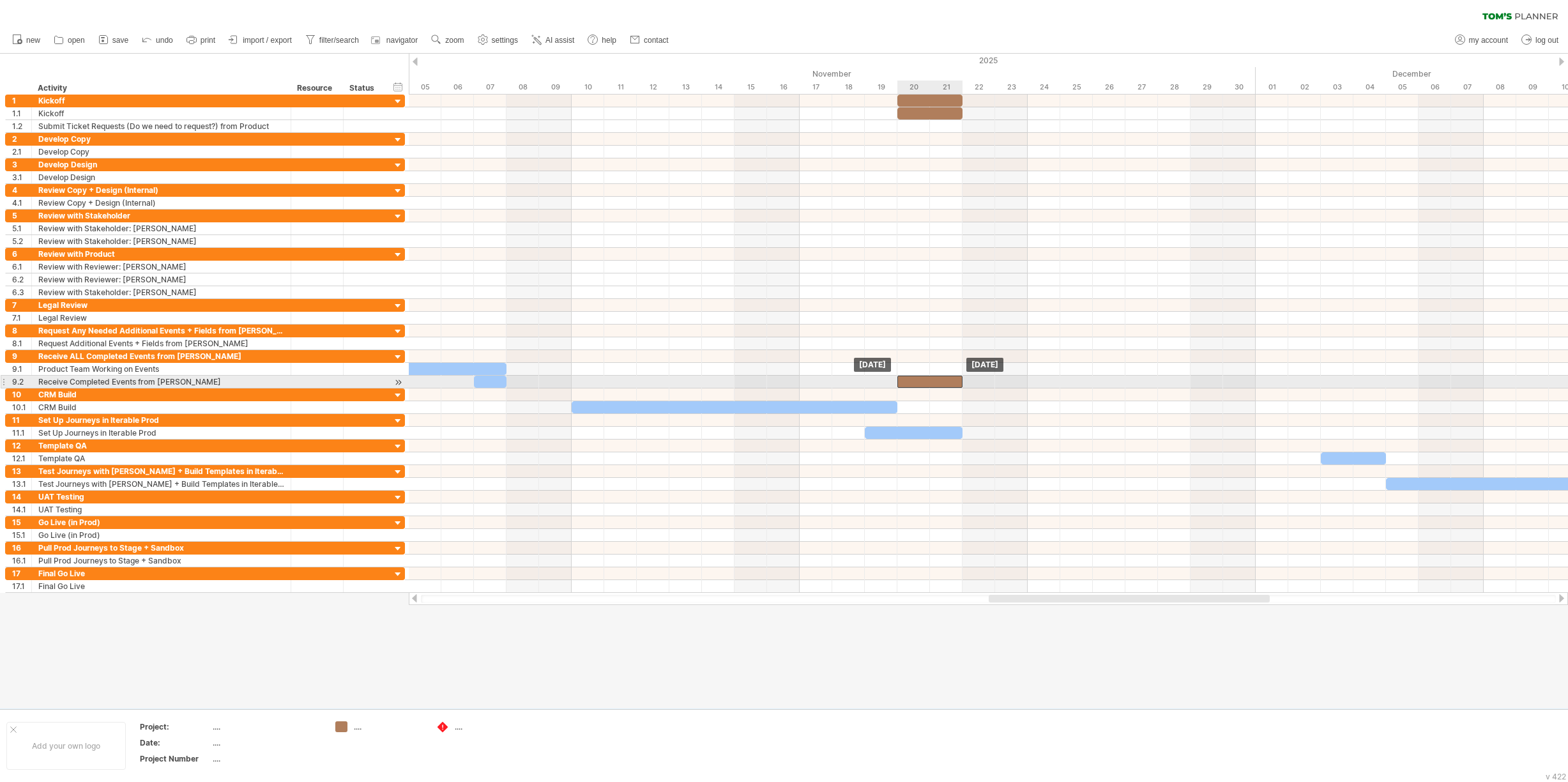
drag, startPoint x: 932, startPoint y: 379, endPoint x: 916, endPoint y: 379, distance: 16.0
click at [916, 379] on div at bounding box center [930, 381] width 65 height 12
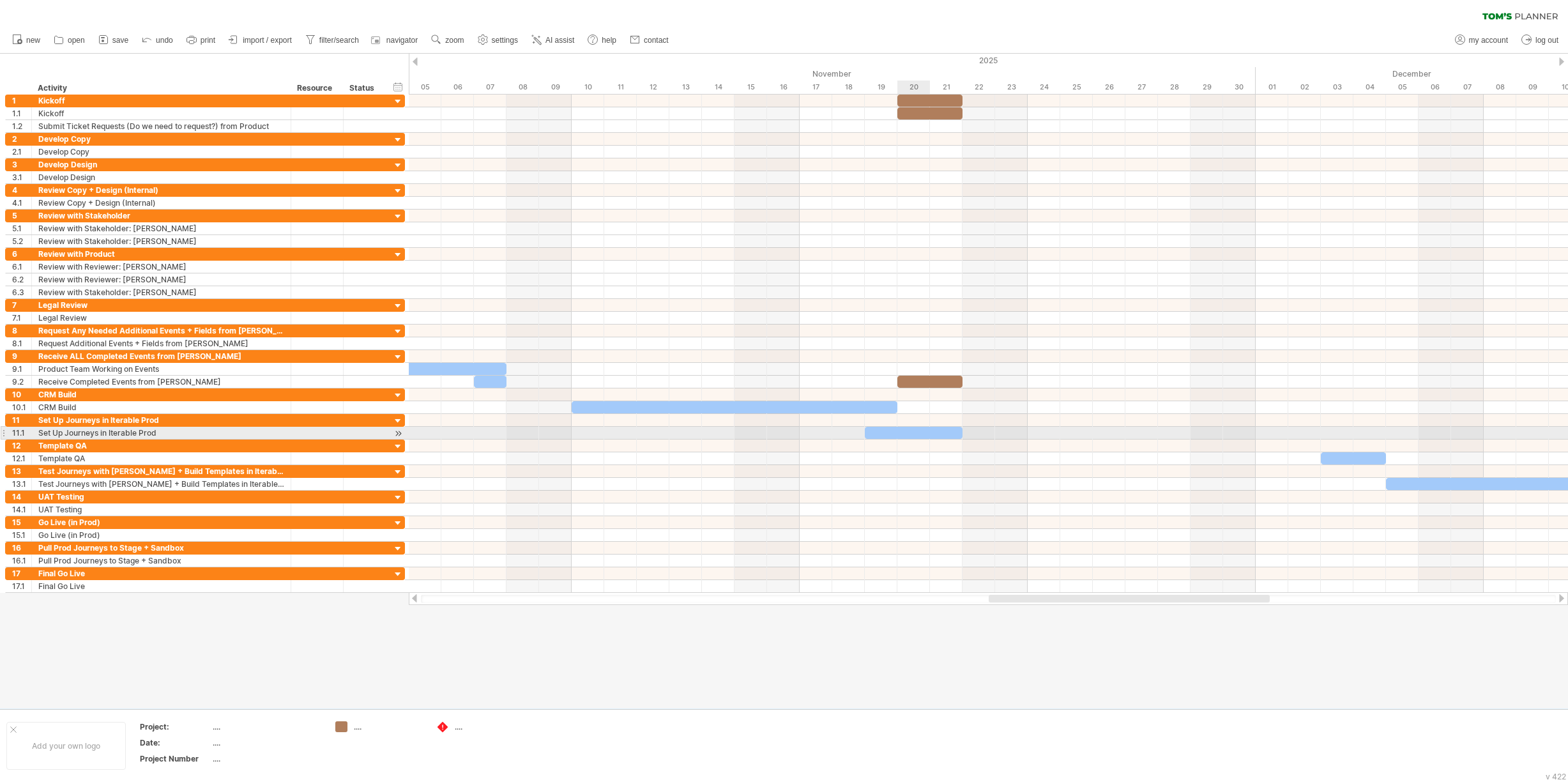
click at [929, 432] on div at bounding box center [914, 432] width 98 height 12
drag, startPoint x: 897, startPoint y: 432, endPoint x: 1057, endPoint y: 430, distance: 160.0
click at [1057, 430] on div at bounding box center [1077, 432] width 98 height 12
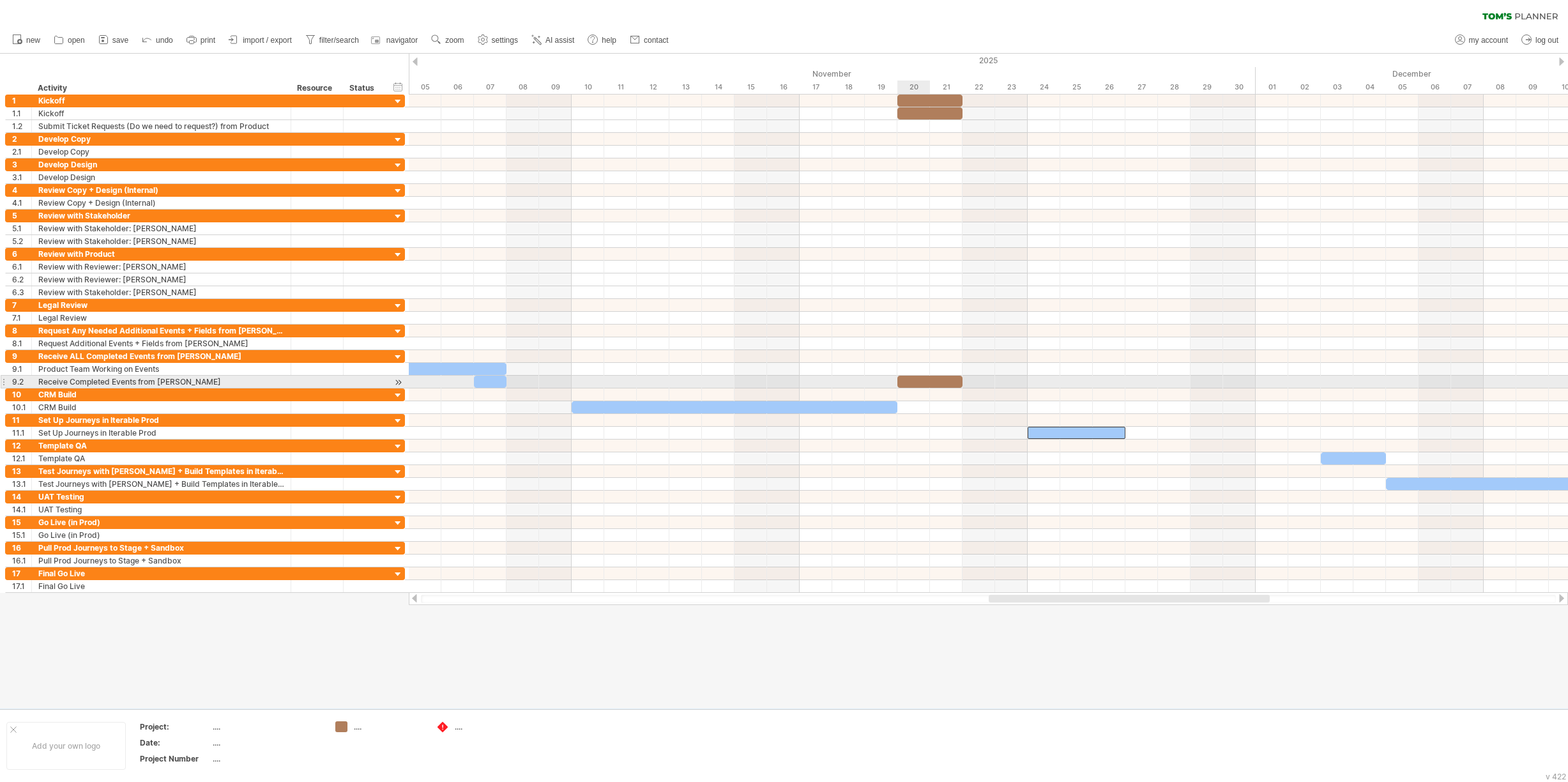
click at [924, 377] on div at bounding box center [930, 381] width 65 height 12
click at [925, 377] on div at bounding box center [930, 381] width 65 height 12
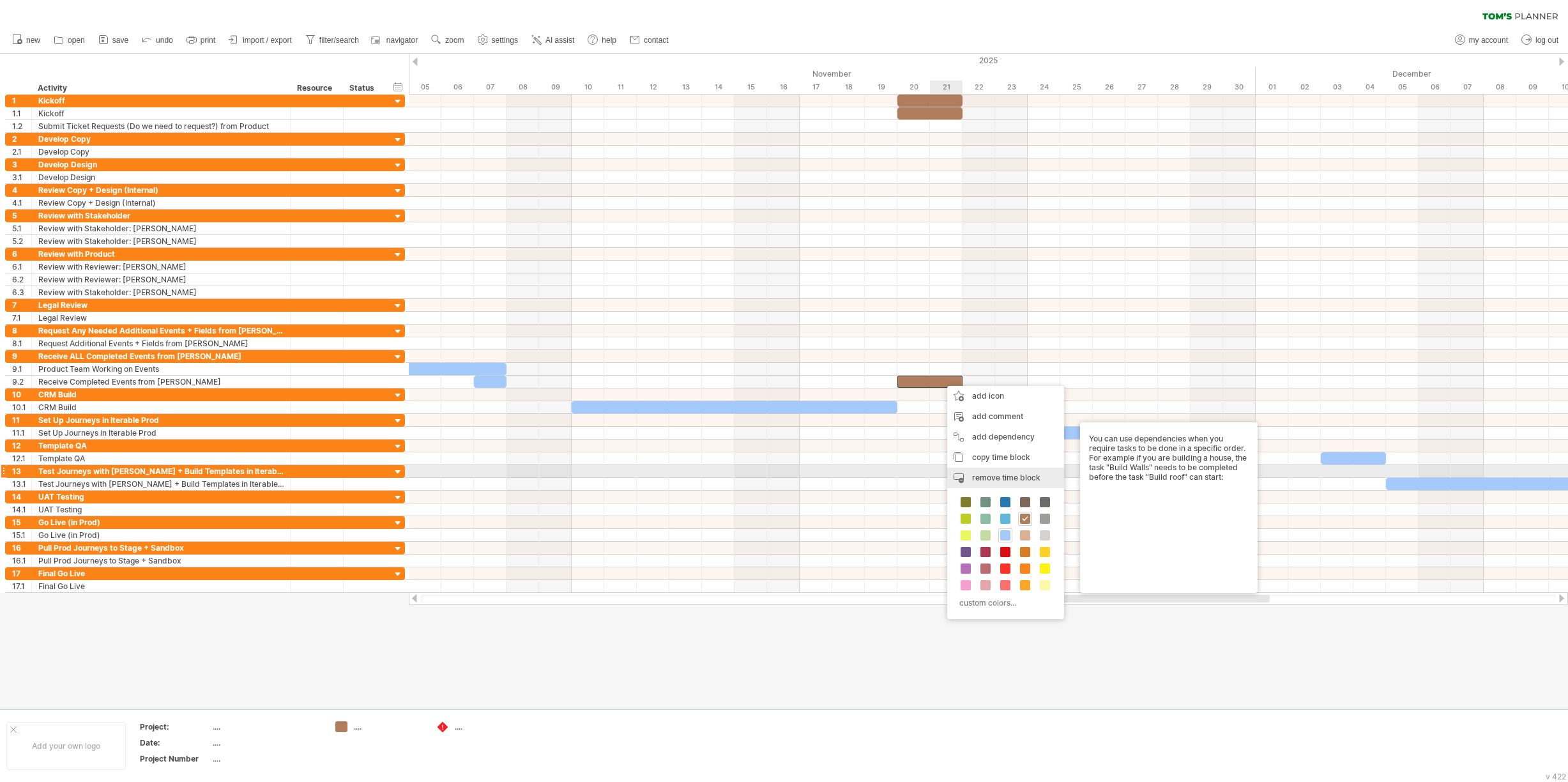
click at [984, 475] on span "remove time block" at bounding box center [1006, 477] width 68 height 10
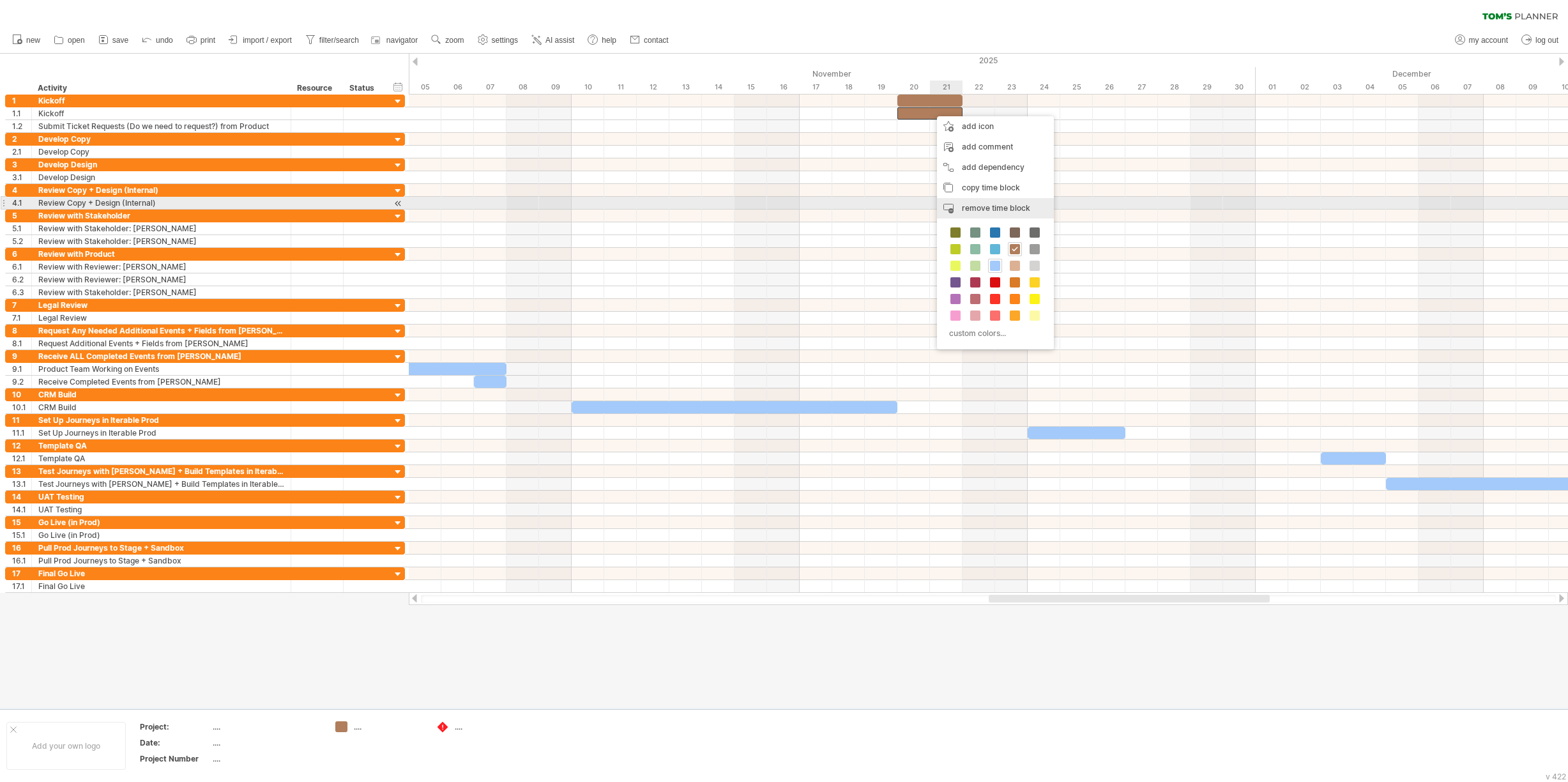
click at [990, 202] on div "remove time block remove selected items" at bounding box center [996, 208] width 117 height 20
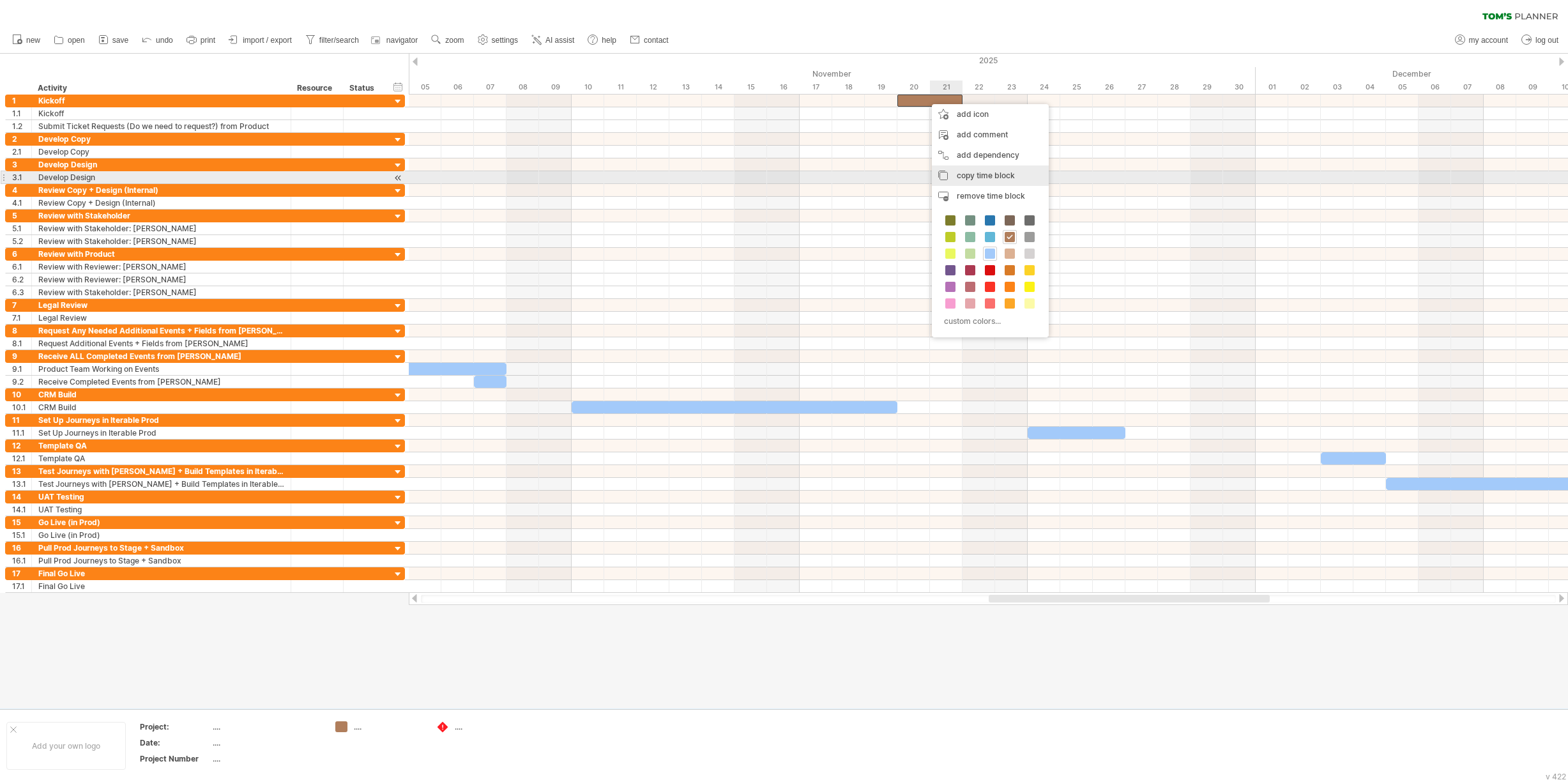
click at [976, 173] on span "copy time block" at bounding box center [986, 176] width 58 height 10
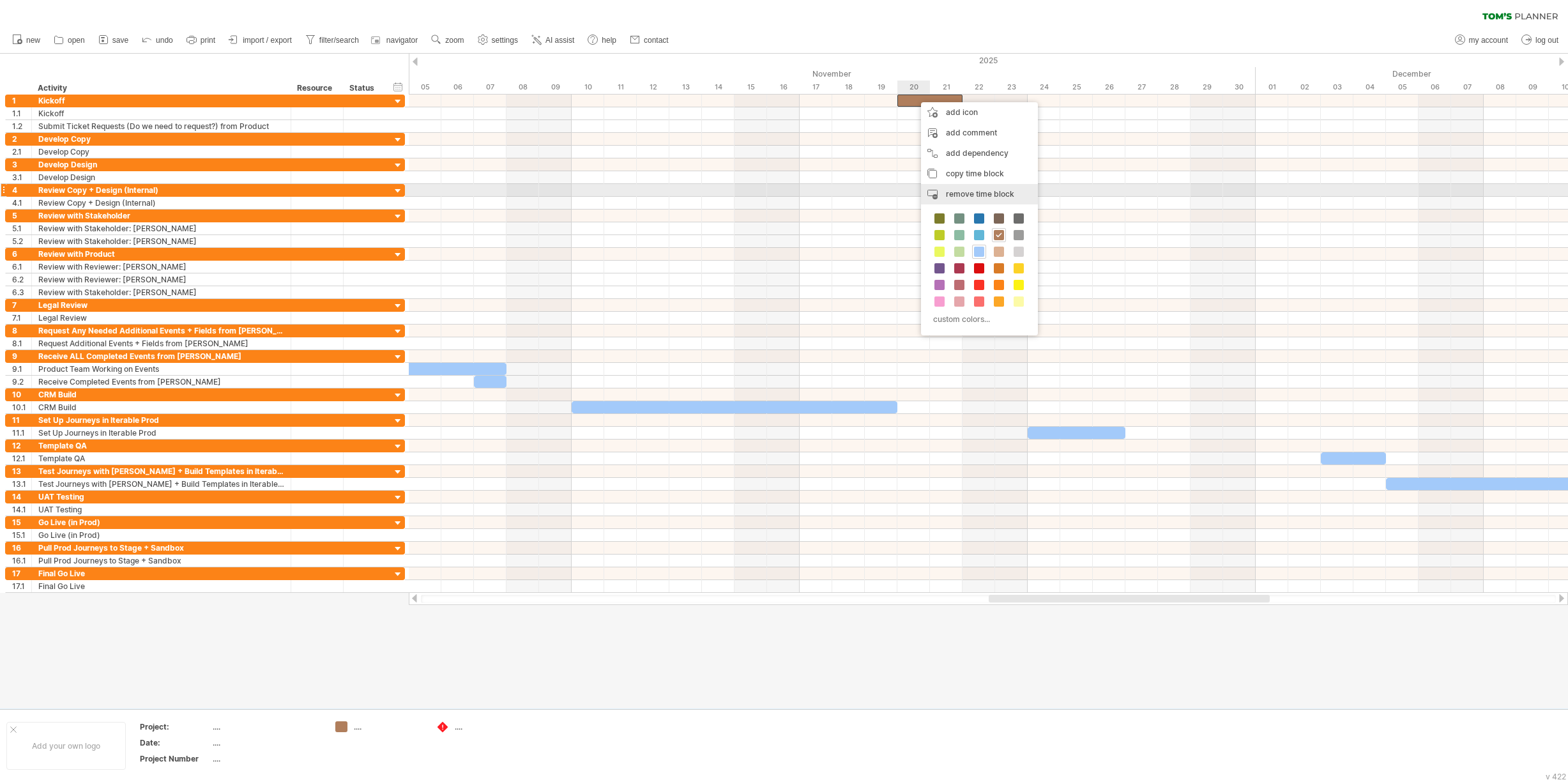
click at [969, 191] on span "remove time block" at bounding box center [980, 194] width 68 height 10
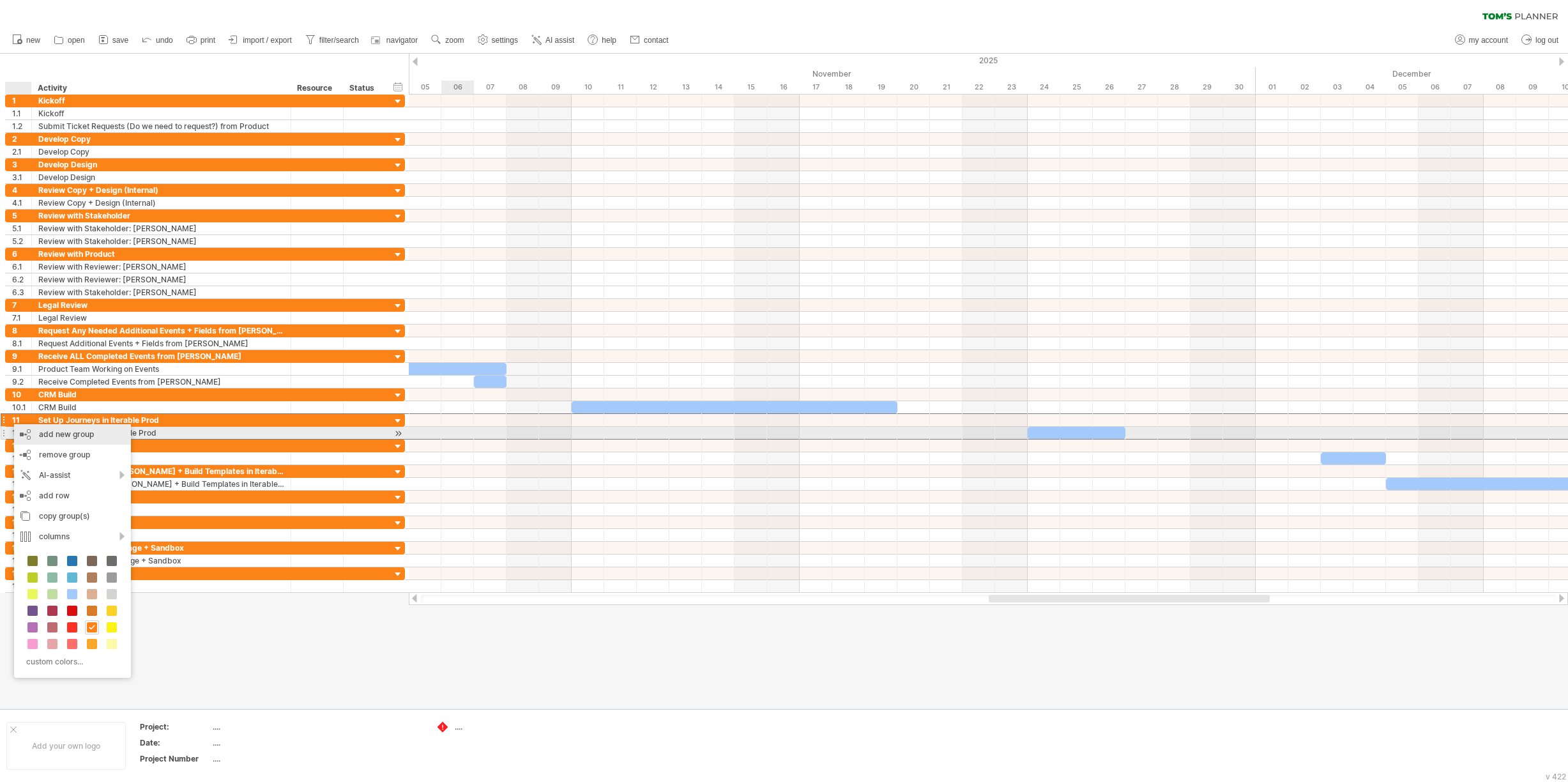
click at [32, 431] on div "add new group" at bounding box center [73, 434] width 117 height 20
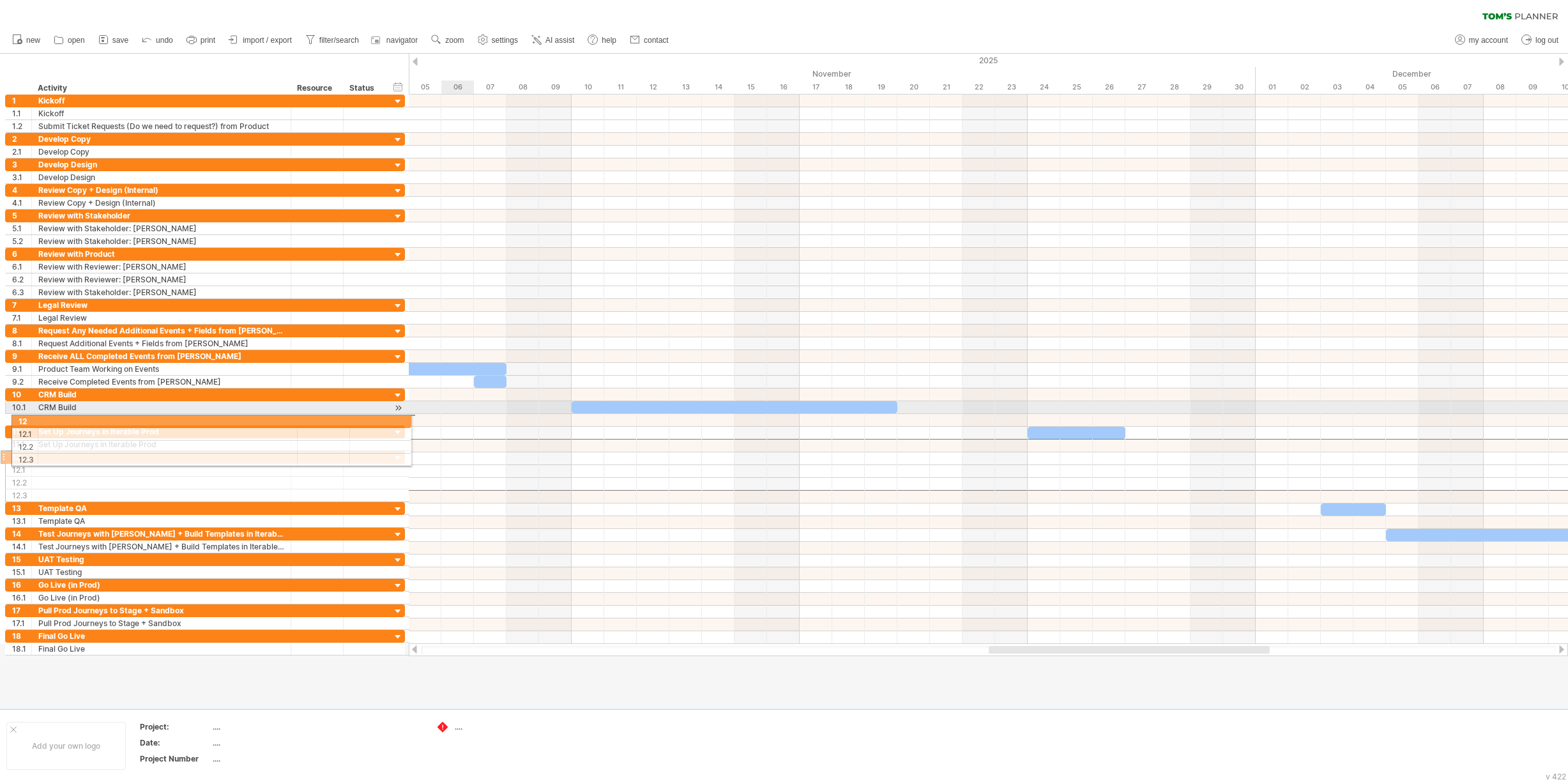
drag, startPoint x: 5, startPoint y: 444, endPoint x: 6, endPoint y: 419, distance: 25.0
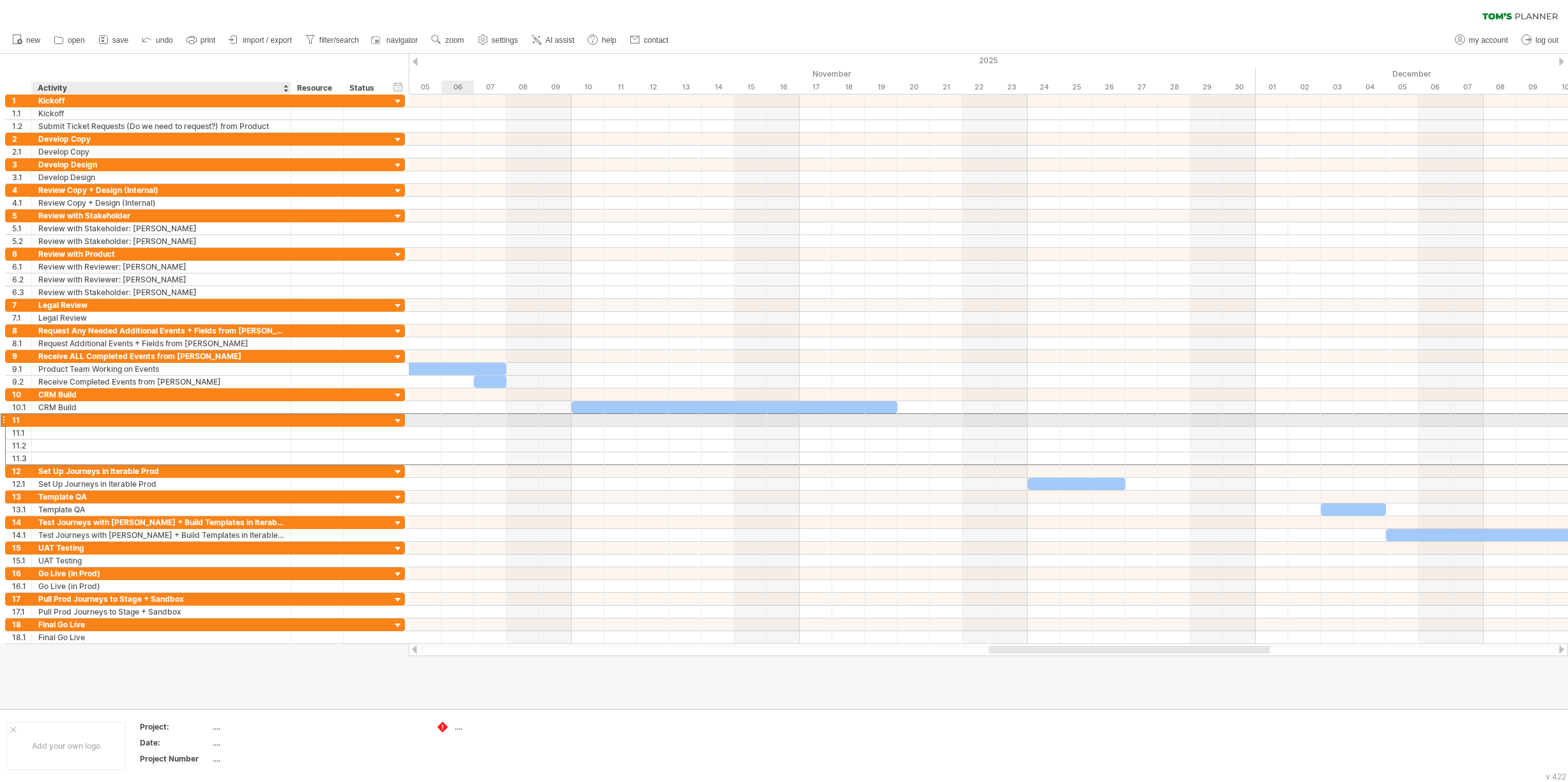
click at [63, 417] on div at bounding box center [161, 420] width 246 height 12
type input "*"
type input "*******"
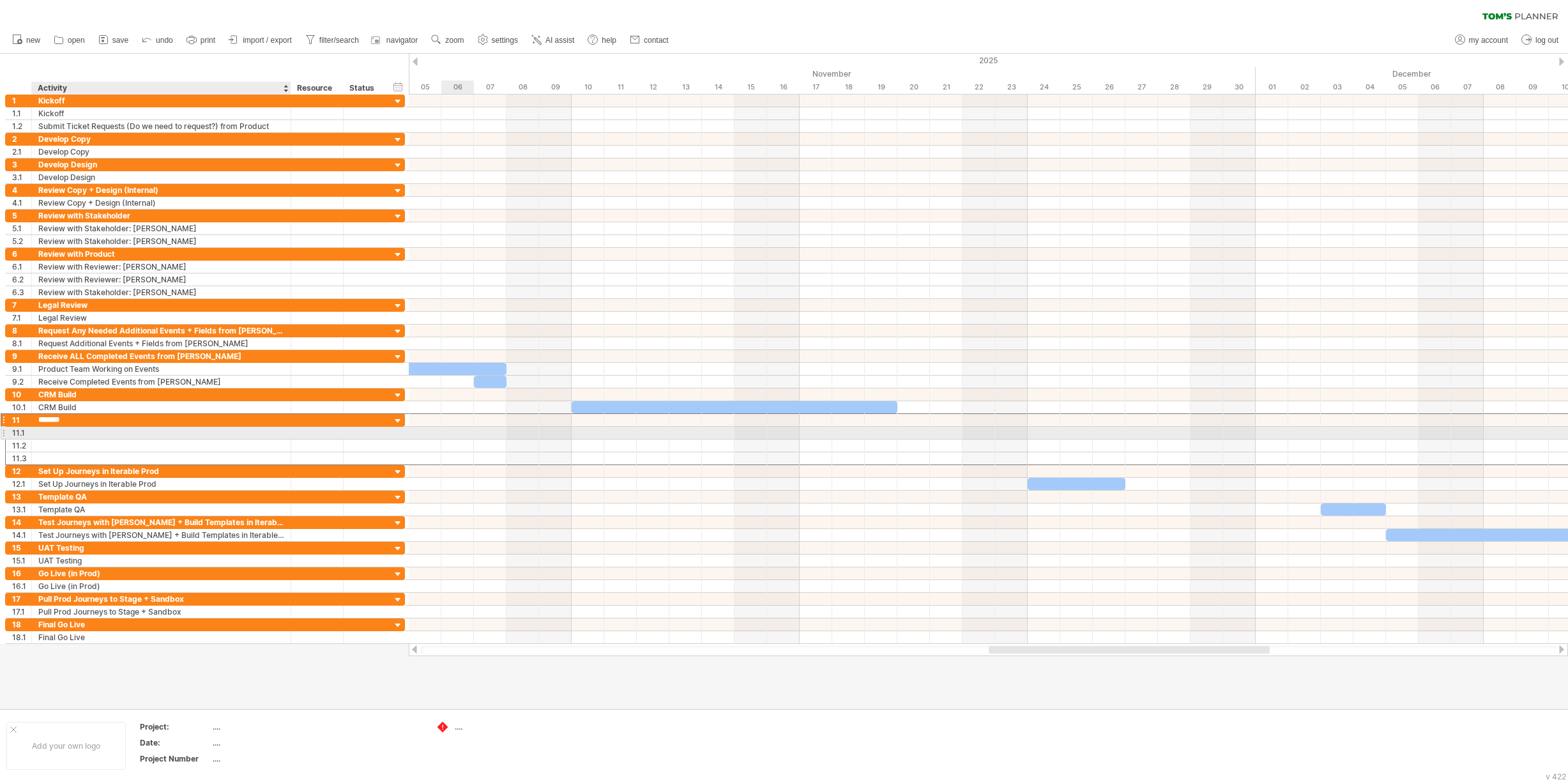
click at [63, 431] on div at bounding box center [161, 432] width 246 height 12
type input "**********"
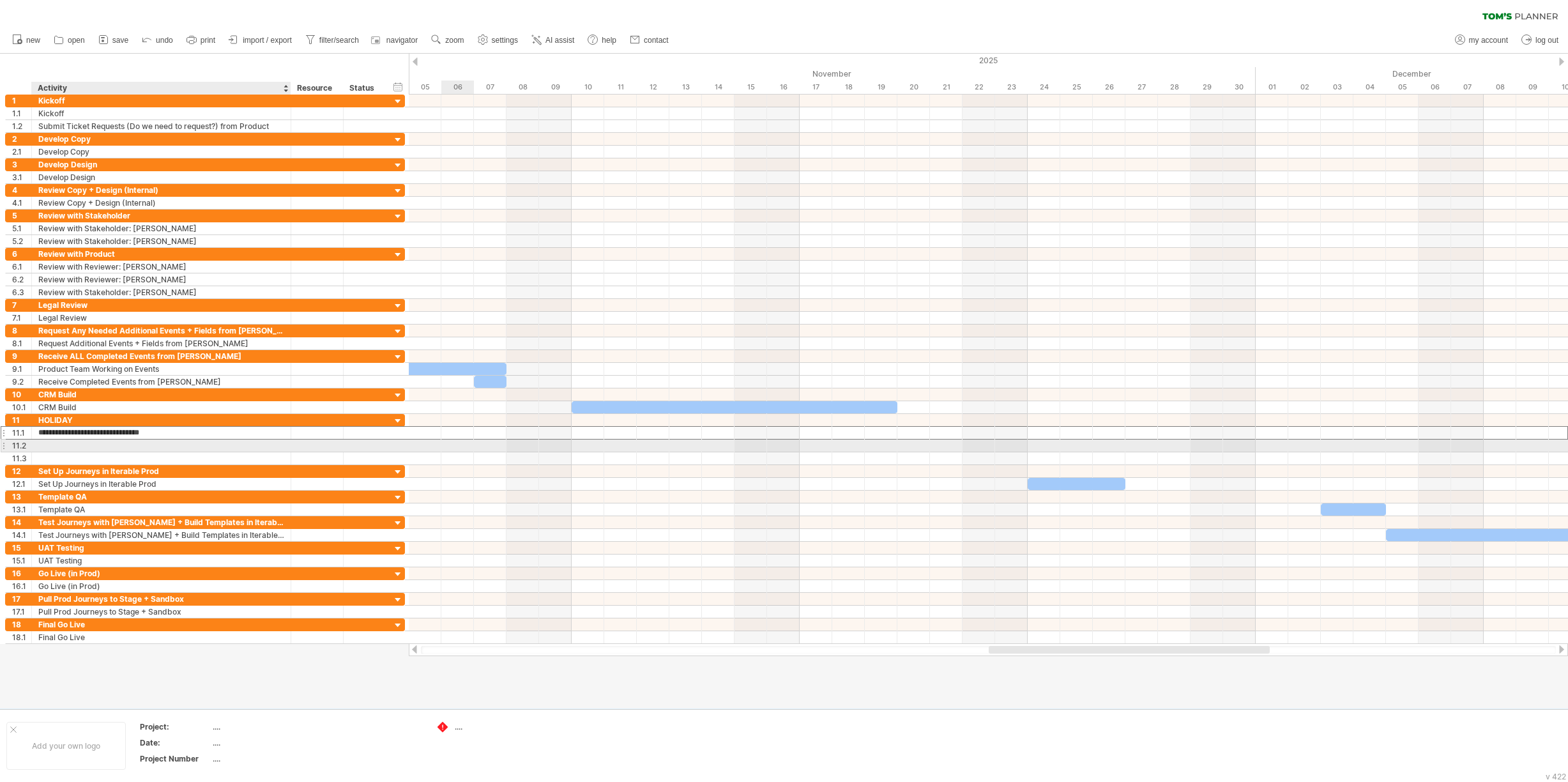
click at [71, 444] on div at bounding box center [161, 445] width 246 height 12
type input "**********"
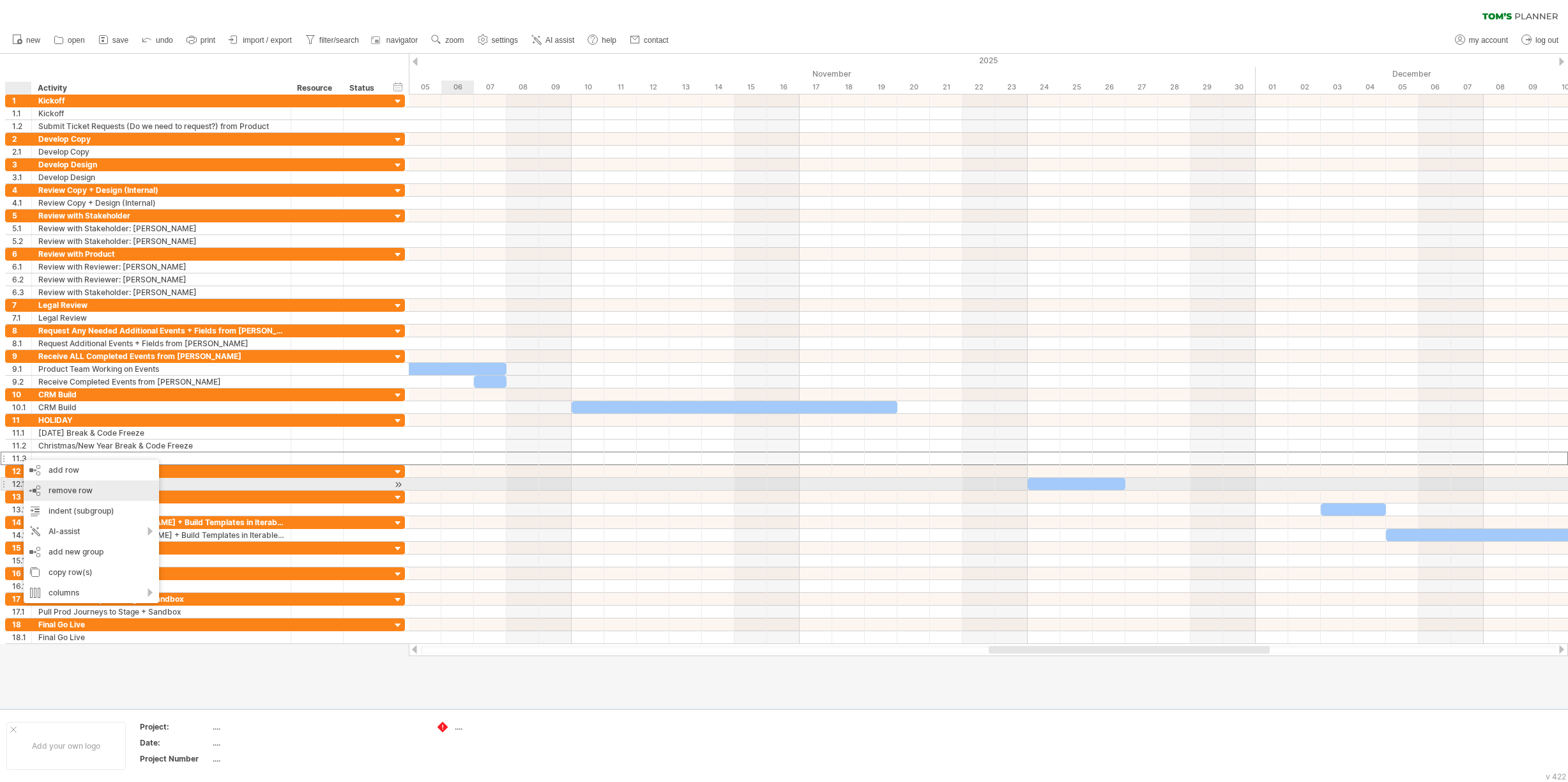
click at [84, 489] on span "remove row" at bounding box center [71, 491] width 44 height 10
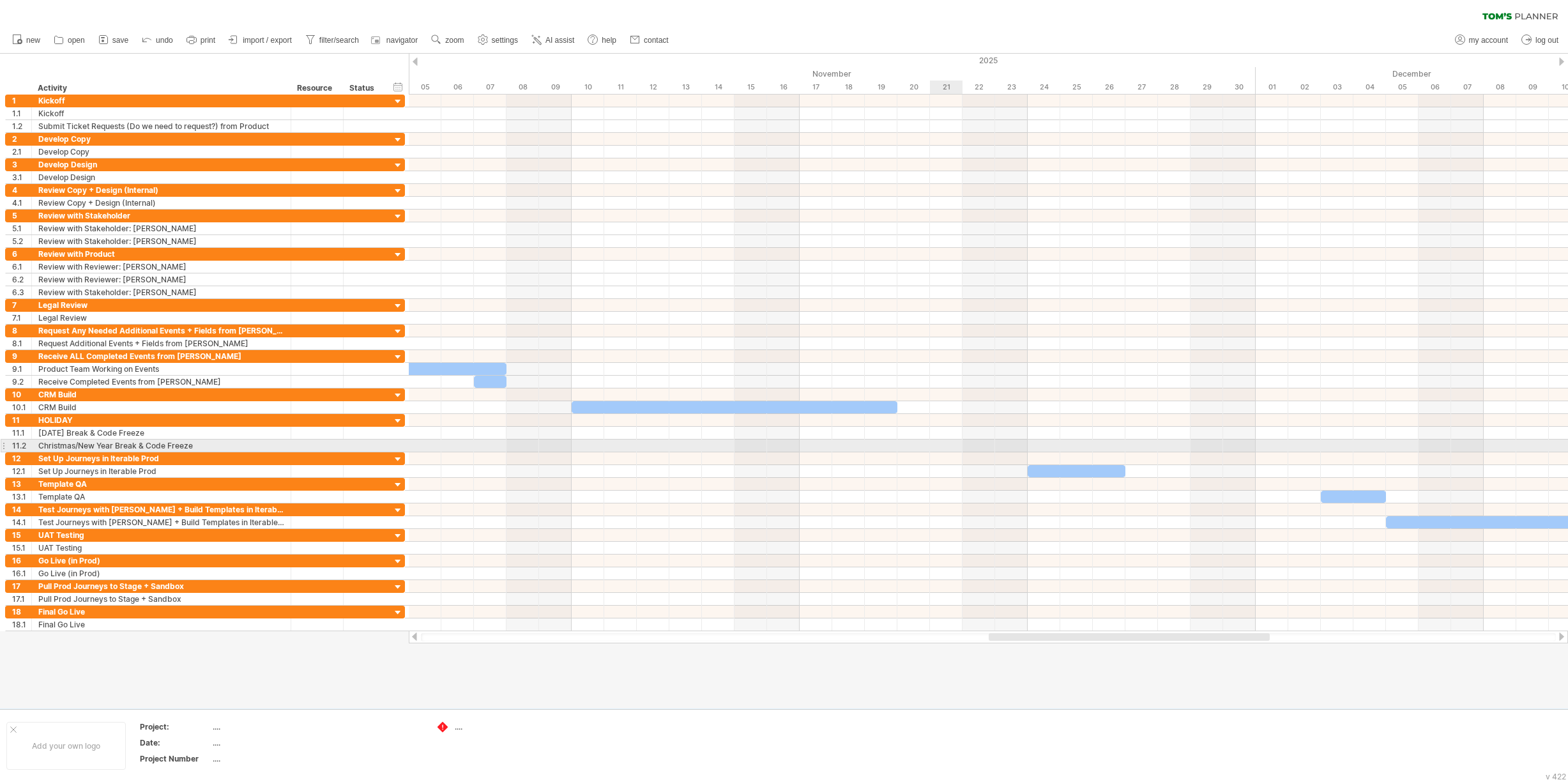
click at [939, 444] on div at bounding box center [988, 446] width 1159 height 13
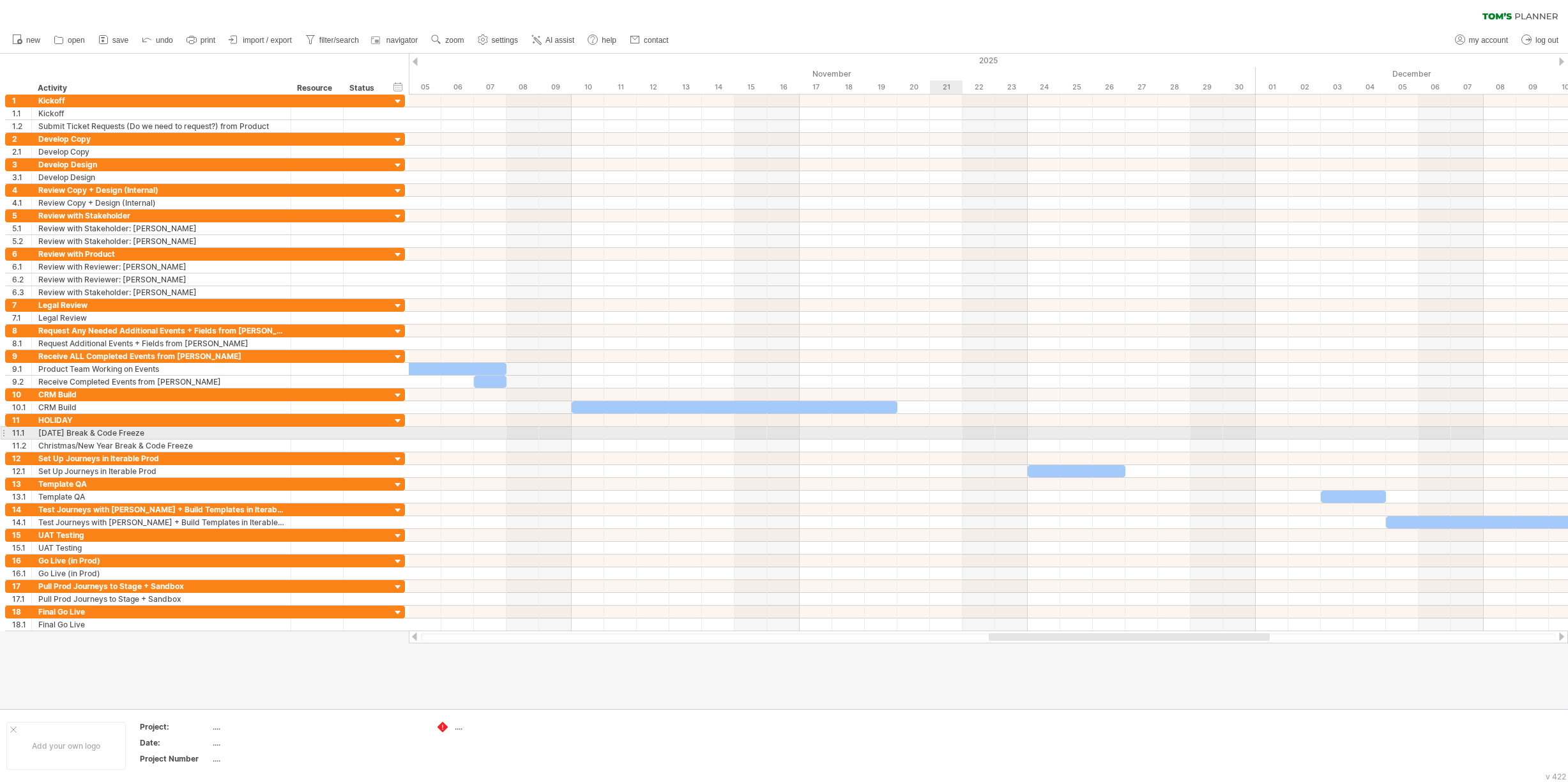
click at [939, 433] on div at bounding box center [988, 433] width 1159 height 13
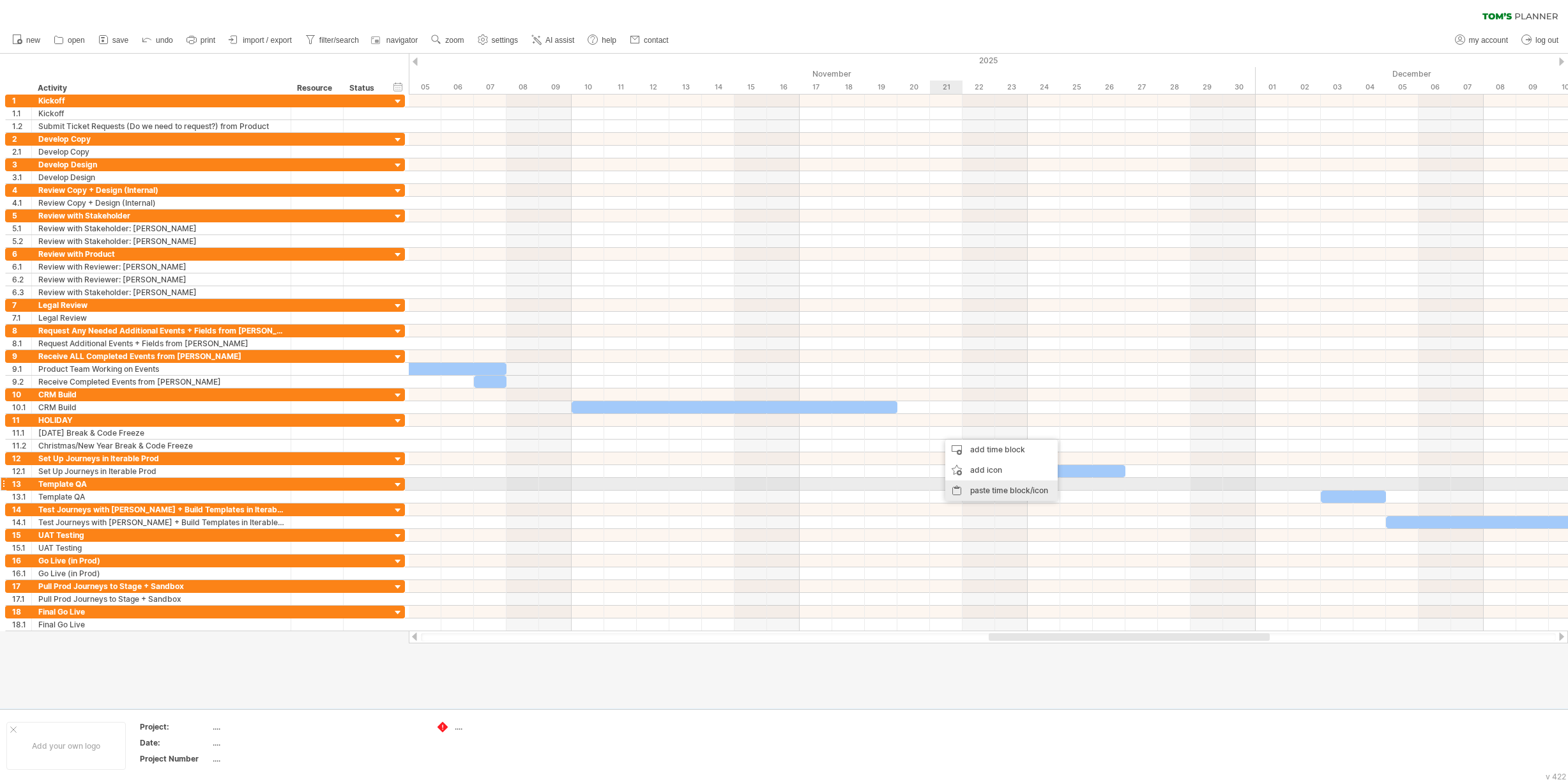
click at [969, 488] on div "paste time block/icon" at bounding box center [1001, 490] width 112 height 20
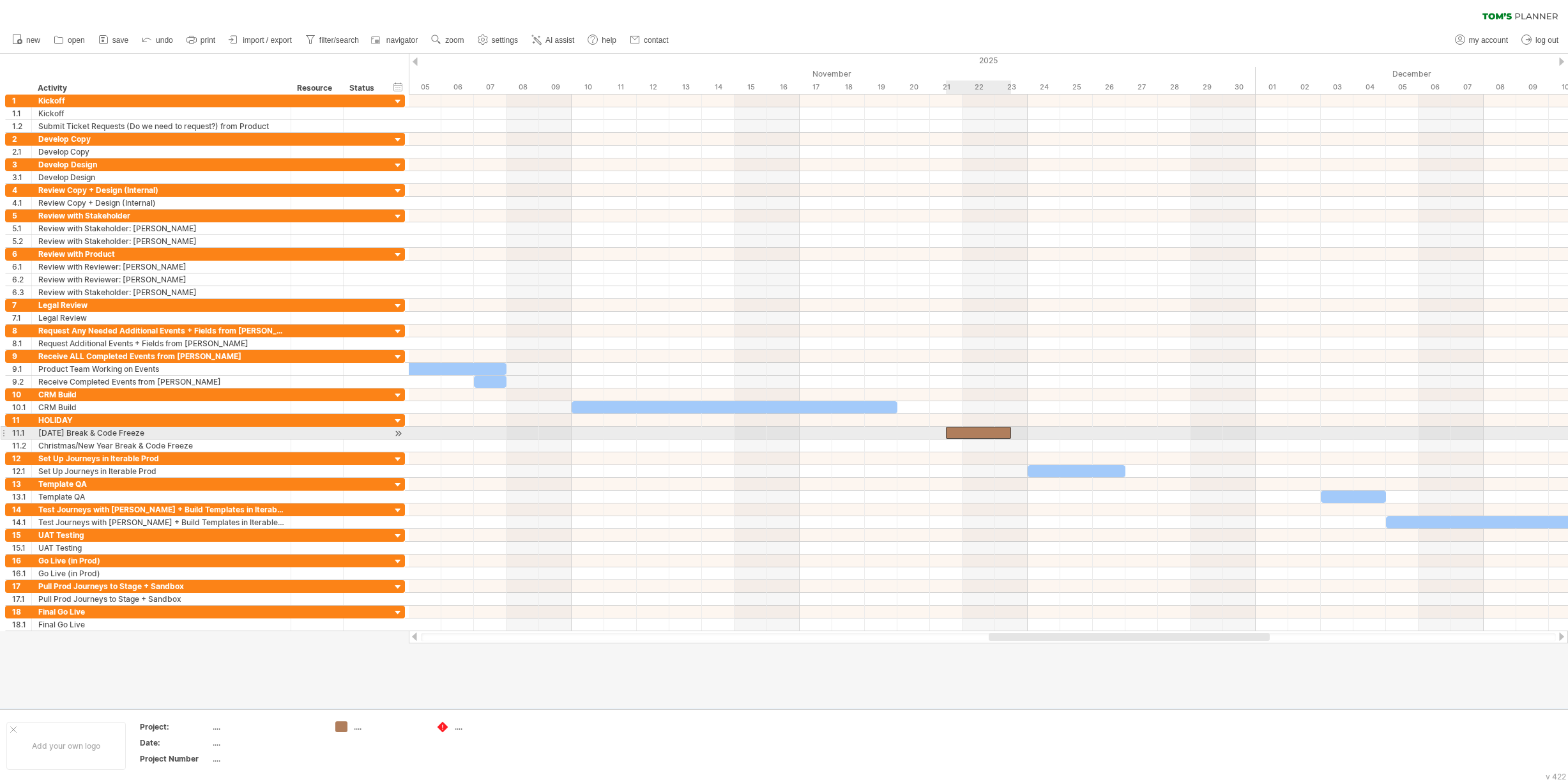
click at [961, 431] on div at bounding box center [979, 432] width 65 height 12
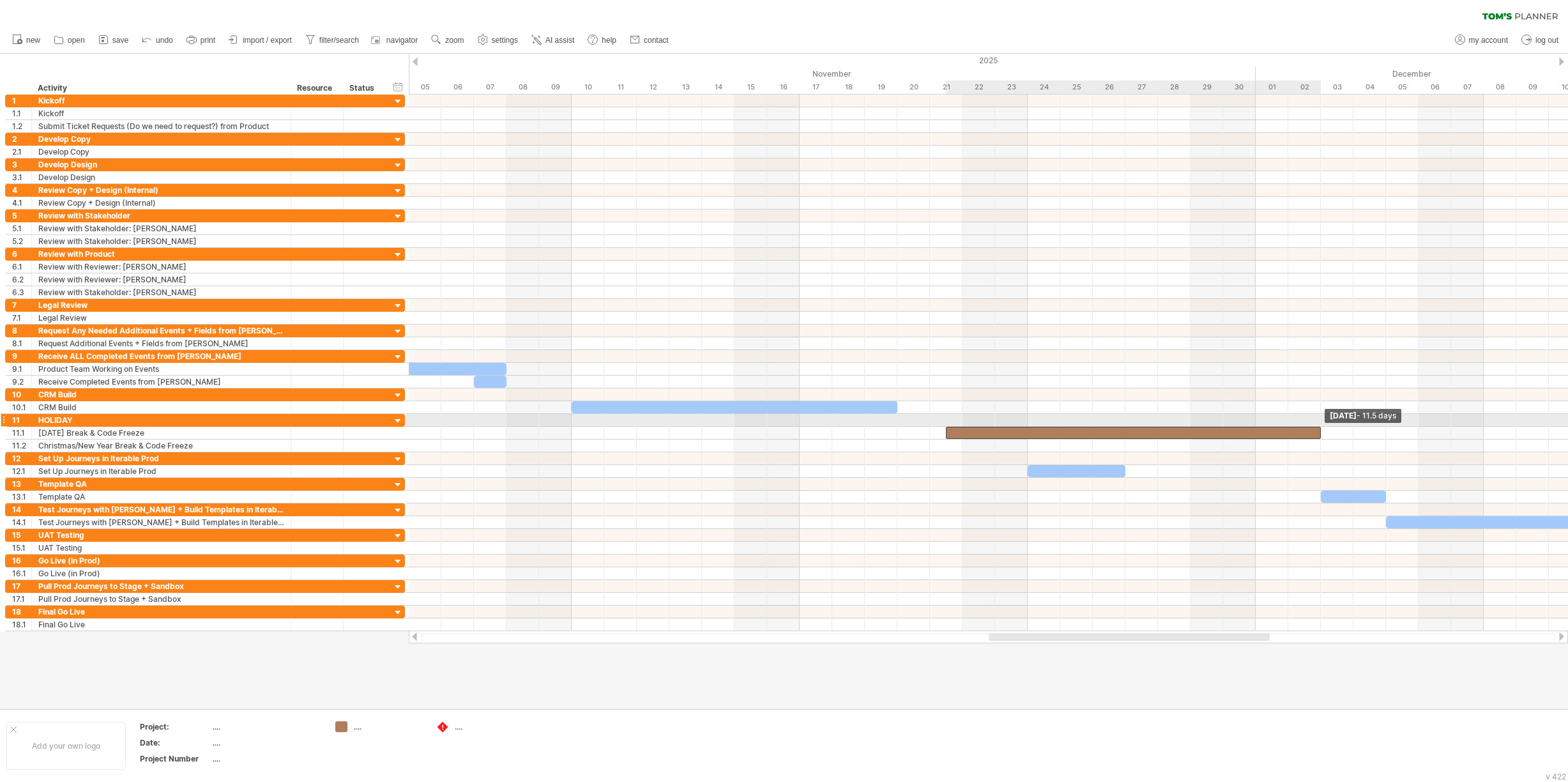
drag, startPoint x: 1008, startPoint y: 431, endPoint x: 1316, endPoint y: 424, distance: 308.1
click at [1316, 424] on div "[DATE] - 11.5 days [DATE]" at bounding box center [988, 362] width 1159 height 537
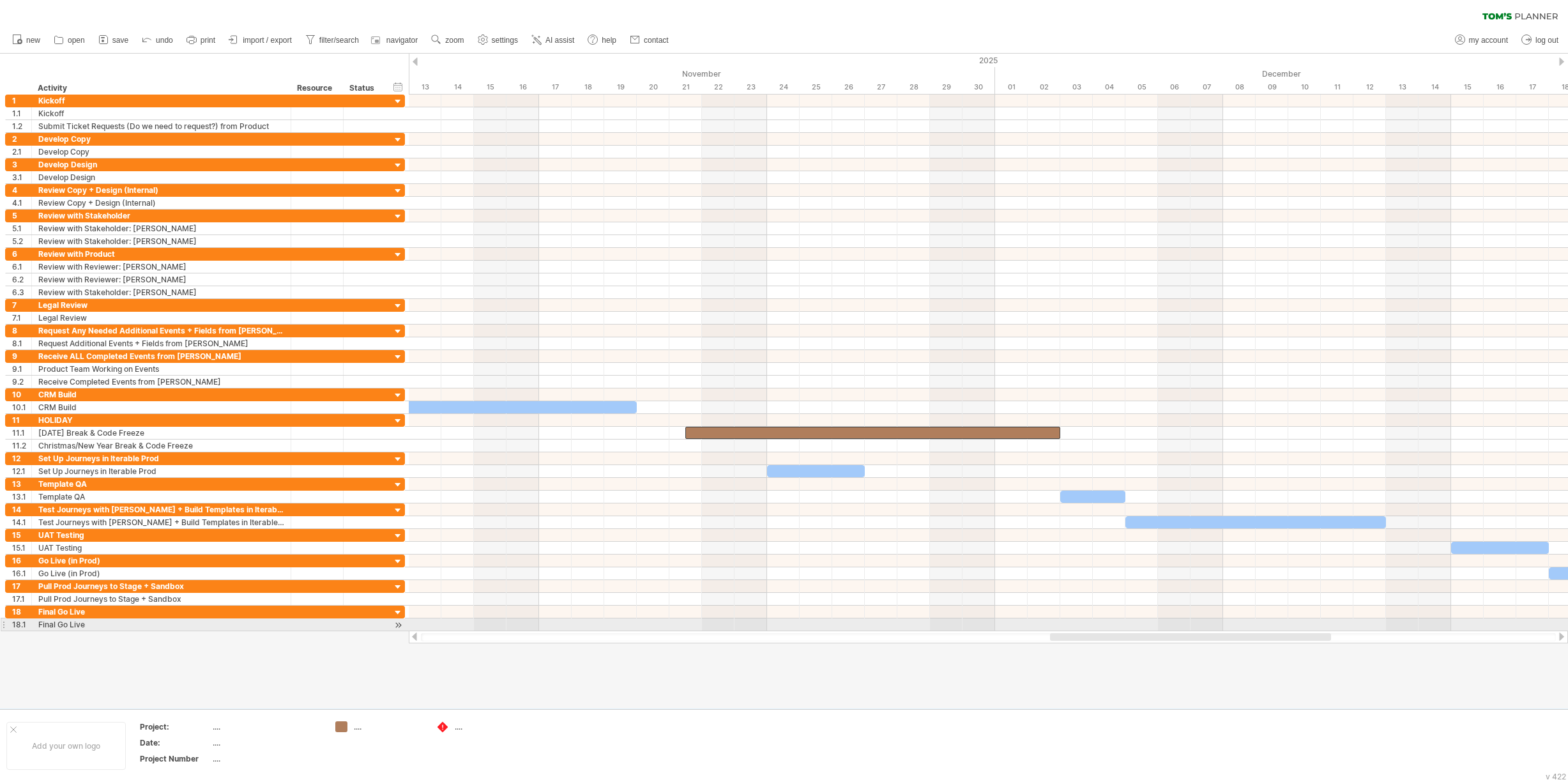
drag, startPoint x: 1046, startPoint y: 636, endPoint x: 1107, endPoint y: 631, distance: 61.2
click at [1107, 631] on div at bounding box center [988, 637] width 1159 height 13
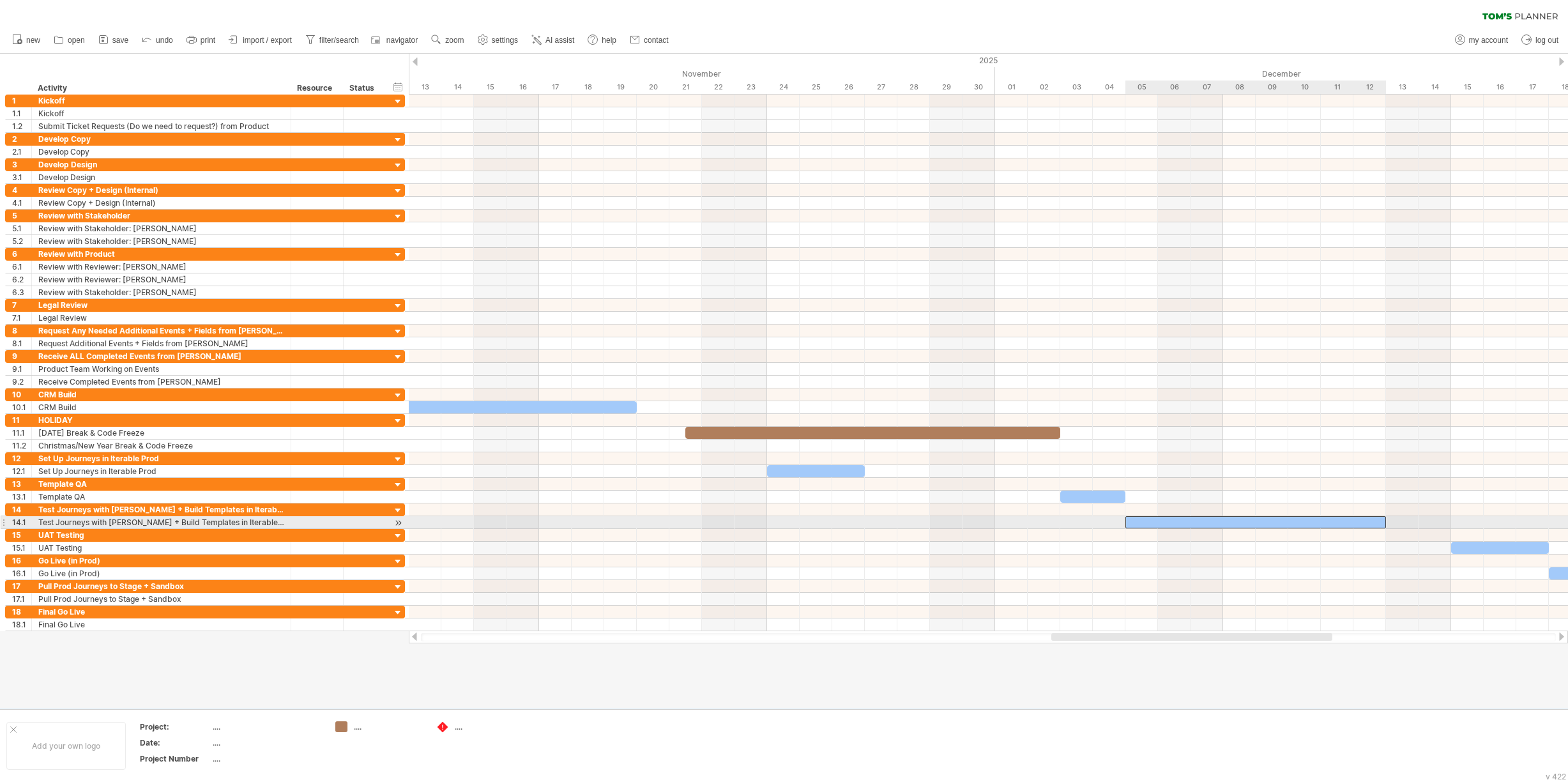
click at [1137, 520] on div at bounding box center [1256, 522] width 261 height 12
drag, startPoint x: 1127, startPoint y: 522, endPoint x: 1228, endPoint y: 520, distance: 101.0
click at [1228, 520] on div at bounding box center [1304, 522] width 163 height 12
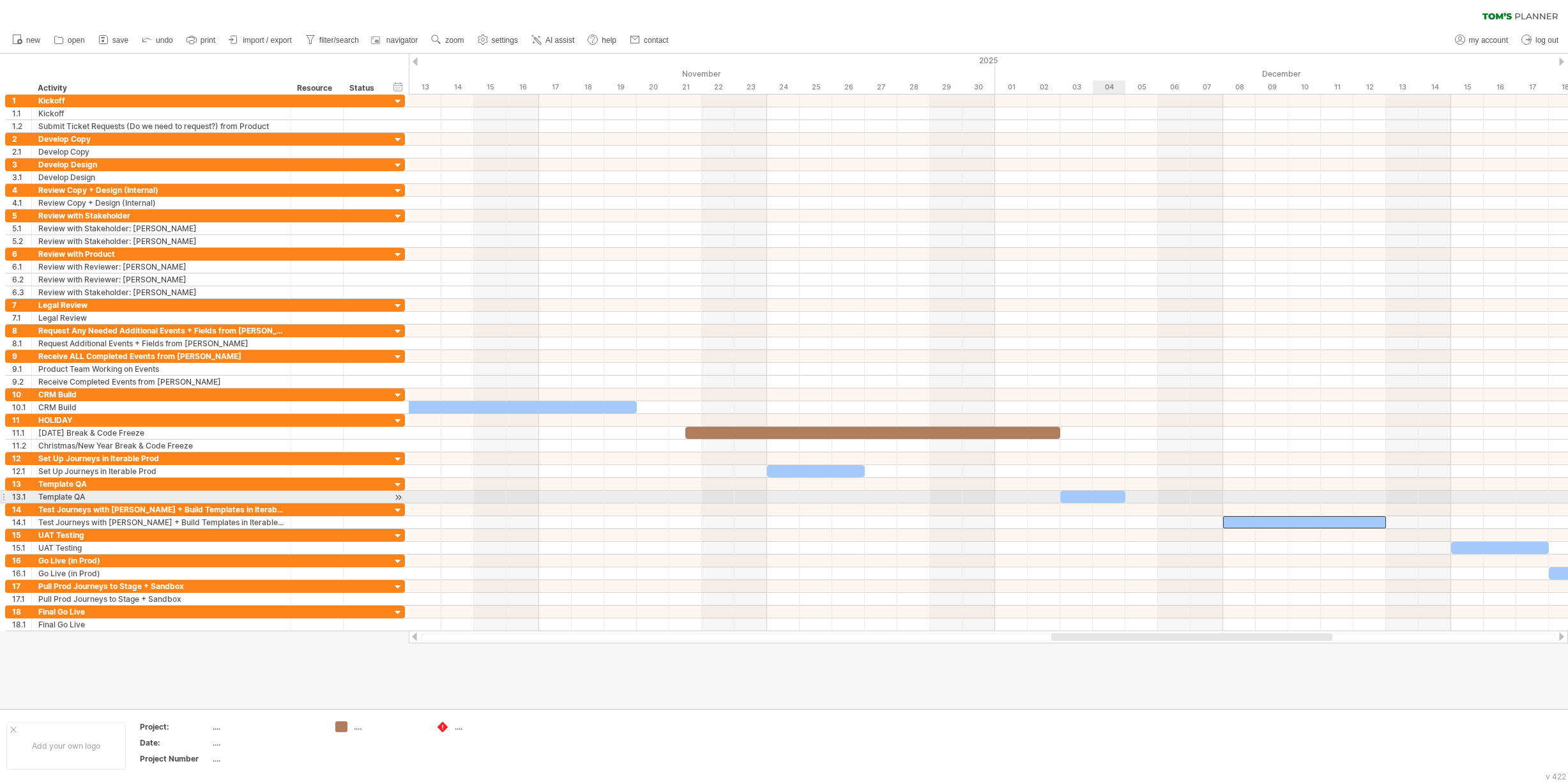
click at [1110, 493] on div at bounding box center [1093, 496] width 65 height 12
drag, startPoint x: 1124, startPoint y: 493, endPoint x: 1157, endPoint y: 494, distance: 33.0
click at [1157, 494] on span at bounding box center [1158, 496] width 5 height 12
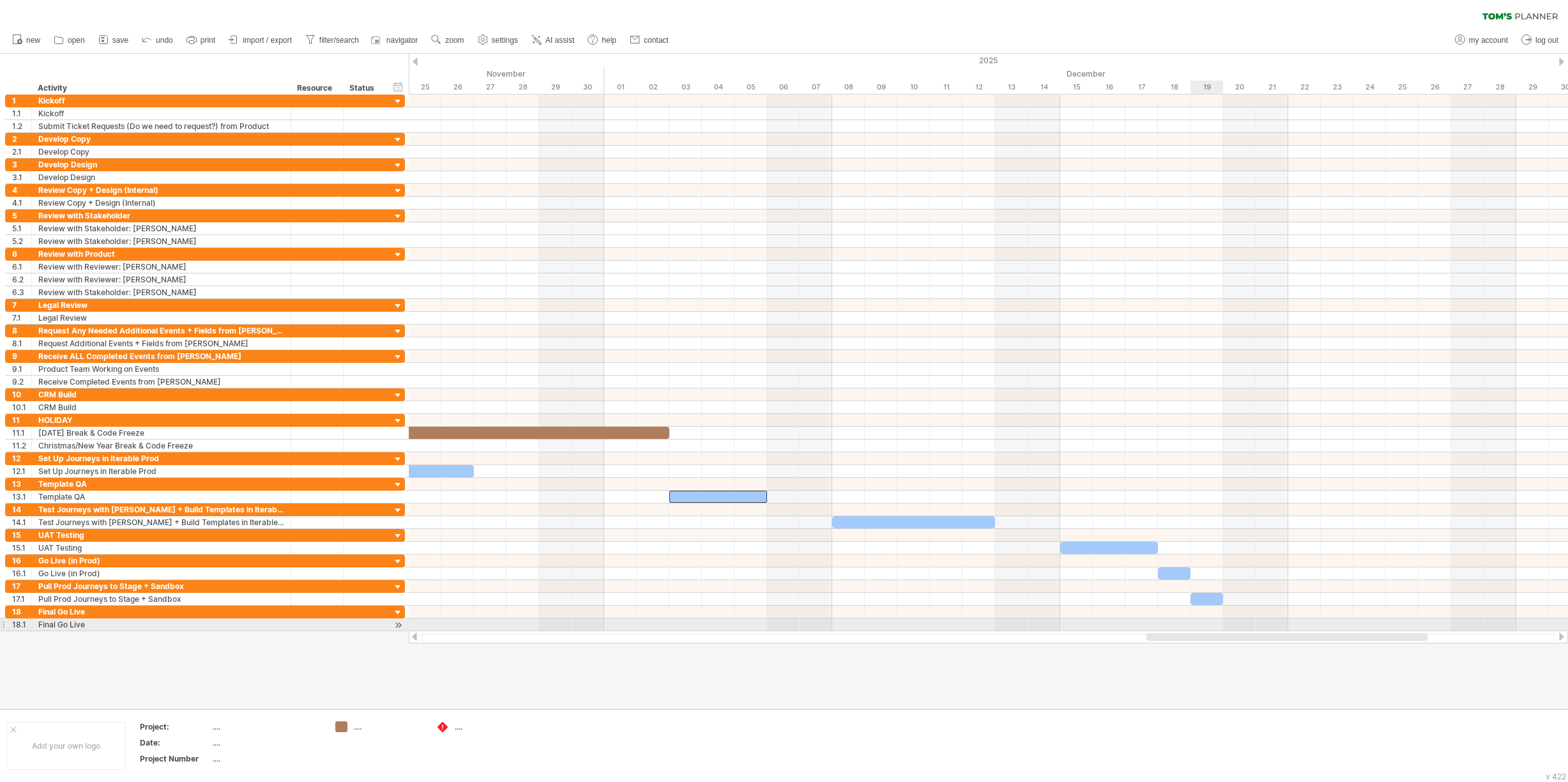
drag, startPoint x: 1115, startPoint y: 637, endPoint x: 1211, endPoint y: 625, distance: 96.7
click at [1211, 625] on div "Trying to reach [DOMAIN_NAME] Connected again... 0% clear filter new 1" at bounding box center [784, 391] width 1568 height 782
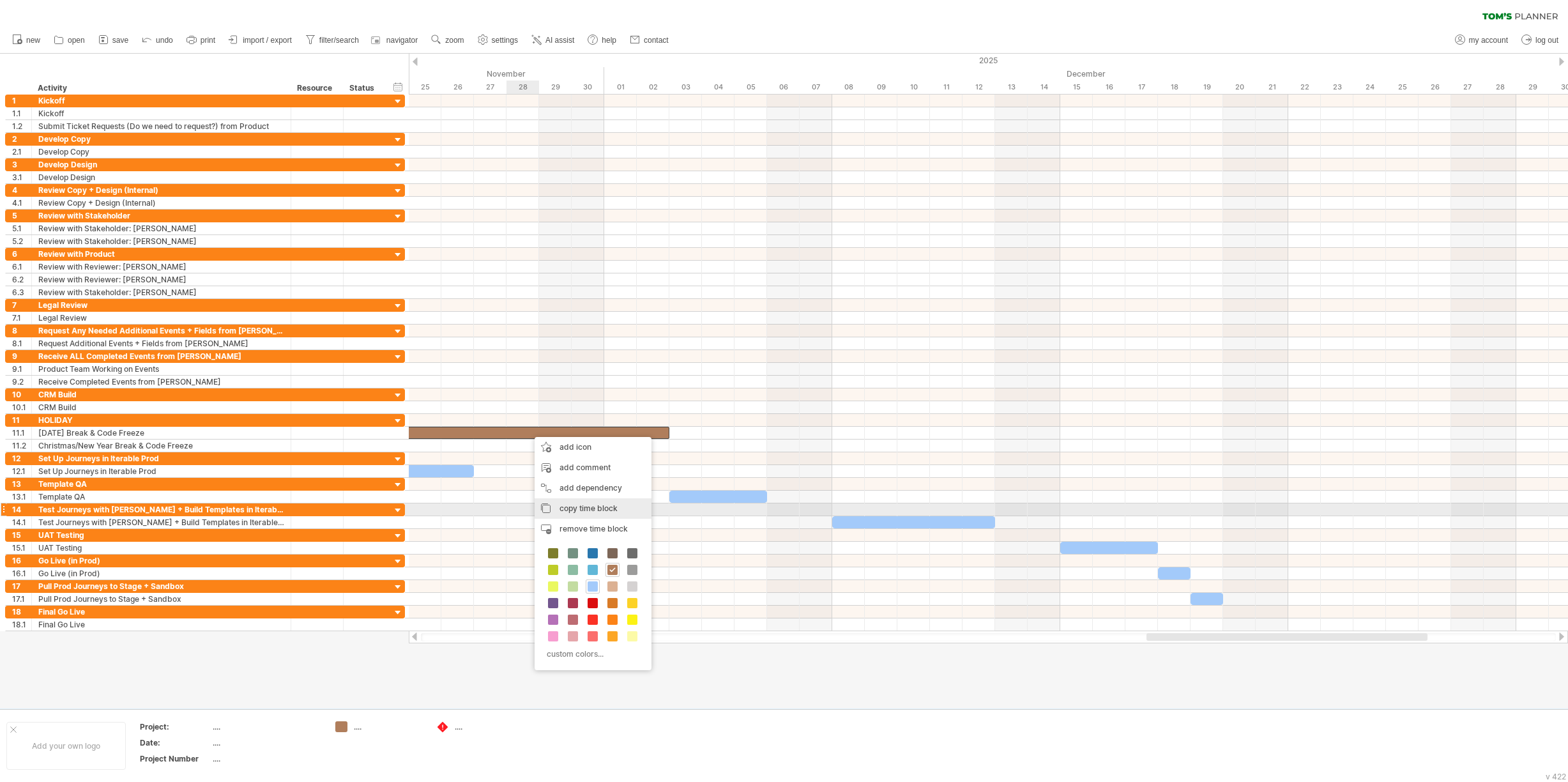
click at [597, 506] on span "copy time block" at bounding box center [589, 508] width 58 height 10
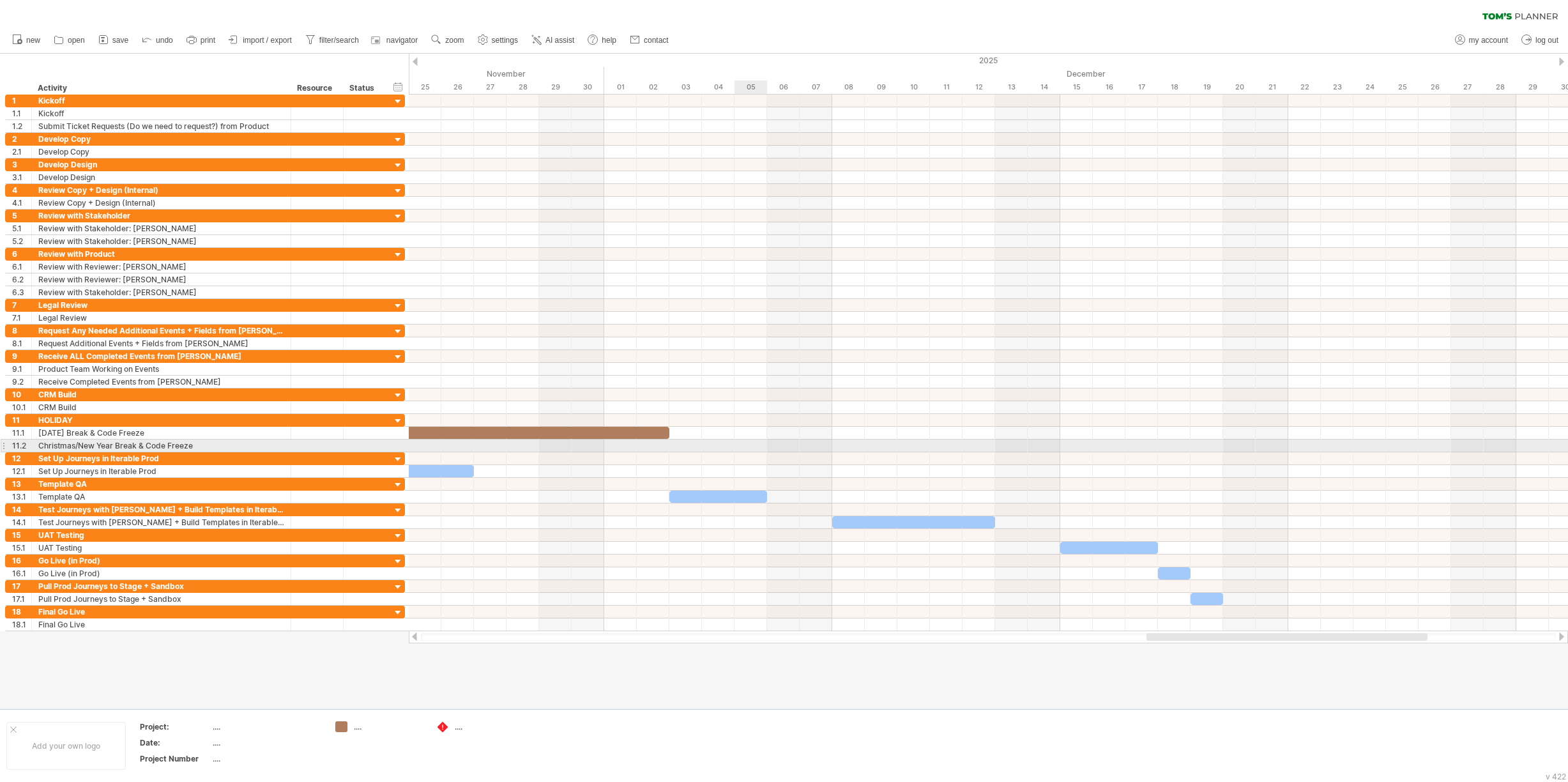
click at [744, 443] on div at bounding box center [988, 446] width 1159 height 13
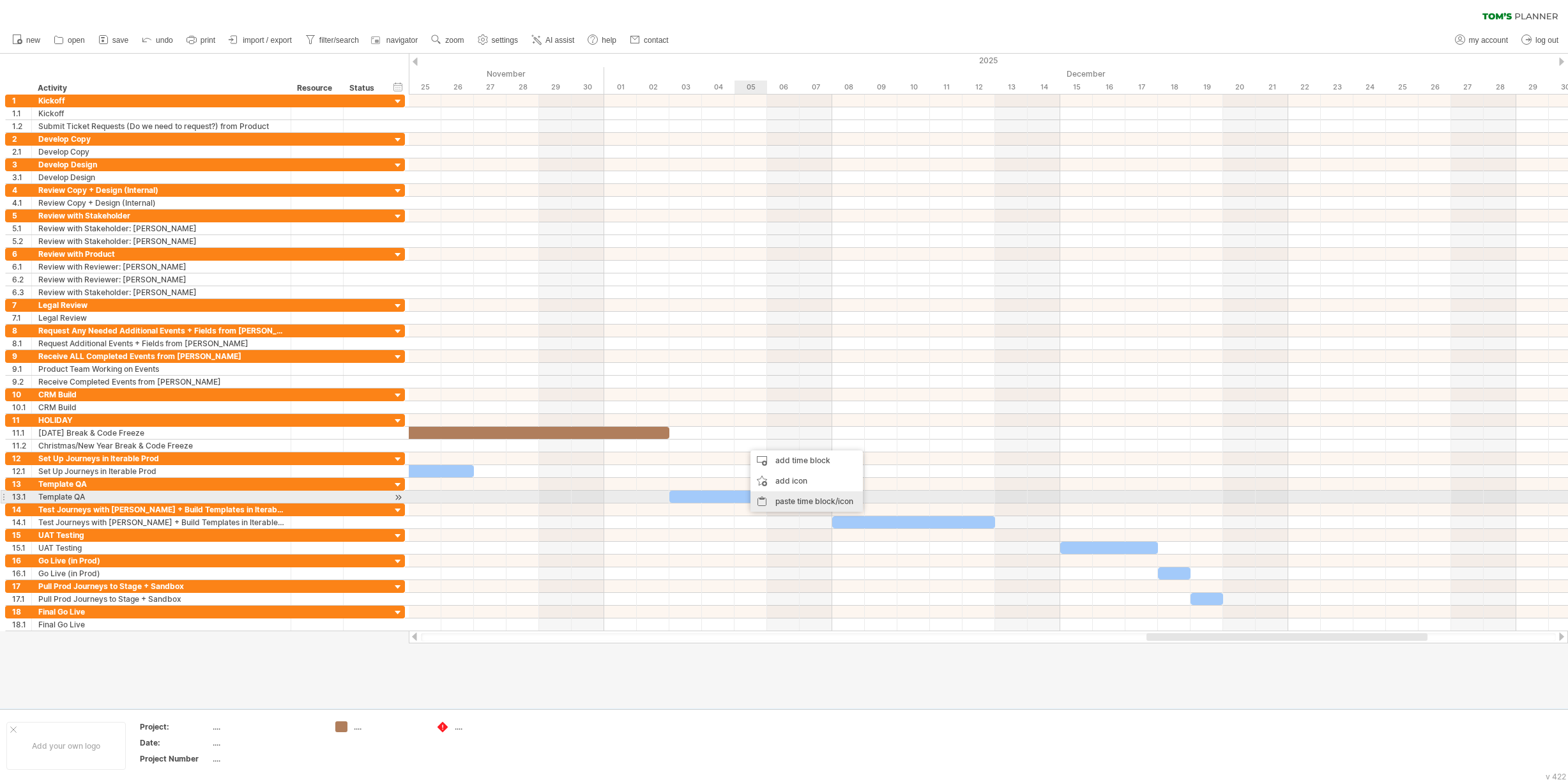
click at [776, 496] on div "paste time block/icon" at bounding box center [806, 501] width 112 height 20
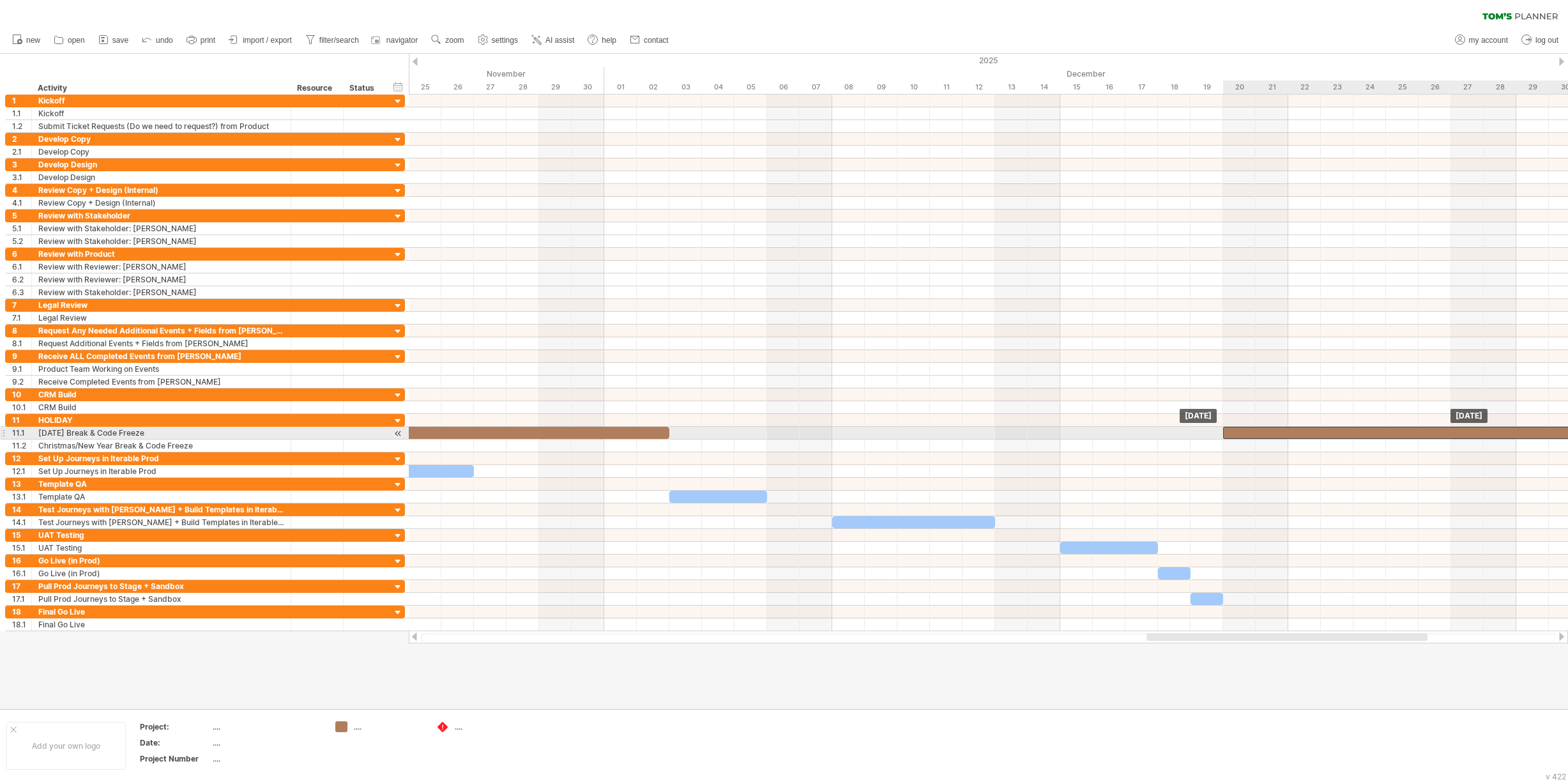
drag, startPoint x: 764, startPoint y: 443, endPoint x: 1242, endPoint y: 431, distance: 478.2
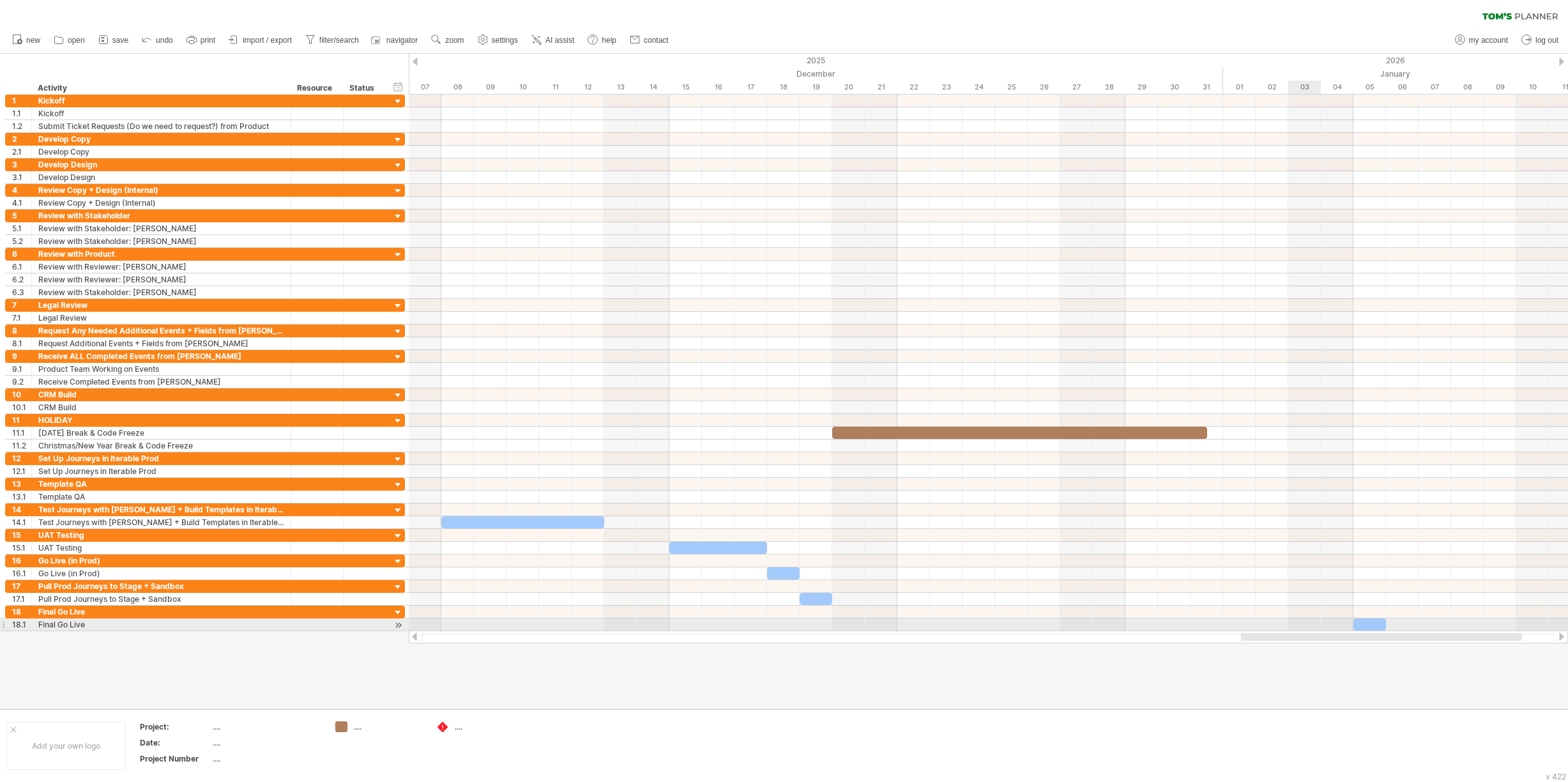
drag, startPoint x: 1212, startPoint y: 635, endPoint x: 1306, endPoint y: 624, distance: 94.6
click at [1306, 624] on div "Trying to reach [DOMAIN_NAME] Connected again... 0% clear filter new 1" at bounding box center [784, 391] width 1568 height 782
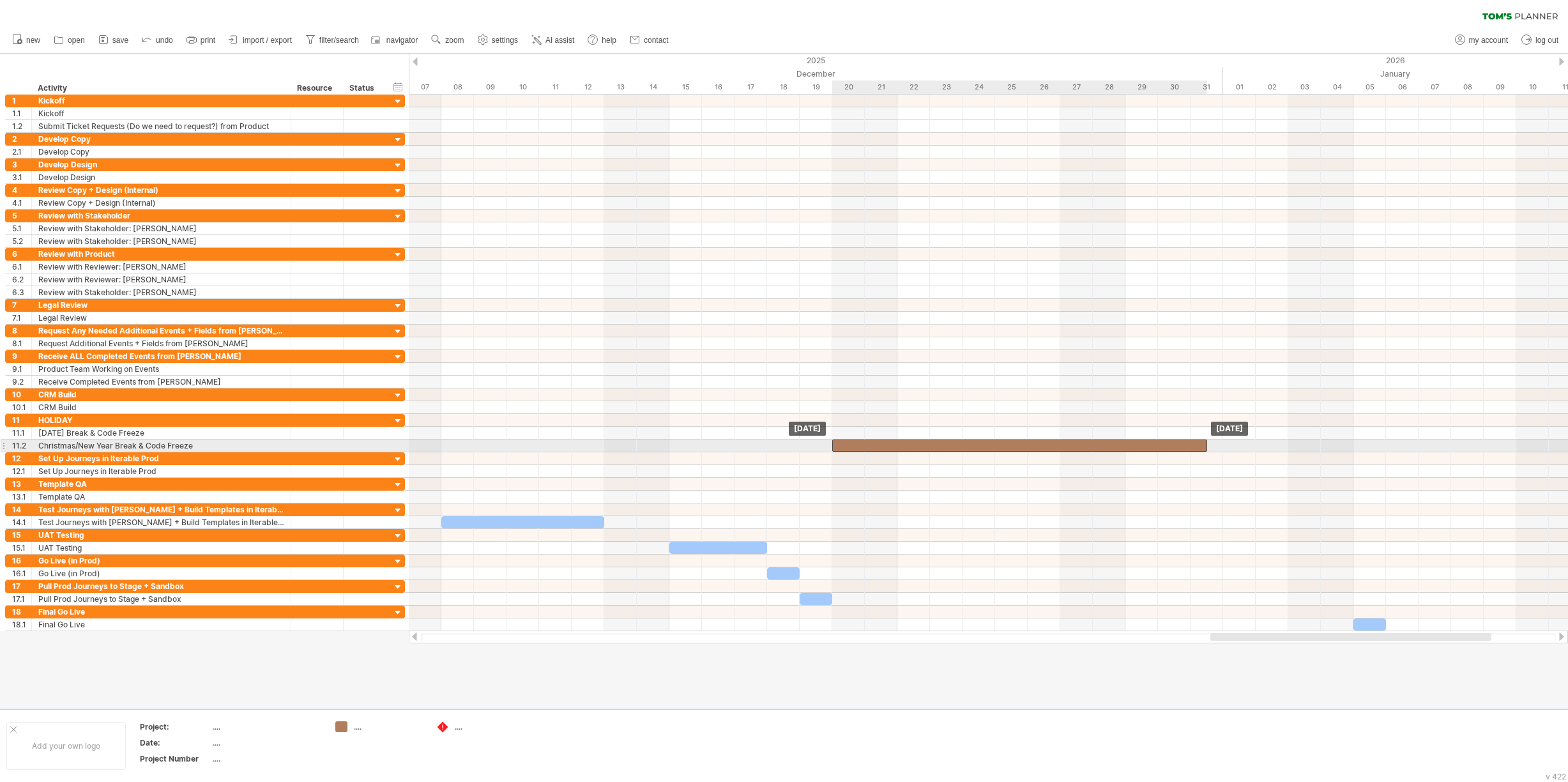
drag, startPoint x: 924, startPoint y: 430, endPoint x: 926, endPoint y: 440, distance: 10.2
drag, startPoint x: 1206, startPoint y: 444, endPoint x: 1283, endPoint y: 444, distance: 77.0
click at [1283, 444] on div at bounding box center [1060, 445] width 456 height 12
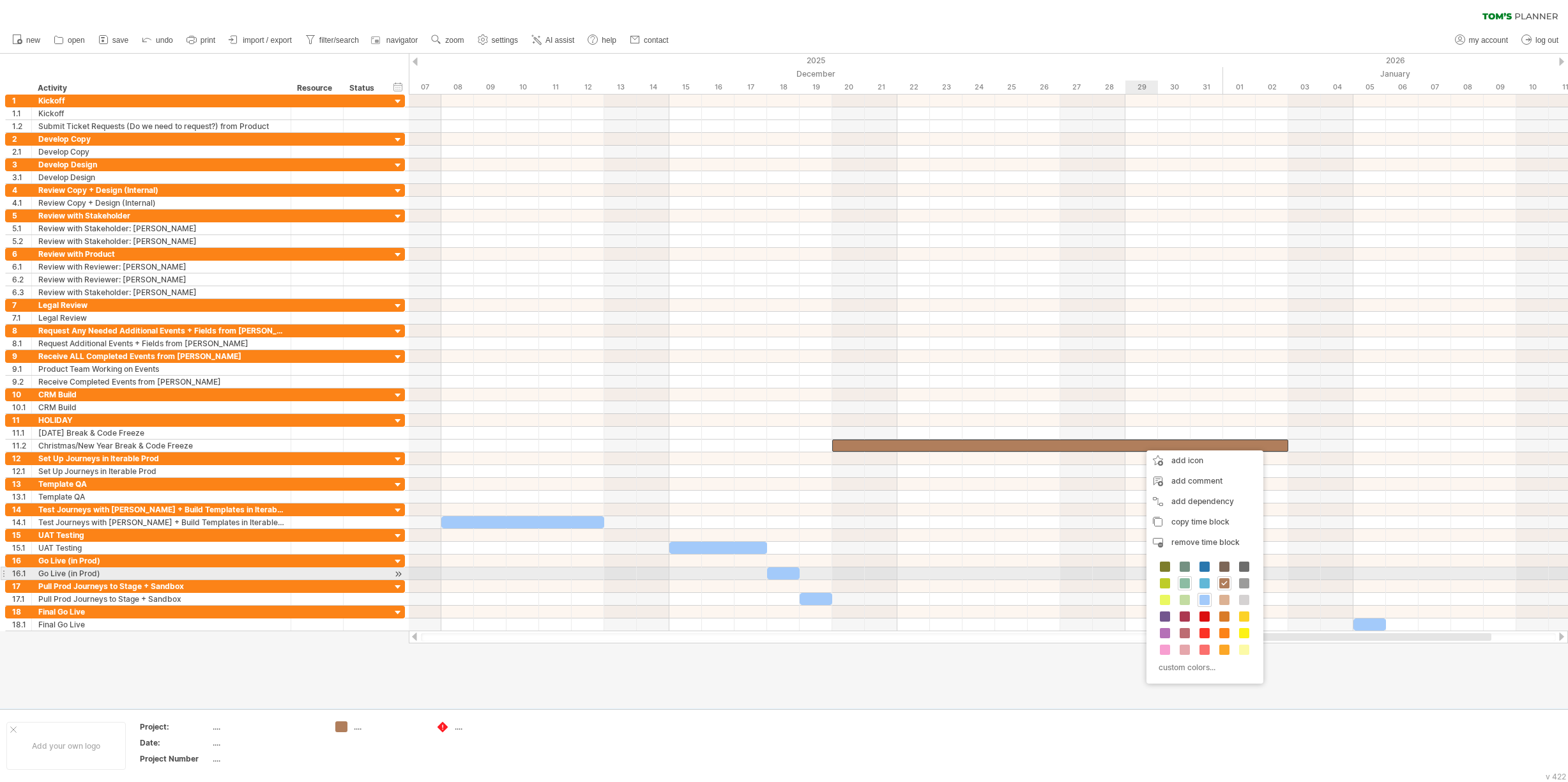
click at [1185, 580] on span at bounding box center [1184, 583] width 10 height 10
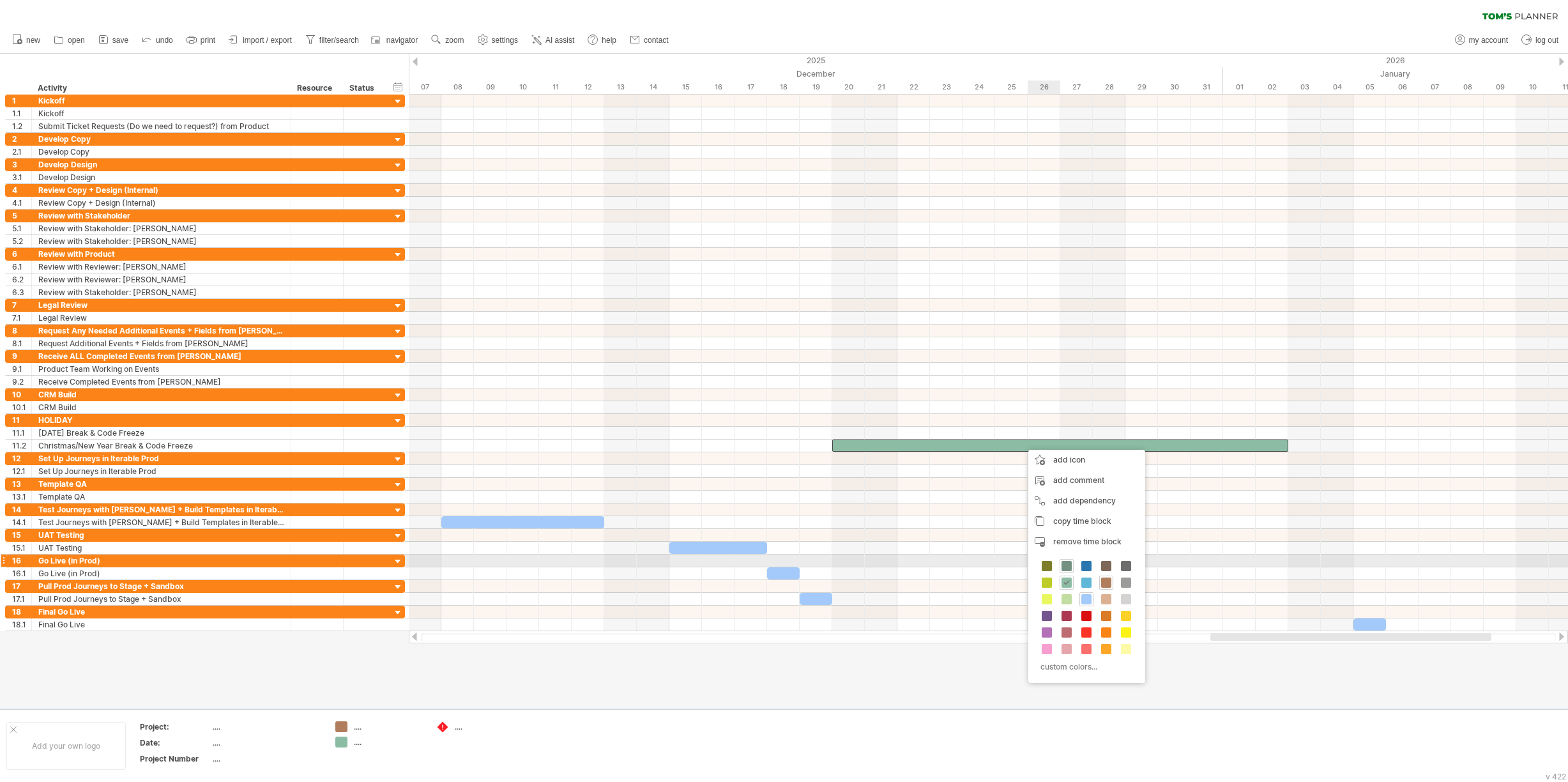
click at [1067, 561] on span at bounding box center [1067, 566] width 10 height 10
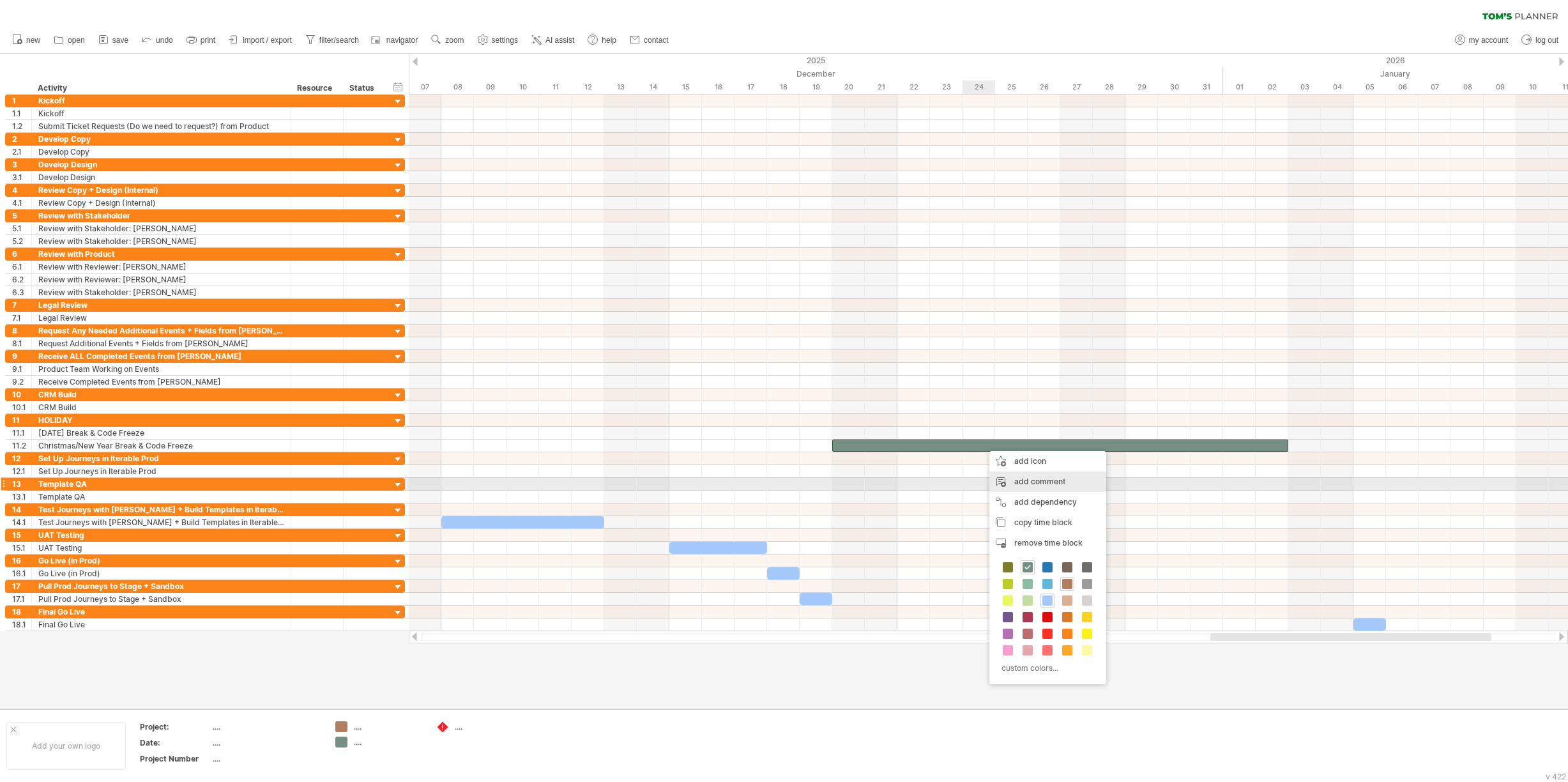
click at [1026, 481] on div "add comment" at bounding box center [1048, 482] width 117 height 20
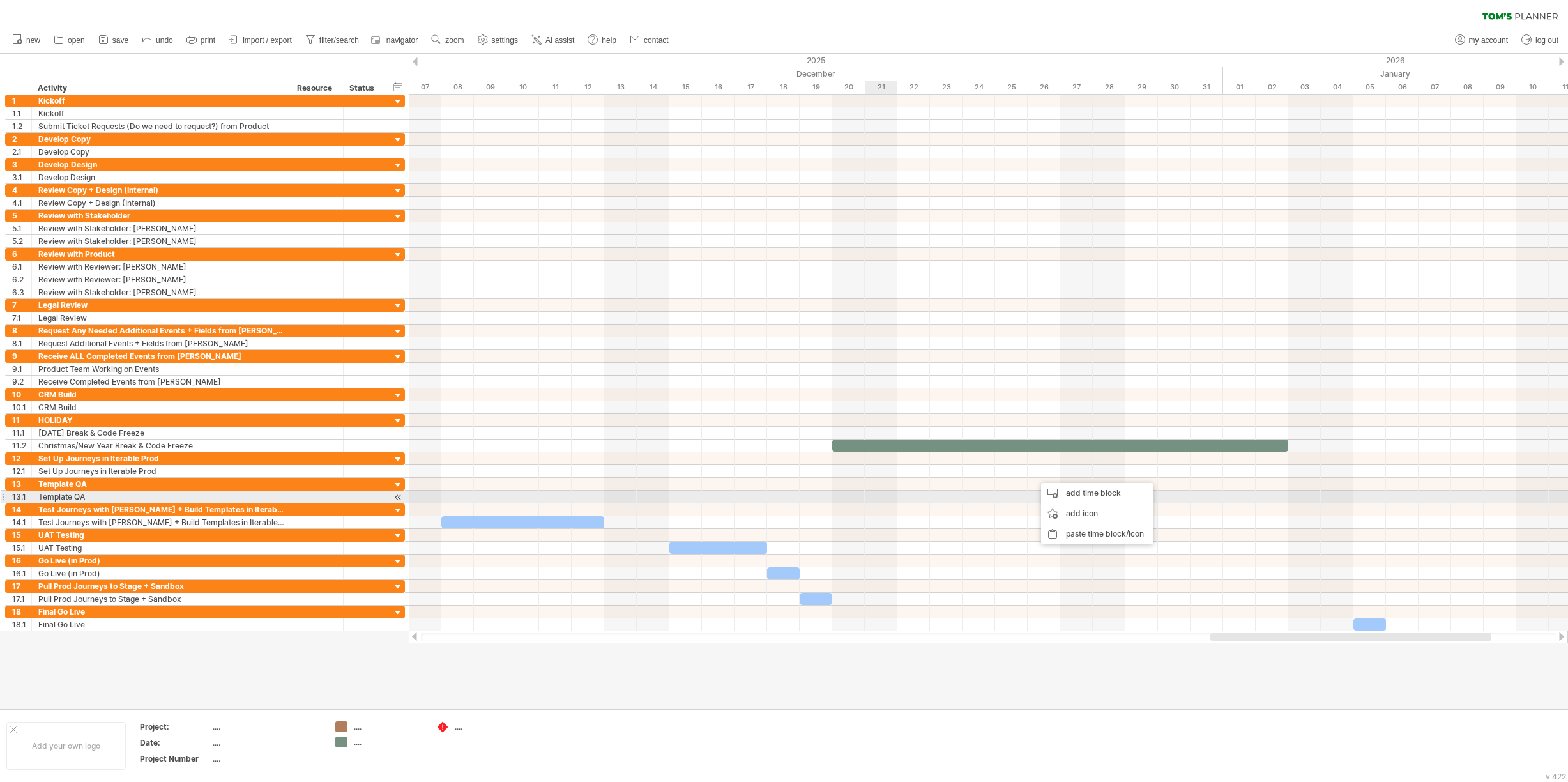
click at [893, 495] on div at bounding box center [988, 497] width 1159 height 13
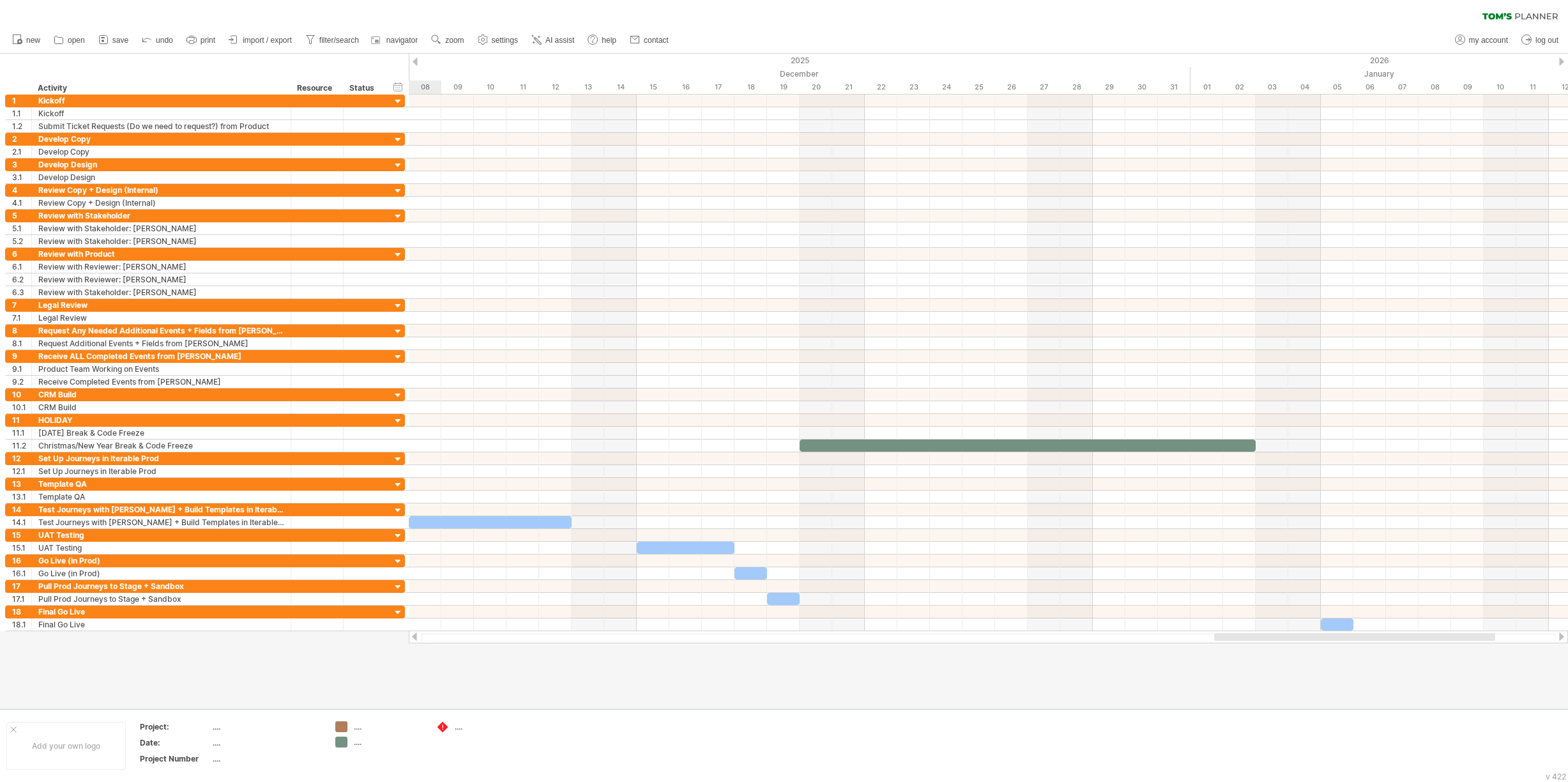
click at [1227, 635] on div at bounding box center [1354, 637] width 281 height 8
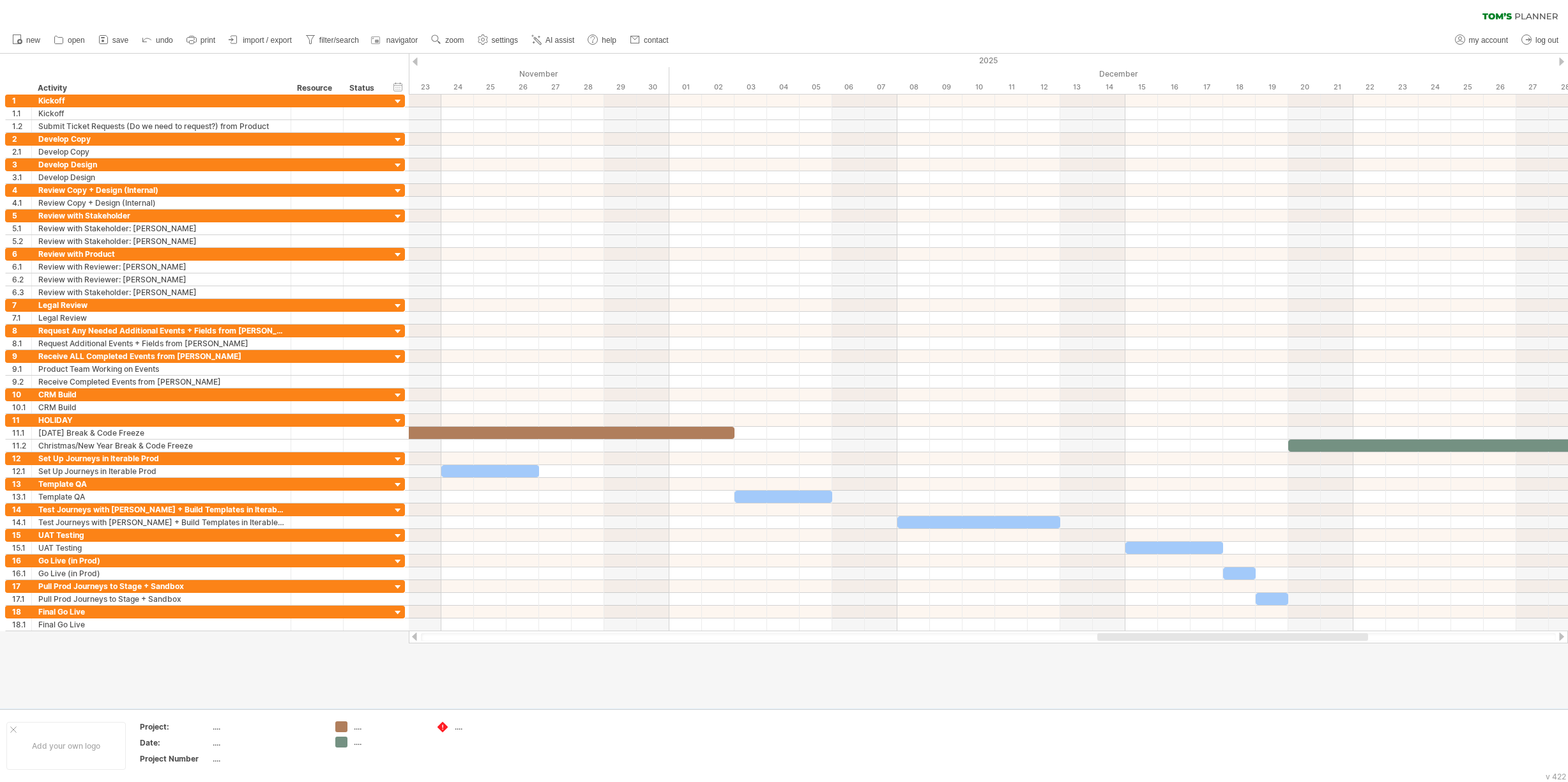
drag, startPoint x: 1253, startPoint y: 635, endPoint x: 1138, endPoint y: 640, distance: 115.1
click at [1138, 640] on div at bounding box center [1232, 637] width 271 height 8
click at [1012, 519] on div at bounding box center [979, 522] width 163 height 12
drag, startPoint x: 1058, startPoint y: 523, endPoint x: 981, endPoint y: 526, distance: 77.1
click at [981, 526] on span at bounding box center [979, 522] width 5 height 12
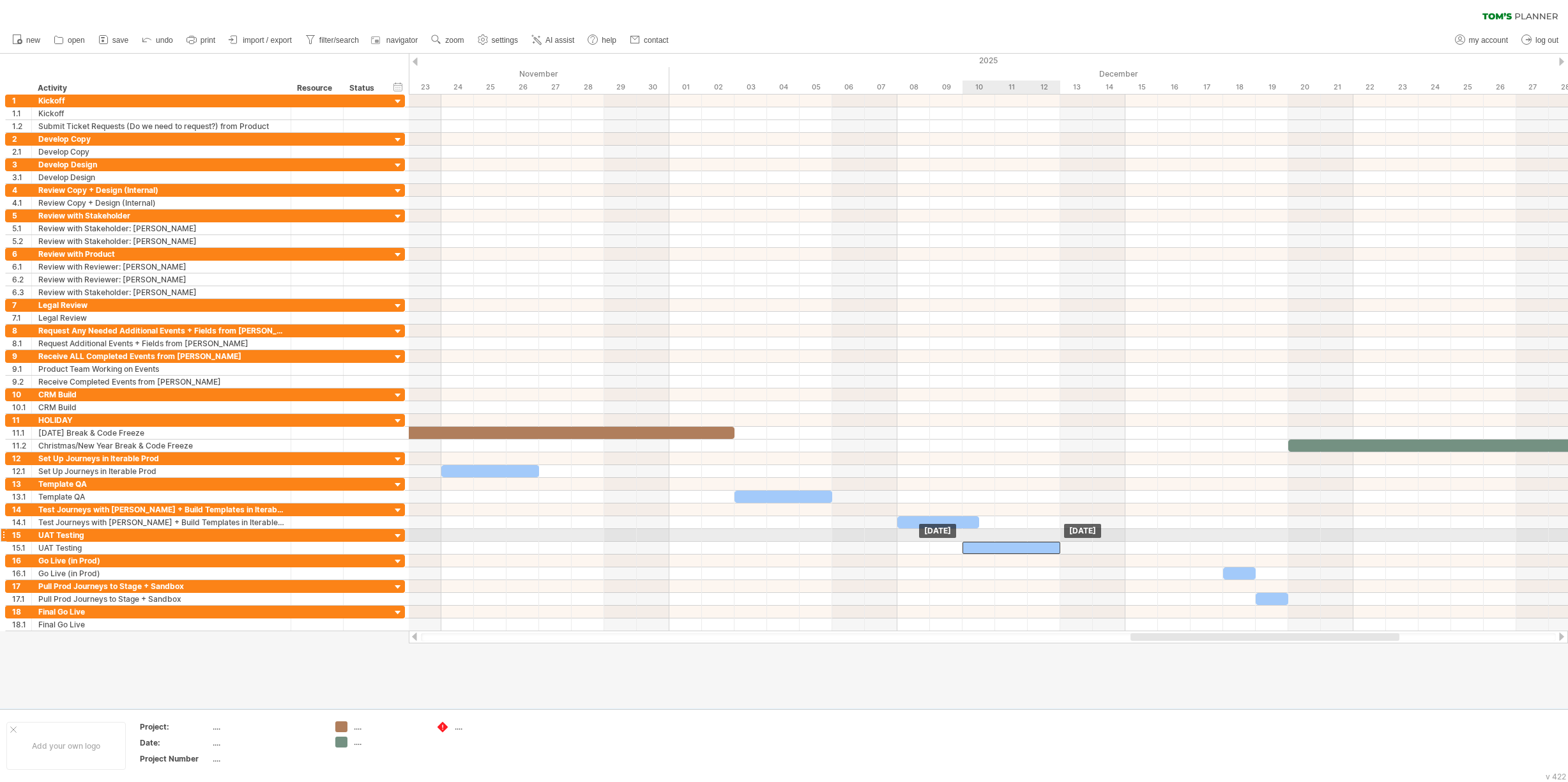
drag, startPoint x: 1172, startPoint y: 545, endPoint x: 1007, endPoint y: 541, distance: 165.0
click at [1007, 542] on div at bounding box center [1011, 547] width 98 height 12
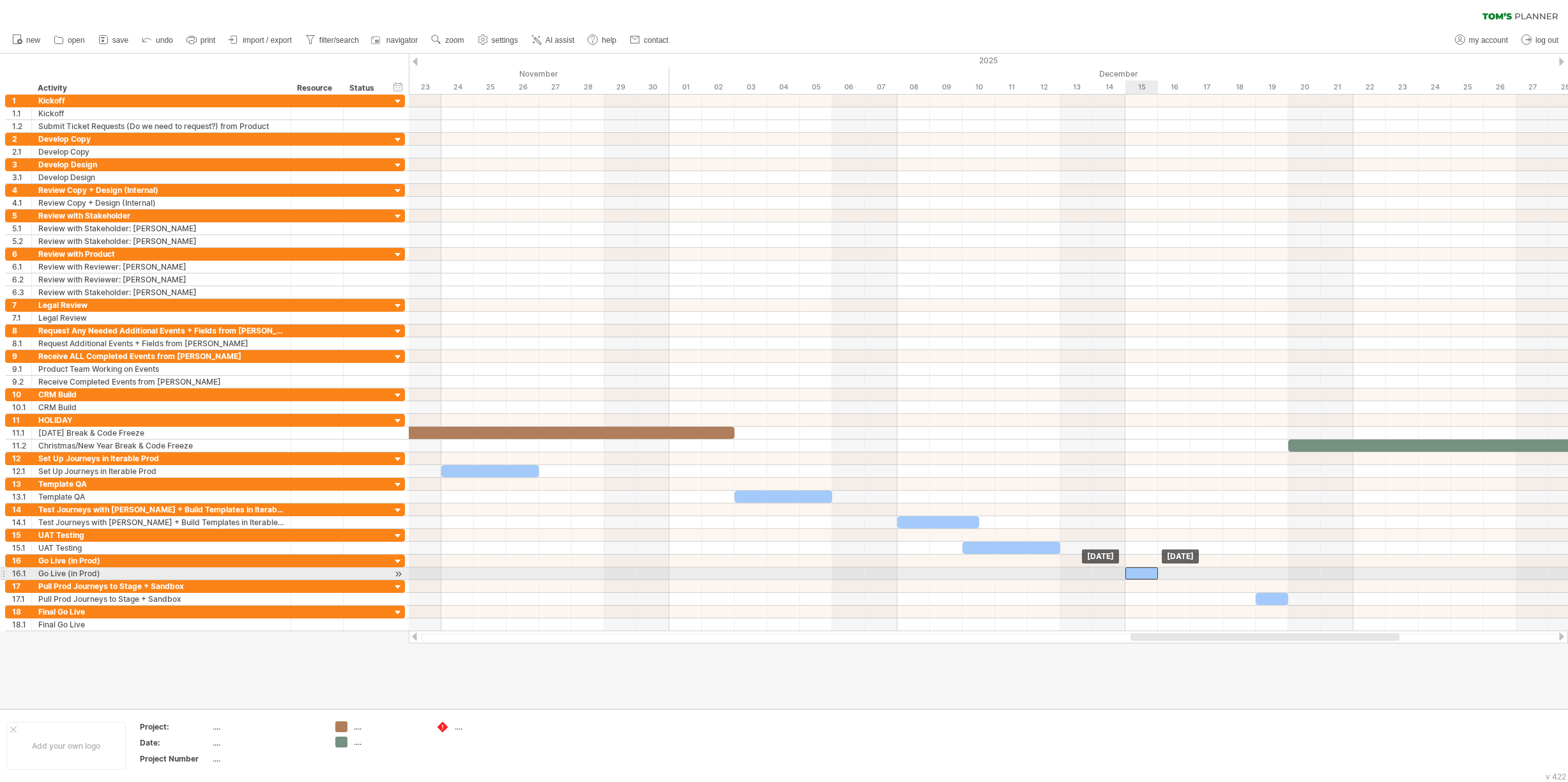
drag, startPoint x: 1240, startPoint y: 571, endPoint x: 1141, endPoint y: 573, distance: 99.0
click at [1141, 573] on div at bounding box center [1141, 573] width 32 height 12
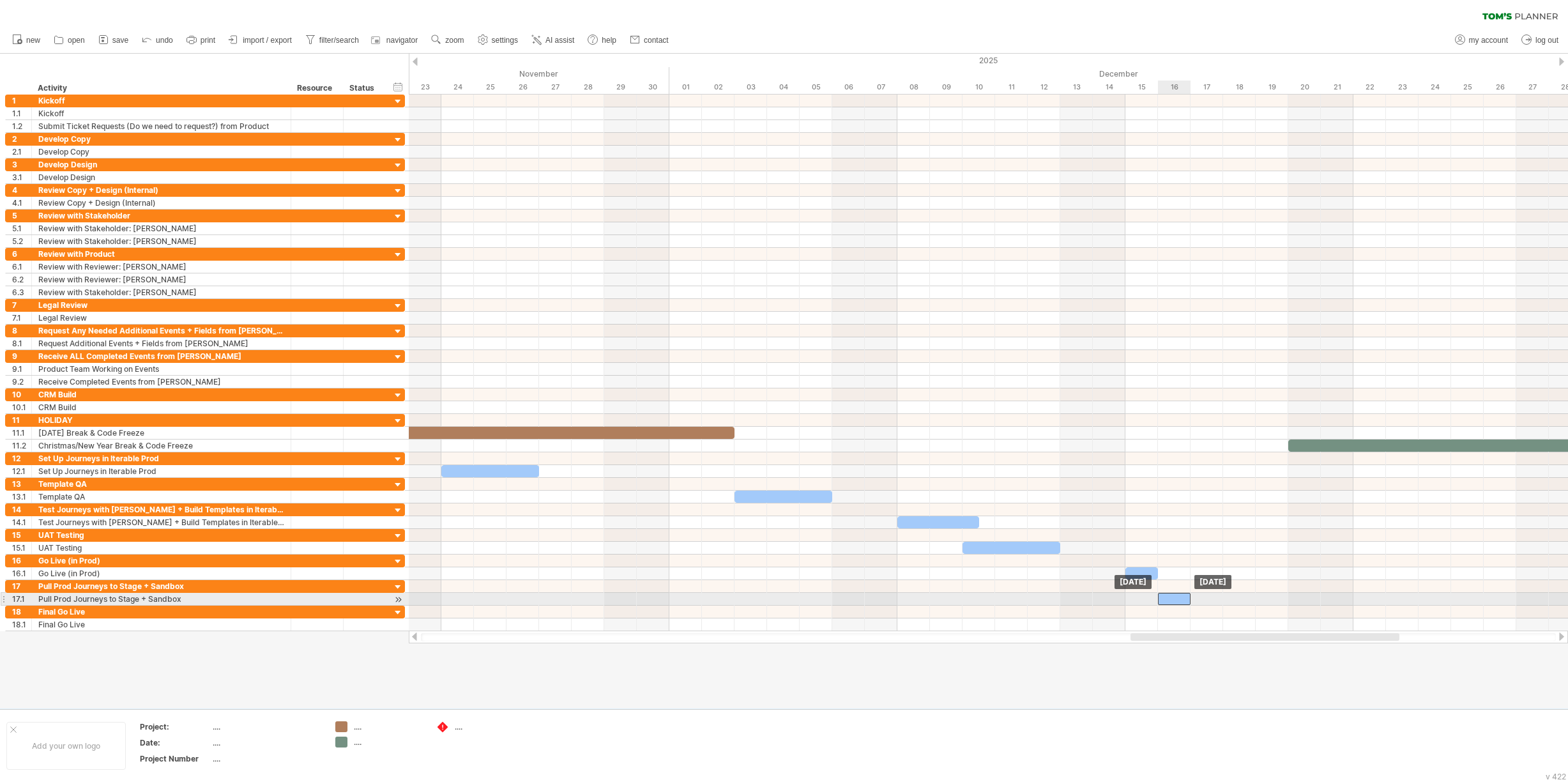
drag, startPoint x: 1273, startPoint y: 597, endPoint x: 1177, endPoint y: 599, distance: 96.0
click at [1177, 599] on div at bounding box center [1174, 599] width 32 height 12
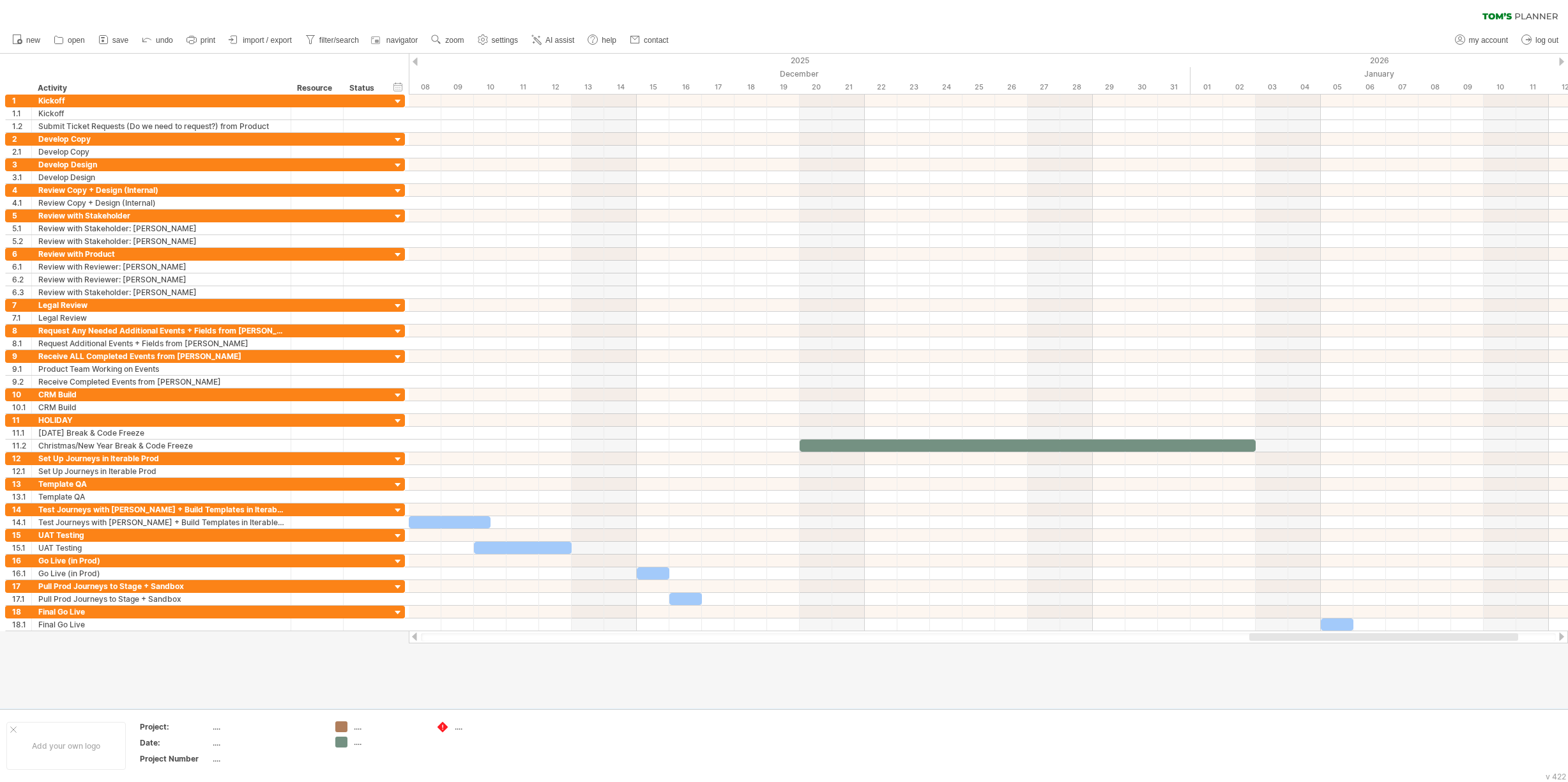
drag, startPoint x: 1199, startPoint y: 635, endPoint x: 1306, endPoint y: 635, distance: 107.0
click at [1306, 635] on div at bounding box center [1383, 637] width 269 height 8
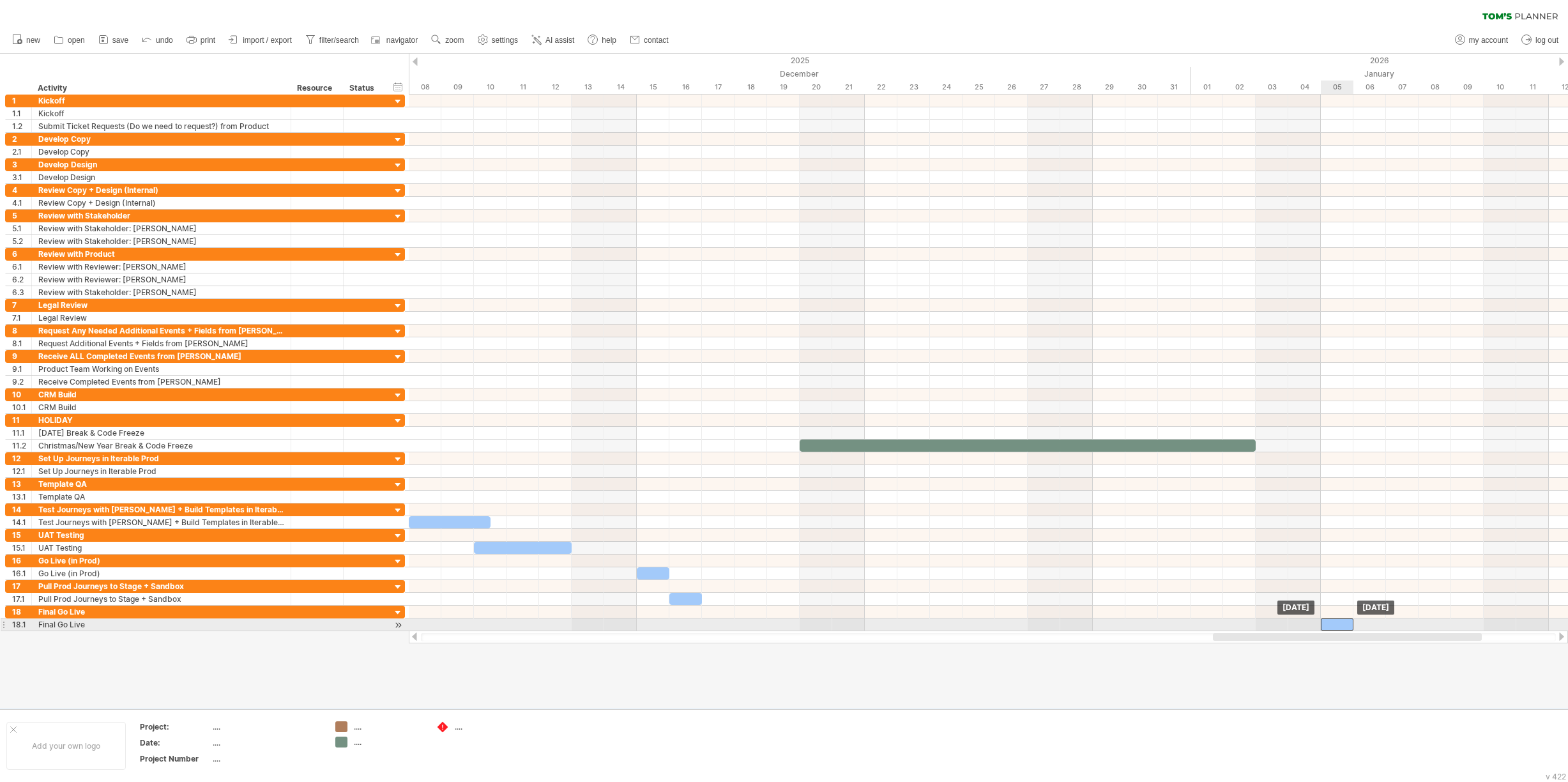
click at [1333, 624] on div at bounding box center [1337, 624] width 32 height 12
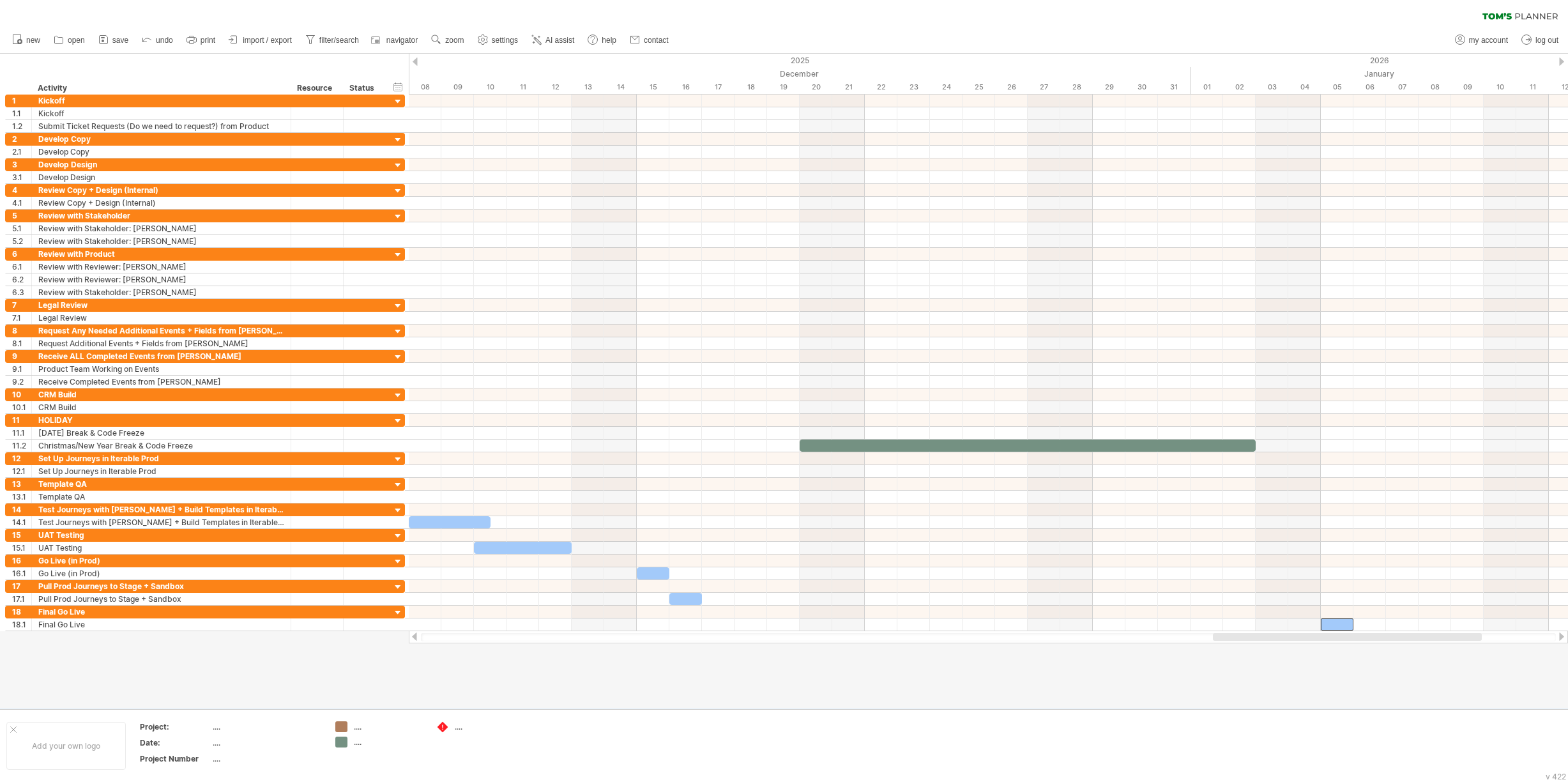
click at [961, 689] on div at bounding box center [784, 381] width 1568 height 655
click at [216, 727] on div "...." at bounding box center [267, 726] width 107 height 11
click at [73, 750] on div "Add your own logo" at bounding box center [66, 746] width 119 height 48
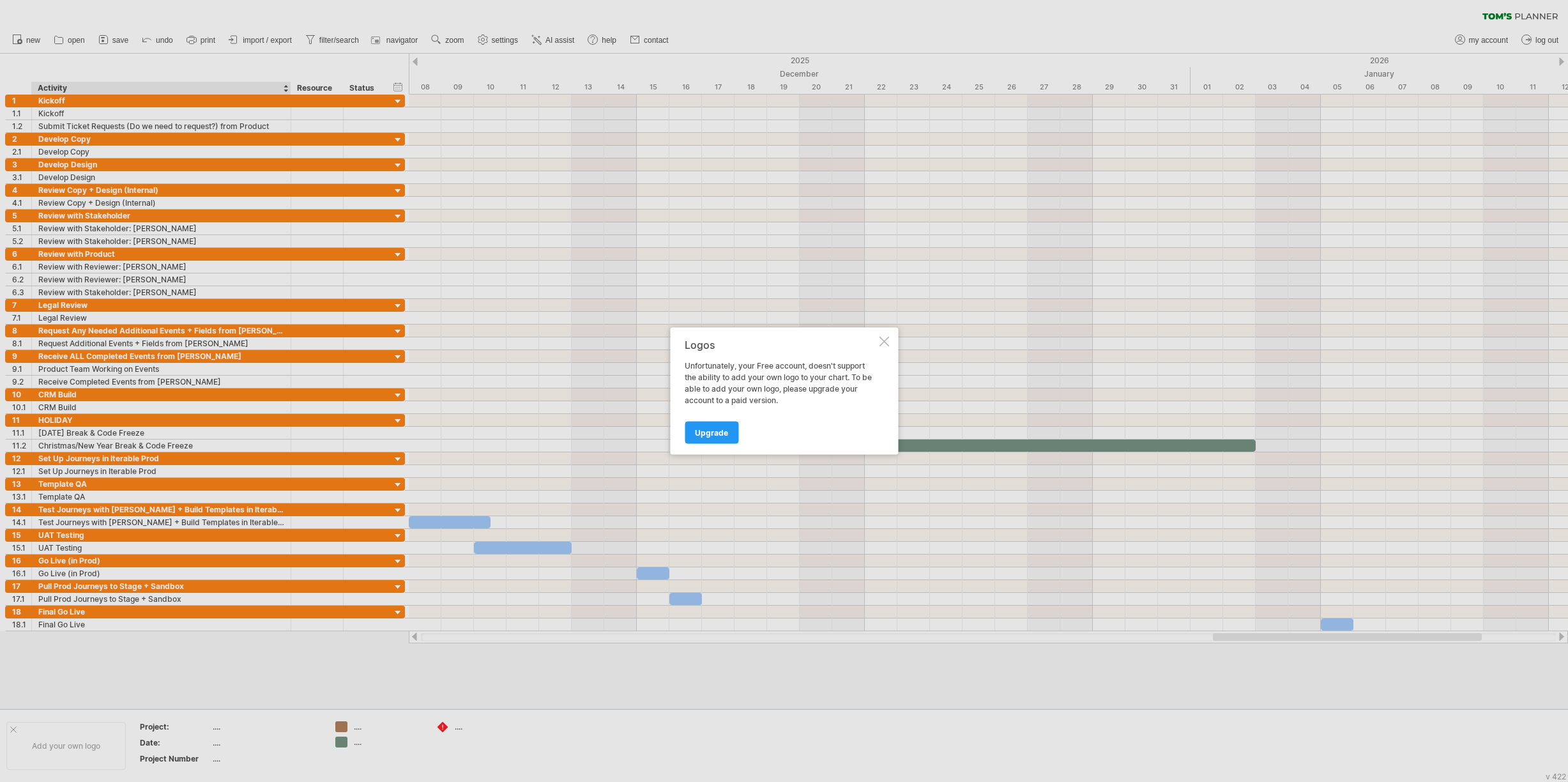
click at [879, 343] on div at bounding box center [884, 341] width 10 height 10
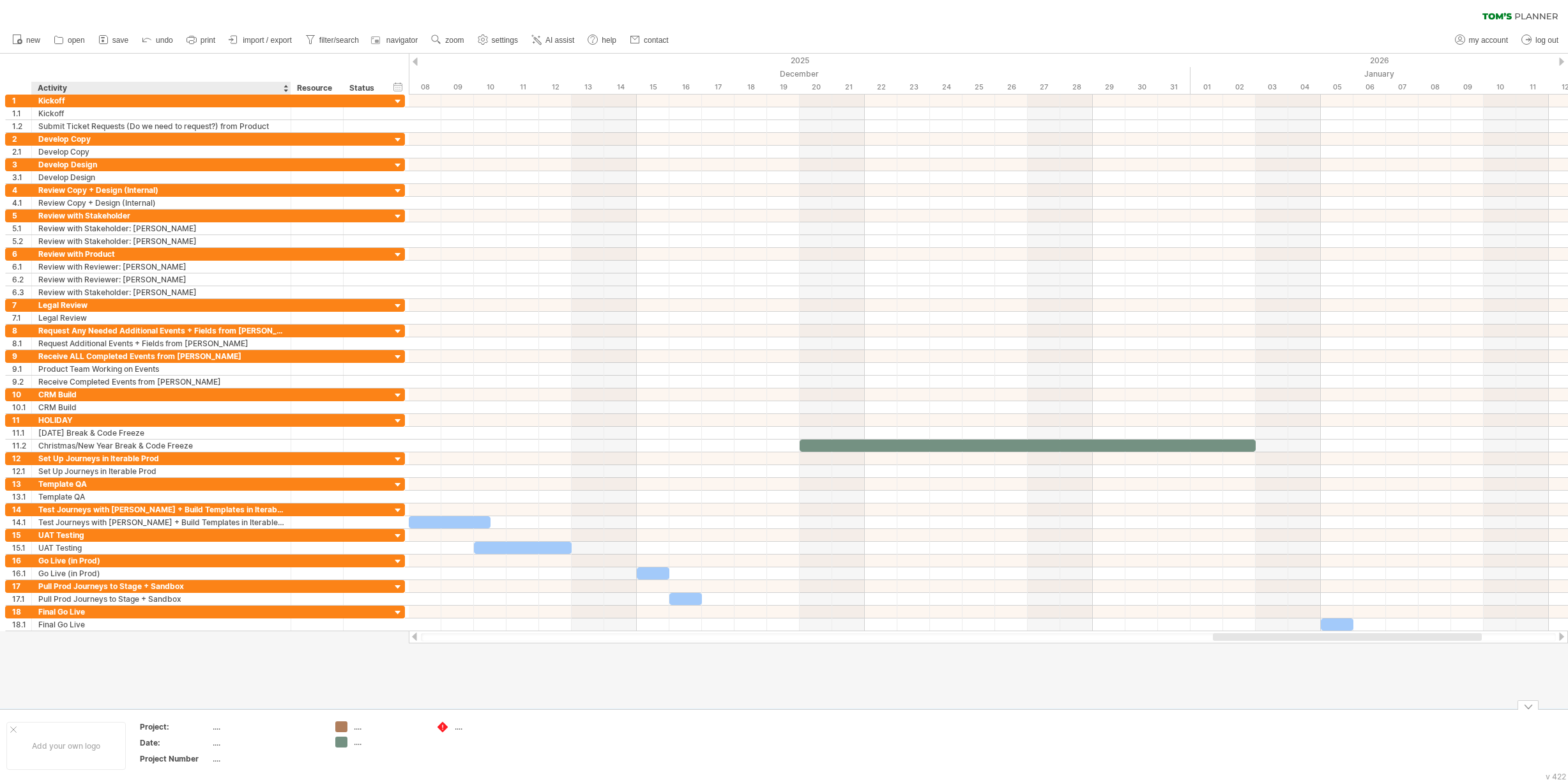
click at [215, 729] on div "...." at bounding box center [267, 726] width 107 height 11
type input "*"
type input "**********"
click at [223, 743] on div "...." at bounding box center [267, 742] width 107 height 11
type input "**********"
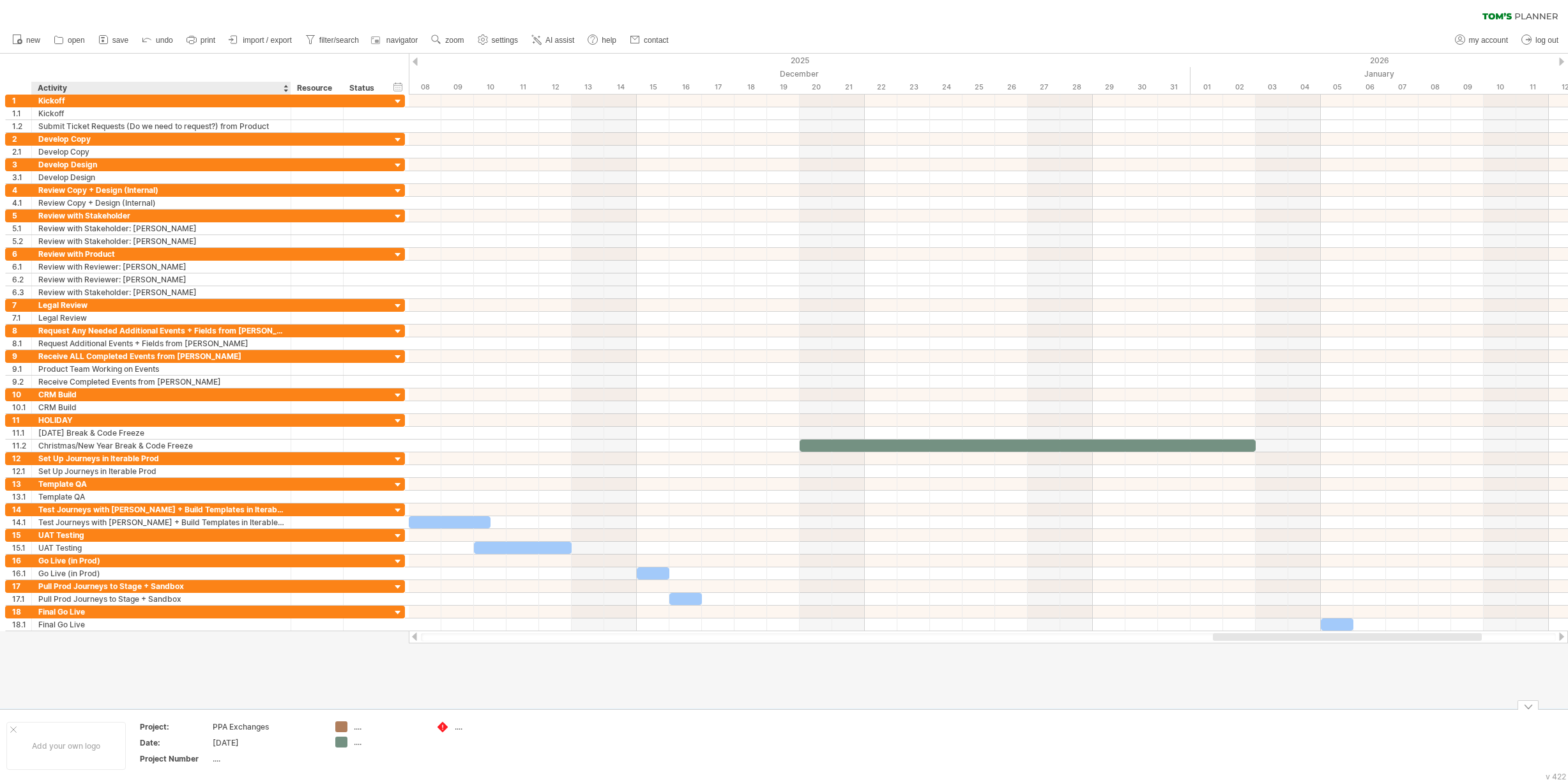
click at [228, 762] on div "...." at bounding box center [267, 758] width 107 height 11
type input "********"
click at [247, 757] on div "EXTD-004" at bounding box center [267, 758] width 107 height 11
click at [248, 757] on input "********" at bounding box center [264, 758] width 102 height 11
click at [268, 758] on input "********" at bounding box center [264, 758] width 102 height 11
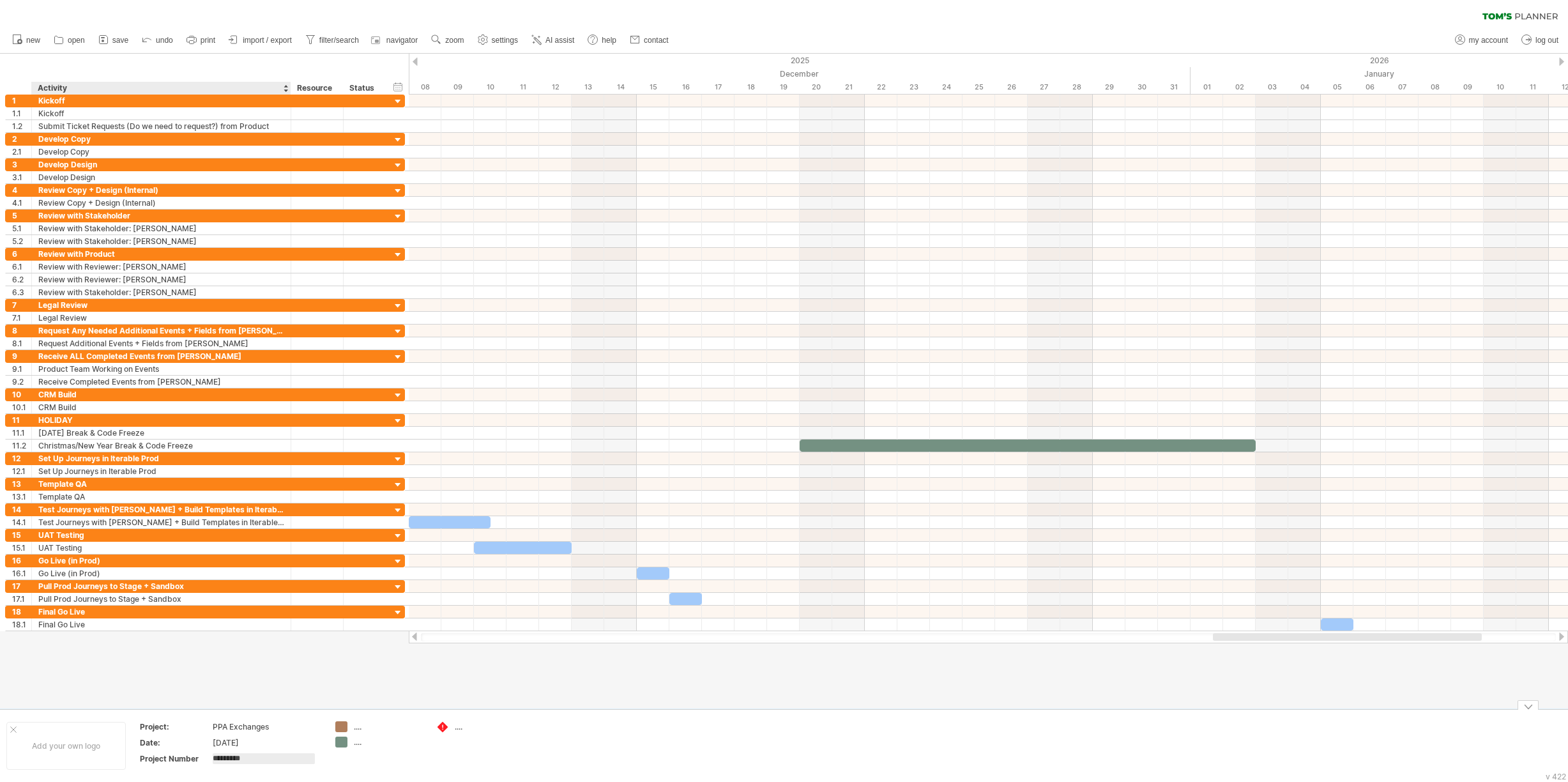
type input "**********"
click at [359, 729] on div "...." at bounding box center [388, 726] width 70 height 11
type input "**********"
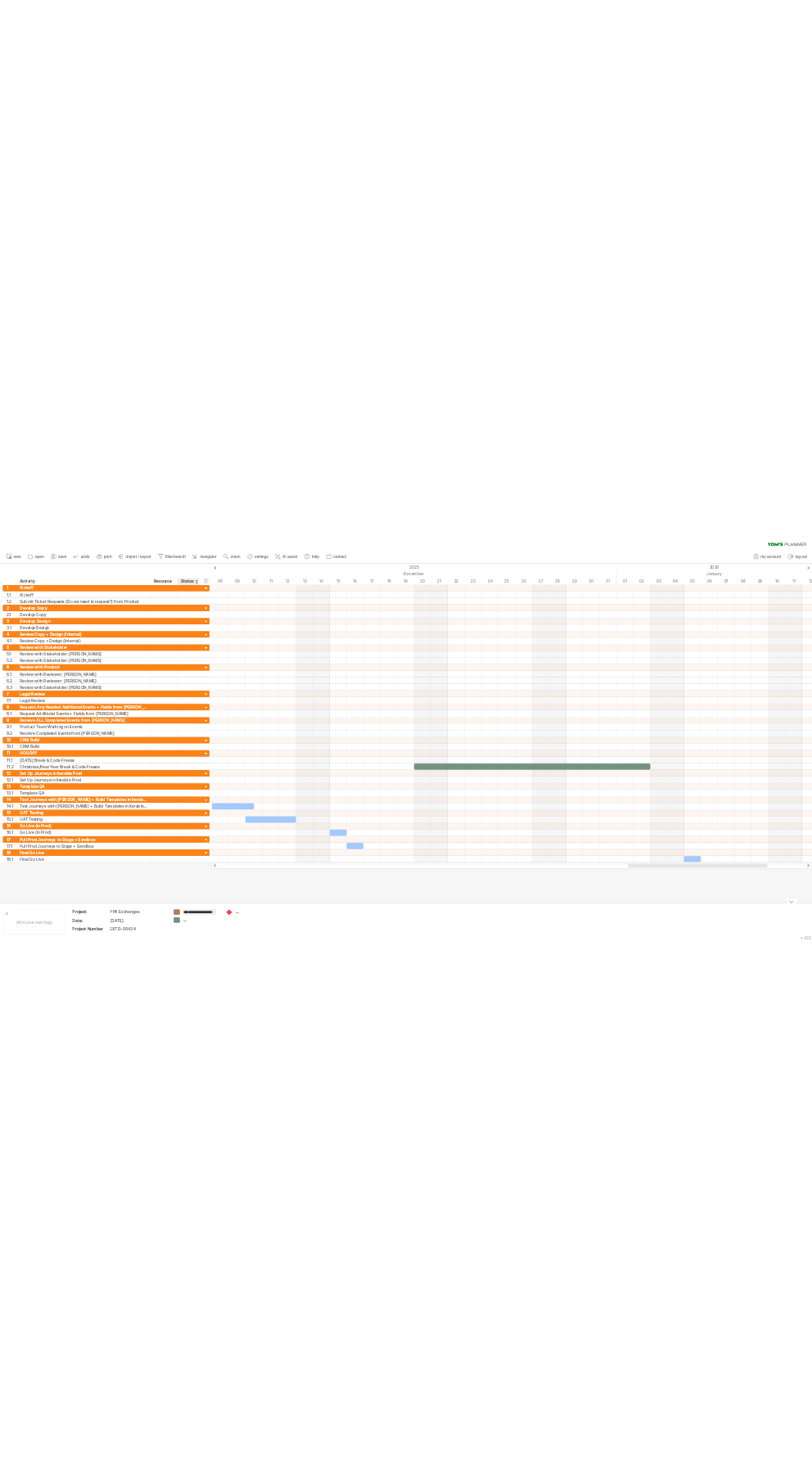
scroll to position [0, 11]
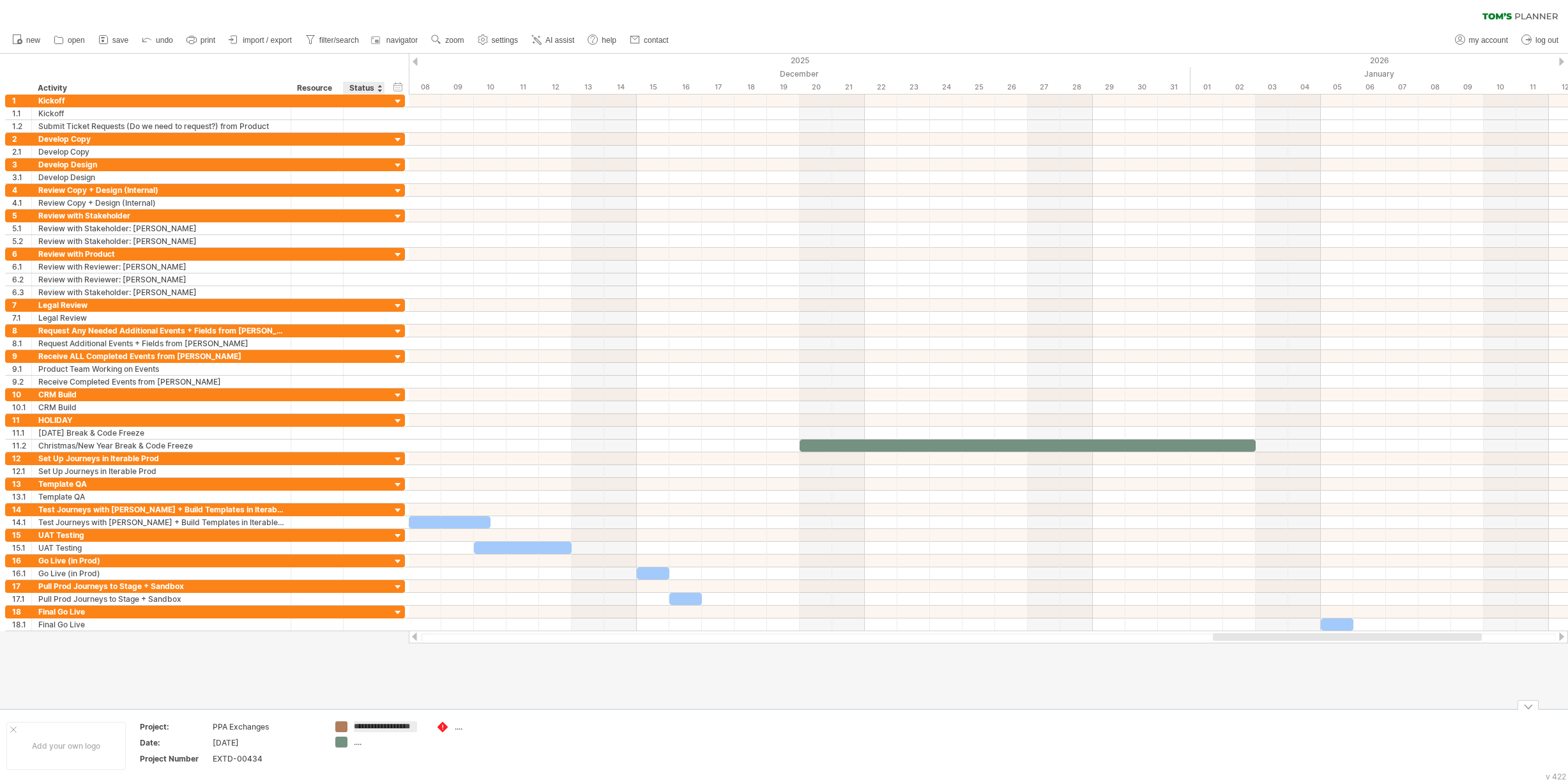
click at [361, 737] on td "**********" at bounding box center [379, 746] width 101 height 49
click at [362, 747] on div "...." at bounding box center [388, 742] width 70 height 11
type input "**********"
click at [458, 728] on div "...." at bounding box center [489, 726] width 70 height 11
click at [475, 729] on span "remove icon" at bounding box center [496, 731] width 45 height 10
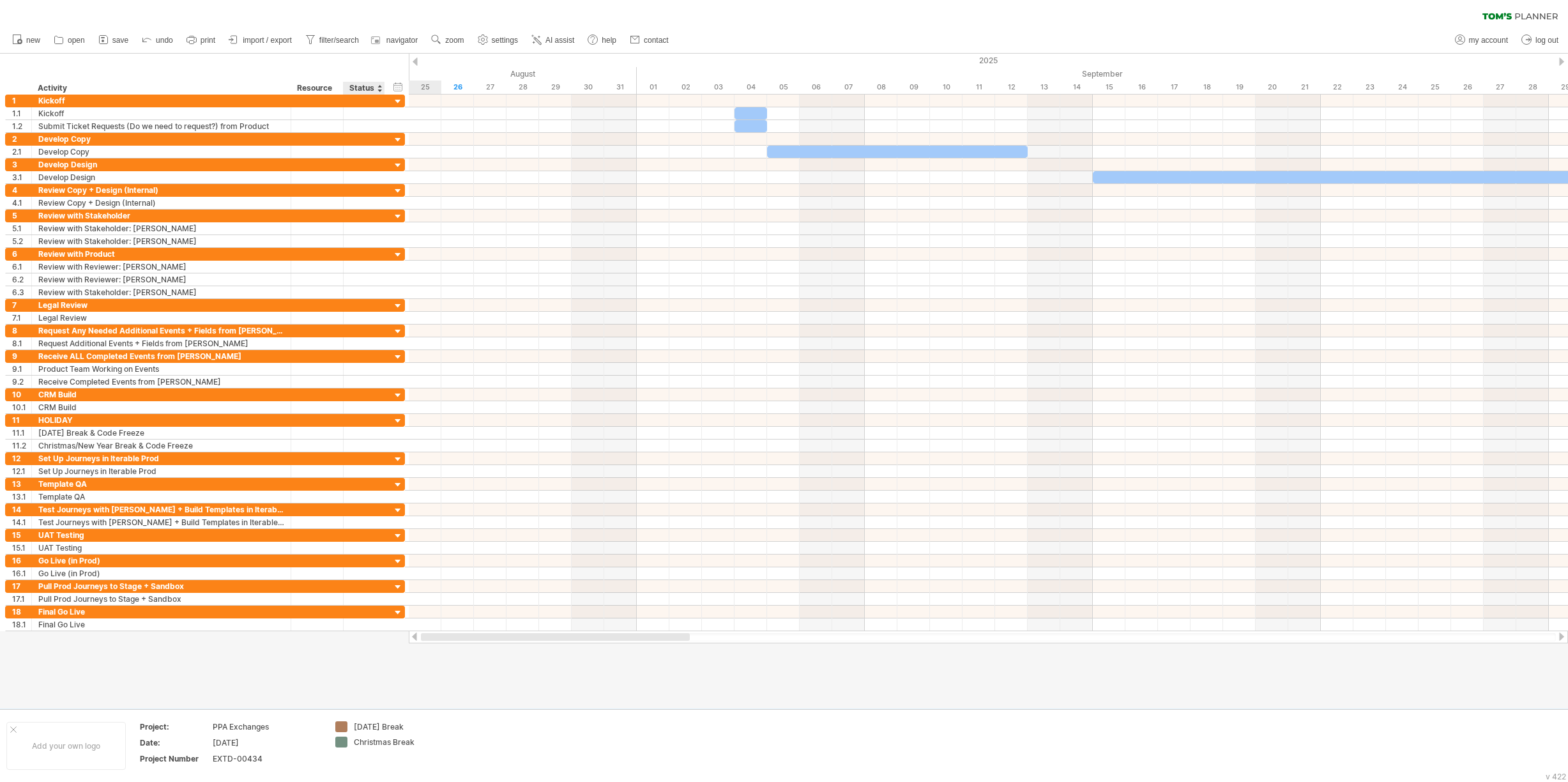
drag, startPoint x: 1286, startPoint y: 635, endPoint x: 360, endPoint y: 655, distance: 926.2
click at [362, 655] on div "Trying to reach [DOMAIN_NAME] Connected again... 0% clear filter new 1" at bounding box center [784, 391] width 1568 height 782
click at [114, 40] on span "save" at bounding box center [120, 40] width 16 height 9
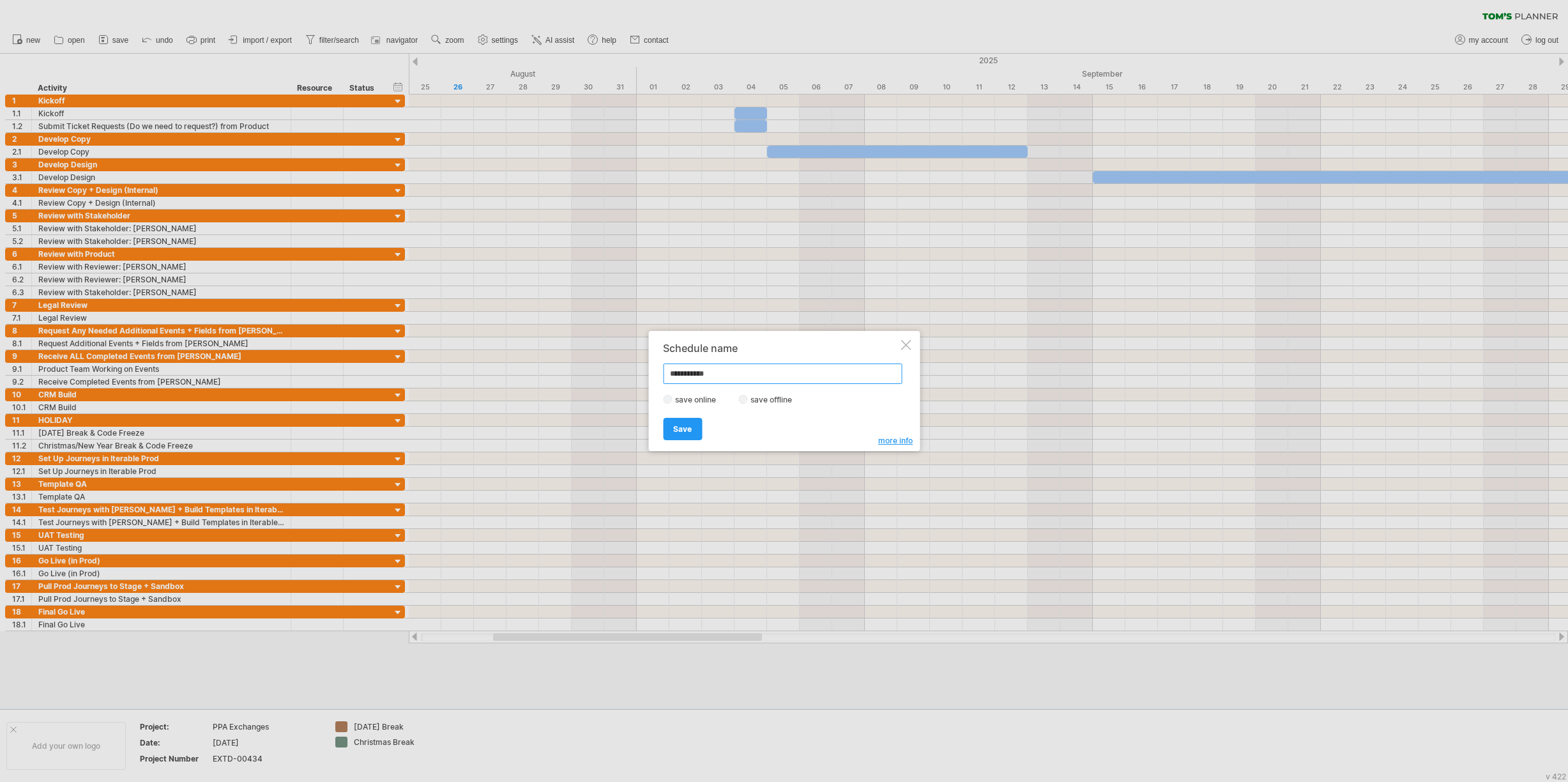
drag, startPoint x: 734, startPoint y: 373, endPoint x: 604, endPoint y: 370, distance: 130.0
click at [604, 370] on div "Trying to reach [DOMAIN_NAME] Connected again... 0% clear filter new 1" at bounding box center [784, 391] width 1568 height 782
type input "**********"
click at [677, 429] on span "Save" at bounding box center [682, 429] width 18 height 10
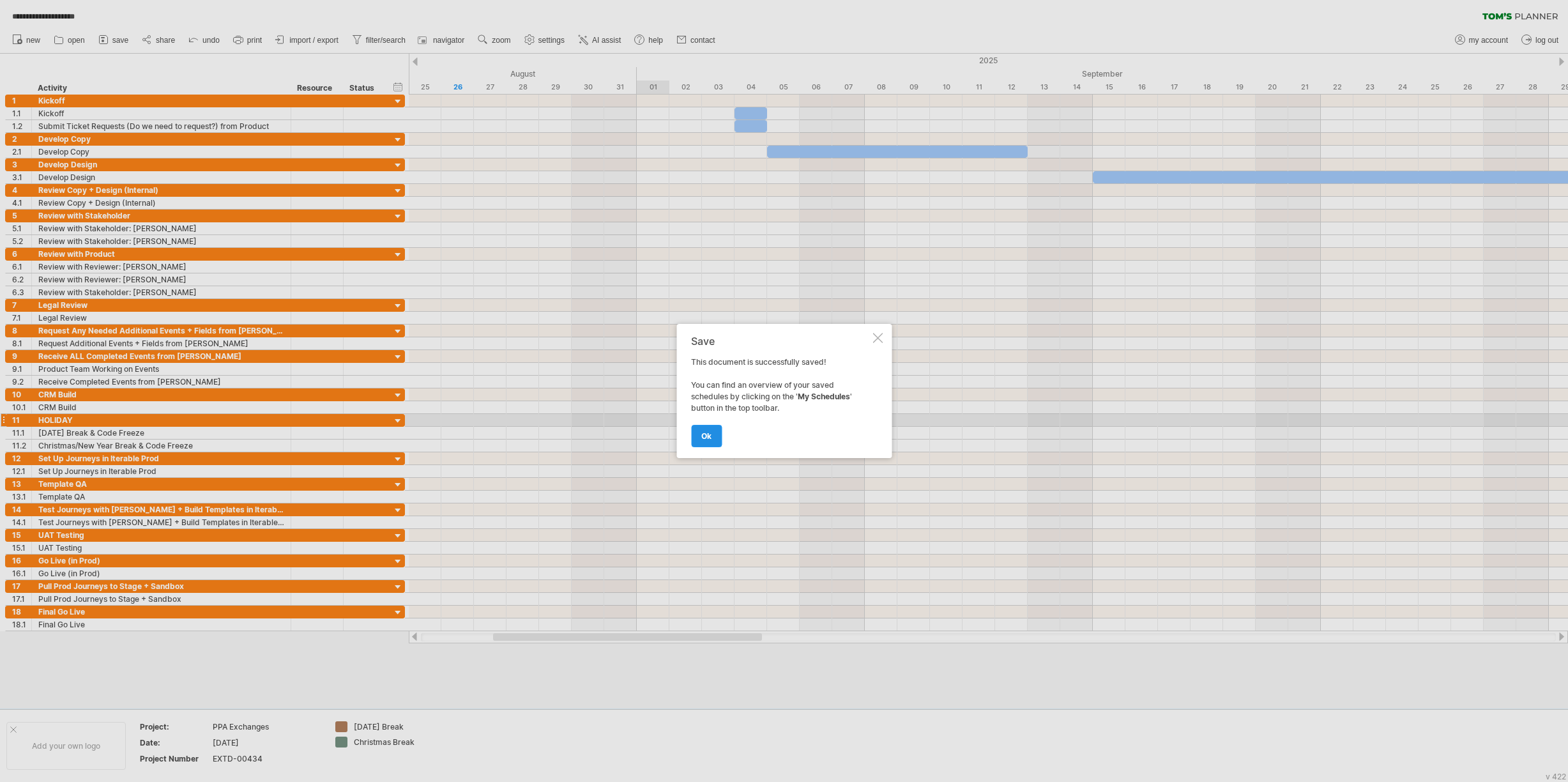
click at [706, 436] on span "ok" at bounding box center [706, 436] width 10 height 10
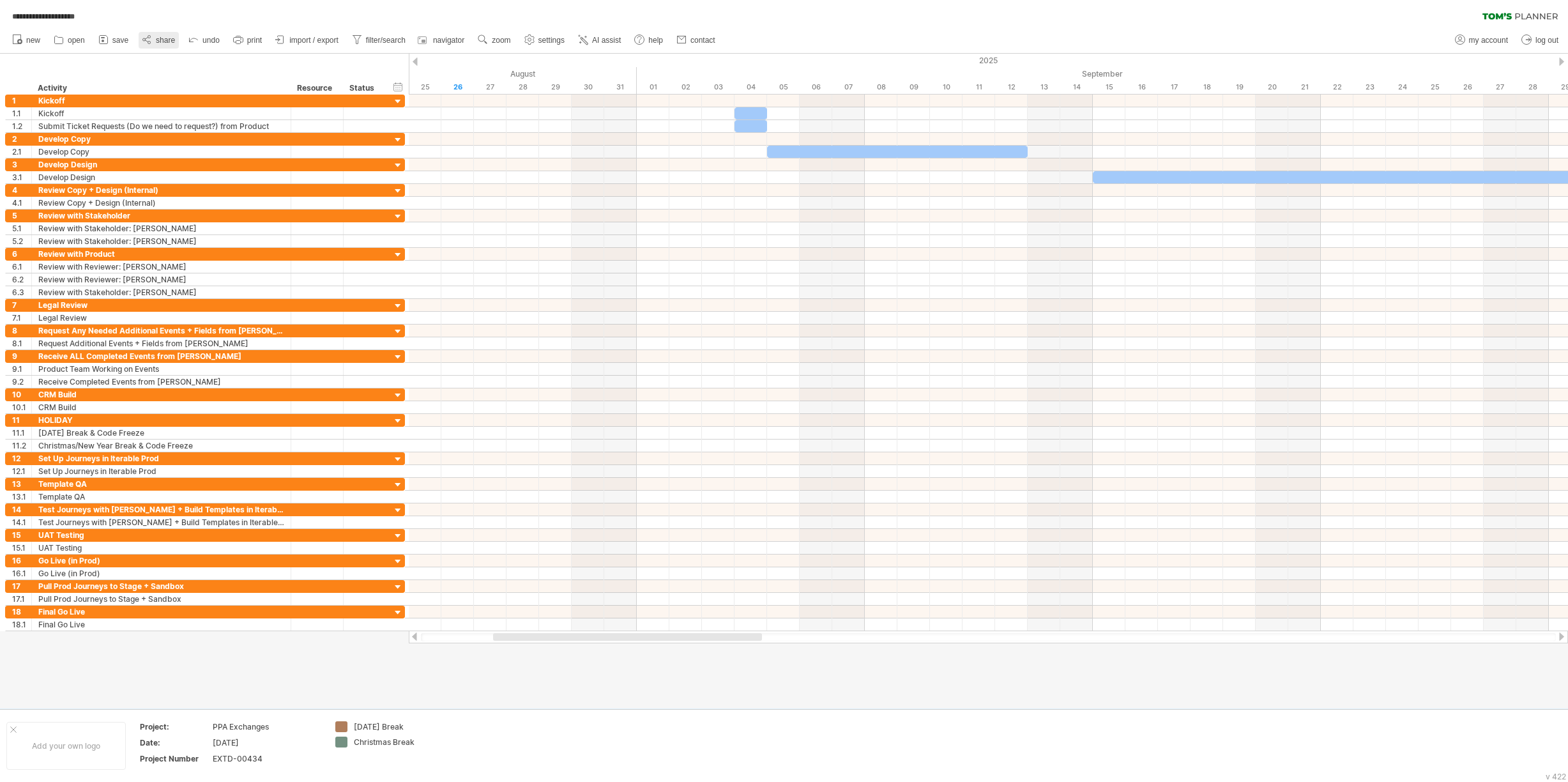
click at [169, 38] on span "share" at bounding box center [165, 40] width 19 height 9
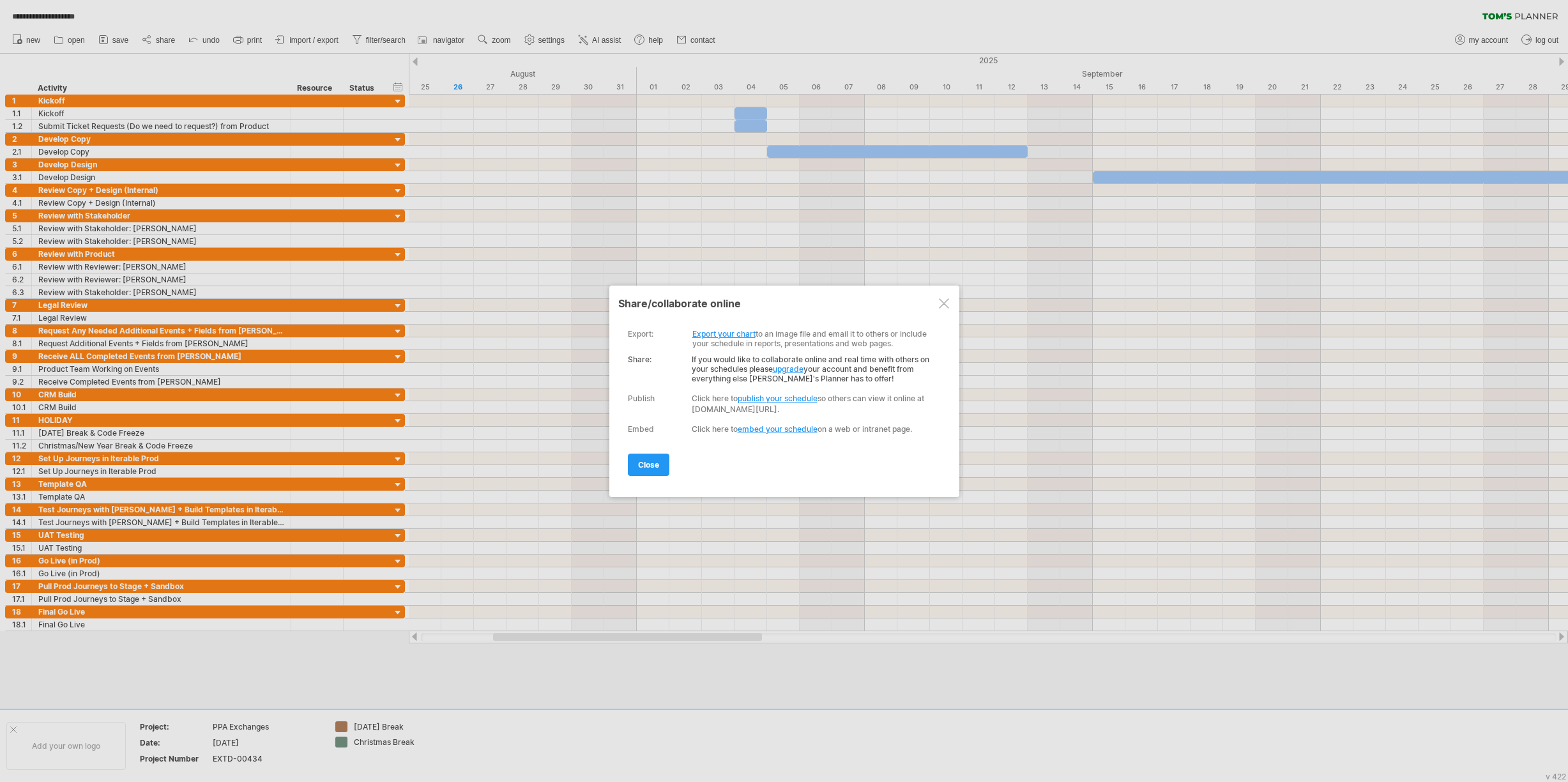
click at [721, 335] on link "Export your chart" at bounding box center [724, 334] width 63 height 10
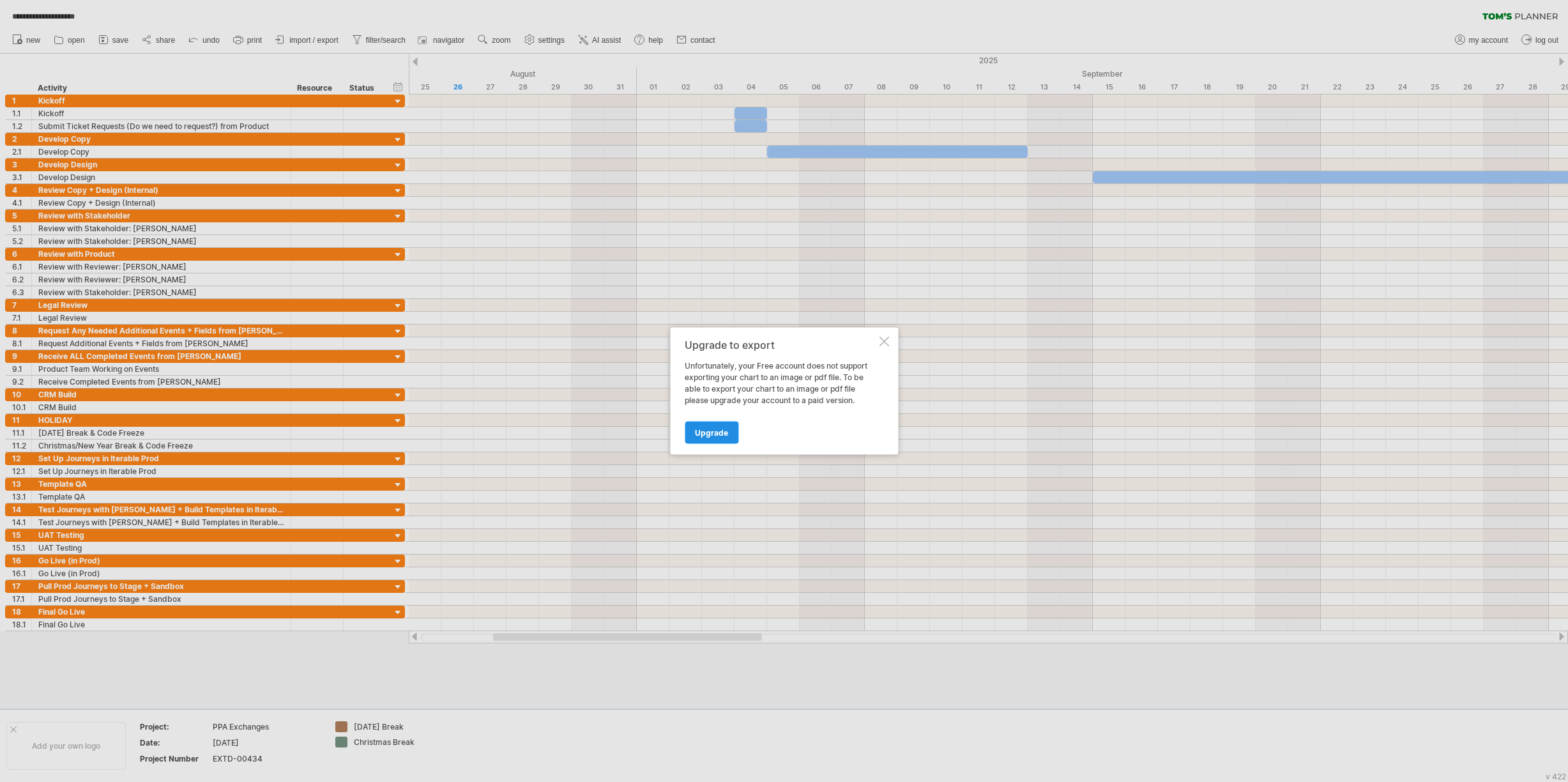
click at [713, 435] on span "Upgrade" at bounding box center [711, 433] width 33 height 10
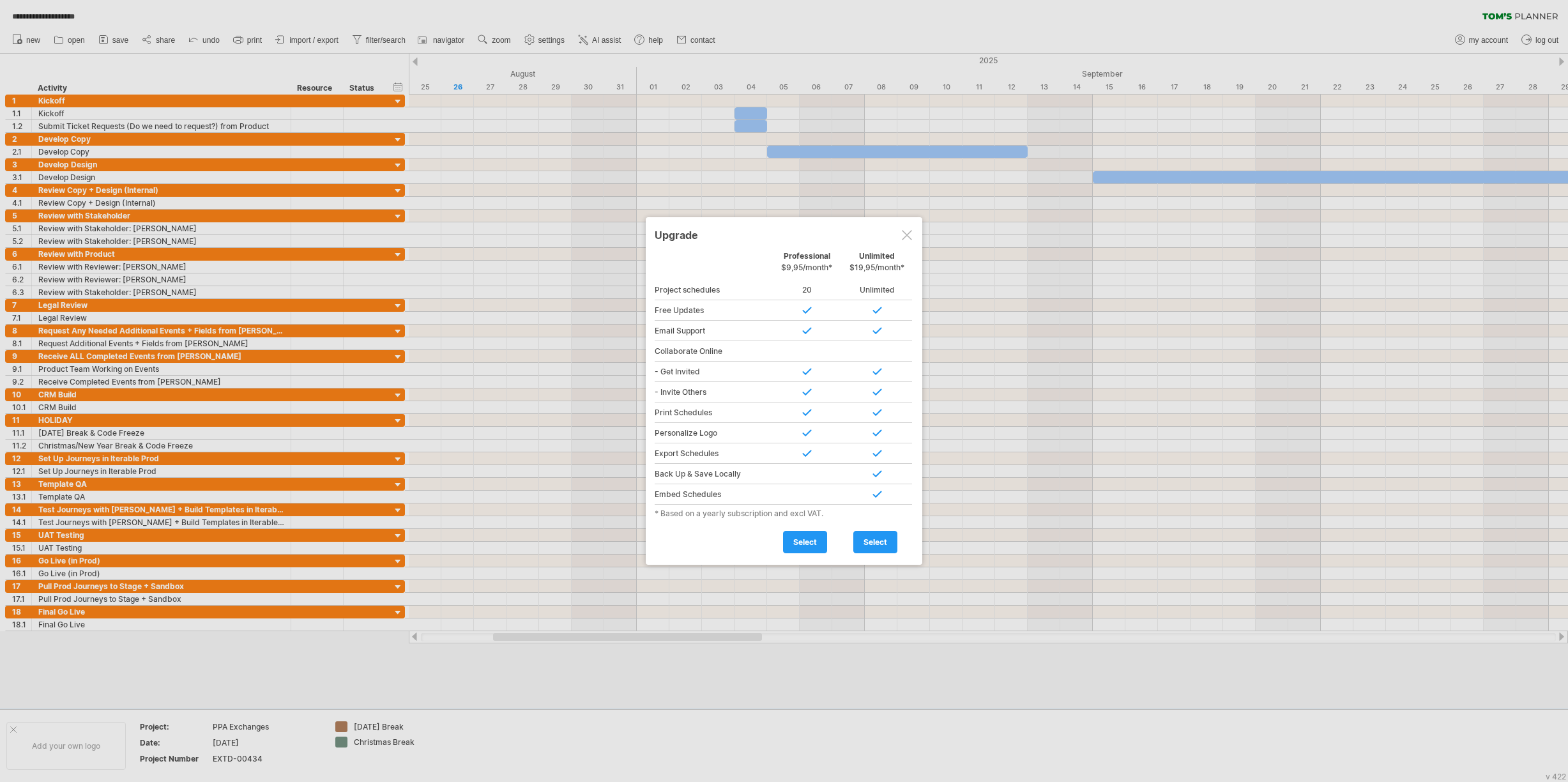
click at [902, 239] on div at bounding box center [907, 235] width 10 height 10
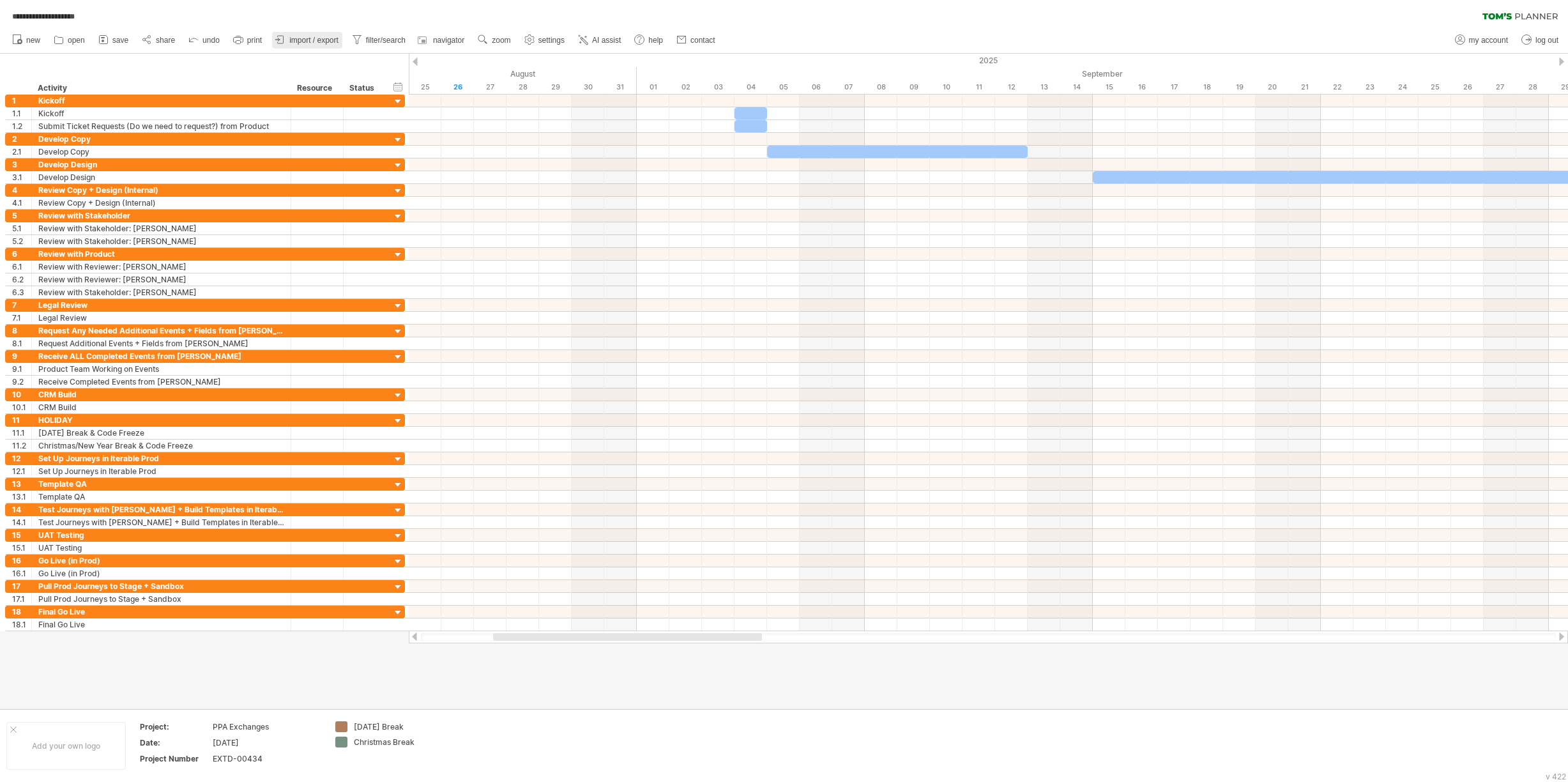
click at [313, 42] on span "import / export" at bounding box center [314, 40] width 49 height 9
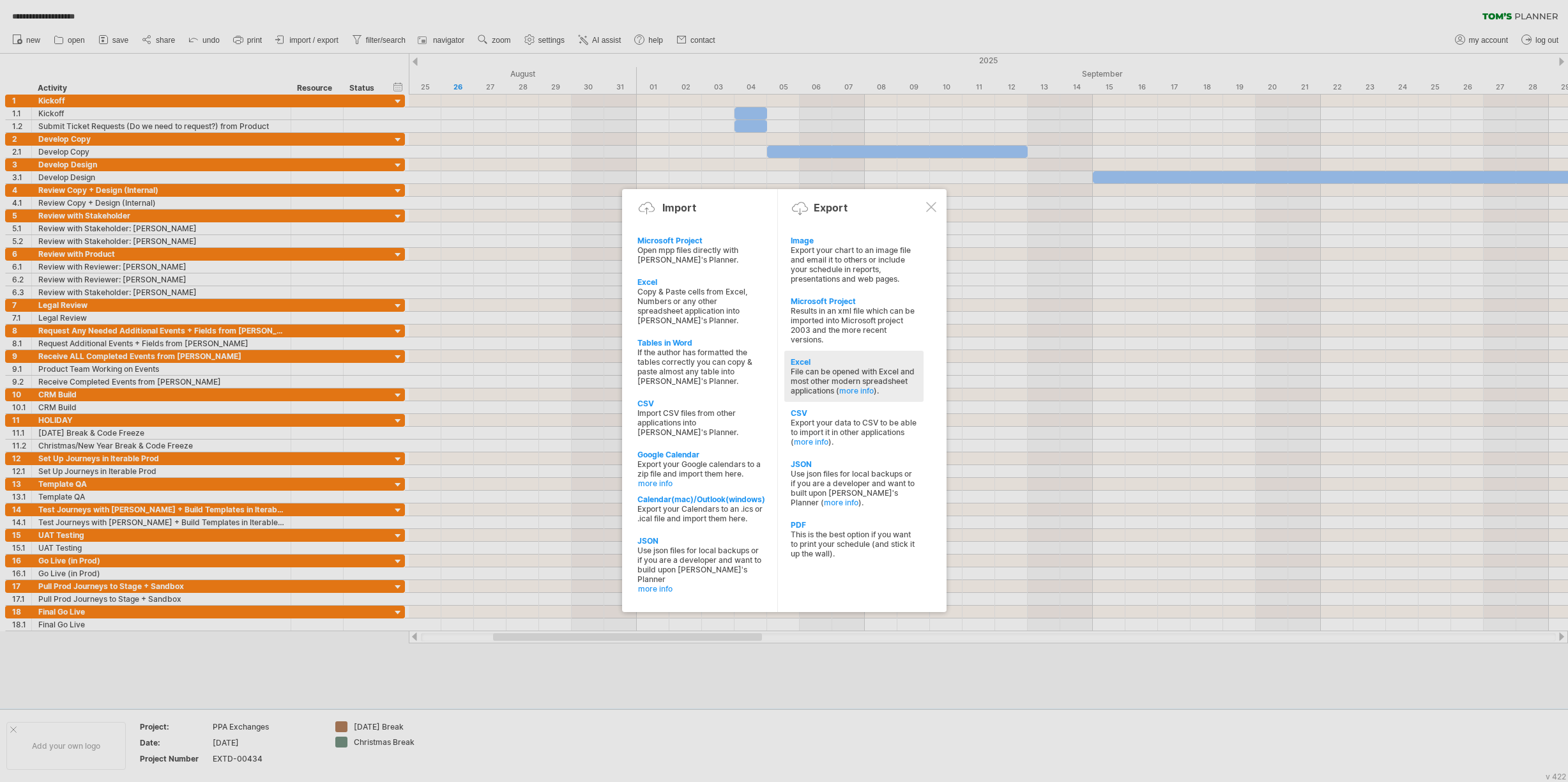
click at [805, 367] on div "File can be opened with Excel and most other modern spreadsheet applications ( …" at bounding box center [854, 381] width 126 height 29
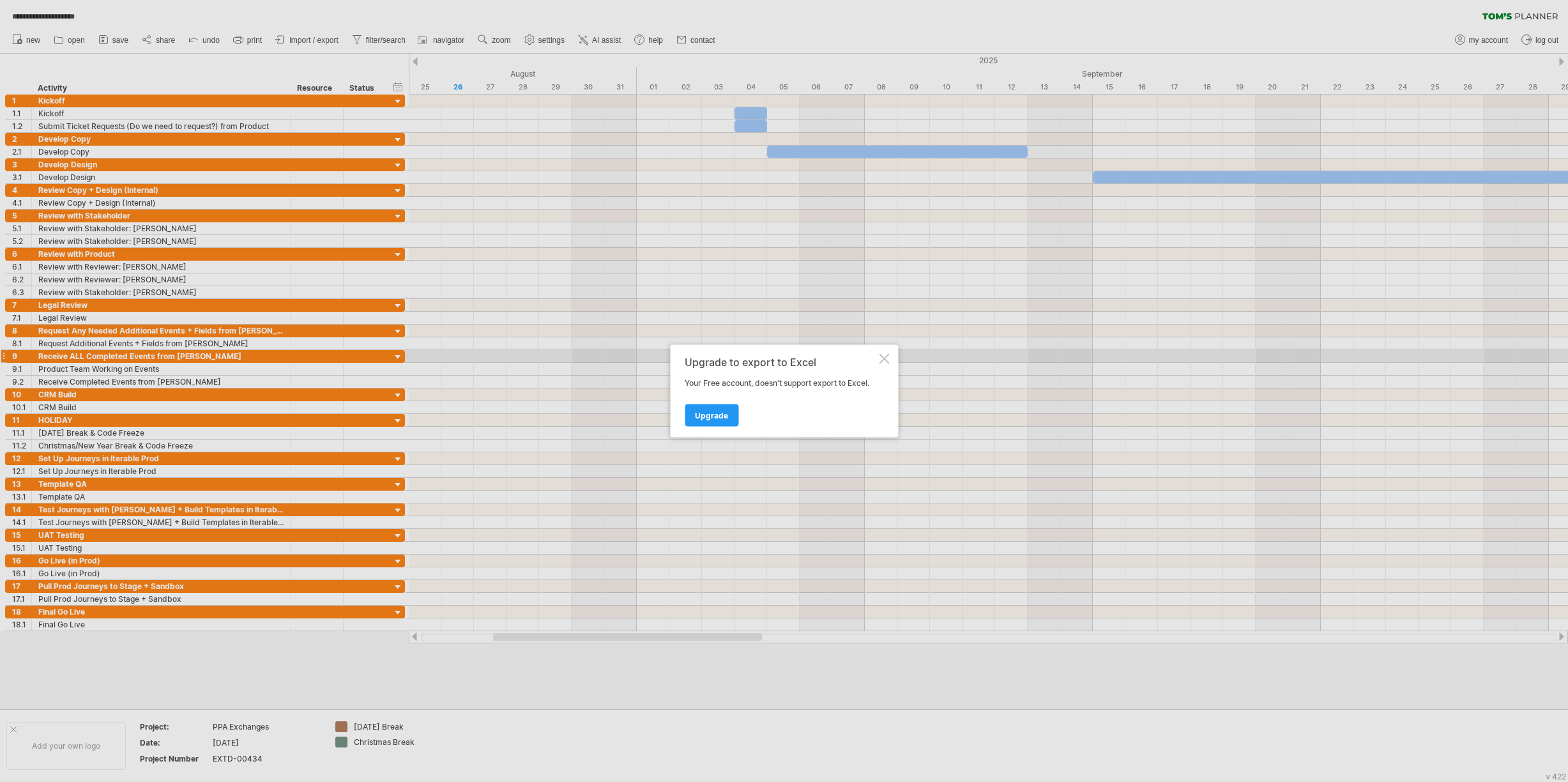
click at [886, 357] on div at bounding box center [884, 359] width 10 height 10
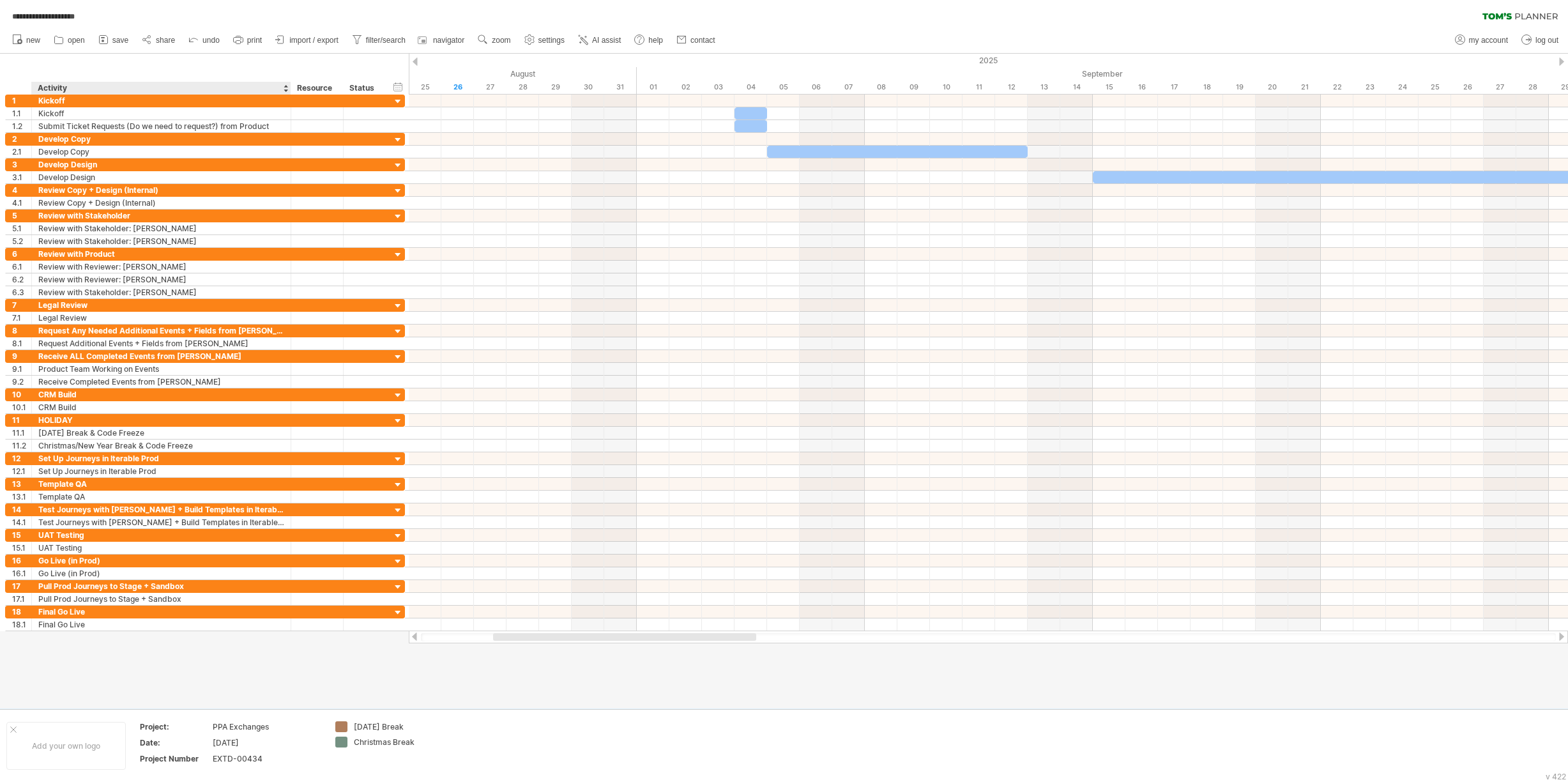
click at [90, 91] on div "Activity" at bounding box center [160, 88] width 246 height 13
click at [259, 39] on span "print" at bounding box center [255, 40] width 15 height 9
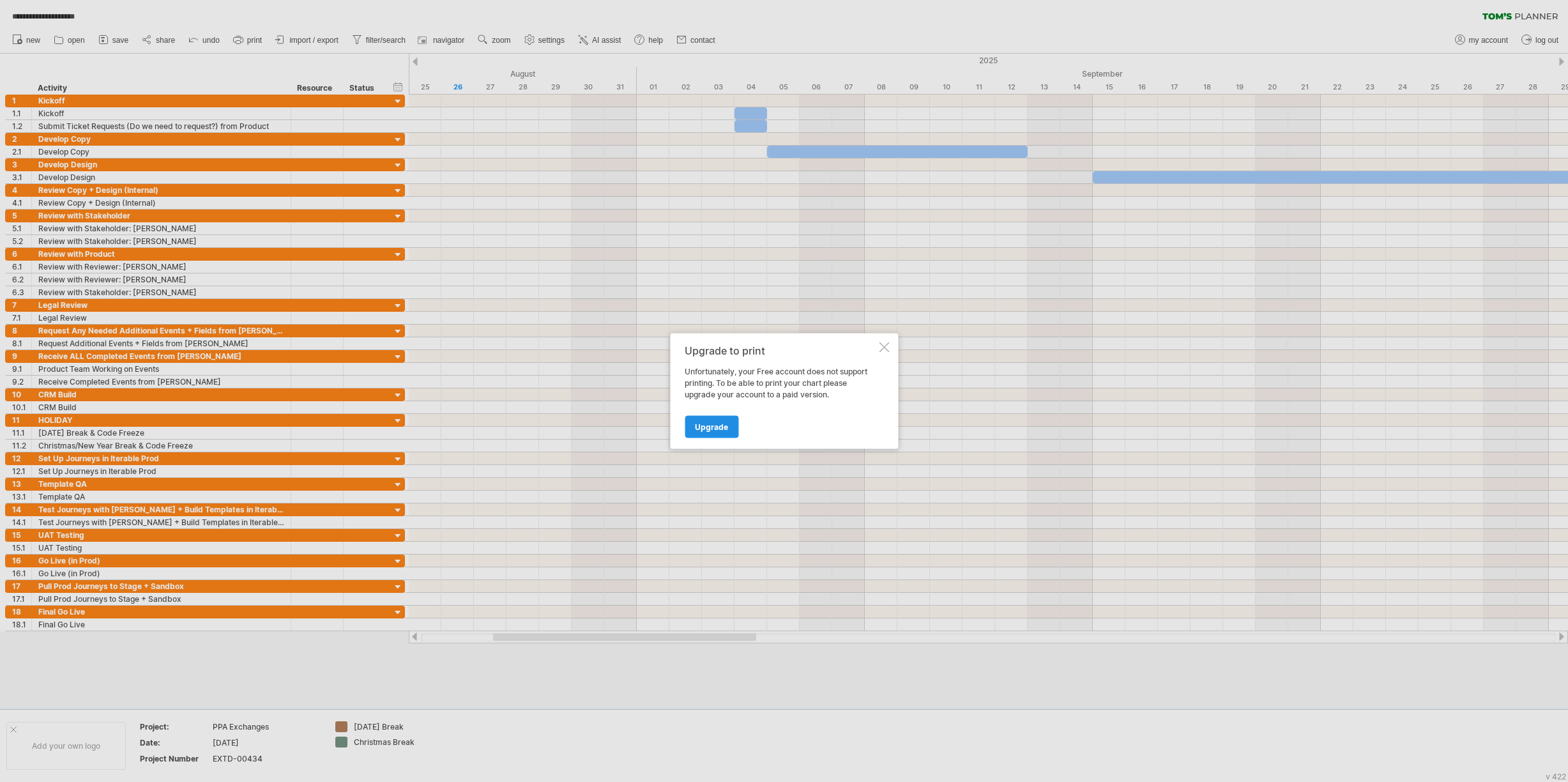
click at [716, 427] on span "Upgrade" at bounding box center [711, 427] width 33 height 10
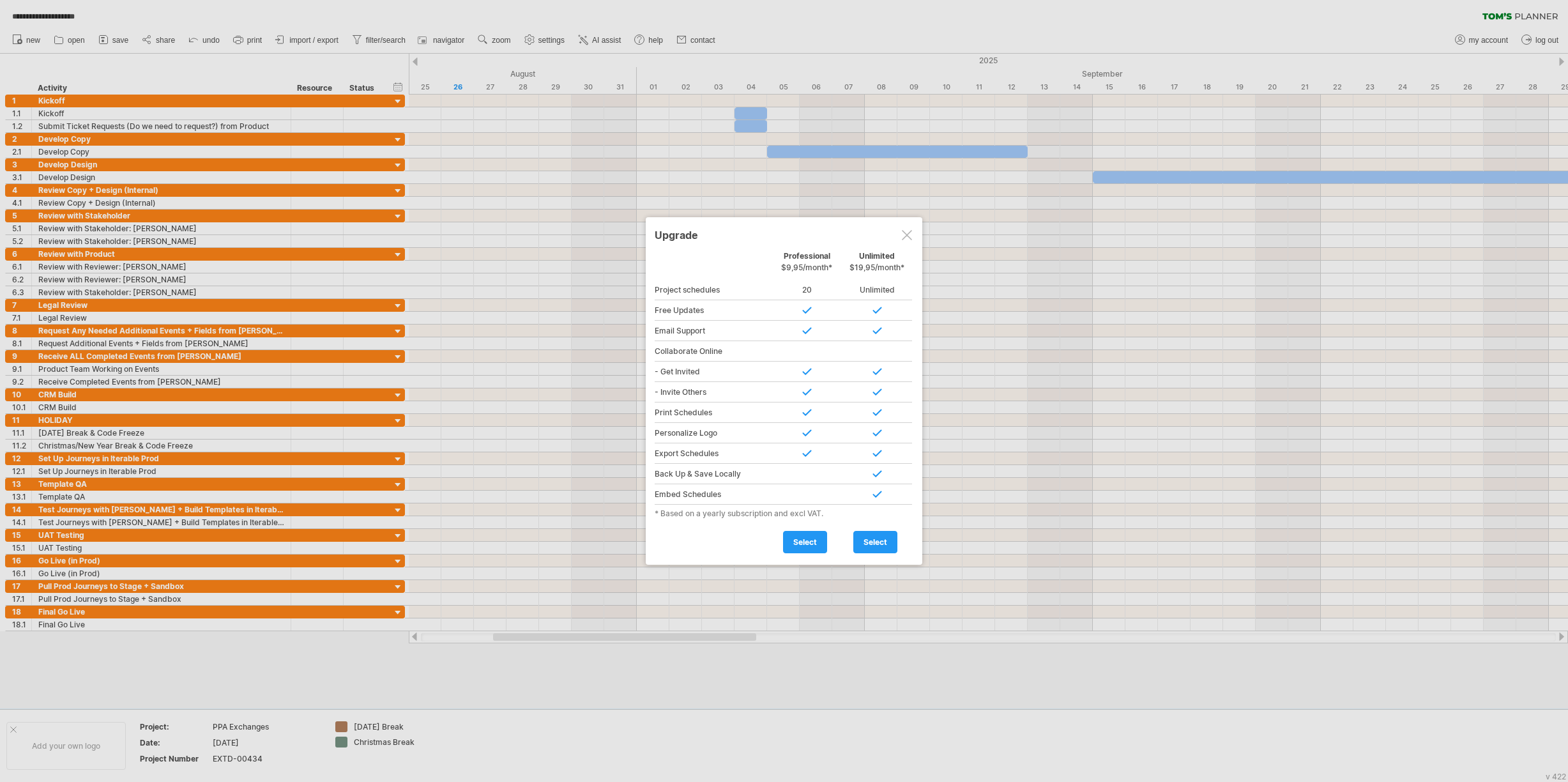
click at [904, 236] on div at bounding box center [907, 235] width 10 height 10
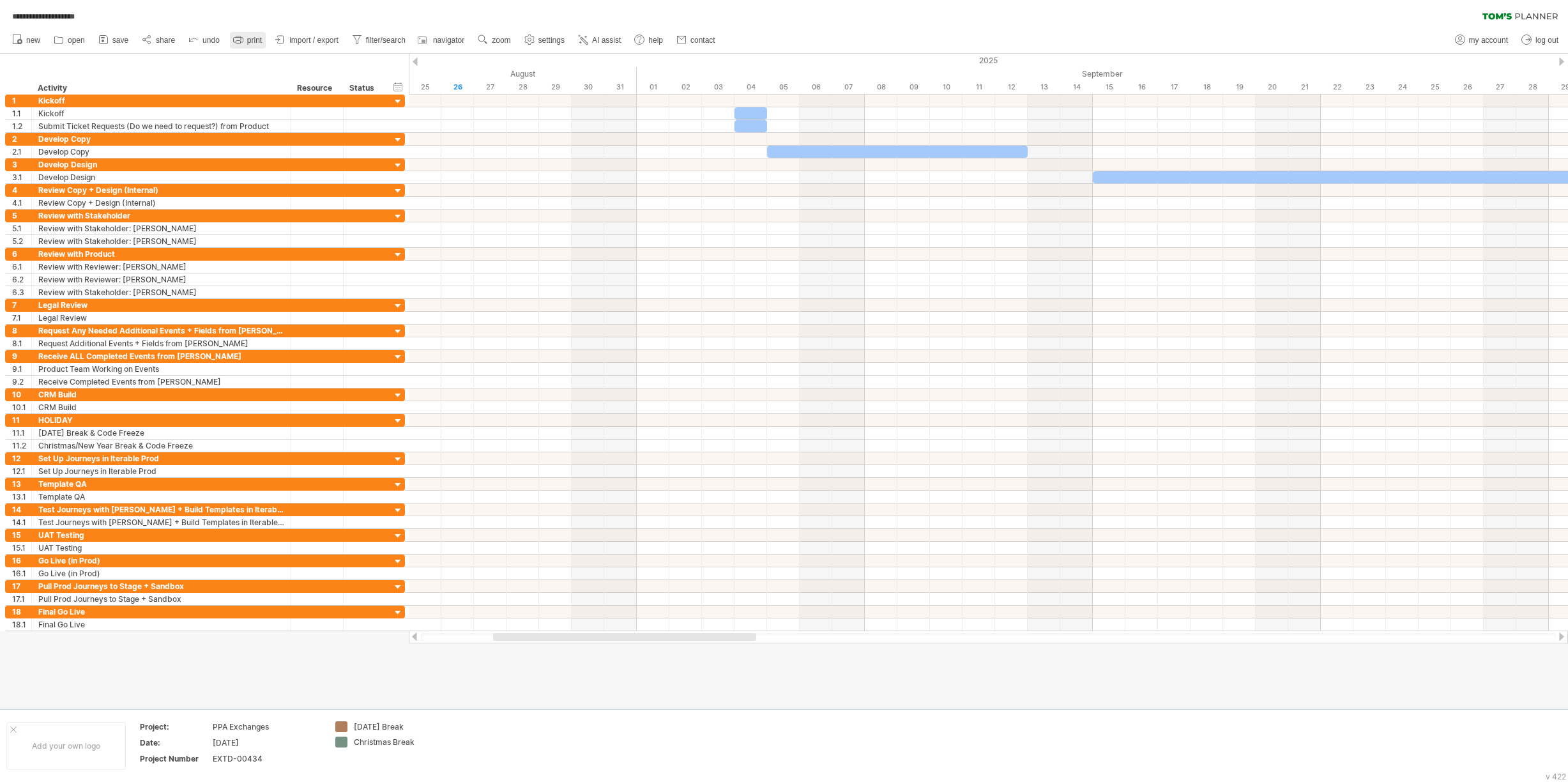
click at [262, 38] on span "print" at bounding box center [255, 40] width 15 height 9
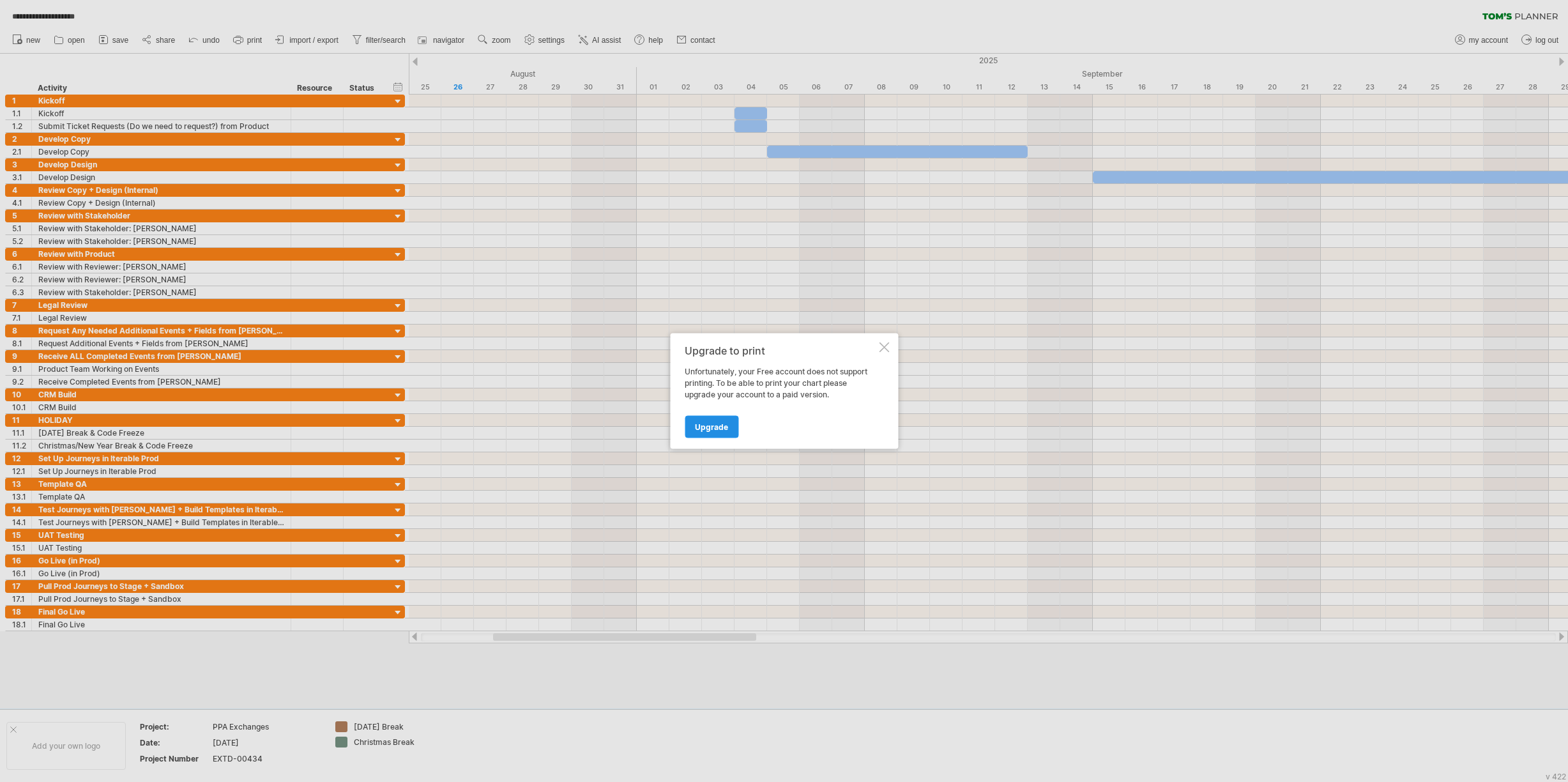
click at [716, 429] on span "Upgrade" at bounding box center [711, 427] width 33 height 10
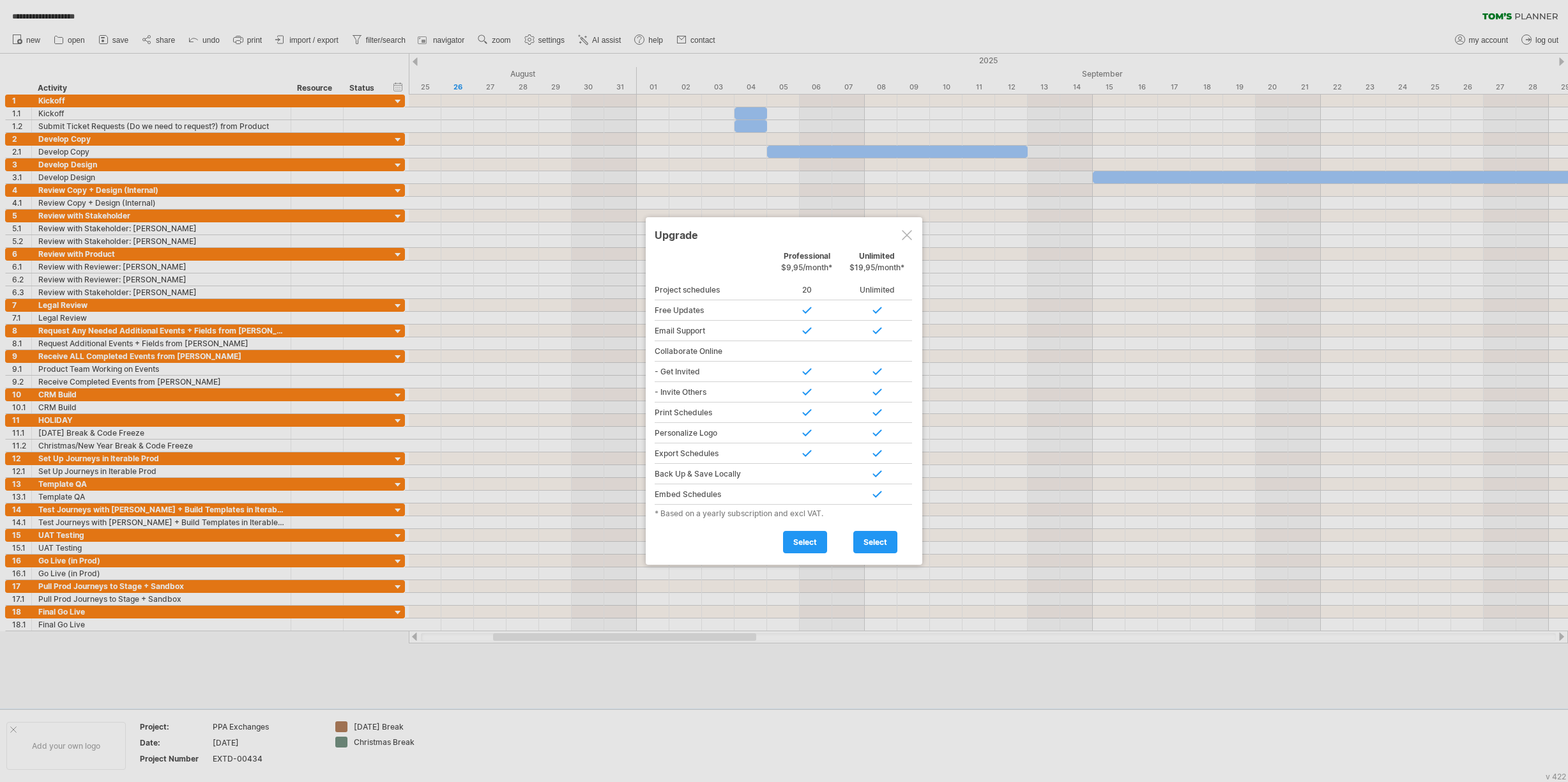
click at [907, 233] on div at bounding box center [907, 235] width 10 height 10
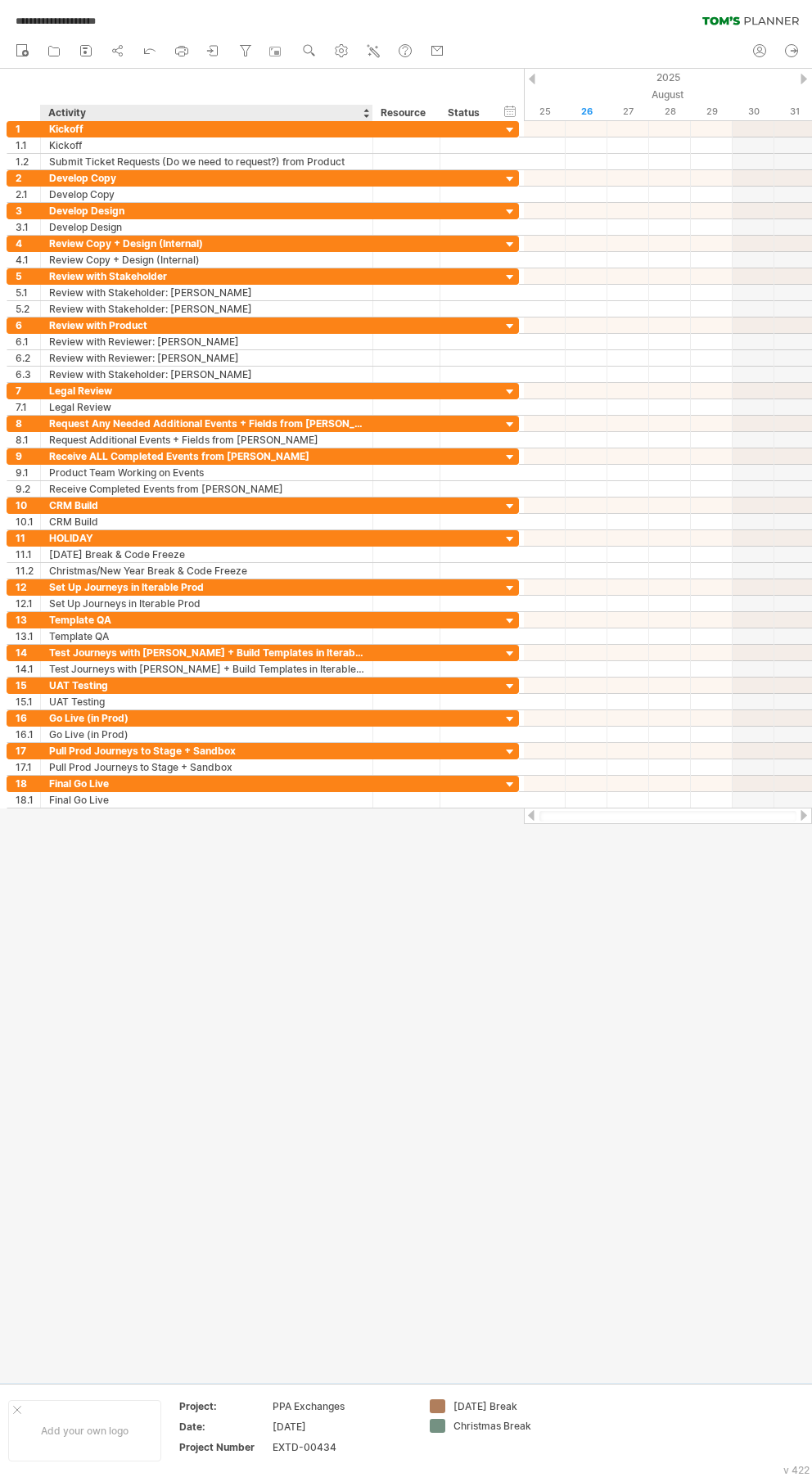
click at [322, 1001] on div at bounding box center [406, 725] width 812 height 1314
click at [617, 815] on div at bounding box center [667, 817] width 257 height 11
click at [802, 813] on div at bounding box center [803, 816] width 13 height 11
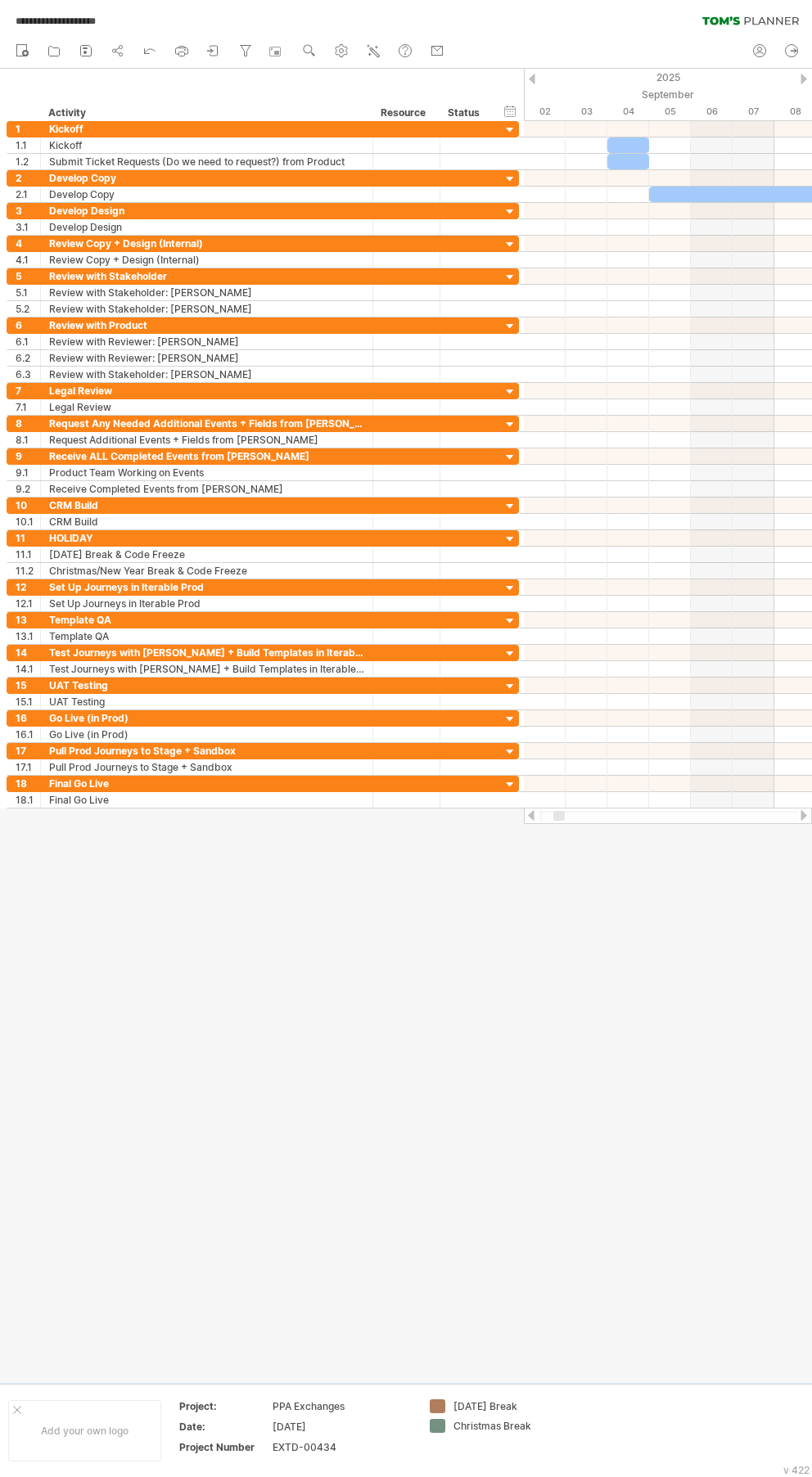
click at [561, 813] on div at bounding box center [558, 816] width 12 height 10
click at [135, 127] on div "Kickoff" at bounding box center [206, 128] width 315 height 15
click at [88, 90] on div "hide start/end/duration show start/end/duration ******** Activity ******** Reso…" at bounding box center [262, 95] width 524 height 52
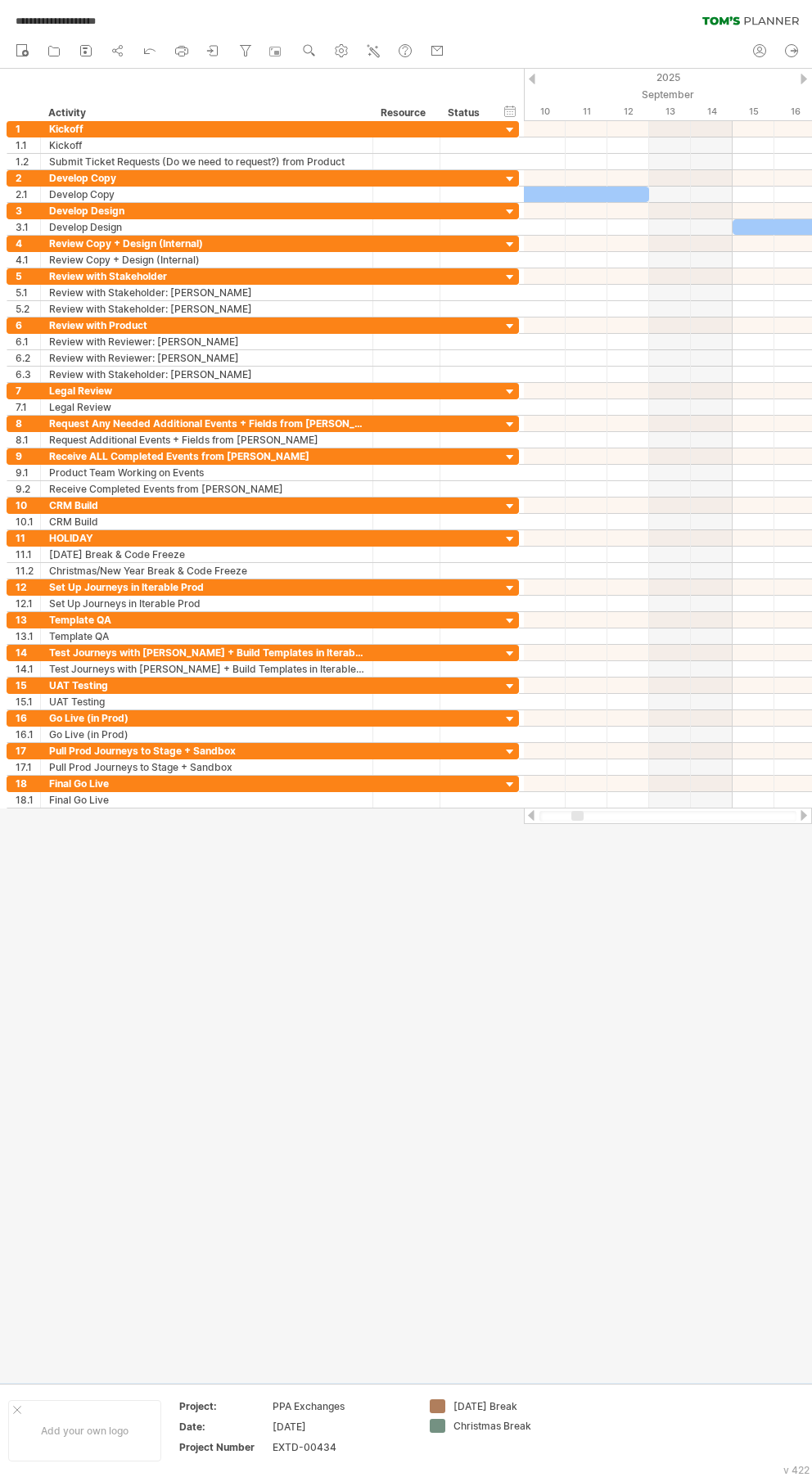
drag, startPoint x: 560, startPoint y: 815, endPoint x: 574, endPoint y: 814, distance: 14.0
click at [574, 814] on div at bounding box center [577, 816] width 13 height 10
click at [484, 893] on div at bounding box center [406, 725] width 812 height 1314
click at [338, 56] on use at bounding box center [341, 51] width 16 height 16
select select "*"
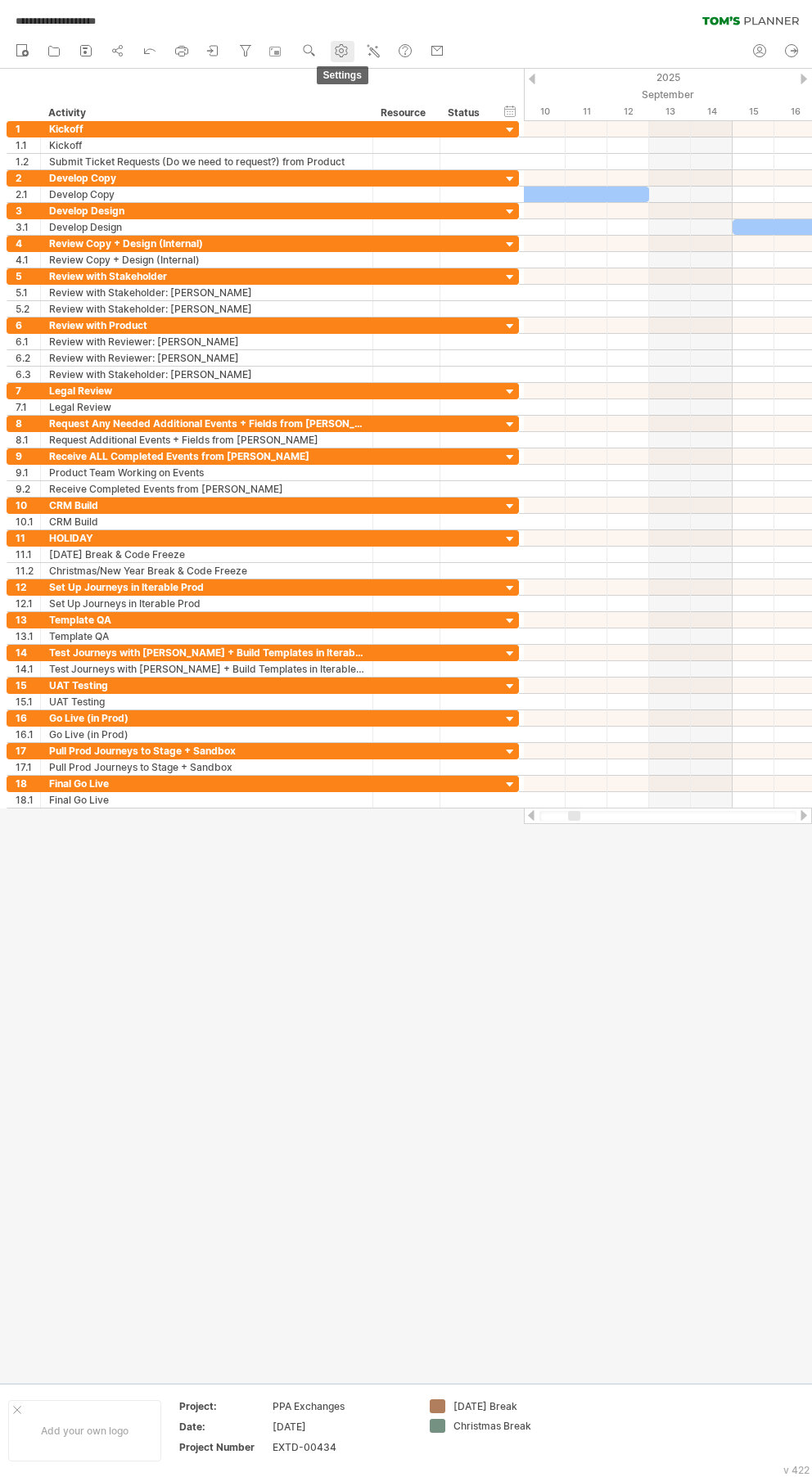
select select "**"
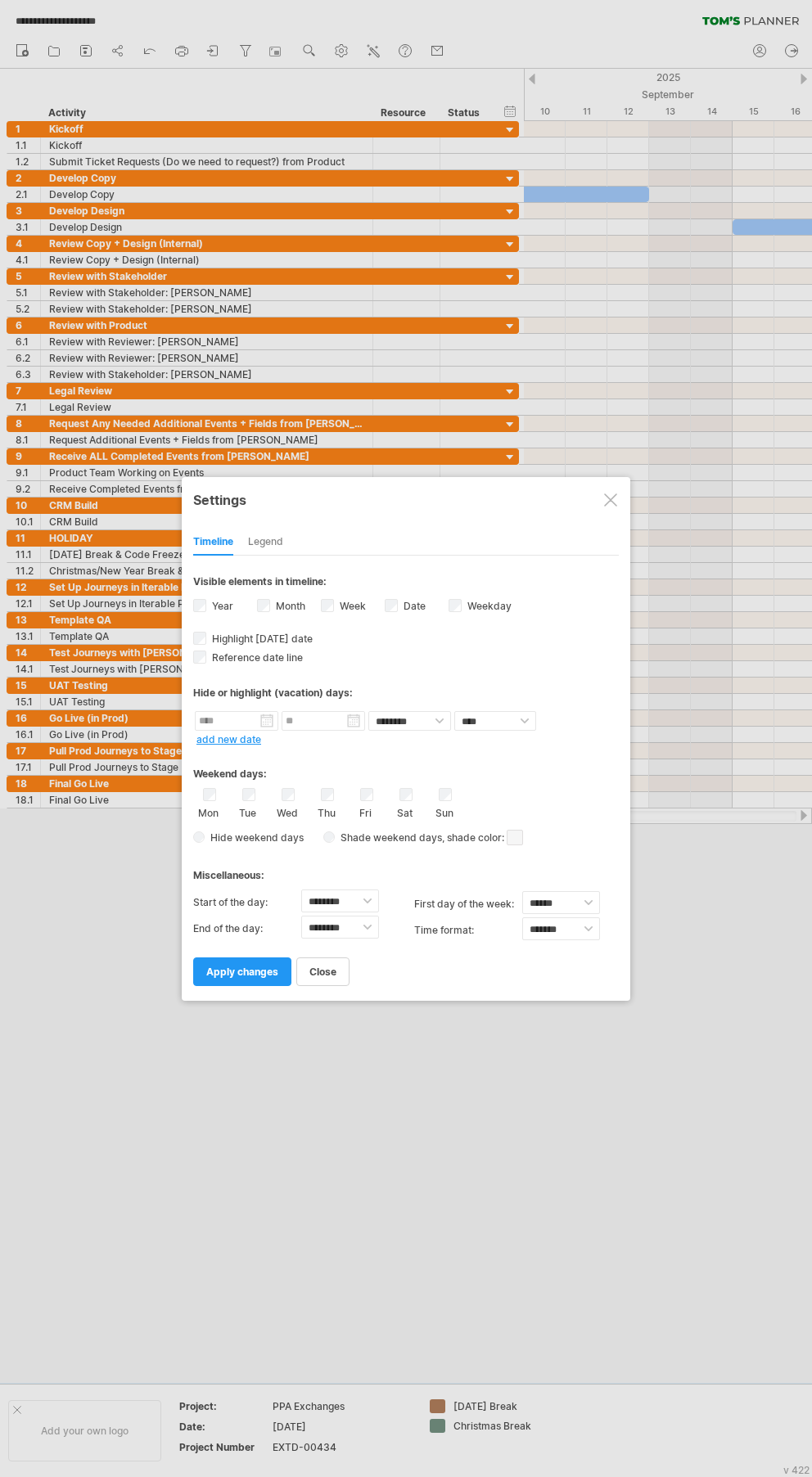
click at [515, 842] on span at bounding box center [515, 837] width 16 height 15
click at [657, 868] on div at bounding box center [649, 868] width 18 height 18
click at [565, 931] on select "******* *******" at bounding box center [561, 929] width 78 height 23
select select "******"
click at [434, 719] on select "******** ********" at bounding box center [409, 721] width 82 height 20
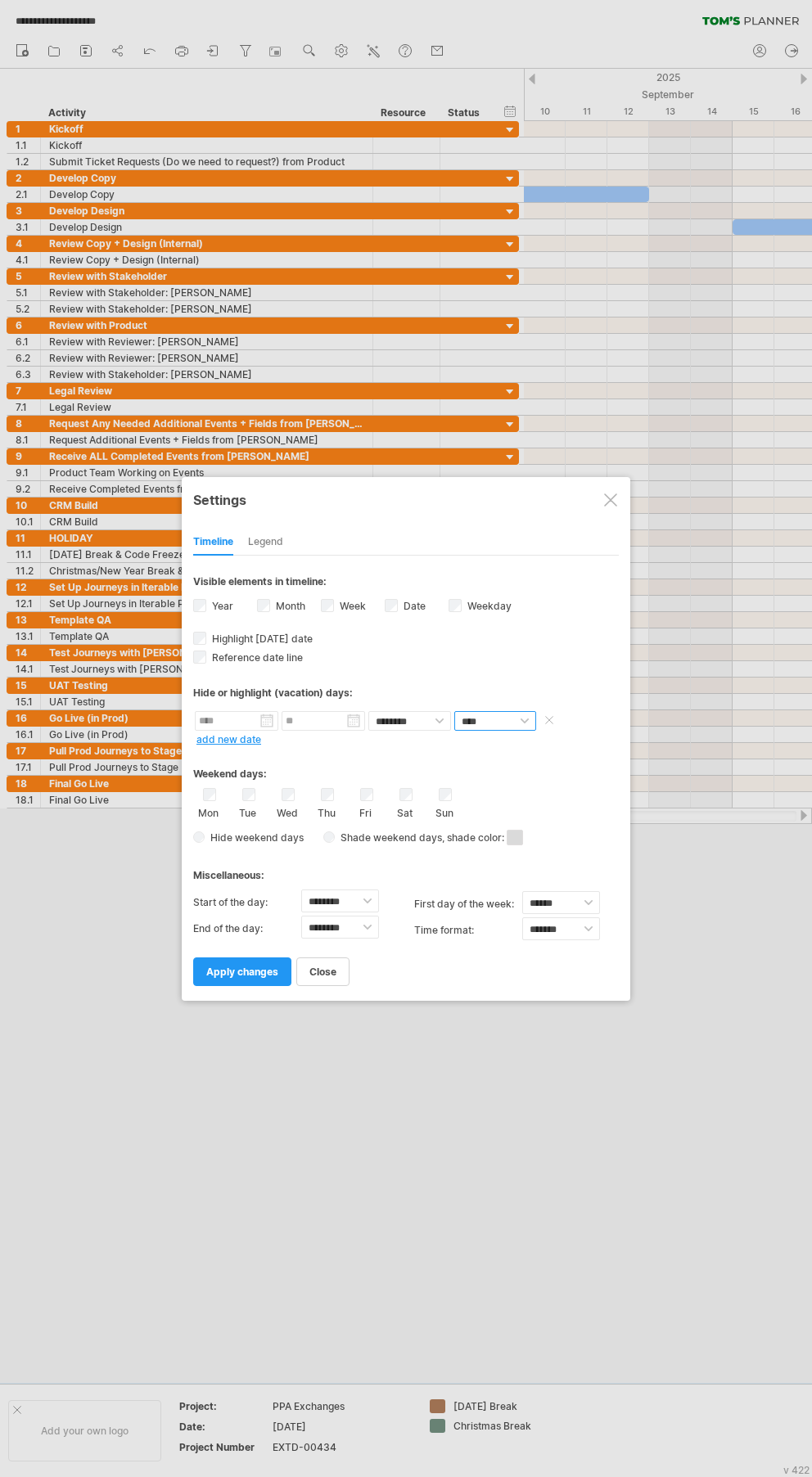
click at [482, 727] on select "**** *****" at bounding box center [495, 721] width 82 height 20
click at [245, 968] on span "apply changes" at bounding box center [242, 972] width 72 height 13
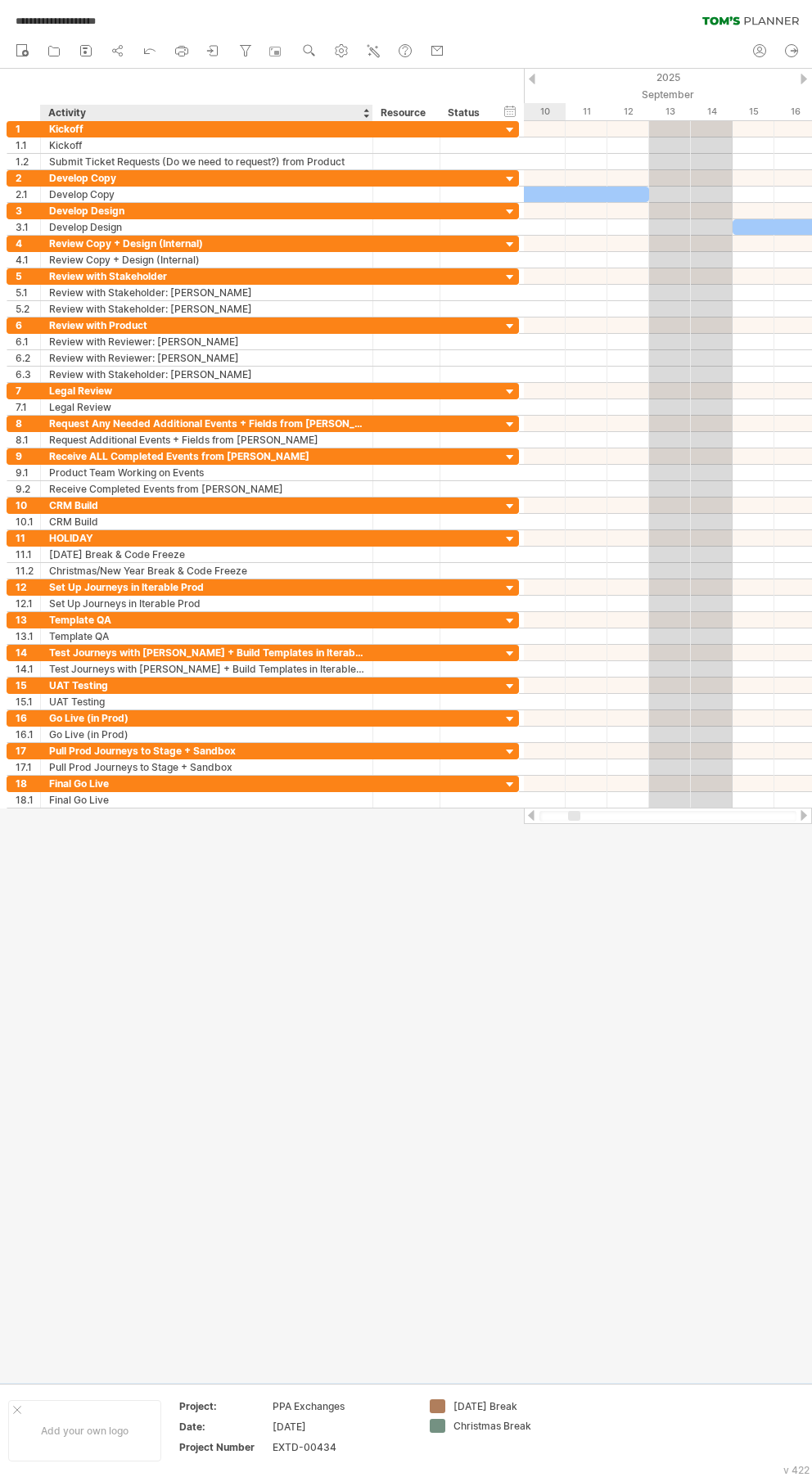
click at [290, 952] on div at bounding box center [406, 725] width 812 height 1314
click at [120, 51] on icon at bounding box center [117, 51] width 16 height 16
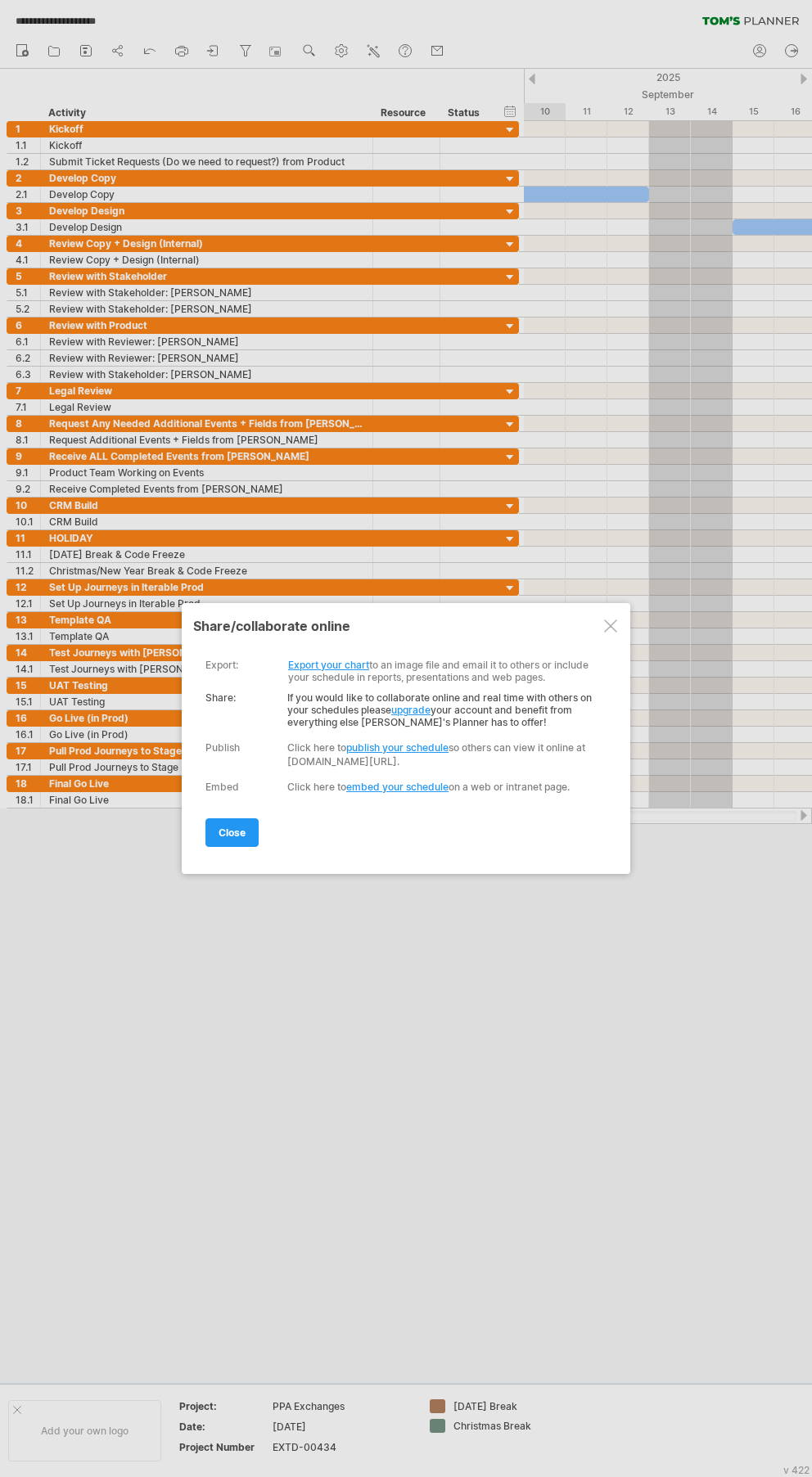
click at [343, 665] on link "Export your chart" at bounding box center [329, 665] width 81 height 13
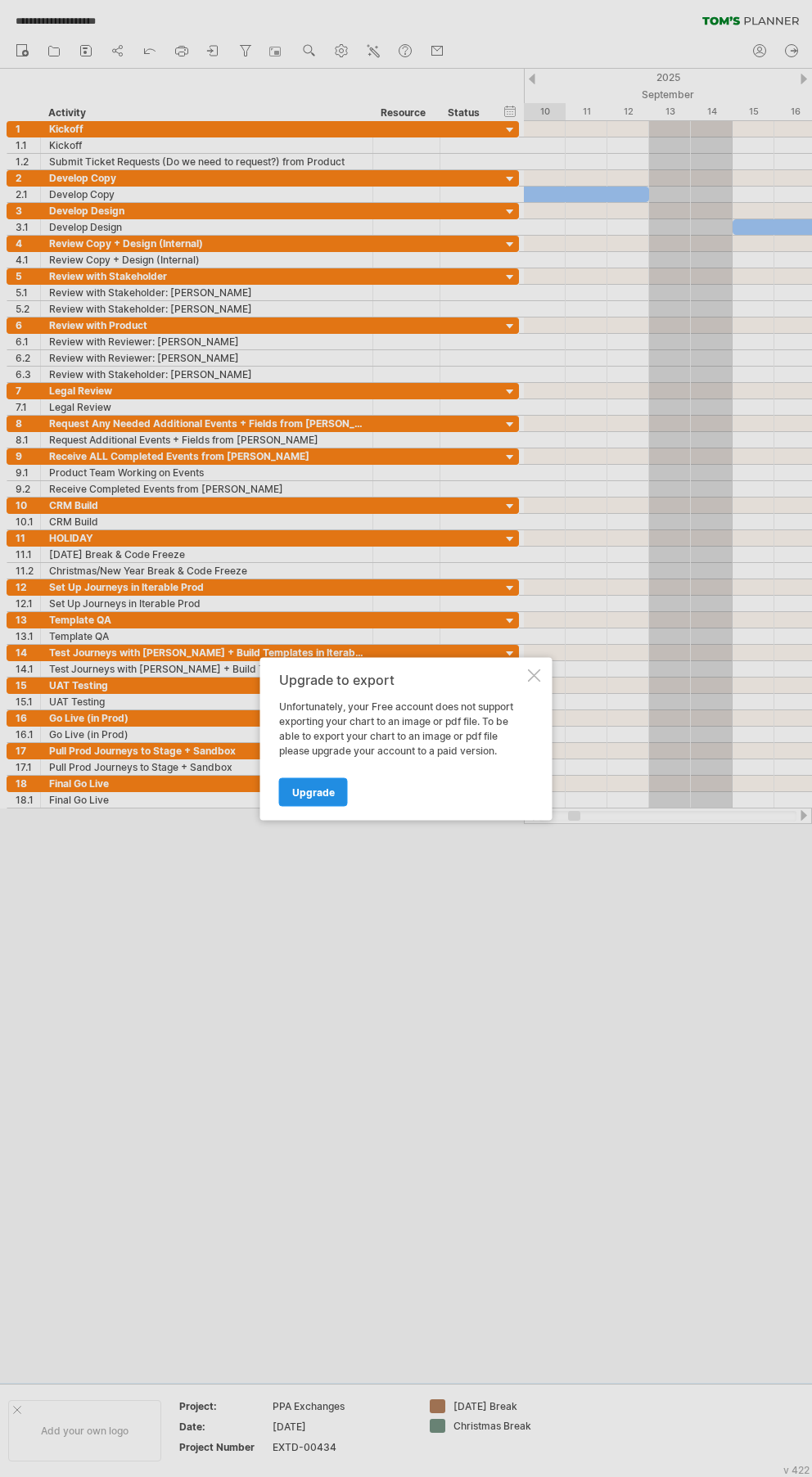
click at [320, 787] on span "Upgrade" at bounding box center [313, 792] width 42 height 13
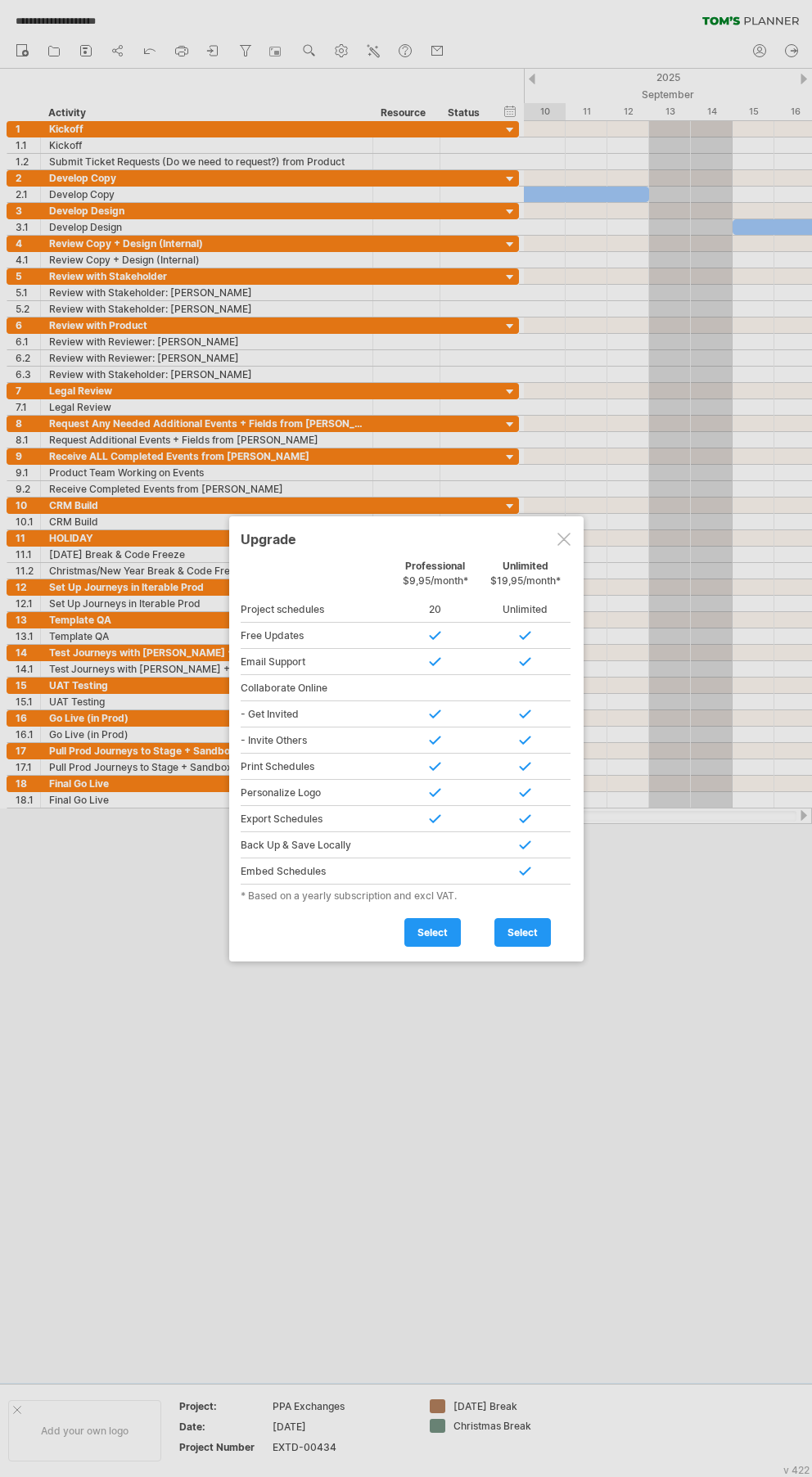
click at [570, 535] on div at bounding box center [564, 539] width 13 height 13
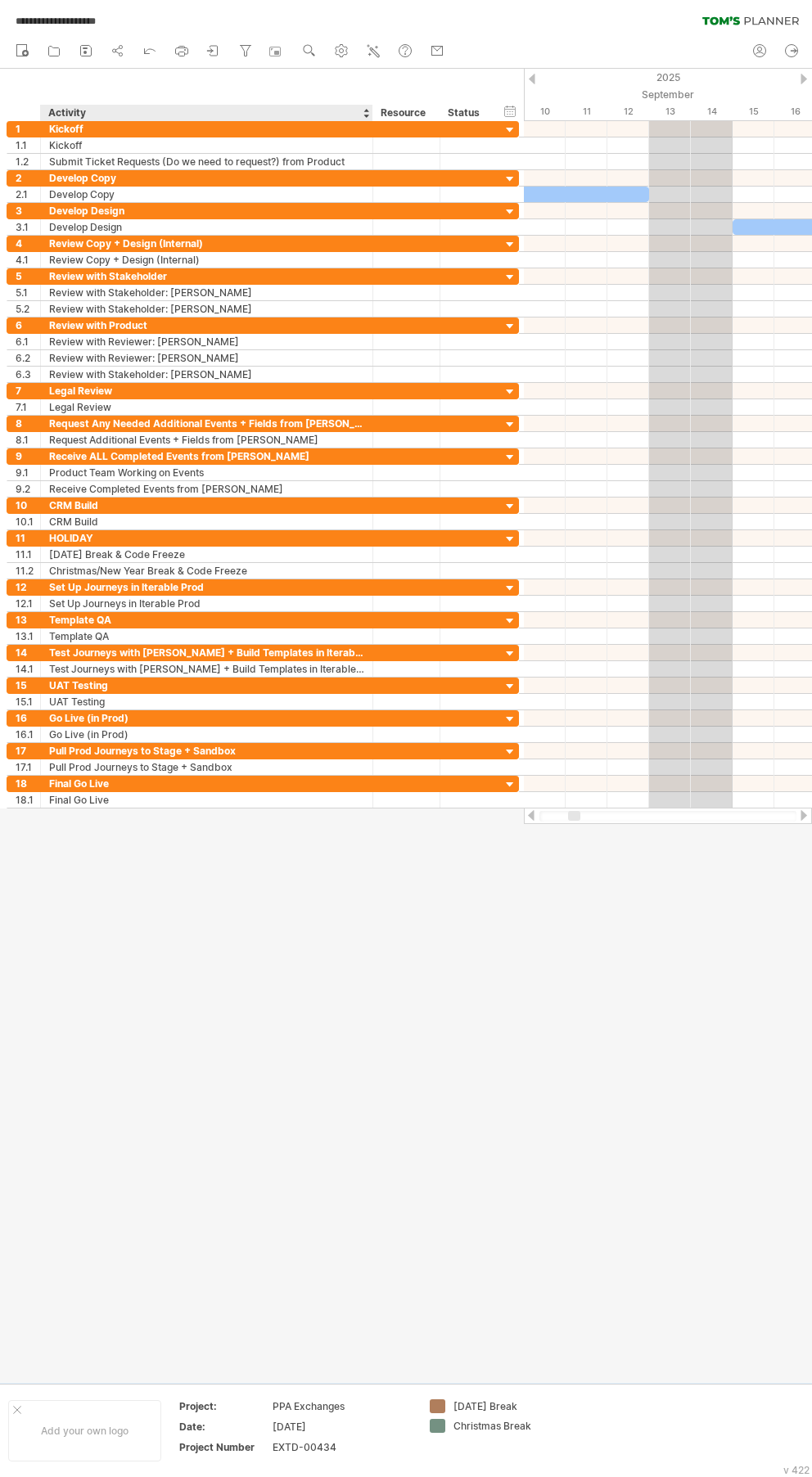
click at [355, 892] on div at bounding box center [406, 725] width 812 height 1314
click at [532, 815] on div at bounding box center [531, 816] width 13 height 11
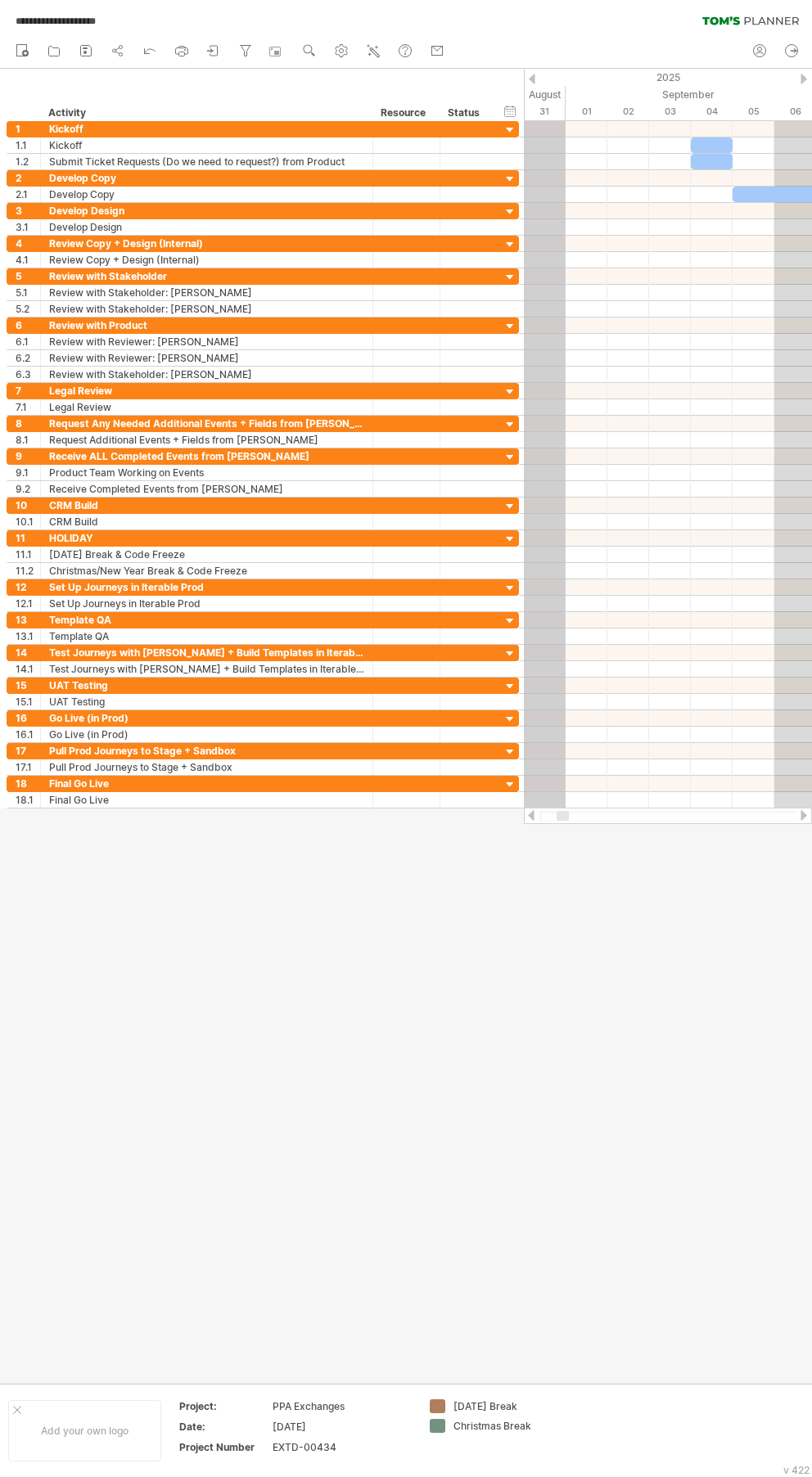
drag, startPoint x: 524, startPoint y: 72, endPoint x: 512, endPoint y: 75, distance: 12.4
click at [512, 75] on div "**********" at bounding box center [406, 738] width 812 height 1477
drag, startPoint x: 525, startPoint y: 818, endPoint x: 474, endPoint y: 813, distance: 51.2
click at [475, 813] on div "**********" at bounding box center [406, 738] width 812 height 1477
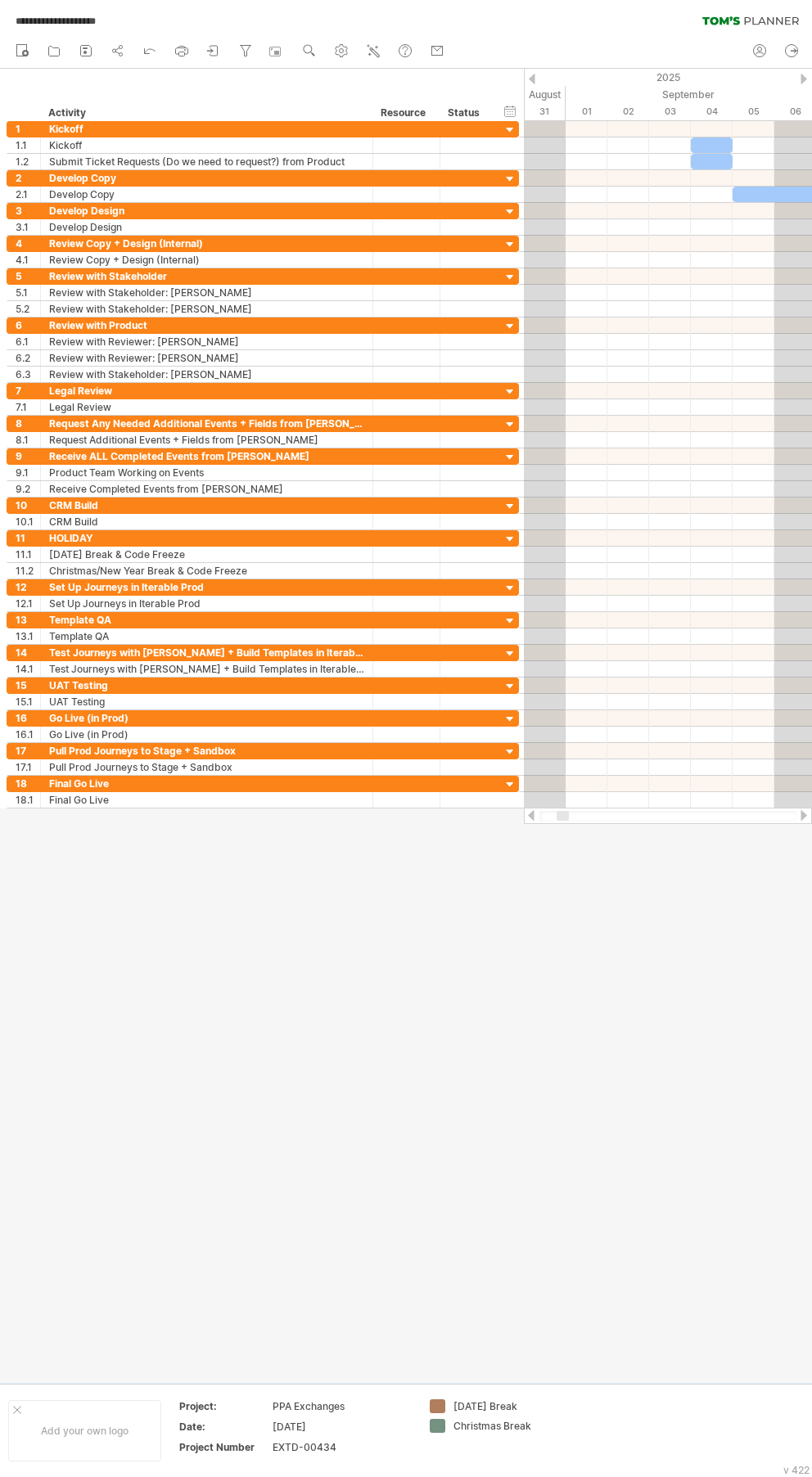
click at [802, 814] on div at bounding box center [803, 816] width 13 height 11
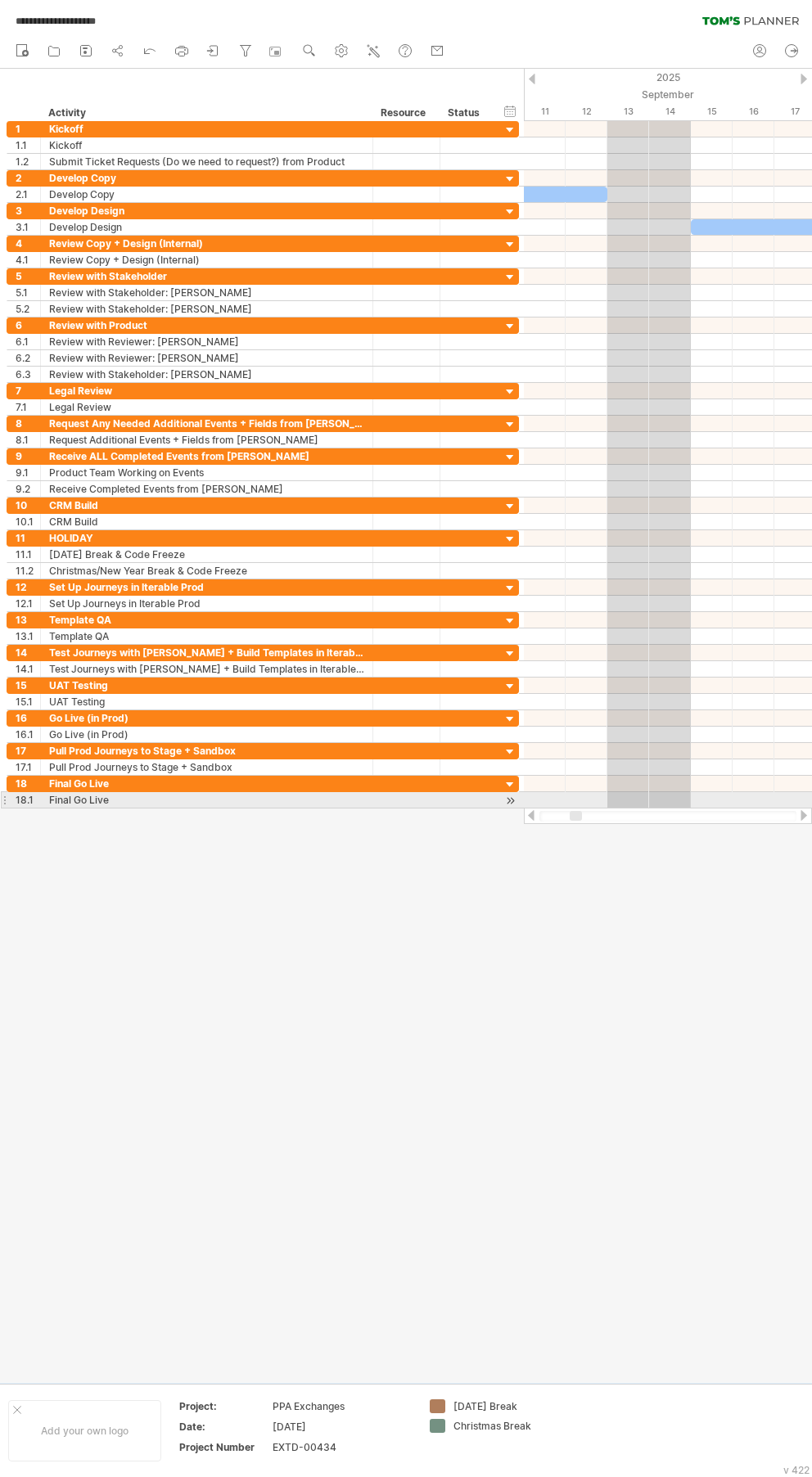
click at [574, 808] on div at bounding box center [667, 816] width 288 height 16
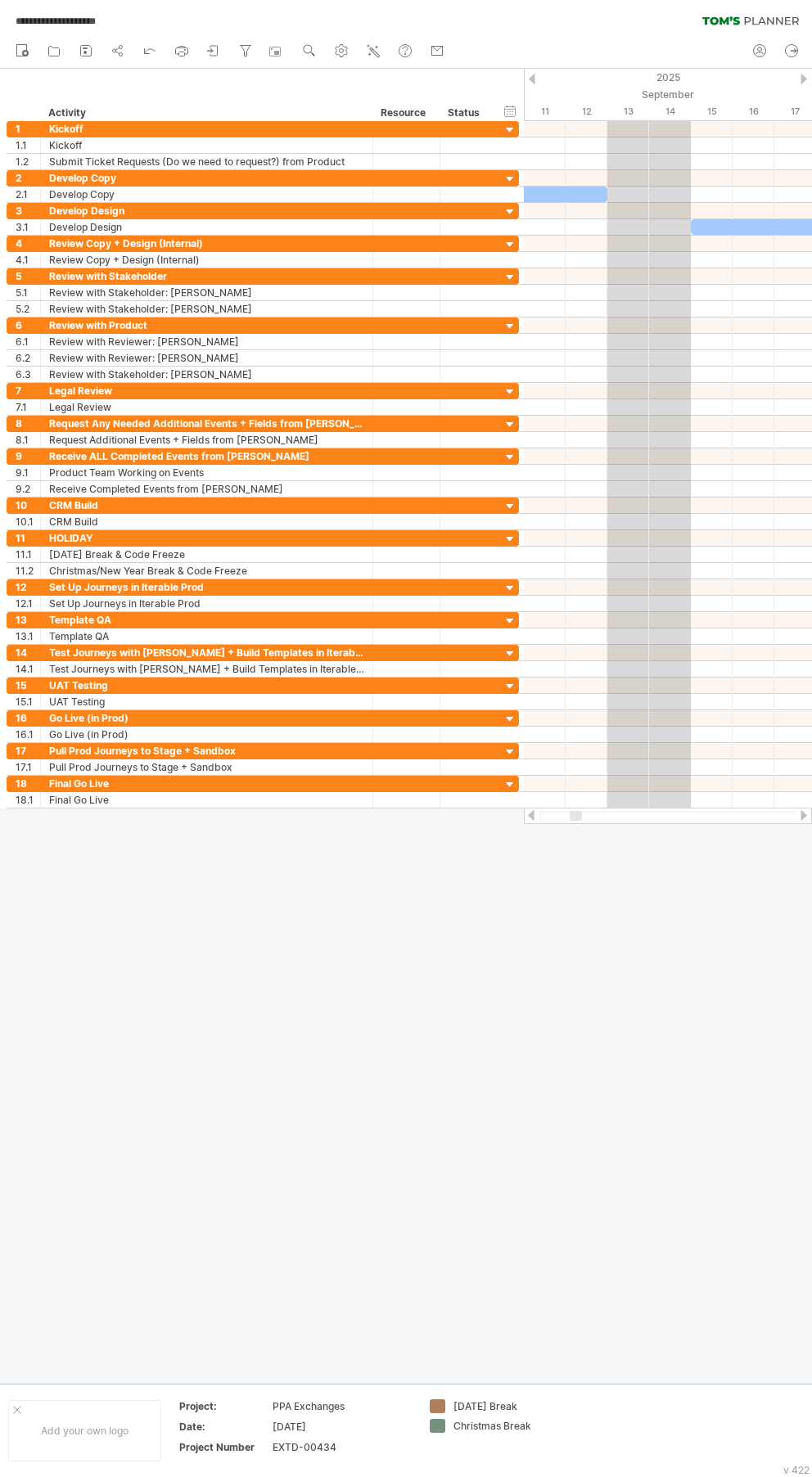
click at [802, 814] on div at bounding box center [803, 816] width 13 height 11
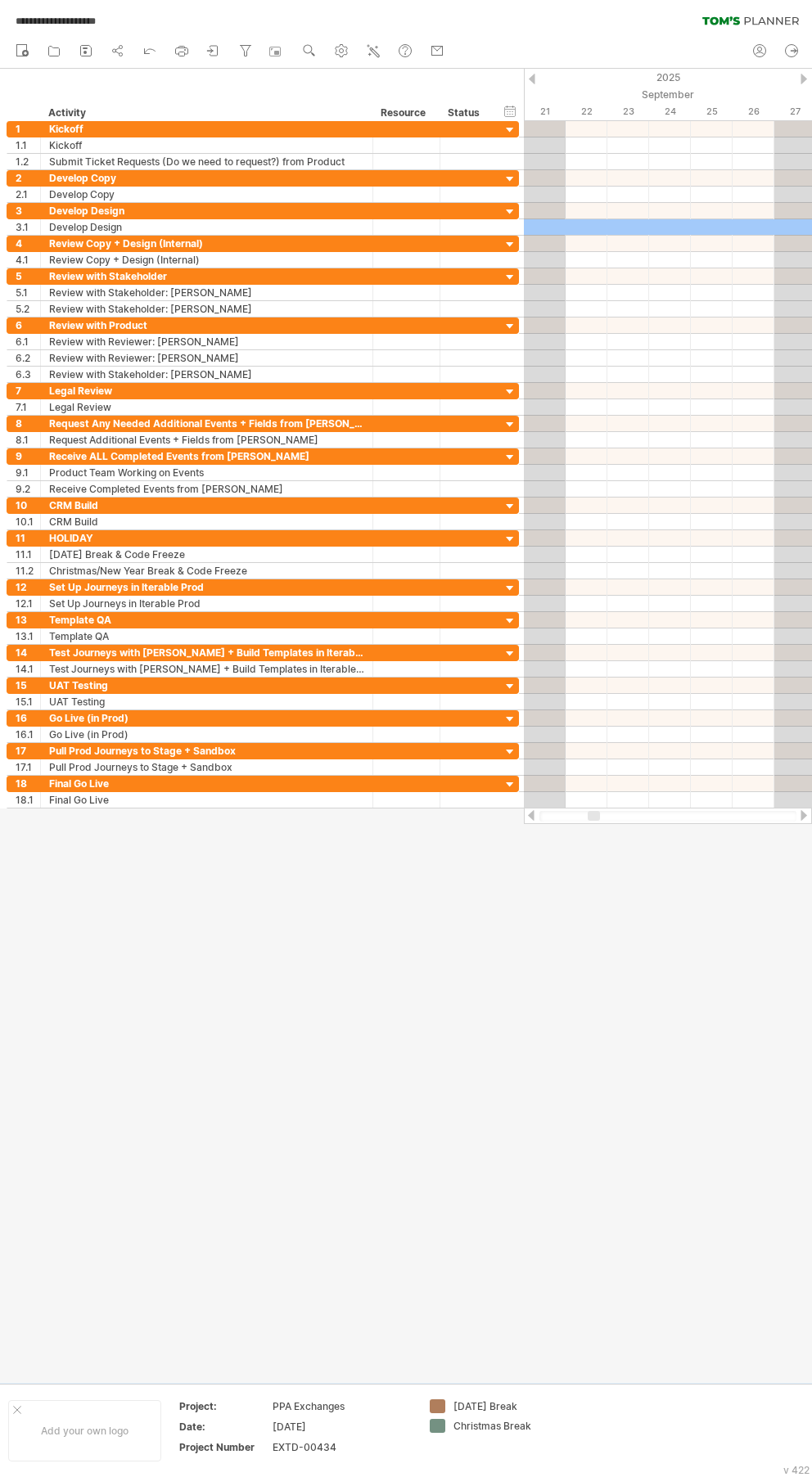
click at [535, 815] on div at bounding box center [531, 816] width 13 height 11
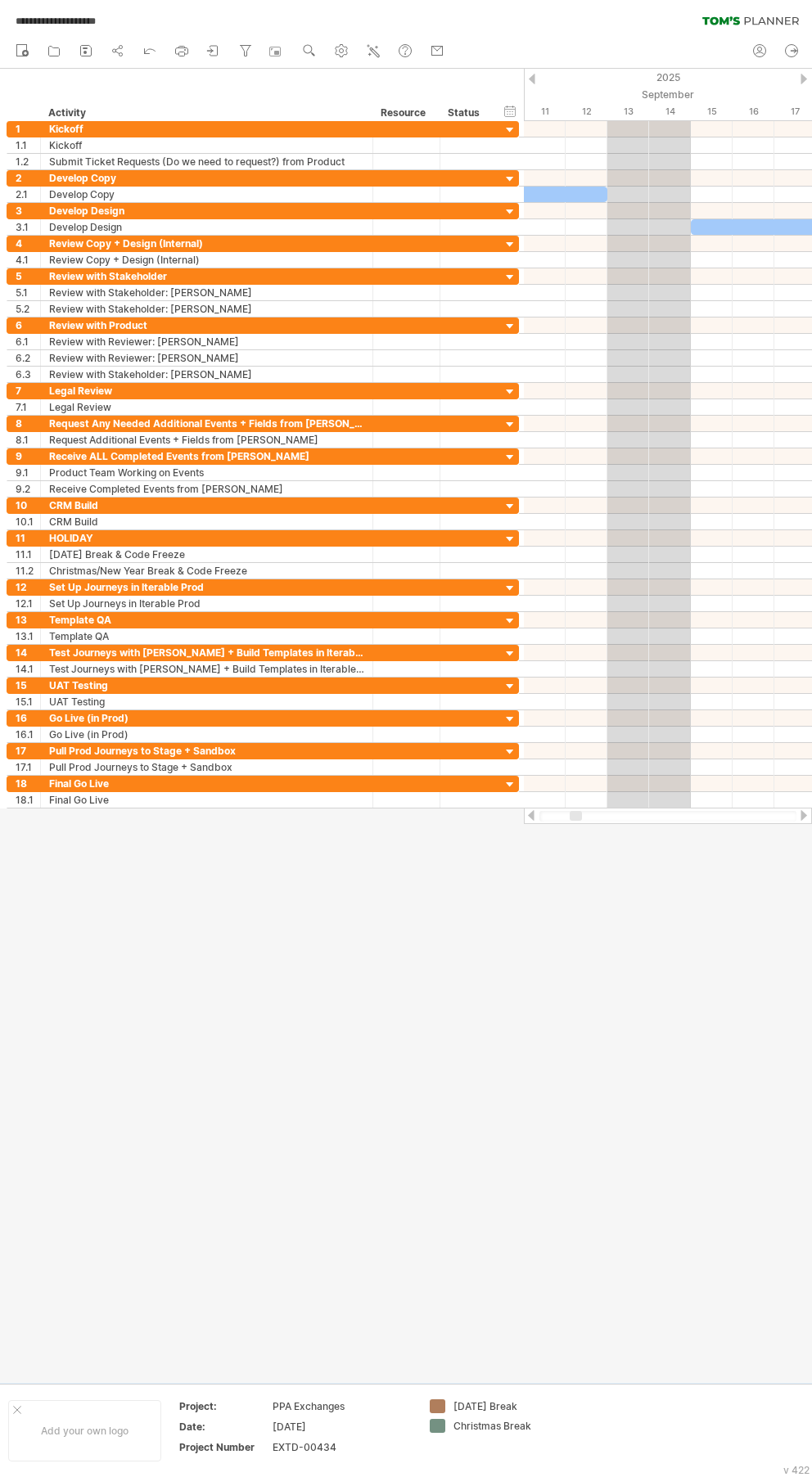
click at [800, 814] on div at bounding box center [803, 816] width 13 height 11
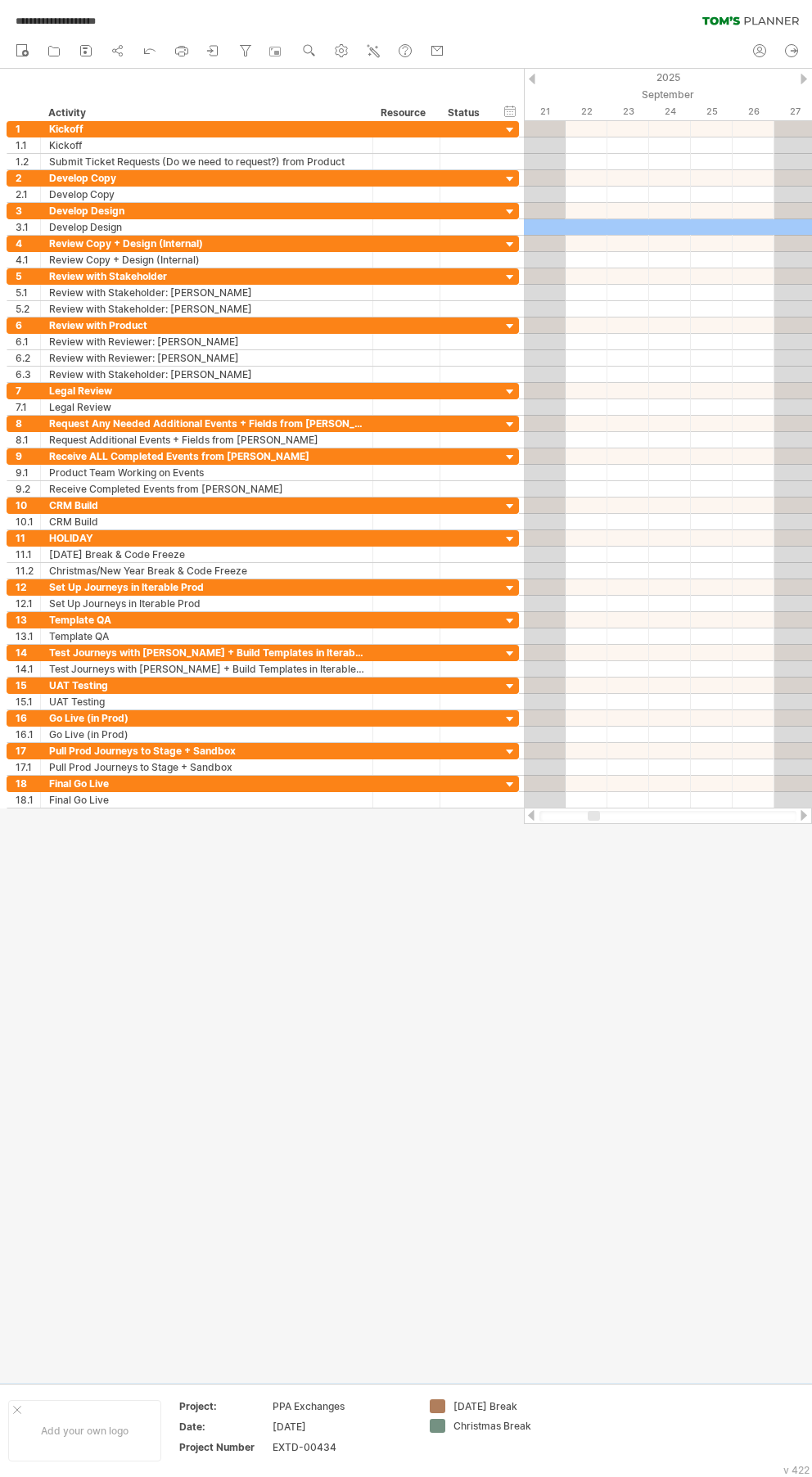
click at [533, 816] on div at bounding box center [531, 816] width 13 height 11
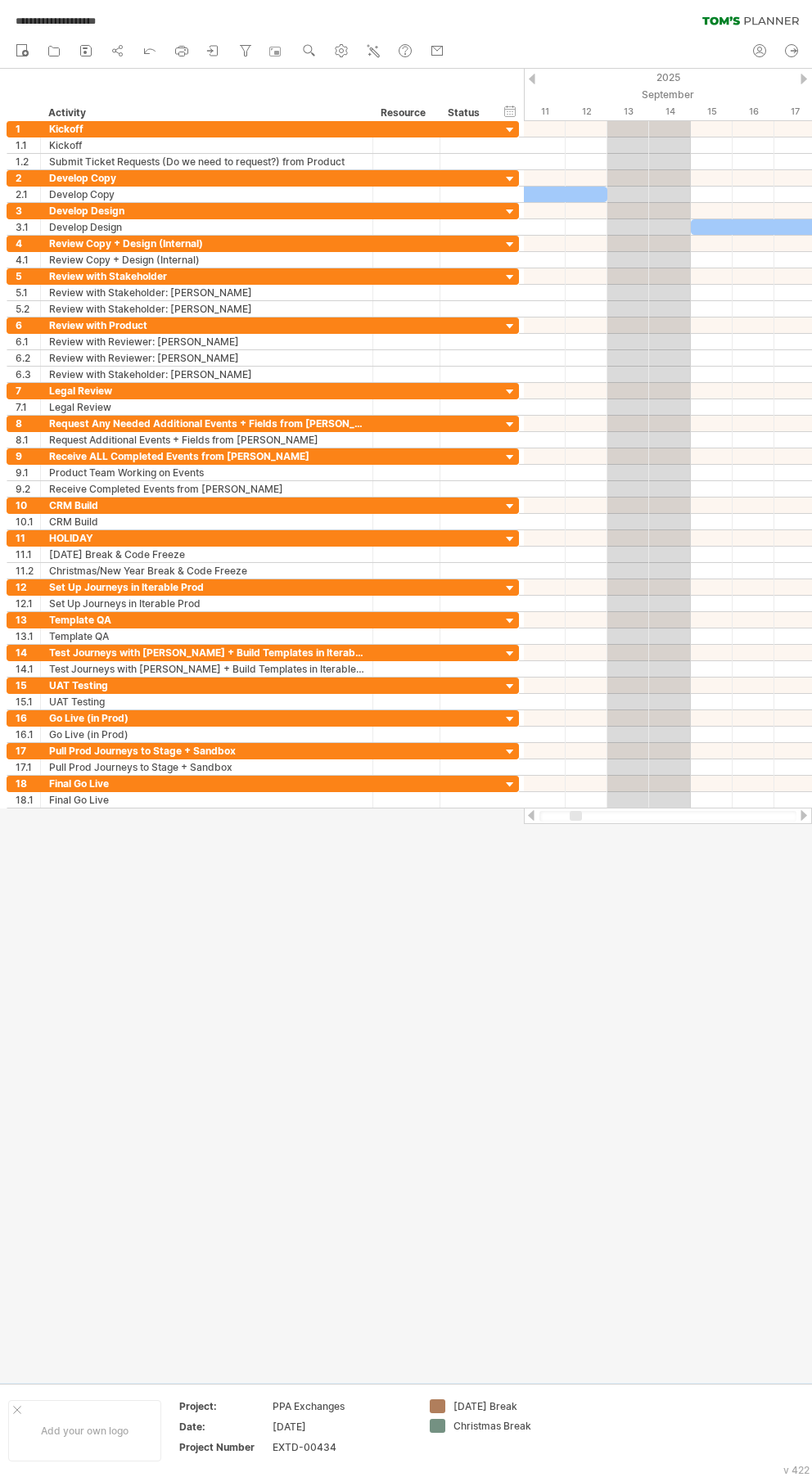
click at [798, 811] on div at bounding box center [803, 816] width 13 height 11
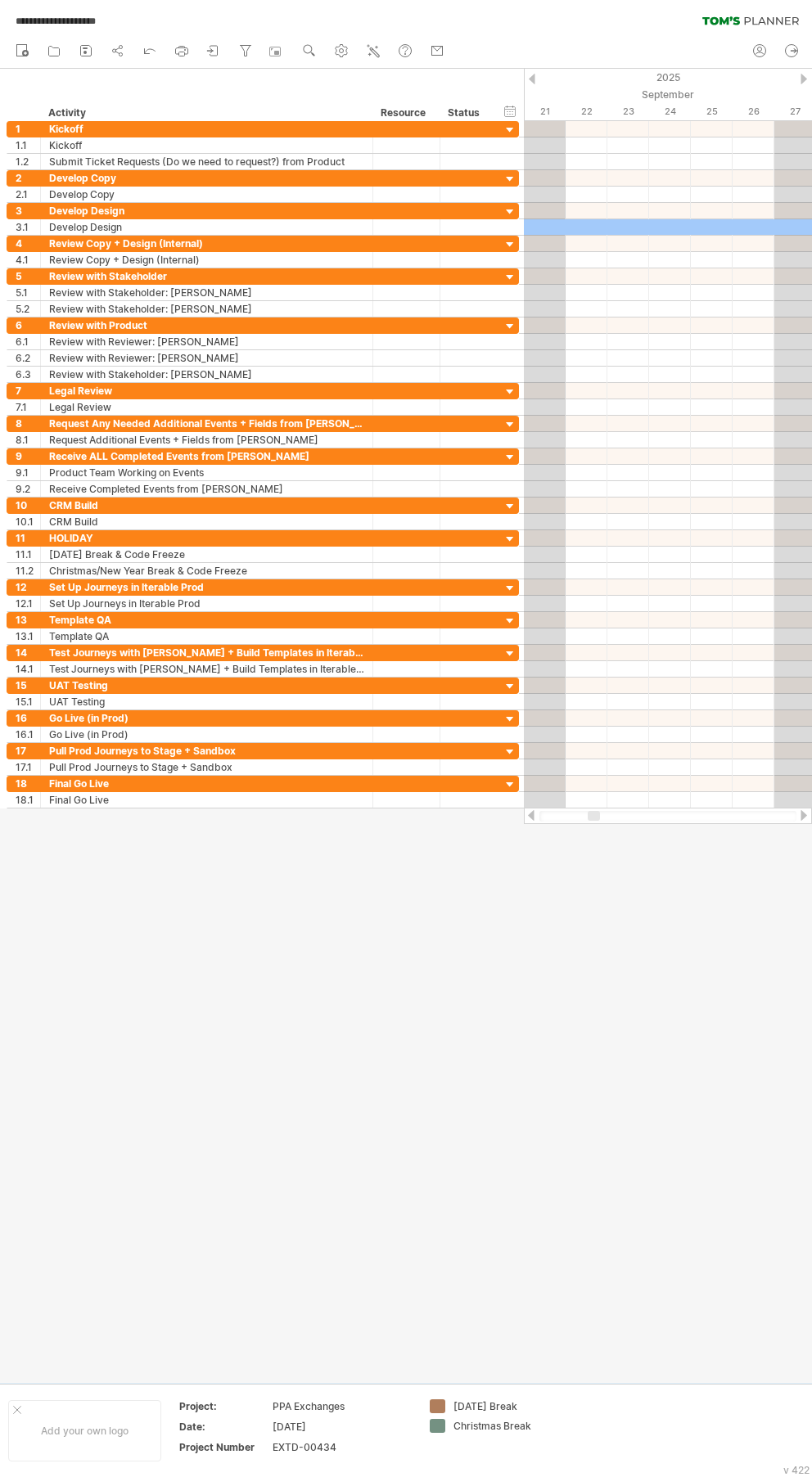
click at [798, 811] on div at bounding box center [803, 816] width 13 height 11
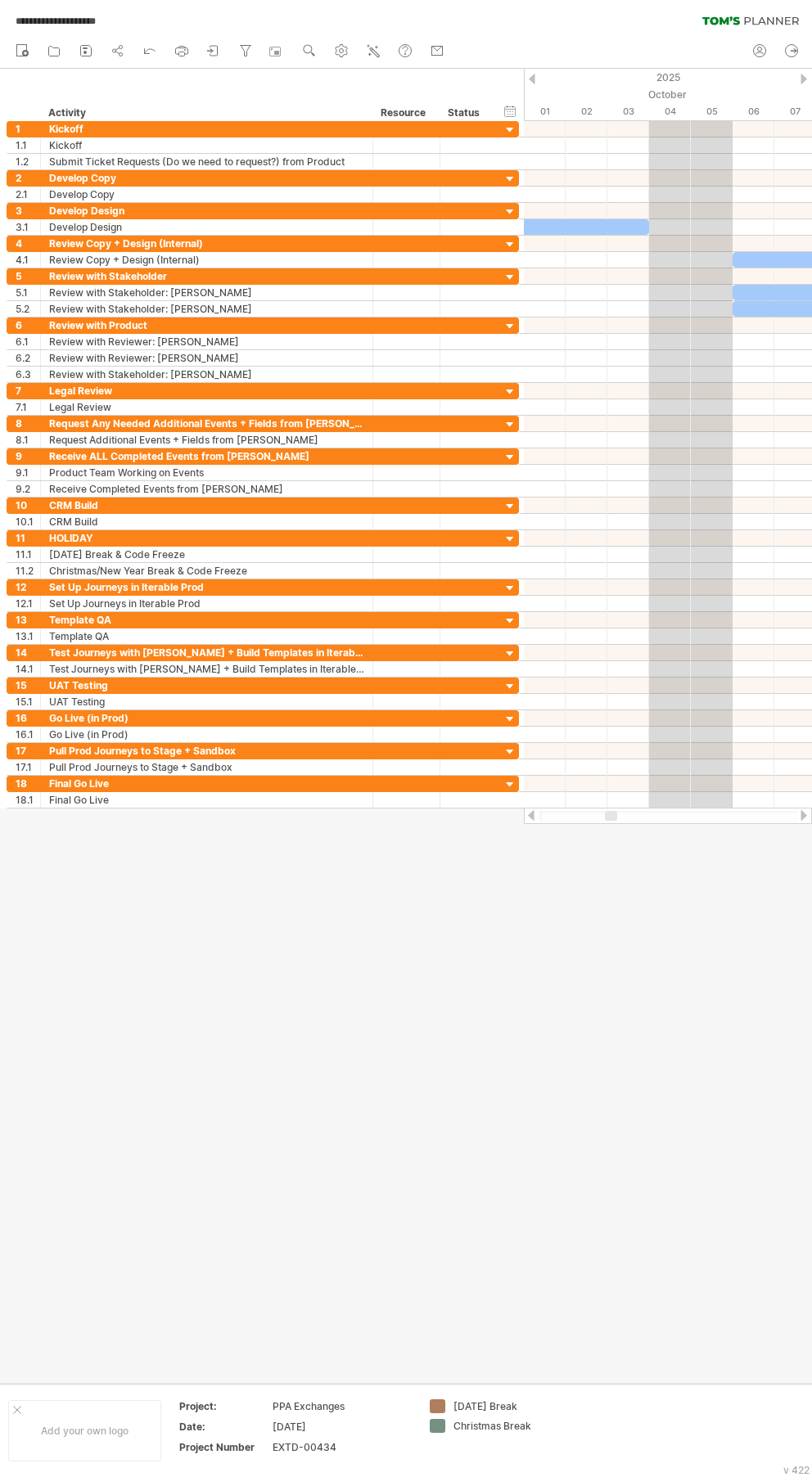
click at [804, 815] on div at bounding box center [803, 816] width 13 height 11
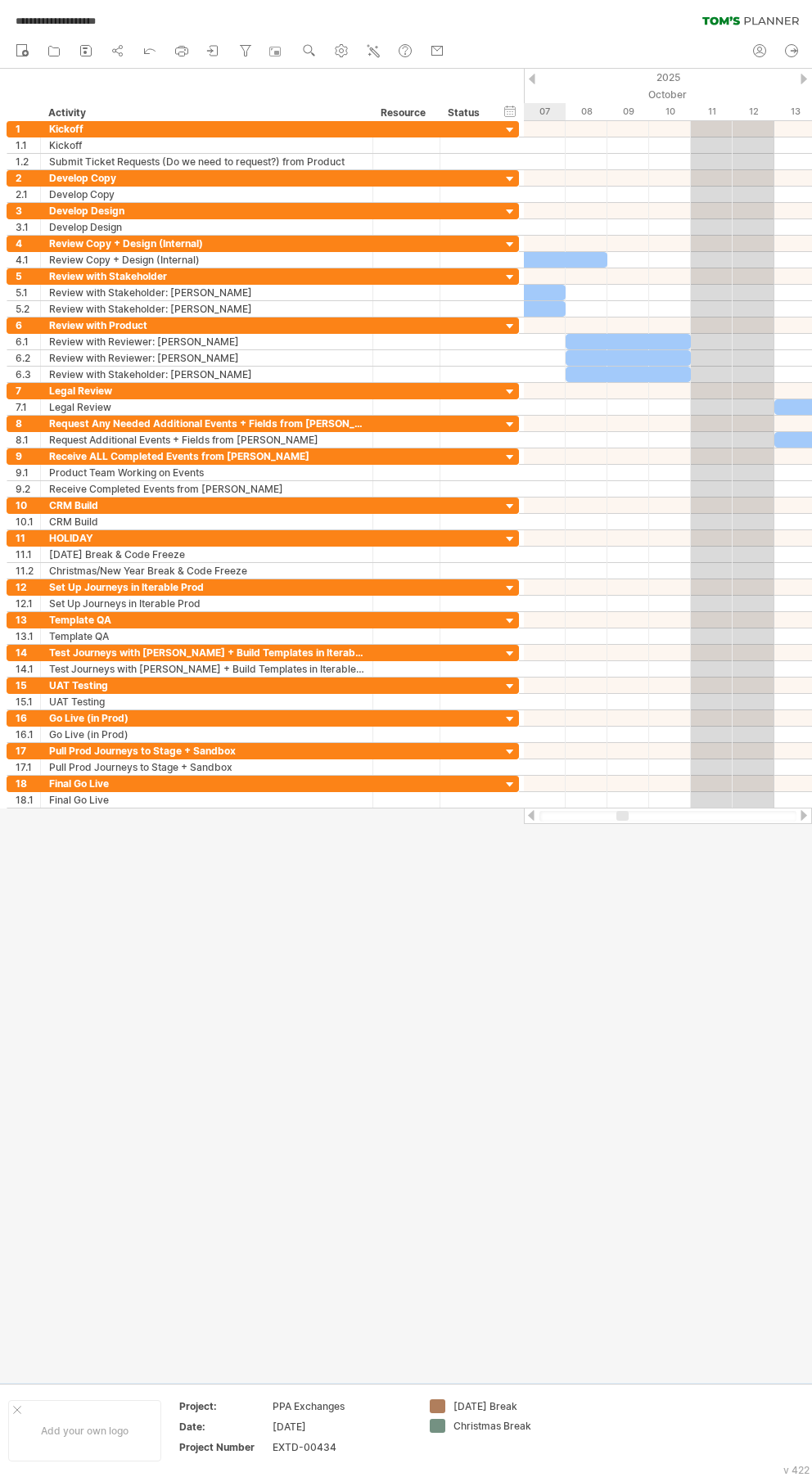
click at [621, 817] on div at bounding box center [622, 816] width 13 height 10
click at [805, 813] on div at bounding box center [803, 816] width 13 height 11
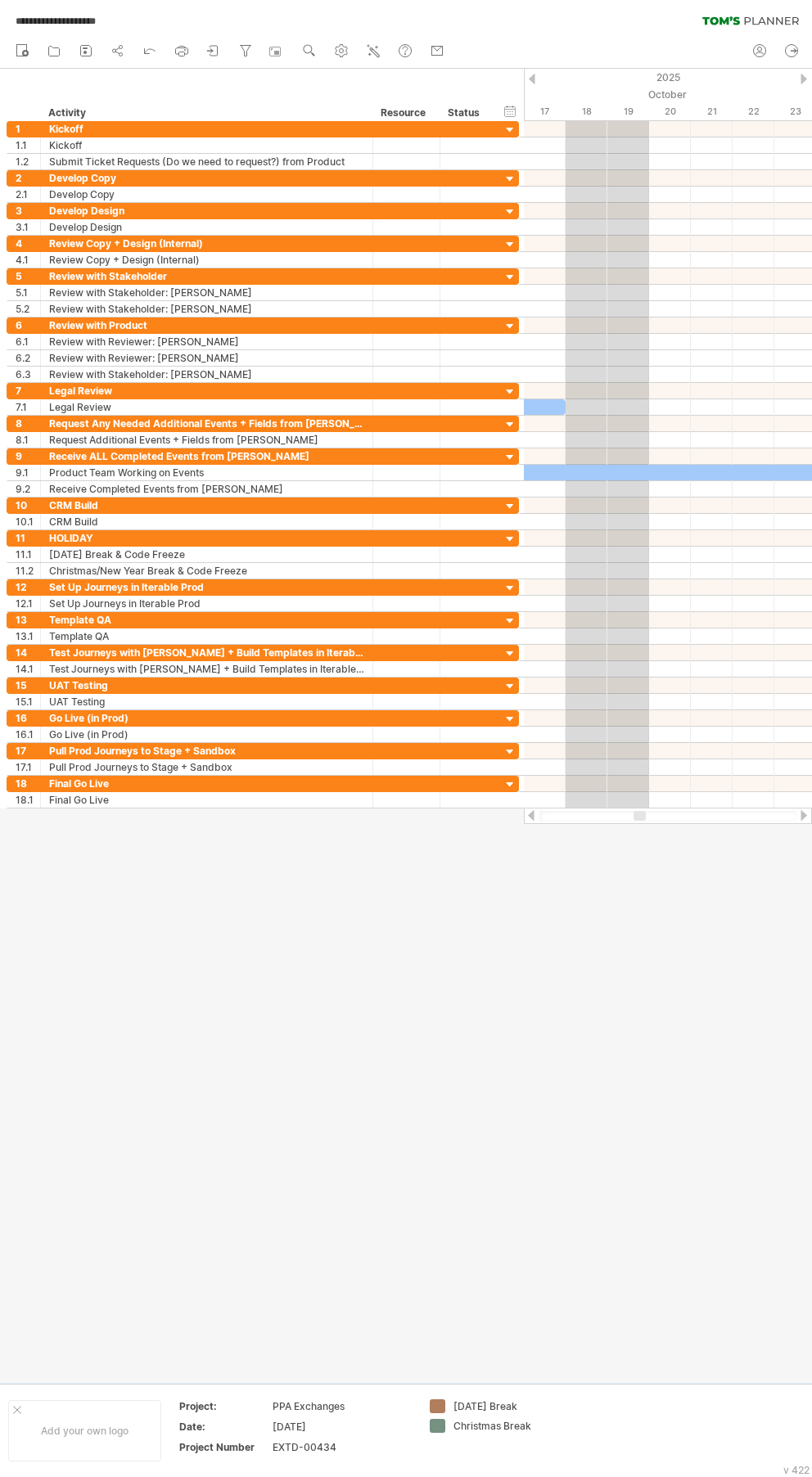
click at [533, 814] on div at bounding box center [531, 816] width 13 height 11
